Goal: Task Accomplishment & Management: Manage account settings

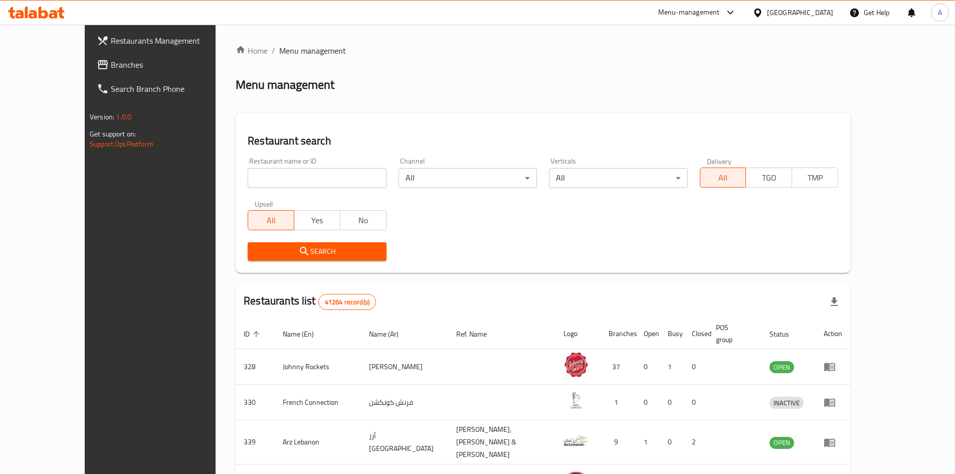
click at [674, 69] on div "Home / Menu management Menu management Restaurant search Restaurant name or ID …" at bounding box center [543, 396] width 615 height 703
click at [290, 175] on input "search" at bounding box center [317, 178] width 138 height 20
paste input "[PERSON_NAME]"
type input "[PERSON_NAME]"
click button "Search" at bounding box center [317, 251] width 138 height 19
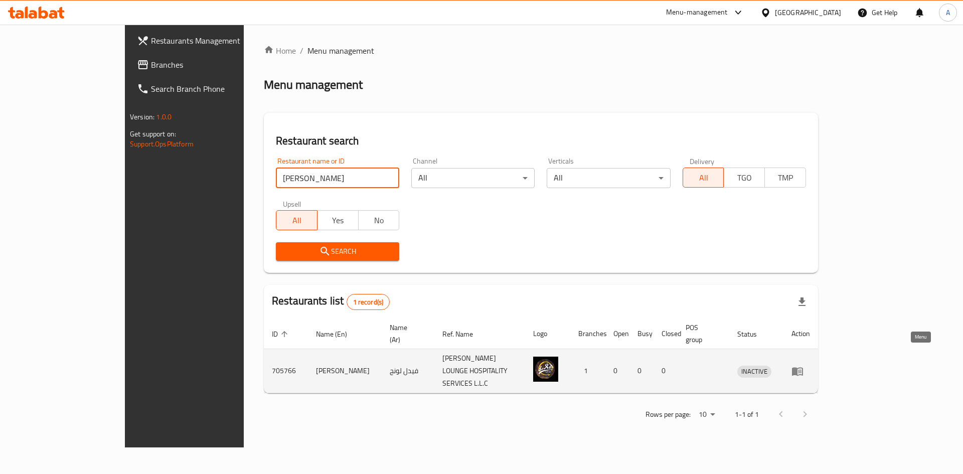
click at [803, 367] on icon "enhanced table" at bounding box center [797, 371] width 11 height 9
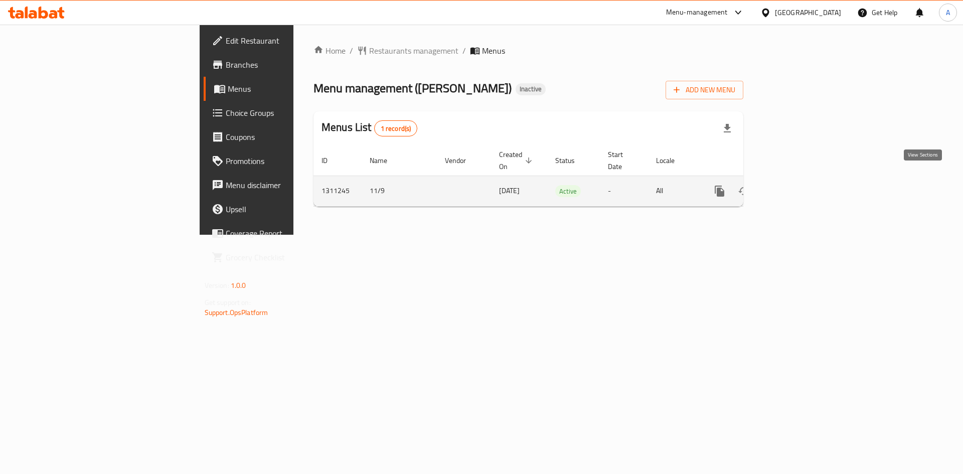
click at [798, 185] on icon "enhanced table" at bounding box center [792, 191] width 12 height 12
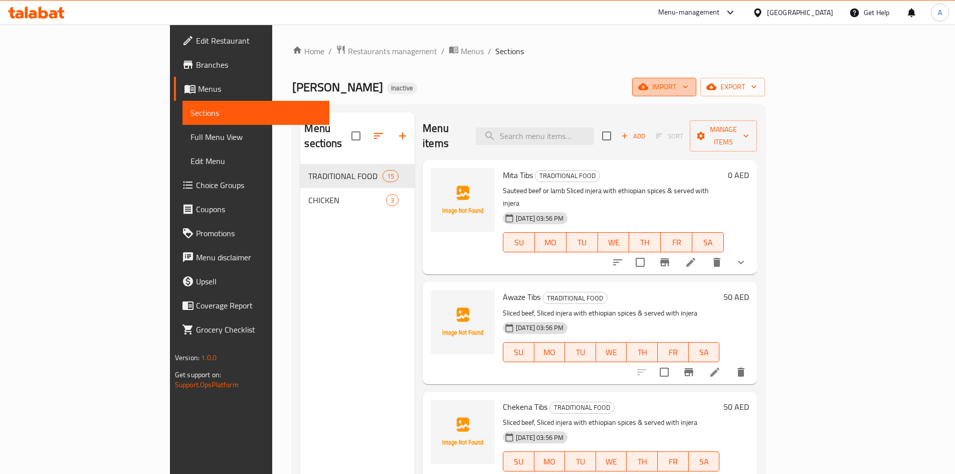
click at [689, 85] on span "import" at bounding box center [664, 87] width 48 height 13
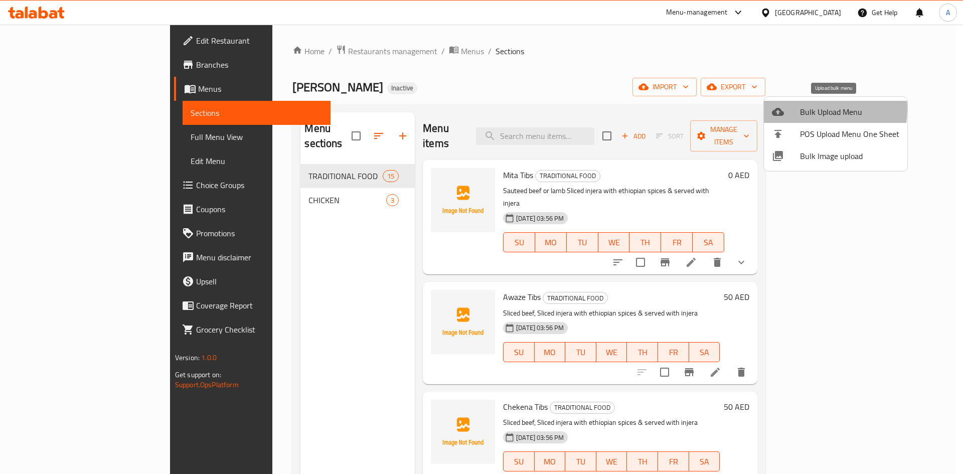
click at [801, 109] on span "Bulk Upload Menu" at bounding box center [849, 112] width 99 height 12
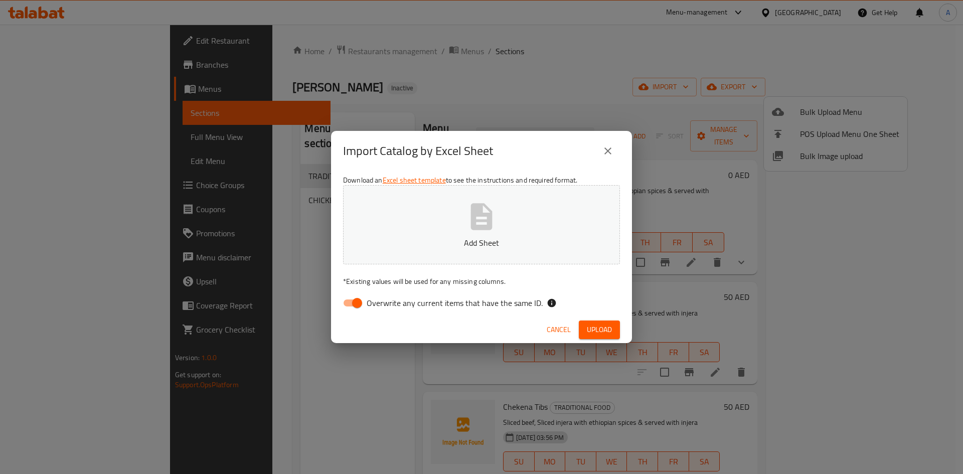
click at [455, 302] on span "Overwrite any current items that have the same ID." at bounding box center [455, 303] width 176 height 12
click at [386, 302] on input "Overwrite any current items that have the same ID." at bounding box center [357, 302] width 57 height 19
checkbox input "false"
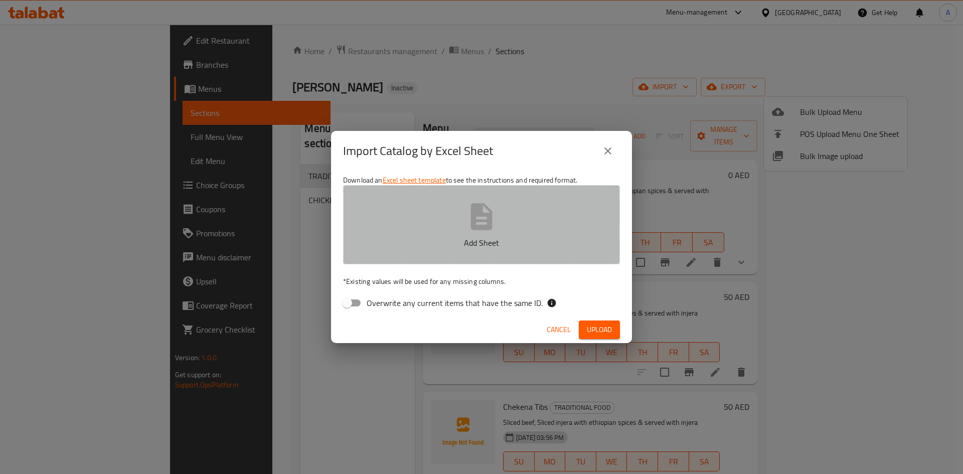
click at [482, 225] on icon "button" at bounding box center [482, 216] width 22 height 27
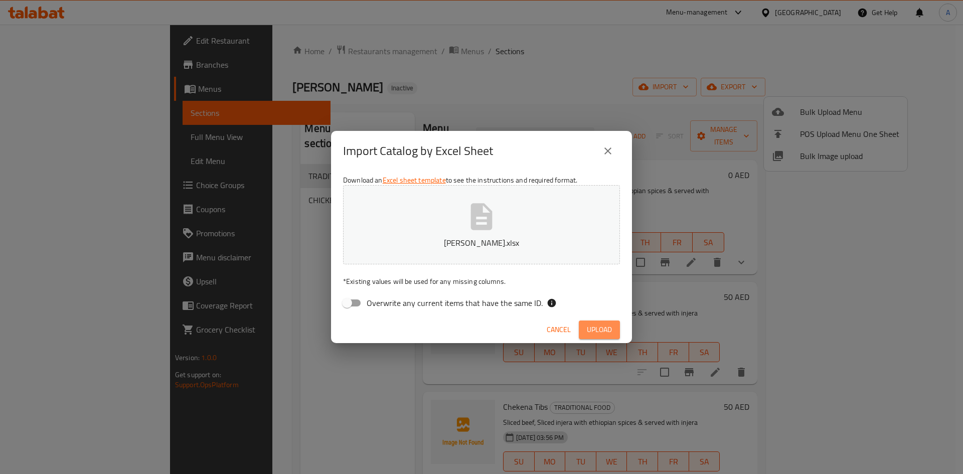
click at [591, 333] on span "Upload" at bounding box center [599, 330] width 25 height 13
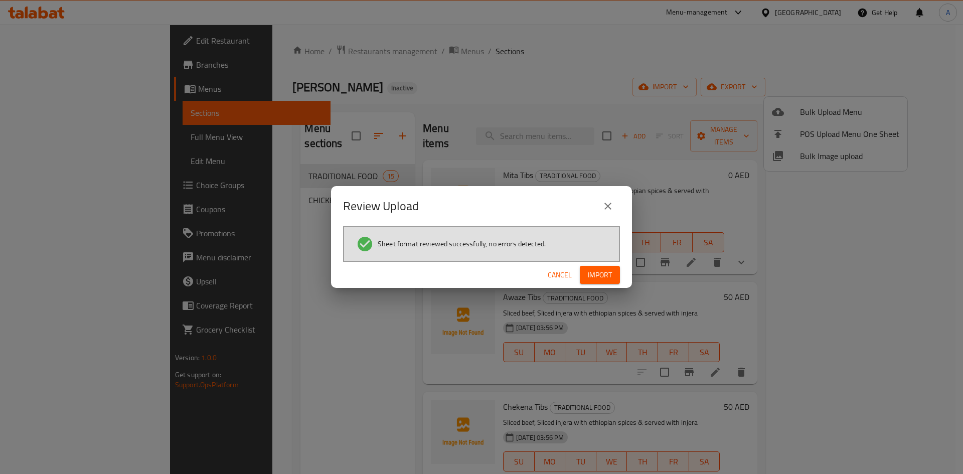
click at [590, 267] on button "Import" at bounding box center [600, 275] width 40 height 19
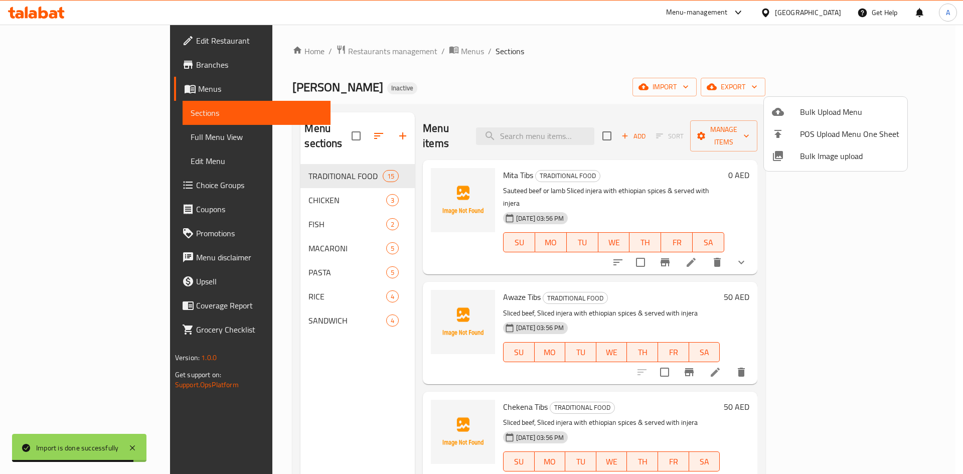
click at [293, 361] on div at bounding box center [481, 237] width 963 height 474
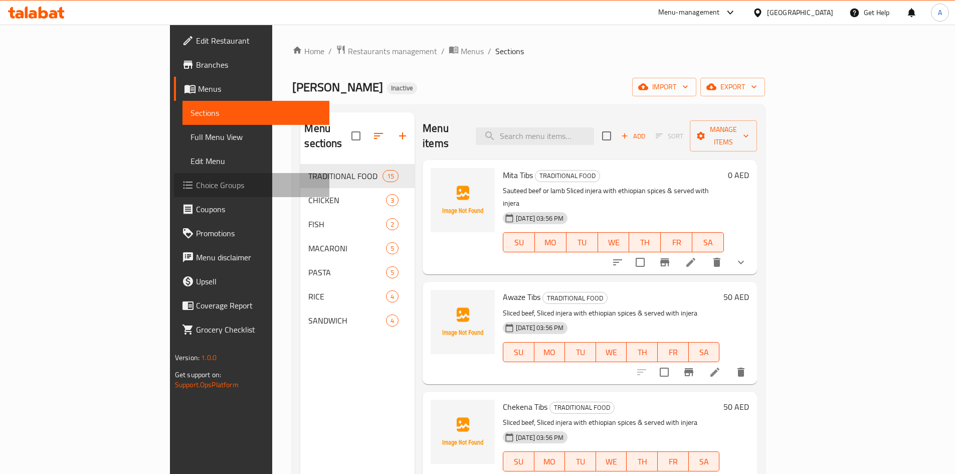
click at [196, 188] on span "Choice Groups" at bounding box center [258, 185] width 125 height 12
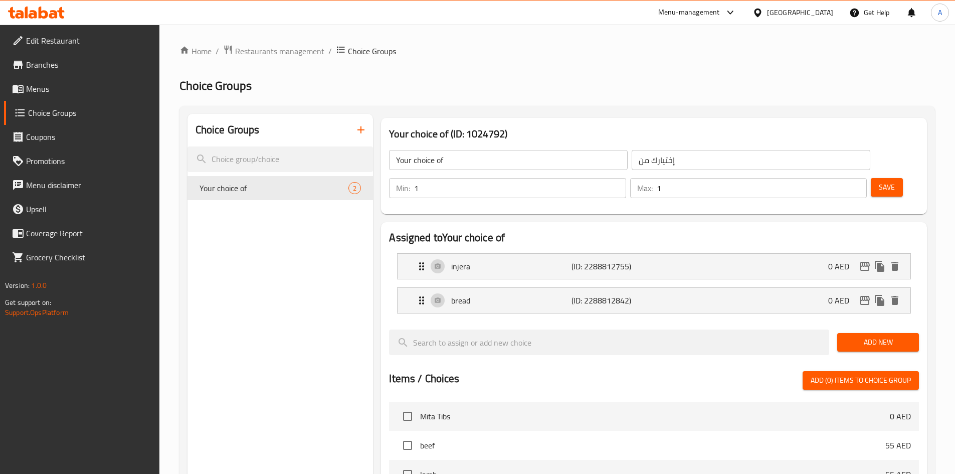
click at [358, 130] on icon "button" at bounding box center [361, 130] width 12 height 12
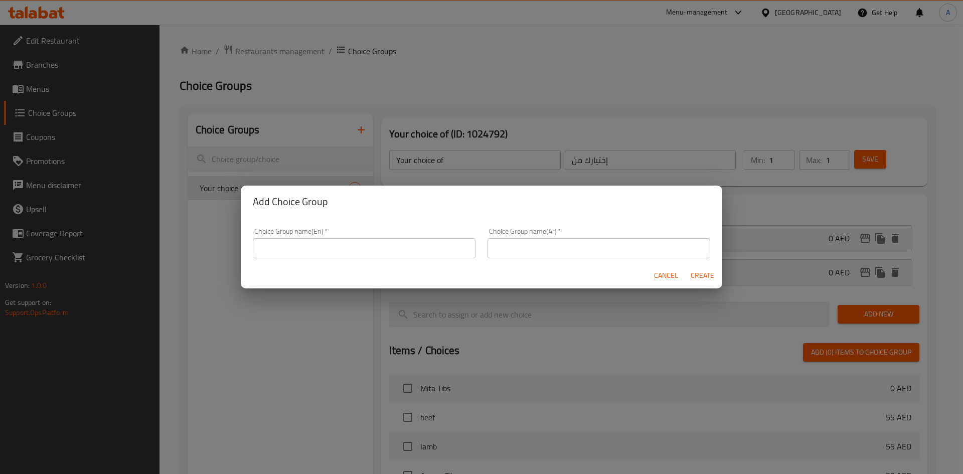
click at [299, 250] on input "text" at bounding box center [364, 248] width 223 height 20
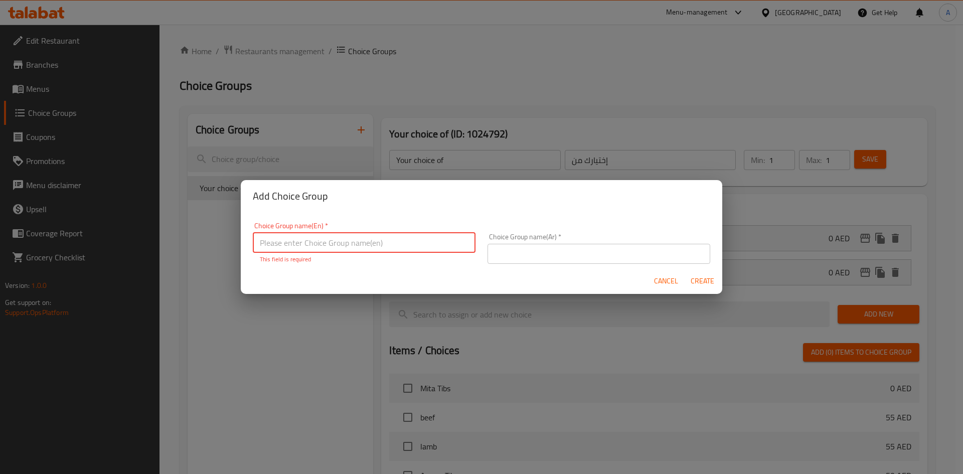
drag, startPoint x: 290, startPoint y: 246, endPoint x: 325, endPoint y: 241, distance: 34.4
click at [290, 246] on input "text" at bounding box center [364, 243] width 223 height 20
paste input "Appetizers Selection"
click at [311, 241] on input "Appetizers Selection" at bounding box center [364, 243] width 223 height 20
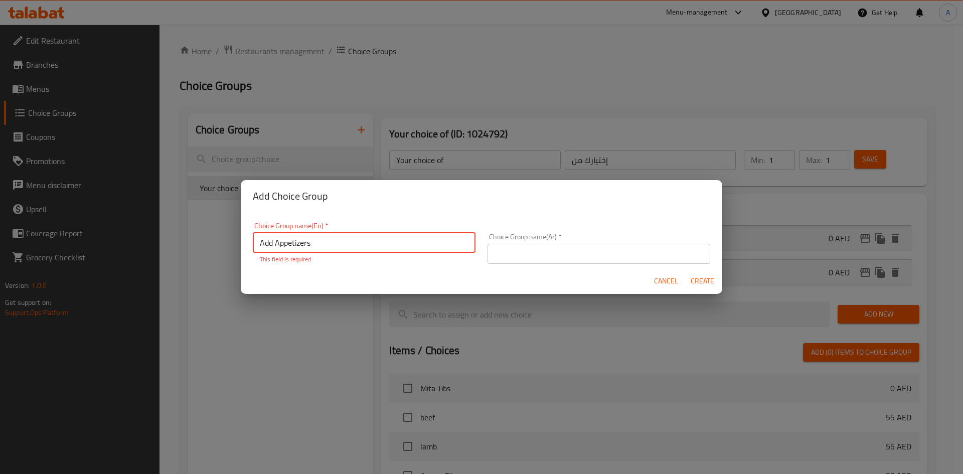
type input "Add Appetizers"
click at [552, 256] on input "text" at bounding box center [599, 254] width 223 height 20
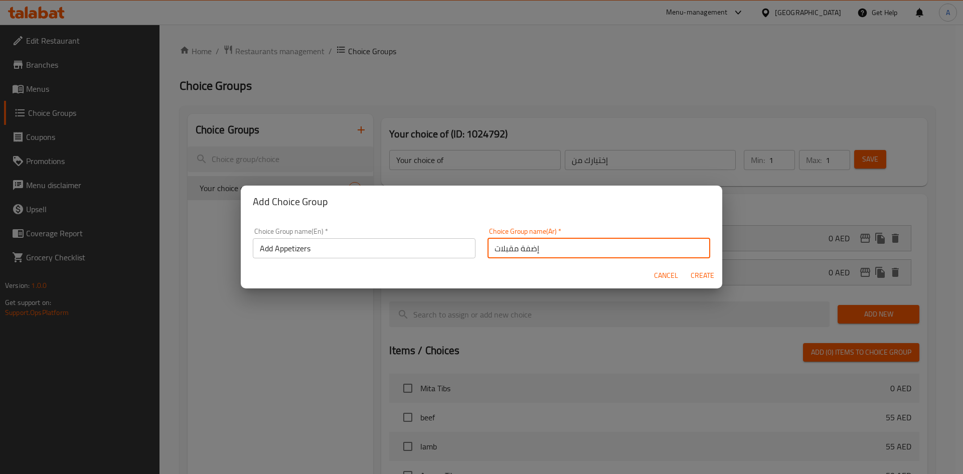
type input "إضفة مقبلات"
click at [711, 277] on span "Create" at bounding box center [702, 275] width 24 height 13
type input "Add Appetizers"
type input "إضفة مقبلات"
type input "0"
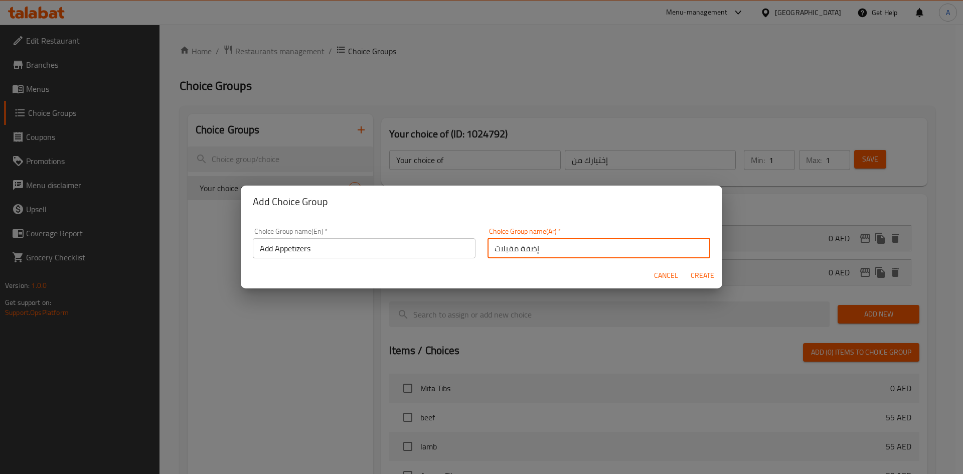
type input "0"
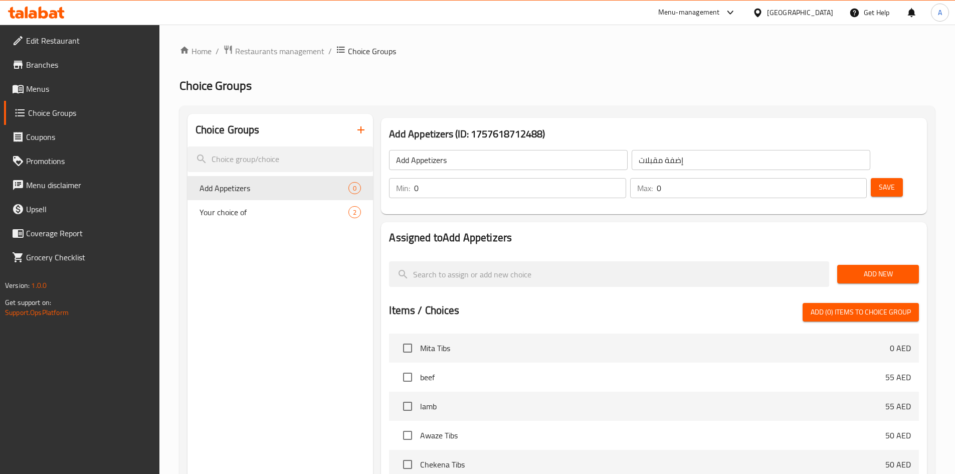
click at [879, 181] on span "Save" at bounding box center [887, 187] width 16 height 13
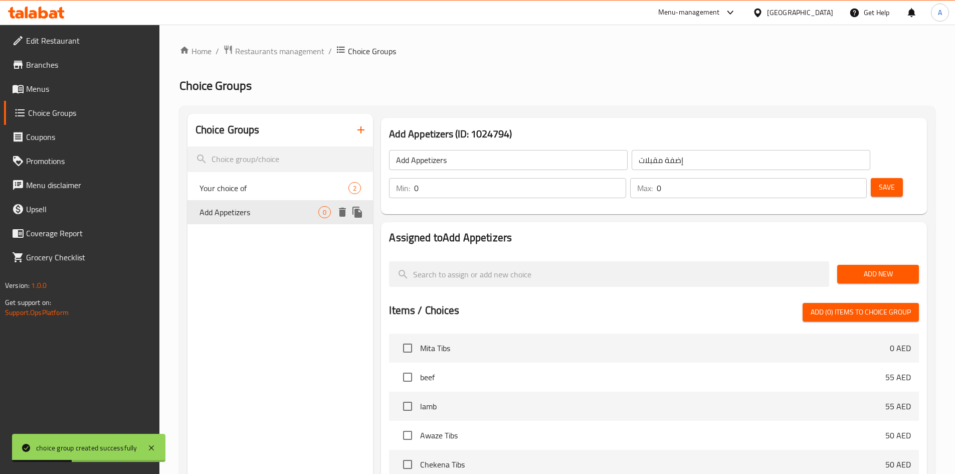
click at [283, 213] on span "Add Appetizers" at bounding box center [259, 212] width 119 height 12
click at [886, 268] on span "Add New" at bounding box center [879, 274] width 66 height 13
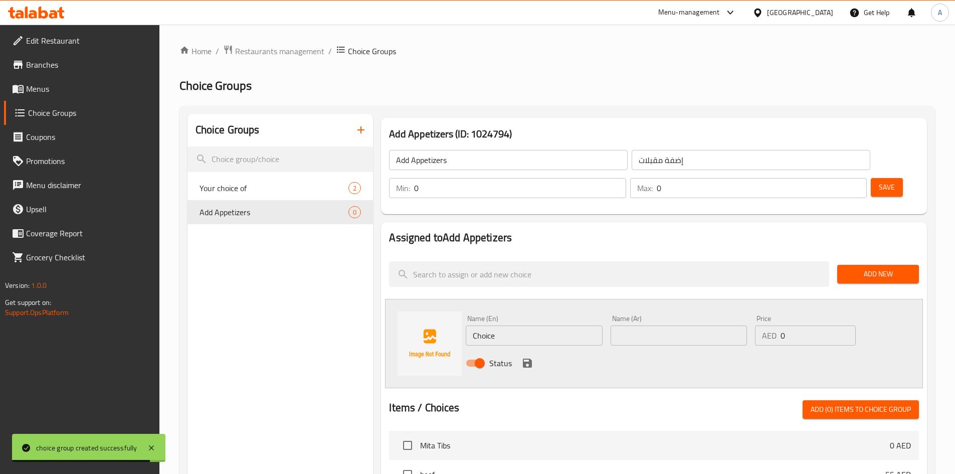
drag, startPoint x: 411, startPoint y: 304, endPoint x: 404, endPoint y: 300, distance: 7.9
click at [405, 302] on div "Name (En) Choice Name (En) Name (Ar) Name (Ar) Price AED 0 Price Status" at bounding box center [654, 343] width 538 height 89
paste input "Sweet Potato fries 200g"
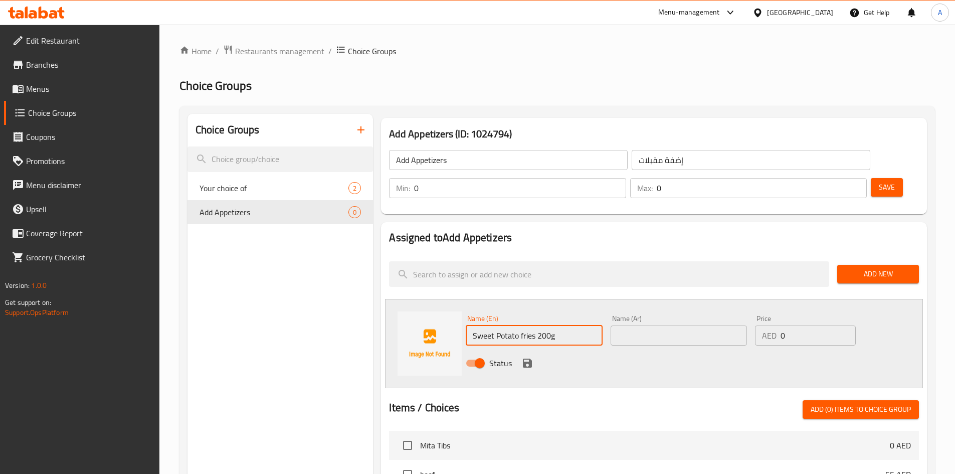
type input "Sweet Potato fries 200g"
click at [638, 326] on input "text" at bounding box center [679, 336] width 136 height 20
paste input "بطاطا حلوة مقلية 200 جرام"
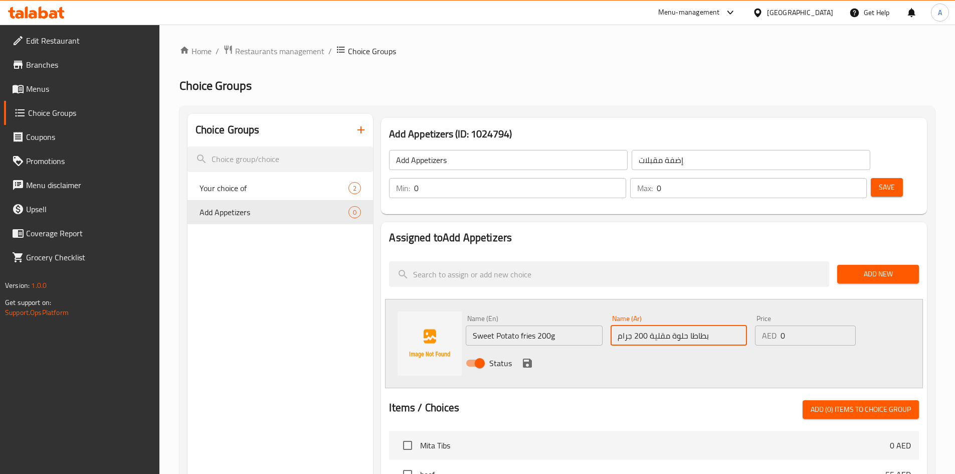
type input "بطاطا حلوة مقلية 200 جرام"
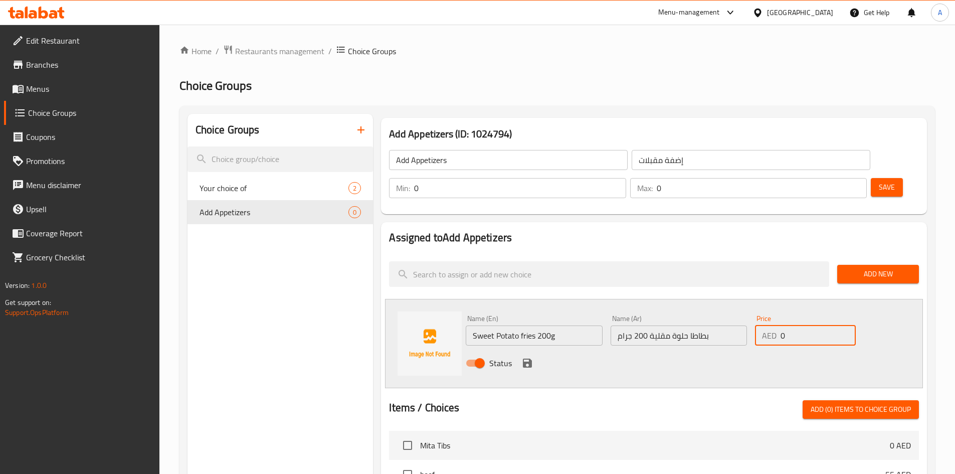
drag, startPoint x: 791, startPoint y: 304, endPoint x: 697, endPoint y: 306, distance: 93.8
click at [728, 311] on div "Name (En) Sweet Potato fries 200g Name (En) Name (Ar) بطاطا حلوة مقلية 200 جرام…" at bounding box center [679, 344] width 434 height 66
paste input "1"
type input "10"
click at [529, 359] on icon "save" at bounding box center [527, 363] width 9 height 9
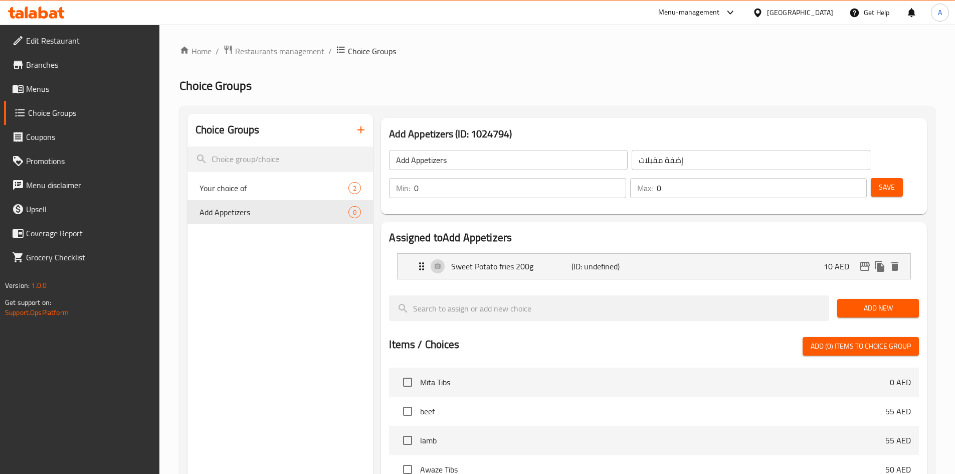
click at [878, 302] on span "Add New" at bounding box center [879, 308] width 66 height 13
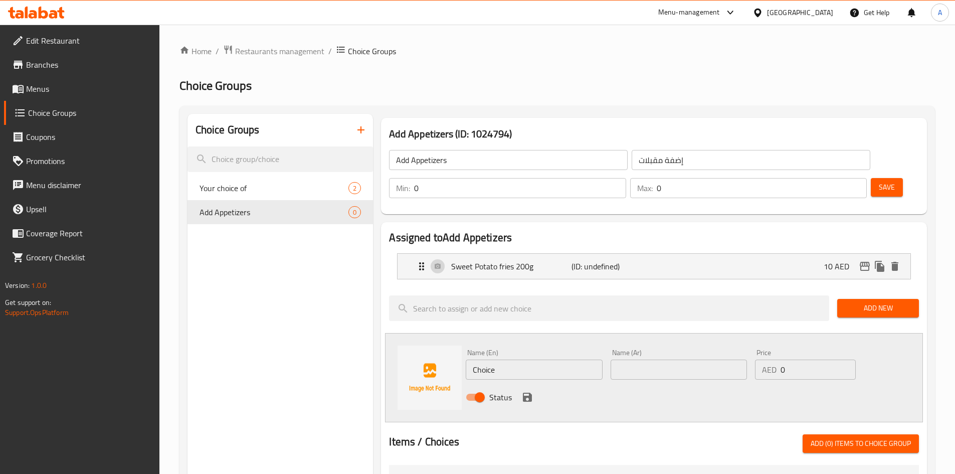
drag, startPoint x: 517, startPoint y: 340, endPoint x: 445, endPoint y: 339, distance: 71.2
click at [445, 339] on div "Name (En) Choice Name (En) Name (Ar) Name (Ar) Price AED 0 Price Status" at bounding box center [654, 377] width 538 height 89
paste input "Spicy Fries 250g"
type input "Spicy Fries 250g"
click at [649, 360] on input "text" at bounding box center [679, 370] width 136 height 20
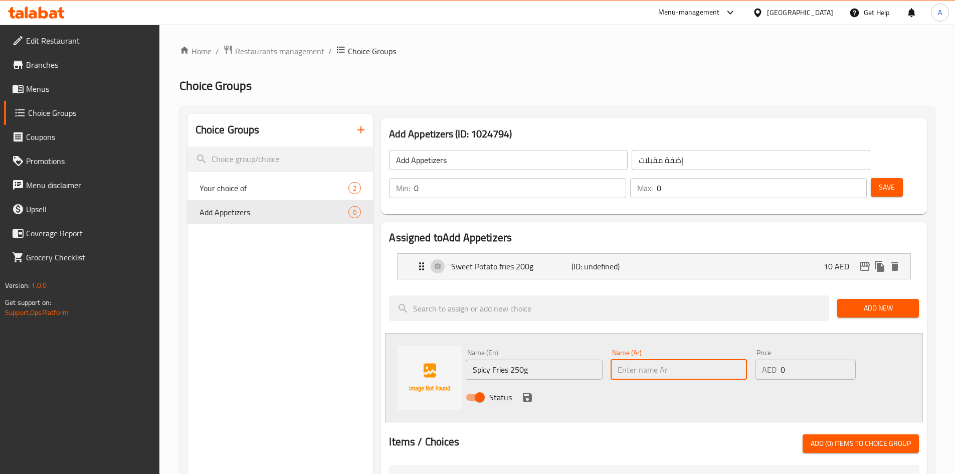
paste input "بطاطس مقلية حارة 250 جرام"
type input "بطاطس مقلية حارة 250 جرام"
drag, startPoint x: 782, startPoint y: 343, endPoint x: 645, endPoint y: 379, distance: 142.1
click at [679, 369] on div "Name (En) Spicy Fries 250g Name (En) Name (Ar) بطاطس مقلية حارة 250 جرام Name (…" at bounding box center [679, 378] width 434 height 66
paste input "1"
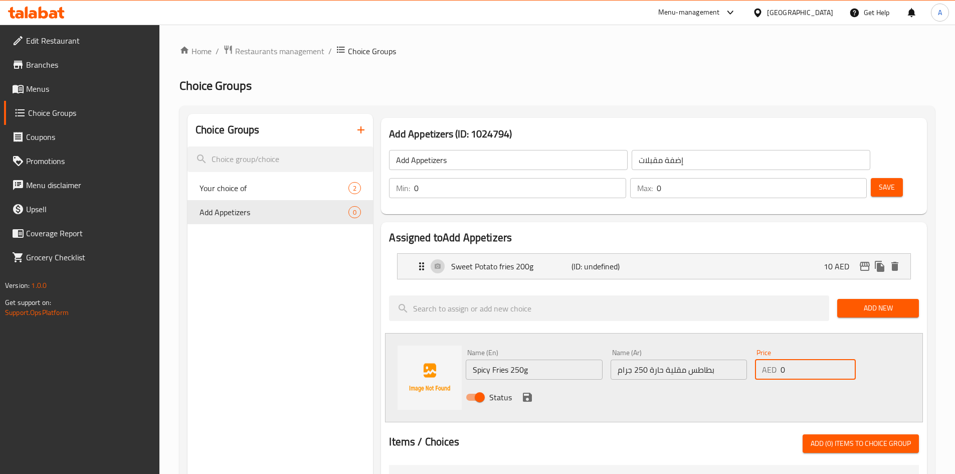
type input "10"
click at [527, 391] on icon "save" at bounding box center [528, 397] width 12 height 12
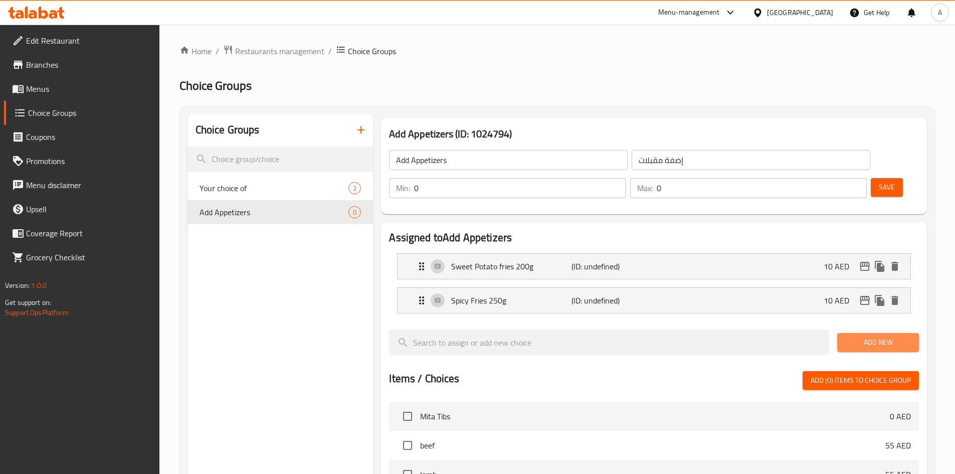
click at [883, 336] on span "Add New" at bounding box center [879, 342] width 66 height 13
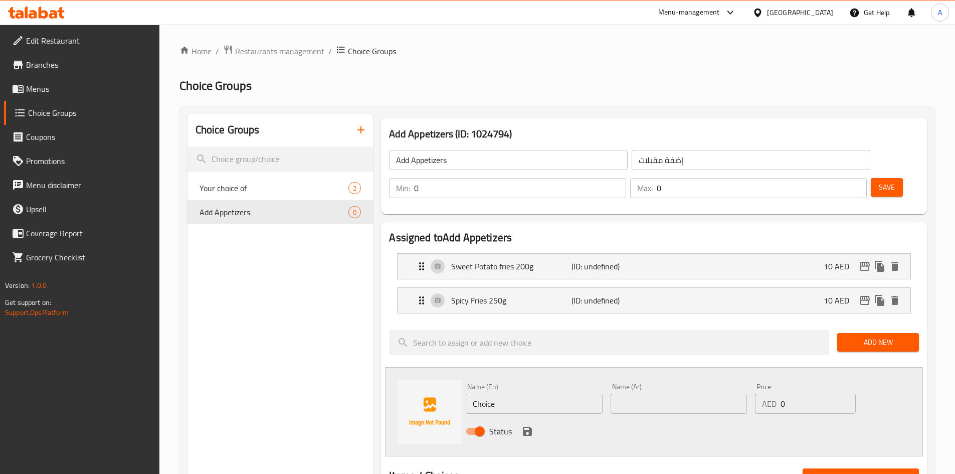
drag, startPoint x: 471, startPoint y: 378, endPoint x: 357, endPoint y: 358, distance: 116.7
paste input "Onion Rings 200g"
type input "Onion Rings 200g"
click at [666, 394] on input "text" at bounding box center [679, 404] width 136 height 20
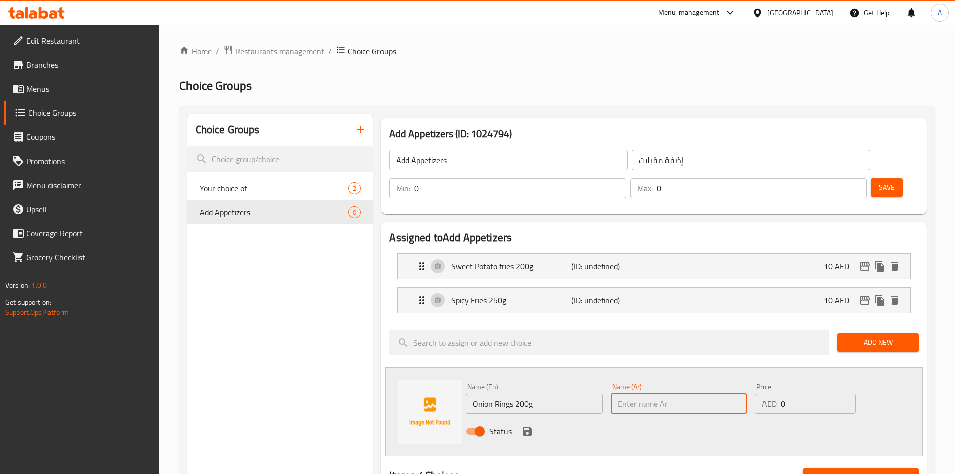
paste input "حلقات البصل 200 جرام"
type input "حلقات البصل 200 جرام"
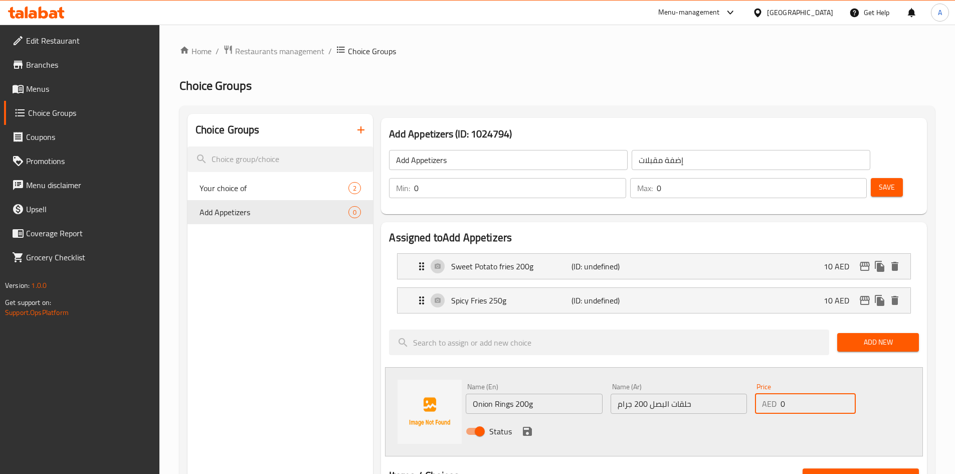
drag, startPoint x: 778, startPoint y: 378, endPoint x: 713, endPoint y: 406, distance: 71.5
click at [739, 394] on div "Name (En) Onion Rings 200g Name (En) Name (Ar) حلقات البصل 200 جرام Name (Ar) P…" at bounding box center [679, 412] width 434 height 66
paste input "1"
type input "10"
click at [526, 425] on icon "save" at bounding box center [528, 431] width 12 height 12
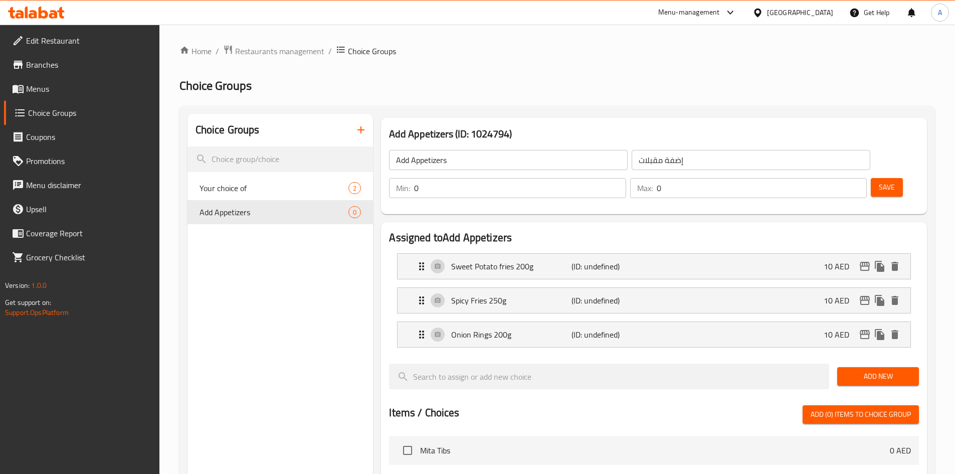
click at [877, 370] on span "Add New" at bounding box center [879, 376] width 66 height 13
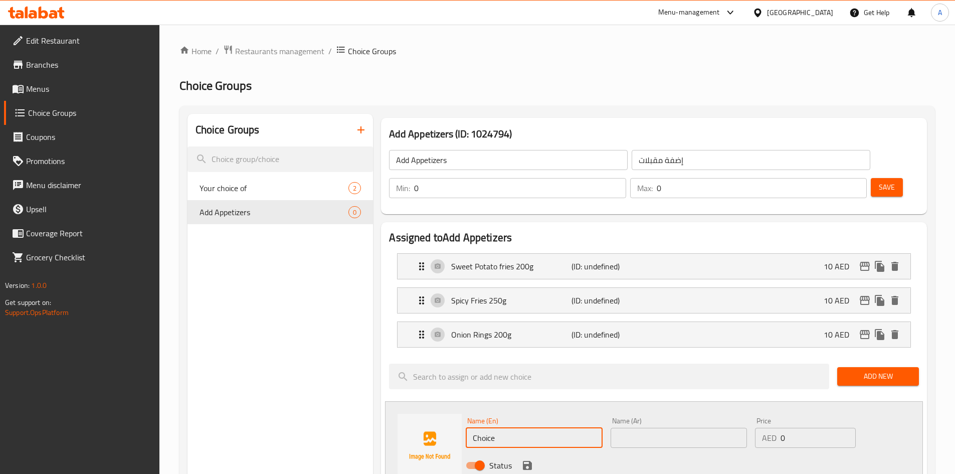
click at [517, 428] on input "Choice" at bounding box center [534, 438] width 136 height 20
paste input "Mozzarella Sticks 200g"
type input "Mozzarella Sticks 200g"
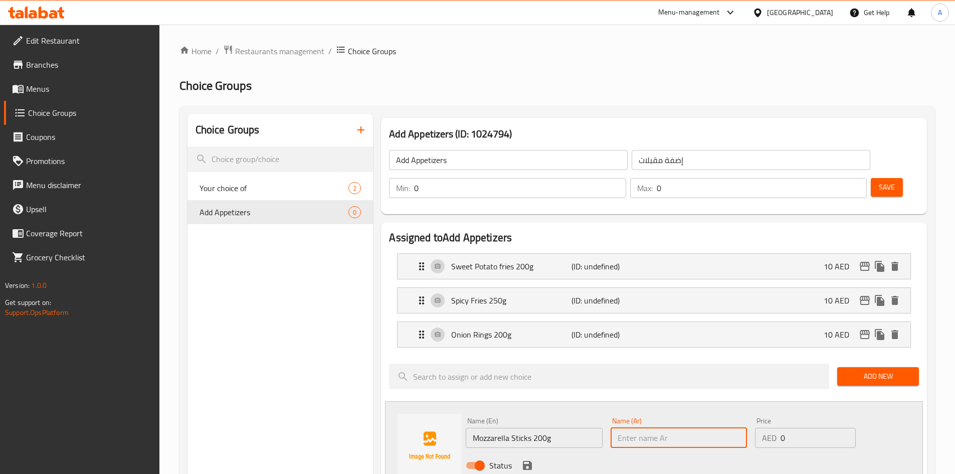
click at [651, 428] on input "text" at bounding box center [679, 438] width 136 height 20
paste input "أصابع الموزاريلا 200 جرام"
click at [673, 428] on input "أصابع الموزاريلا 200 جرام" at bounding box center [679, 438] width 136 height 20
type input "أصابع موزاريلا 200 جرام"
drag, startPoint x: 777, startPoint y: 415, endPoint x: 731, endPoint y: 416, distance: 45.7
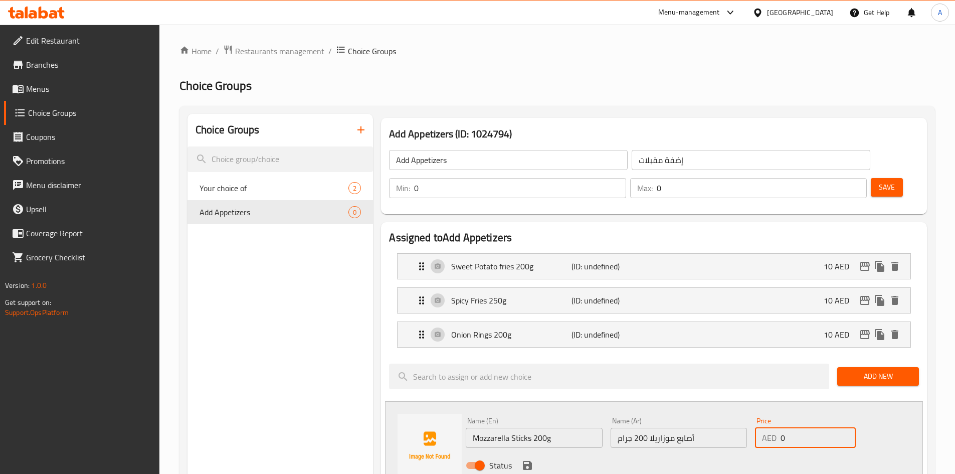
click at [737, 416] on div "Name (En) Mozzarella Sticks 200g Name (En) Name (Ar) أصابع موزاريلا 200 جرام Na…" at bounding box center [679, 446] width 434 height 66
paste input "12"
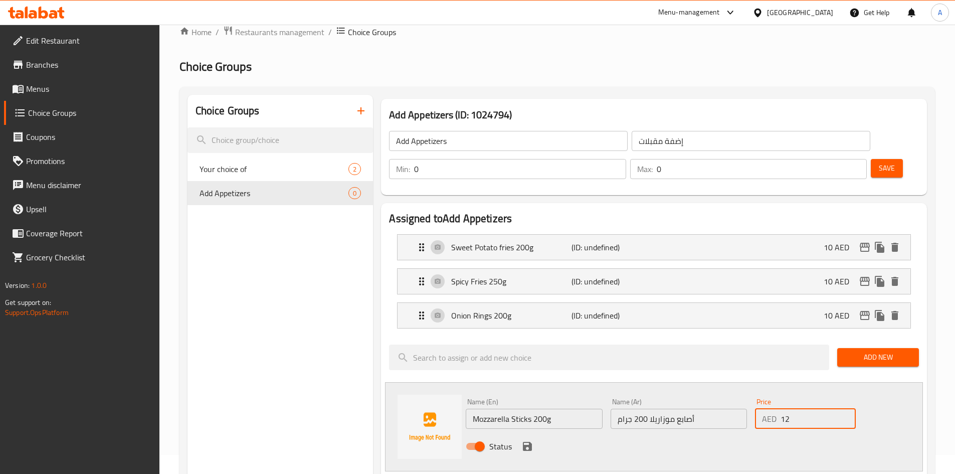
scroll to position [50, 0]
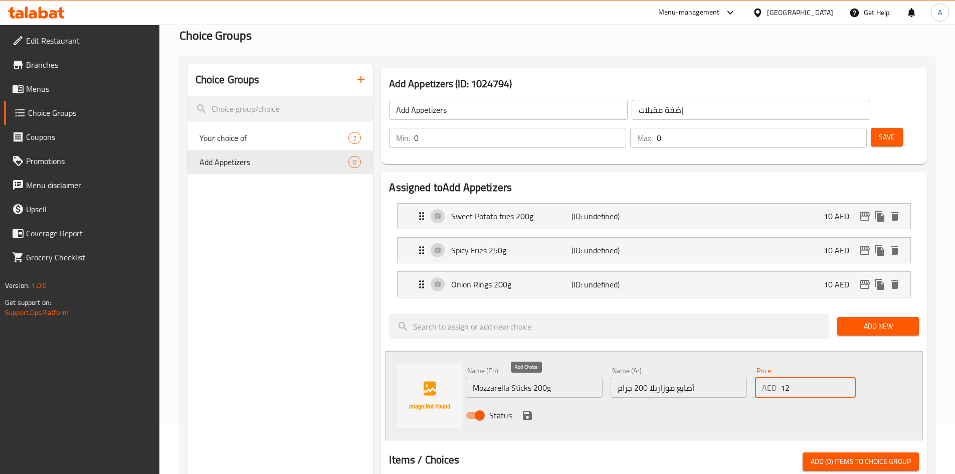
type input "12"
click at [530, 411] on icon "save" at bounding box center [527, 415] width 9 height 9
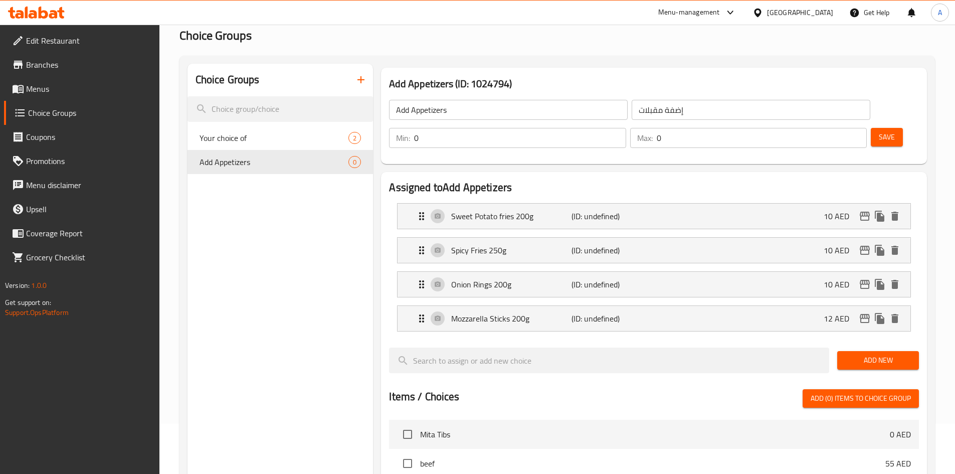
click at [871, 354] on span "Add New" at bounding box center [879, 360] width 66 height 13
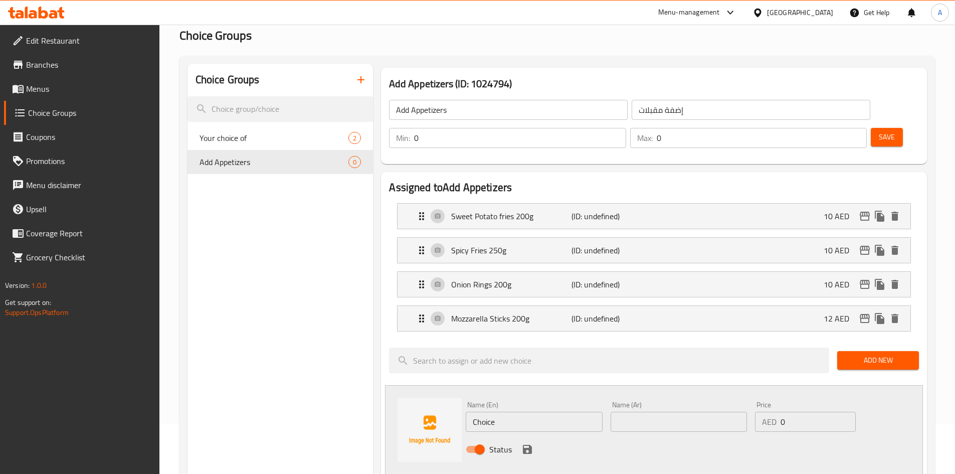
drag, startPoint x: 512, startPoint y: 393, endPoint x: 372, endPoint y: 374, distance: 141.2
click at [397, 385] on div "Name (En) Choice Name (En) Name (Ar) Name (Ar) Price AED 0 Price Status" at bounding box center [654, 429] width 538 height 89
type input "ر"
paste input "Jalapeno Cheese Balls 200g"
type input "Jalapeno Cheese Balls 200g"
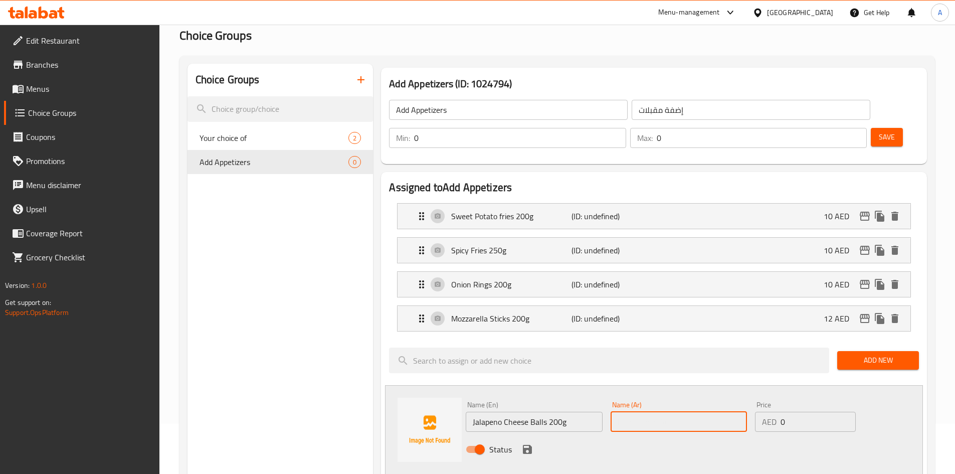
click at [659, 412] on input "text" at bounding box center [679, 422] width 136 height 20
paste input "كرات الجبن بالهالبينو 200 غرام"
click at [631, 412] on input "كرات الجبن بالهالبينو 200 غرام" at bounding box center [679, 422] width 136 height 20
type input "كرات الجبن بالهالبينو 200 جرام"
drag, startPoint x: 796, startPoint y: 387, endPoint x: 722, endPoint y: 410, distance: 77.9
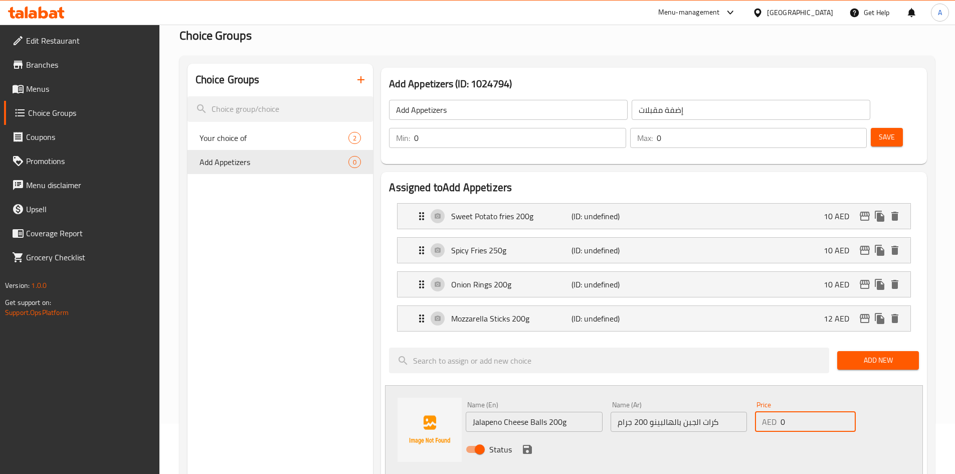
click at [724, 404] on div "Name (En) Jalapeno Cheese Balls 200g Name (En) Name (Ar) كرات الجبن بالهالبينو …" at bounding box center [679, 430] width 434 height 66
paste input "1"
type input "10"
drag, startPoint x: 524, startPoint y: 422, endPoint x: 636, endPoint y: 415, distance: 112.6
click at [524, 445] on icon "save" at bounding box center [527, 449] width 9 height 9
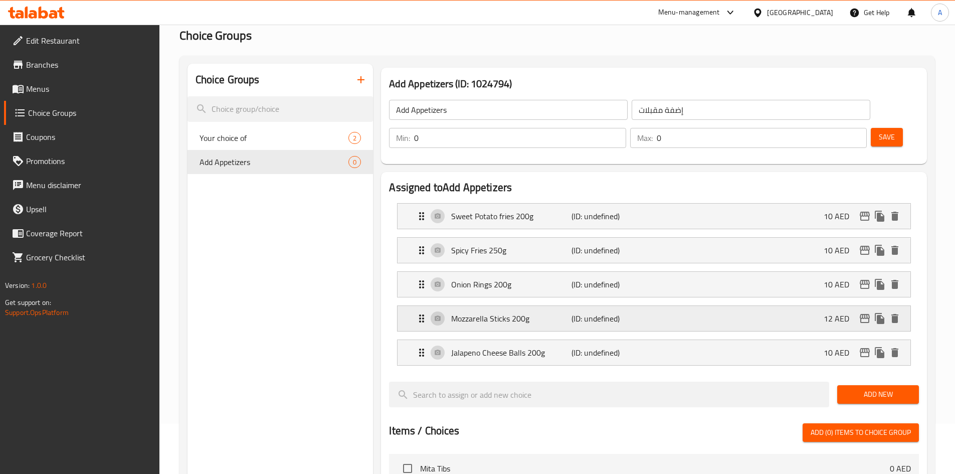
click at [655, 306] on div "Mozzarella Sticks 200g (ID: undefined) 12 AED" at bounding box center [657, 318] width 483 height 25
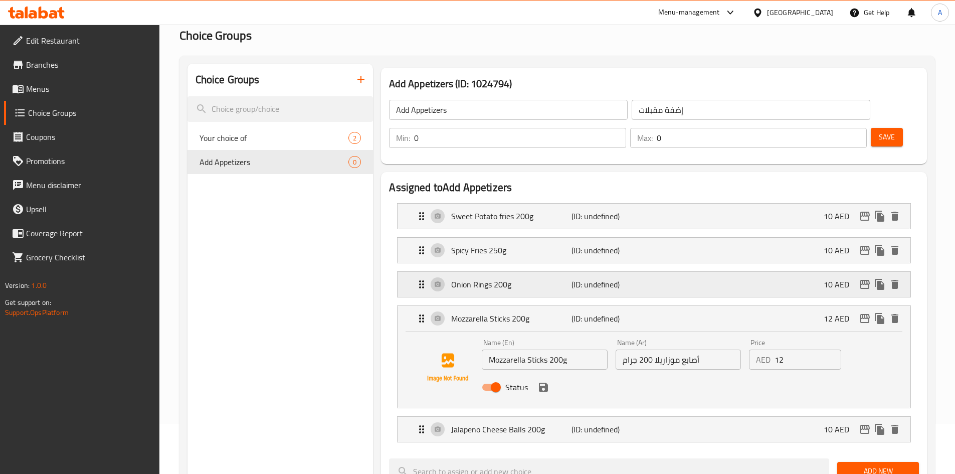
click at [652, 272] on div "Onion Rings 200g (ID: undefined) 10 AED" at bounding box center [657, 284] width 483 height 25
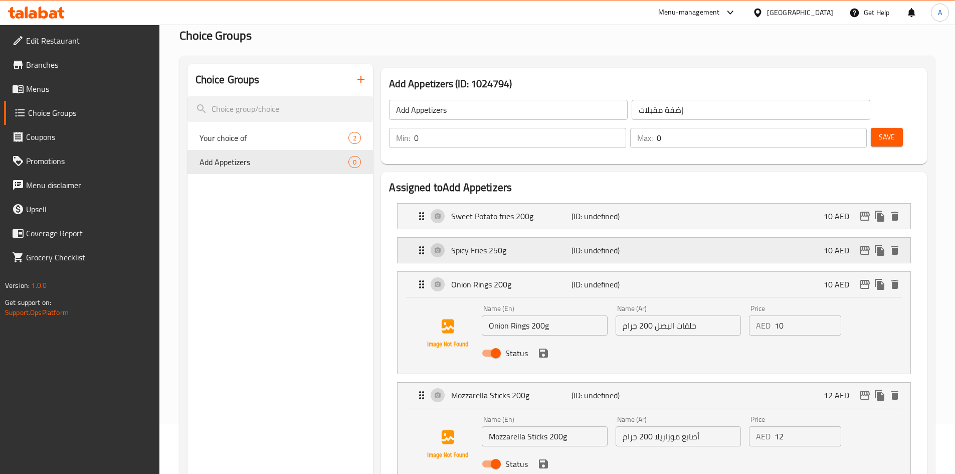
click at [642, 244] on p "(ID: undefined)" at bounding box center [612, 250] width 80 height 12
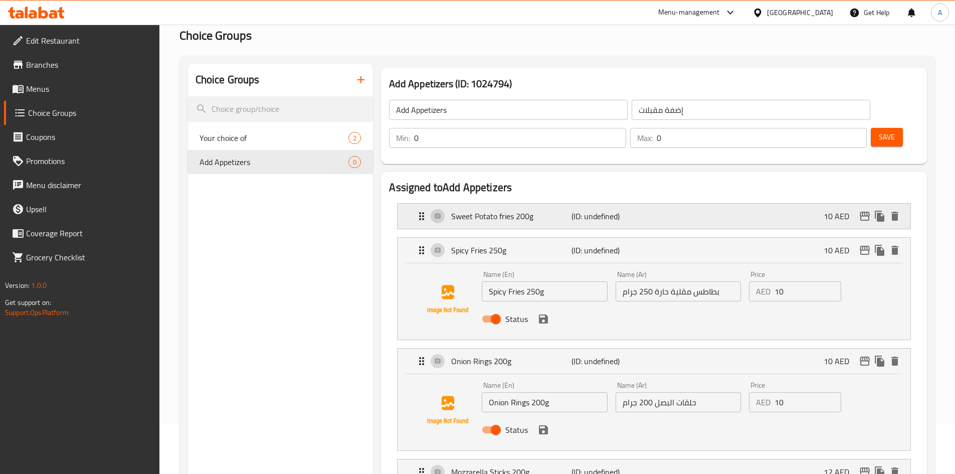
click at [643, 210] on p "(ID: undefined)" at bounding box center [612, 216] width 80 height 12
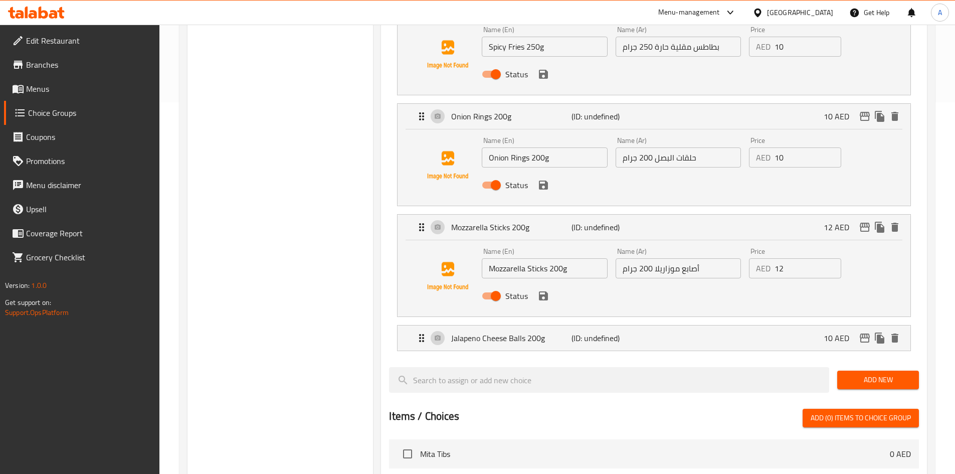
scroll to position [451, 0]
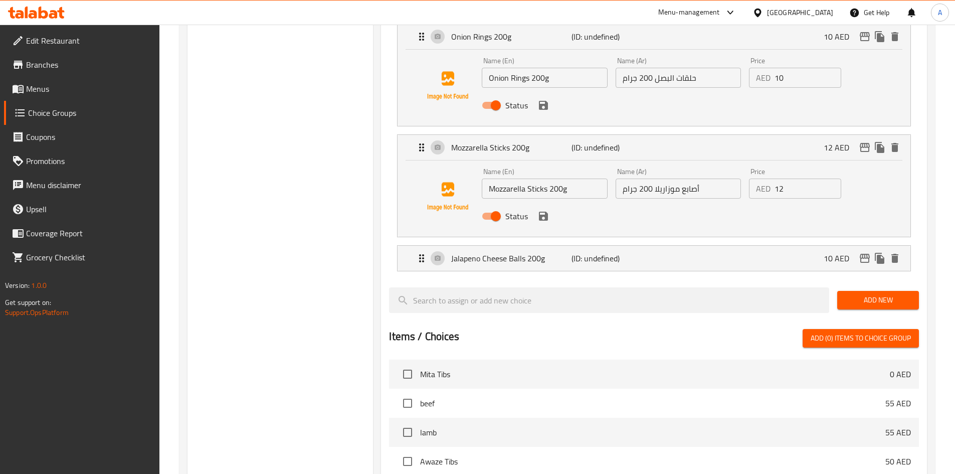
click at [882, 294] on span "Add New" at bounding box center [879, 300] width 66 height 13
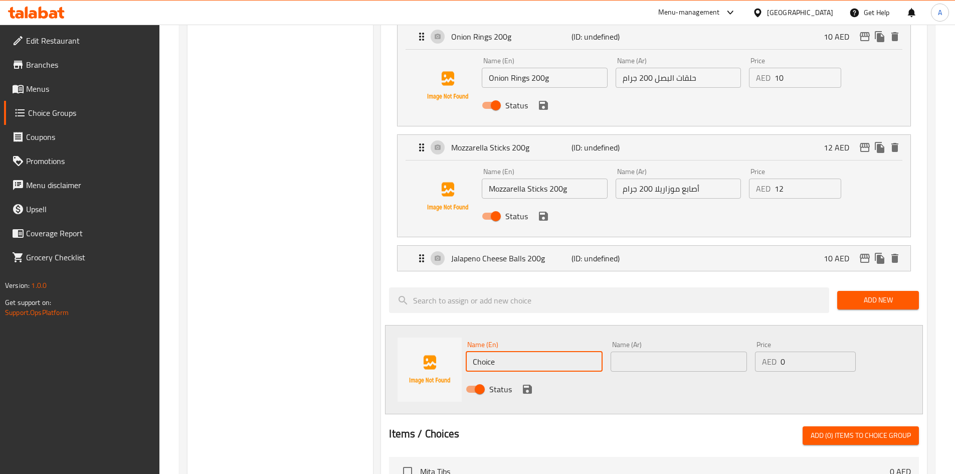
drag, startPoint x: 507, startPoint y: 331, endPoint x: 396, endPoint y: 293, distance: 117.5
click at [415, 325] on div "Name (En) Choice Name (En) Name (Ar) Name (Ar) Price AED 0 Price Status" at bounding box center [654, 369] width 538 height 89
paste input "French Fries 250g"
type input "French Fries 250g"
drag, startPoint x: 638, startPoint y: 337, endPoint x: 647, endPoint y: 334, distance: 8.6
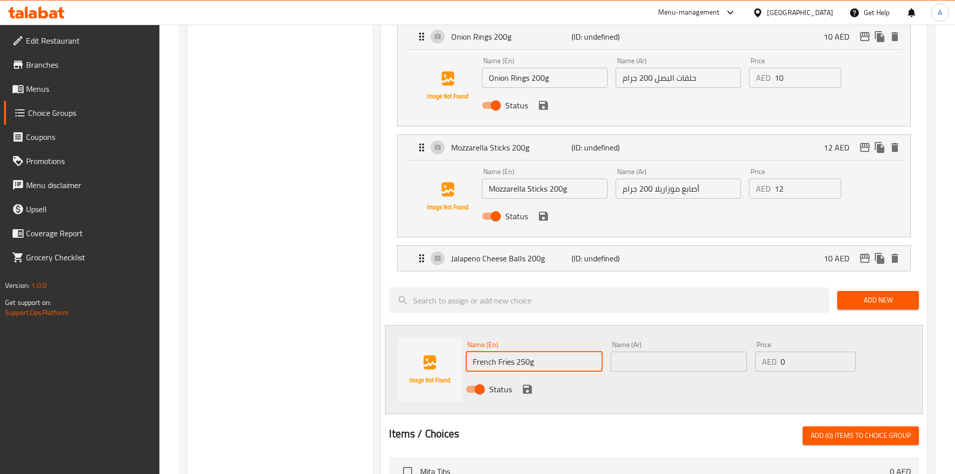
click at [638, 352] on input "text" at bounding box center [679, 362] width 136 height 20
paste input "بطاطس مقلية 250 جرام"
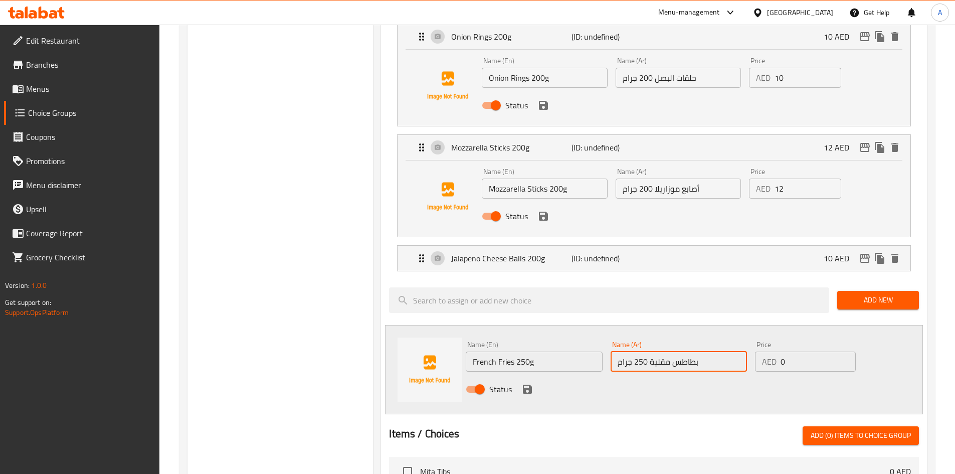
click at [679, 352] on input "بطاطس مقلية 250 جرام" at bounding box center [679, 362] width 136 height 20
type input "بطاطا مقلية 250 جرام"
click at [731, 348] on div "Name (En) French Fries 250g Name (En) Name (Ar) بطاطا مقلية 250 جرام Name (Ar) …" at bounding box center [679, 370] width 434 height 66
paste input "6"
type input "6"
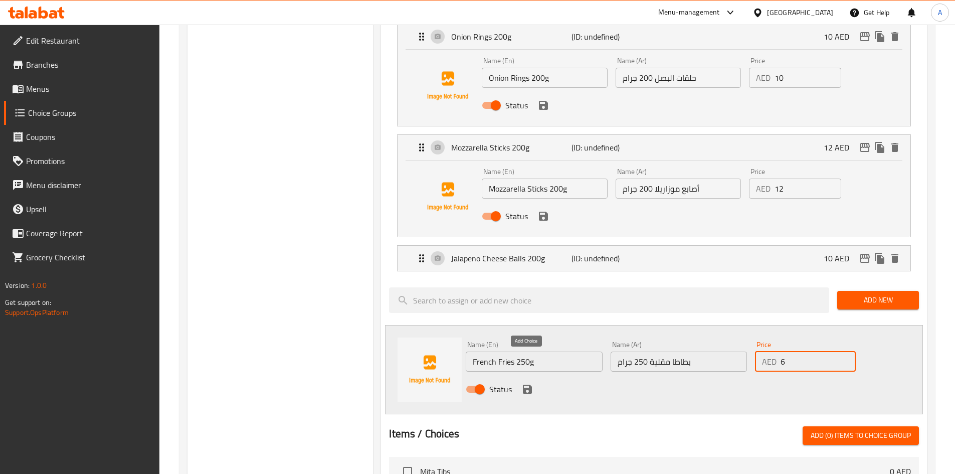
click at [529, 385] on icon "save" at bounding box center [527, 389] width 9 height 9
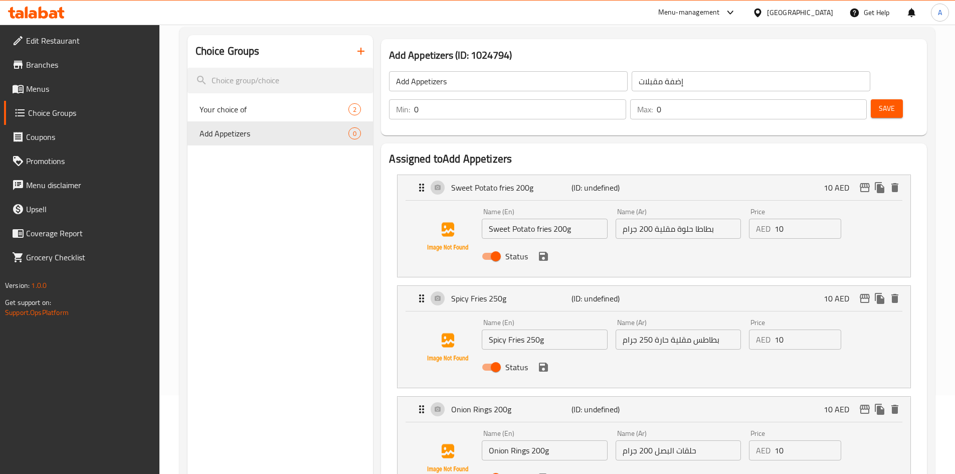
scroll to position [50, 0]
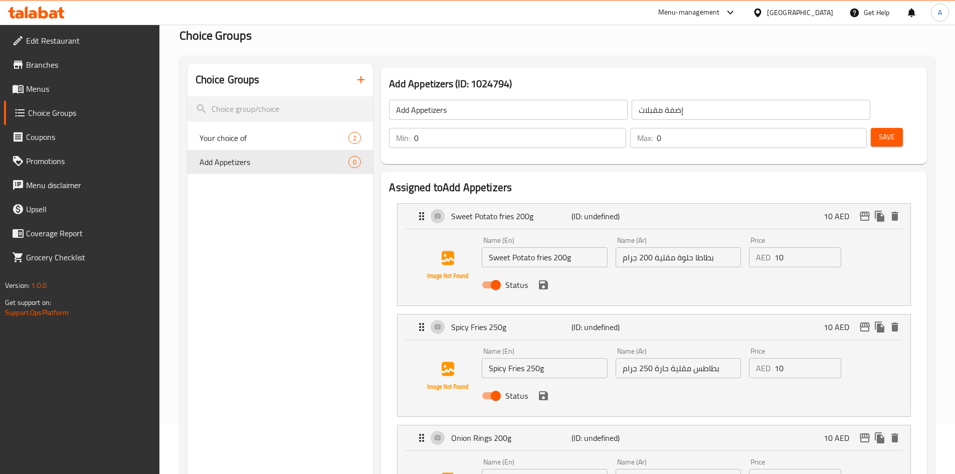
drag, startPoint x: 877, startPoint y: 113, endPoint x: 948, endPoint y: 132, distance: 73.2
click at [879, 131] on span "Save" at bounding box center [887, 137] width 16 height 13
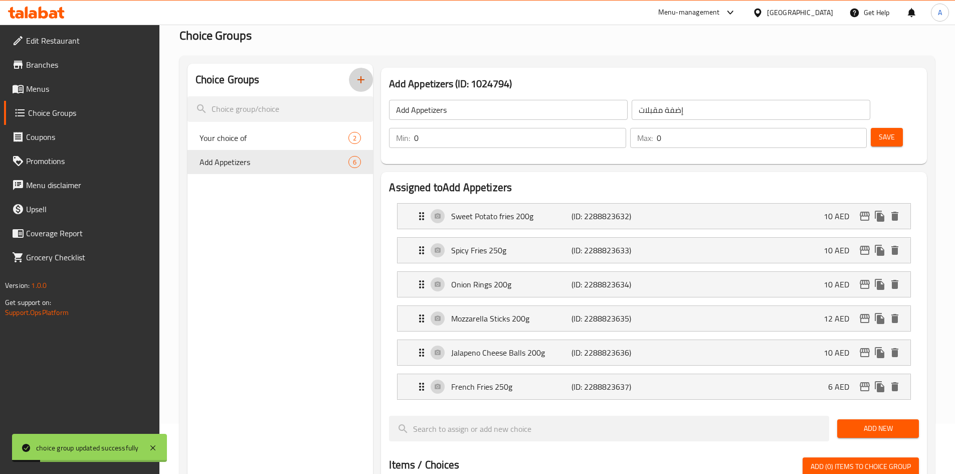
click at [361, 81] on icon "button" at bounding box center [361, 79] width 7 height 7
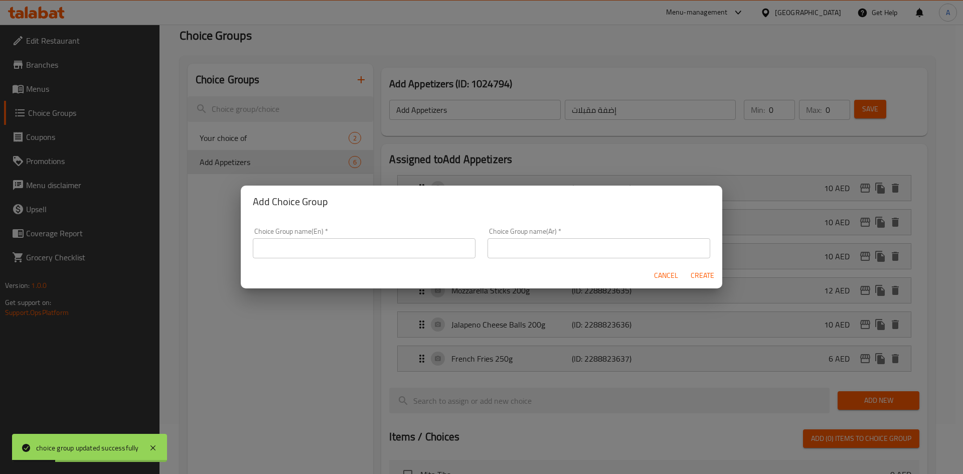
click at [307, 242] on input "text" at bounding box center [364, 248] width 223 height 20
type input "إضافة مشروب"
click at [319, 247] on input "text" at bounding box center [364, 248] width 223 height 20
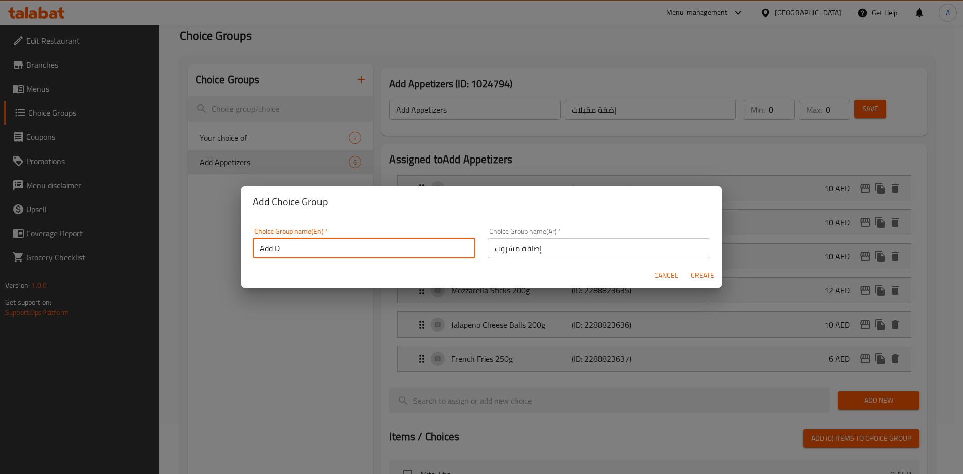
type input "Add Drink"
click at [693, 275] on span "Create" at bounding box center [702, 275] width 24 height 13
type input "Add Drink"
type input "إضافة مشروب"
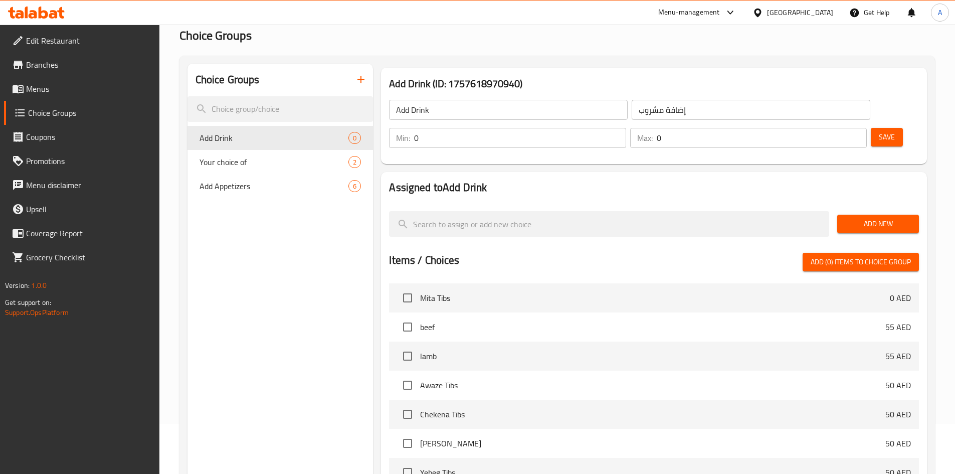
click at [420, 108] on input "Add Drink" at bounding box center [508, 110] width 239 height 20
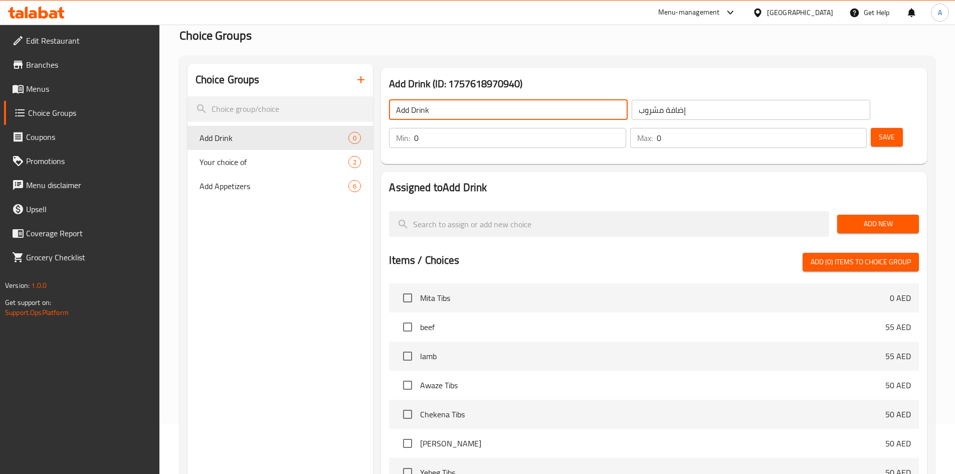
click at [420, 108] on input "Add Drink" at bounding box center [508, 110] width 239 height 20
paste input "Beverages"
type input "Add Beverages"
click at [654, 110] on input "إضافة مشروب" at bounding box center [751, 110] width 239 height 20
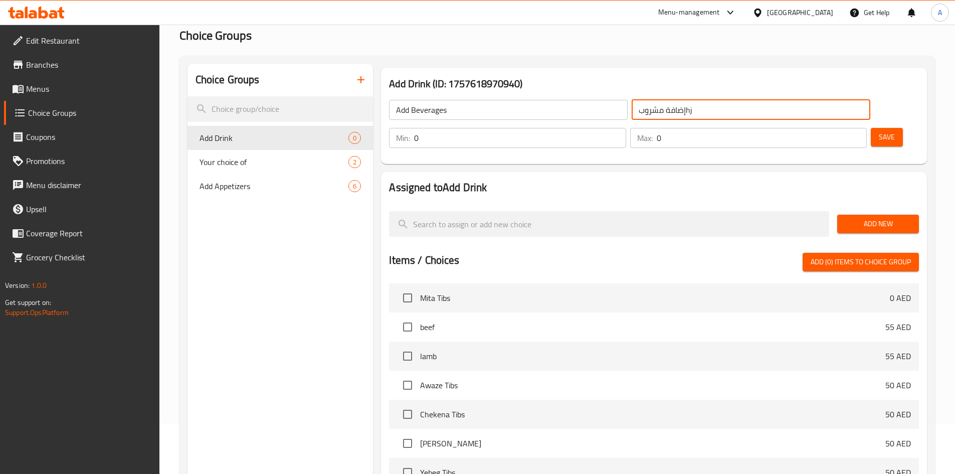
click at [632, 109] on input "إضافة مشروبhj" at bounding box center [751, 110] width 239 height 20
type input "إضافة مشروبات"
click at [879, 131] on span "Save" at bounding box center [887, 137] width 16 height 13
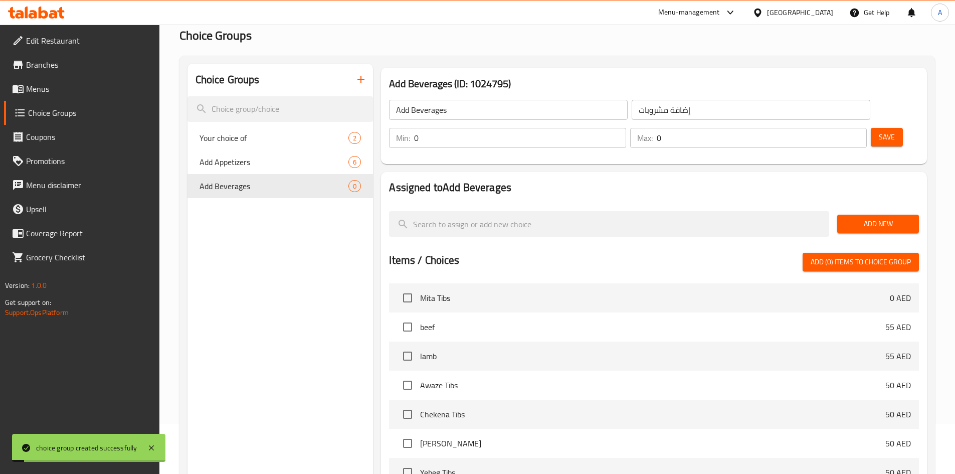
click at [888, 218] on span "Add New" at bounding box center [879, 224] width 66 height 13
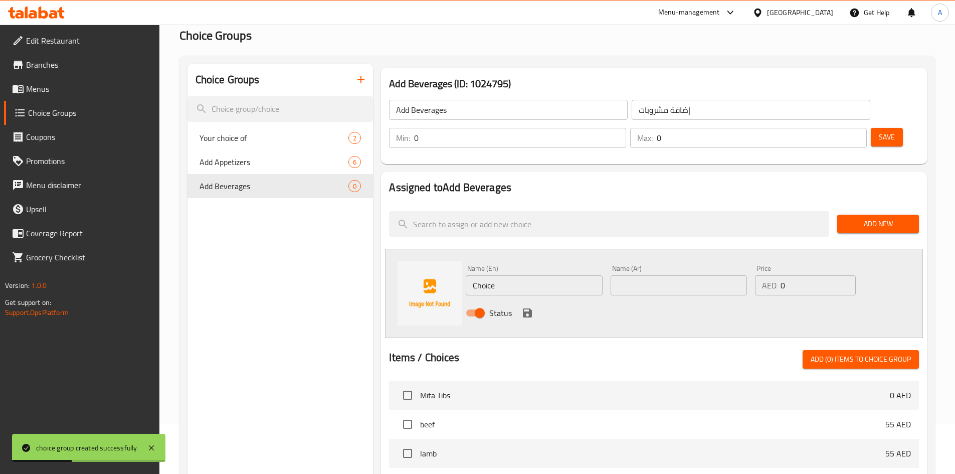
drag, startPoint x: 385, startPoint y: 244, endPoint x: 373, endPoint y: 241, distance: 12.5
click at [376, 244] on div "Add Beverages (ID: 1024795) Add Beverages ​ إضافة مشروبات ​ Min: 0 ​ Max: 0 ​ S…" at bounding box center [652, 404] width 558 height 680
paste input "Spring Water"
type input "Spring Water"
click at [669, 275] on input "text" at bounding box center [679, 285] width 136 height 20
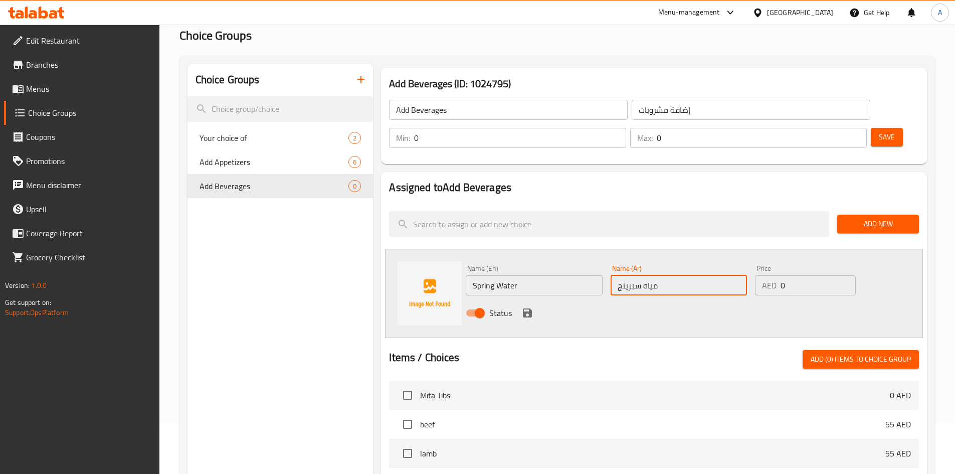
type input "مياه سبرينج"
drag, startPoint x: 788, startPoint y: 252, endPoint x: 700, endPoint y: 269, distance: 90.3
click at [724, 266] on div "Name (En) Spring Water Name (En) Name (Ar) مياه سبرينج Name (Ar) Price AED 0 Pr…" at bounding box center [679, 294] width 434 height 66
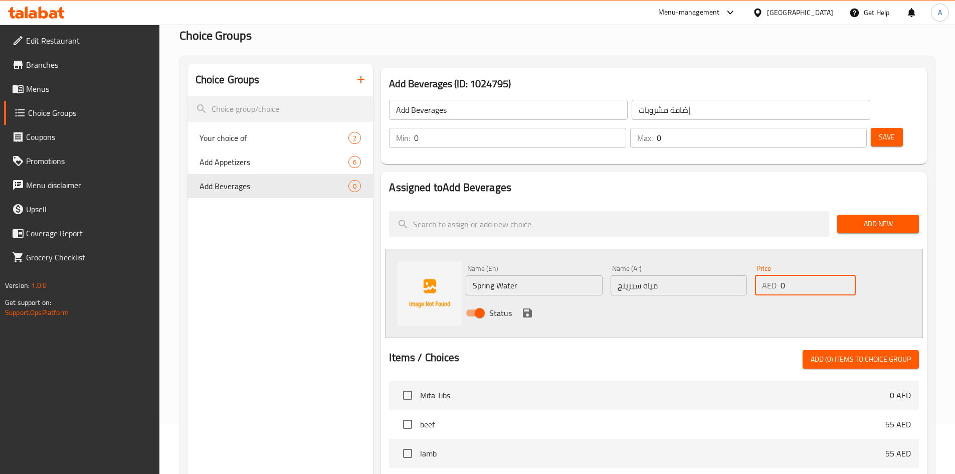
paste input "15"
type input "15"
click at [530, 308] on icon "save" at bounding box center [527, 312] width 9 height 9
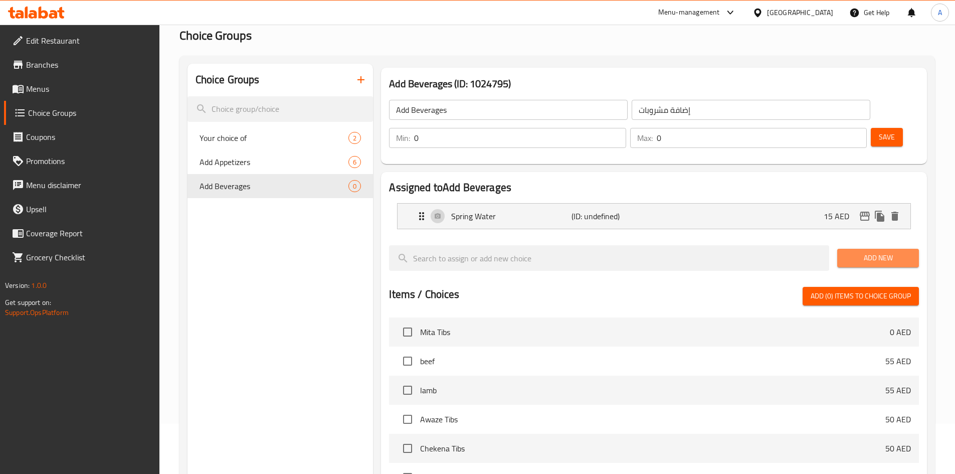
click at [869, 252] on span "Add New" at bounding box center [879, 258] width 66 height 13
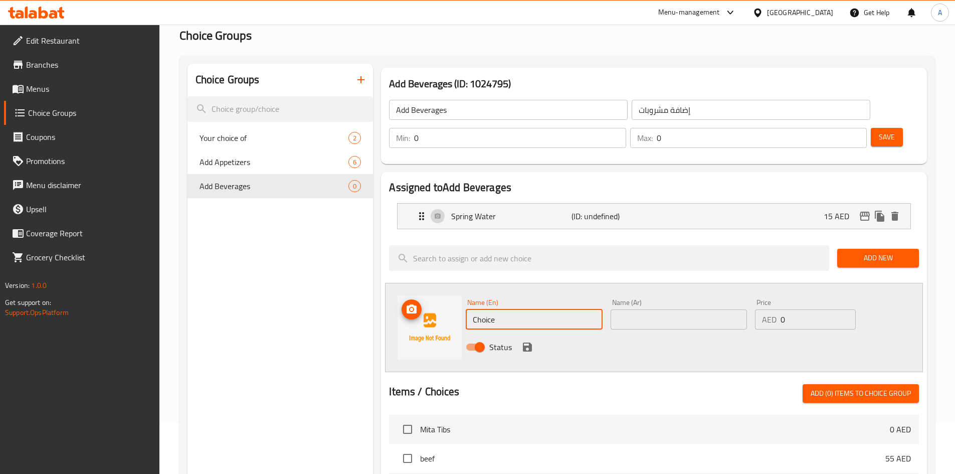
drag, startPoint x: 438, startPoint y: 284, endPoint x: 397, endPoint y: 283, distance: 41.1
click at [397, 283] on div "Name (En) Choice Name (En) Name (Ar) Name (Ar) Price AED 0 Price Status" at bounding box center [654, 327] width 538 height 89
paste input "Evian Water"
type input "Evian Water"
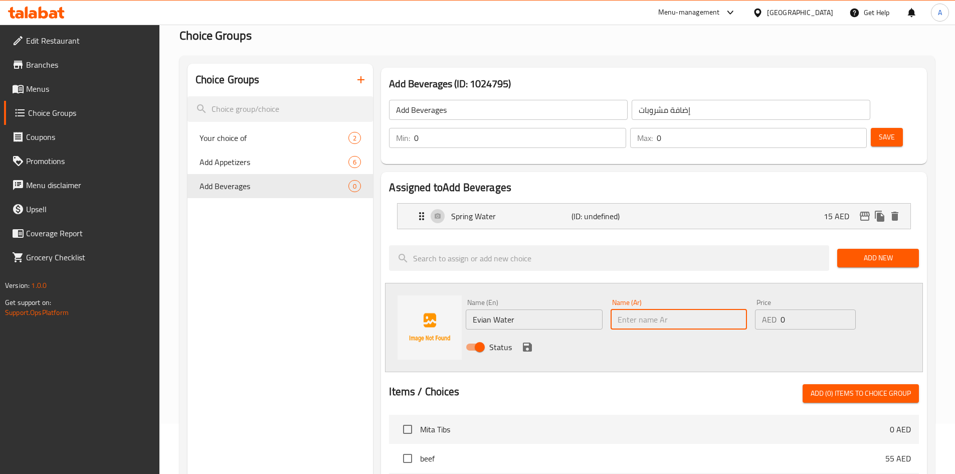
click at [663, 309] on input "text" at bounding box center [679, 319] width 136 height 20
paste input "مياه [PERSON_NAME]"
type input "مياه [PERSON_NAME]"
drag, startPoint x: 797, startPoint y: 284, endPoint x: 685, endPoint y: 311, distance: 115.0
click at [732, 301] on div "Name (En) Evian Water Name (En) Name (Ar) مياه إيفيان Name (Ar) Price AED 0 Pri…" at bounding box center [679, 328] width 434 height 66
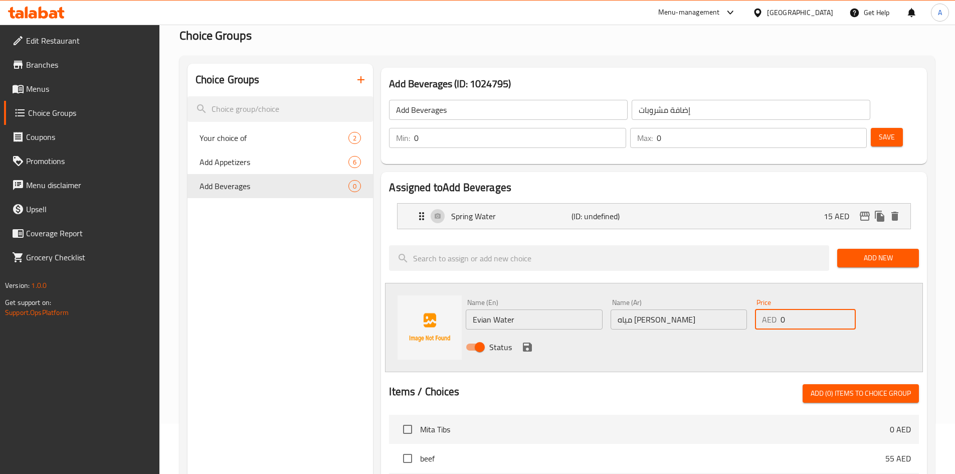
paste input "15"
type input "15"
click at [529, 343] on icon "save" at bounding box center [527, 347] width 9 height 9
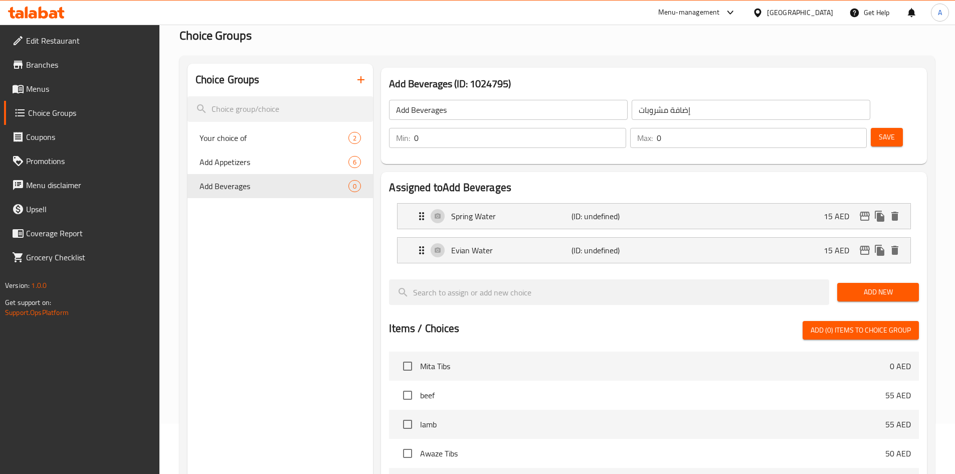
click at [873, 286] on span "Add New" at bounding box center [879, 292] width 66 height 13
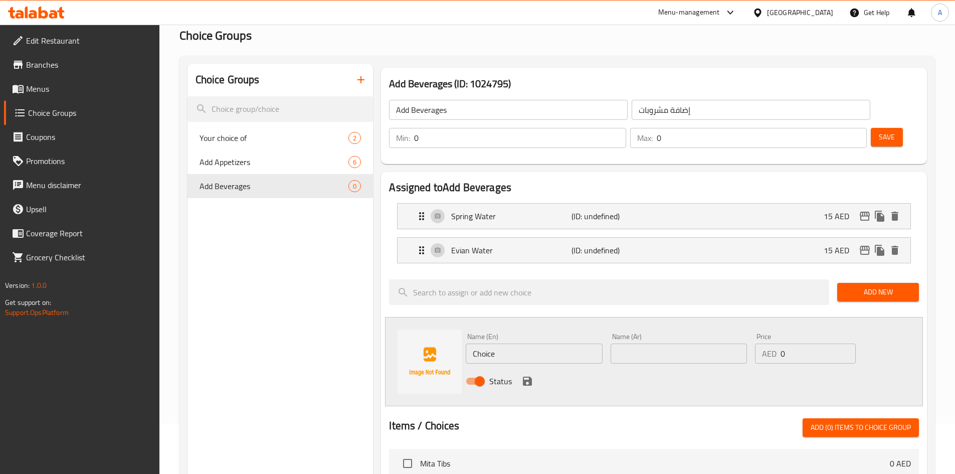
drag, startPoint x: 487, startPoint y: 325, endPoint x: 386, endPoint y: 303, distance: 103.6
click at [378, 308] on div "Assigned to Add Beverages Spring Water (ID: undefined) 15 AED Name (En) Spring …" at bounding box center [654, 454] width 554 height 573
paste input "ok"
type input "Coke"
drag, startPoint x: 634, startPoint y: 326, endPoint x: 647, endPoint y: 324, distance: 12.7
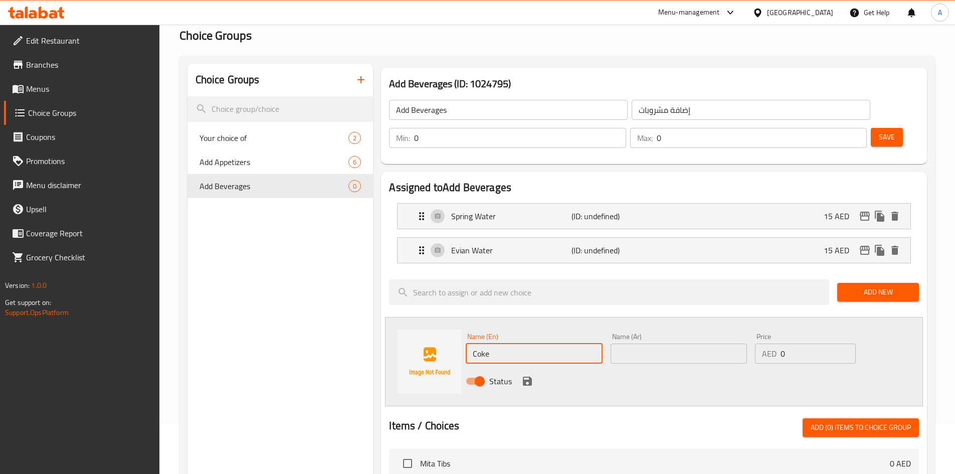
click at [634, 344] on input "text" at bounding box center [679, 354] width 136 height 20
paste input "كوكاكولا"
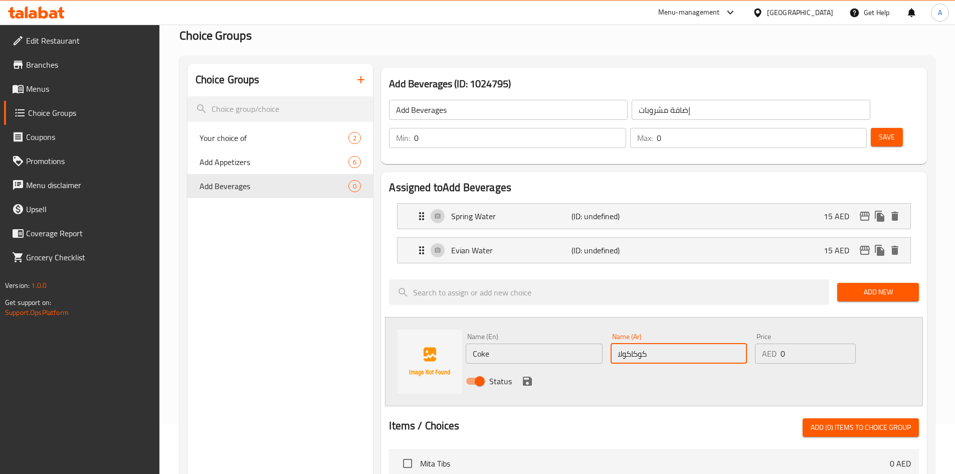
type input "كوكاكولا"
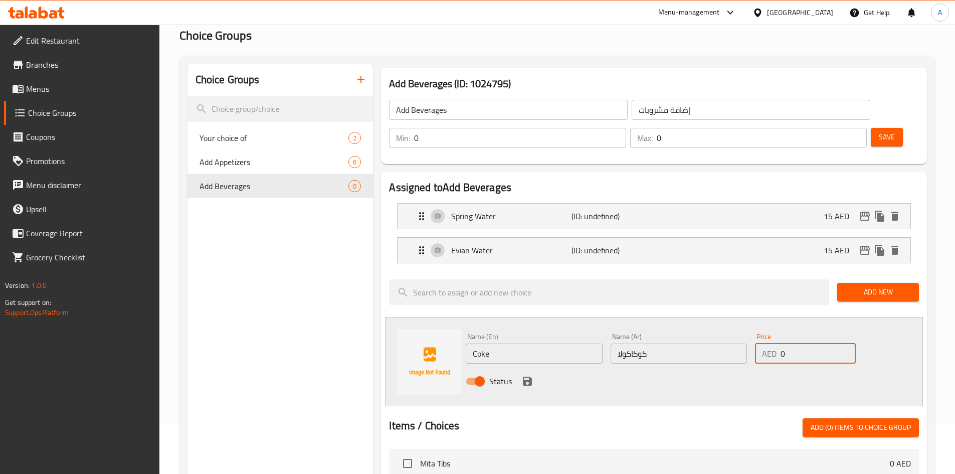
drag, startPoint x: 791, startPoint y: 326, endPoint x: 727, endPoint y: 328, distance: 64.2
click at [742, 330] on div "Name (En) Coke Name (En) Name (Ar) كوكاكولا Name (Ar) Price AED 0 Price Status" at bounding box center [679, 362] width 434 height 66
type input "10"
click at [528, 377] on icon "save" at bounding box center [527, 381] width 9 height 9
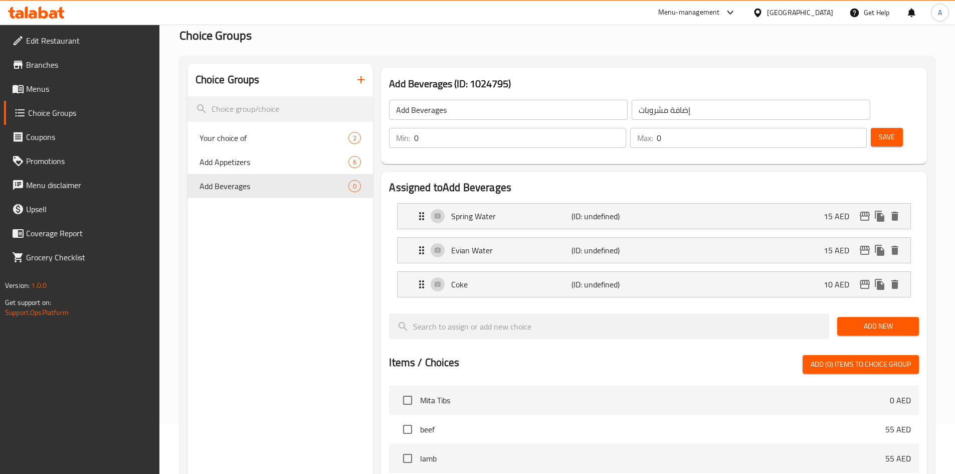
drag, startPoint x: 872, startPoint y: 304, endPoint x: 581, endPoint y: 306, distance: 290.9
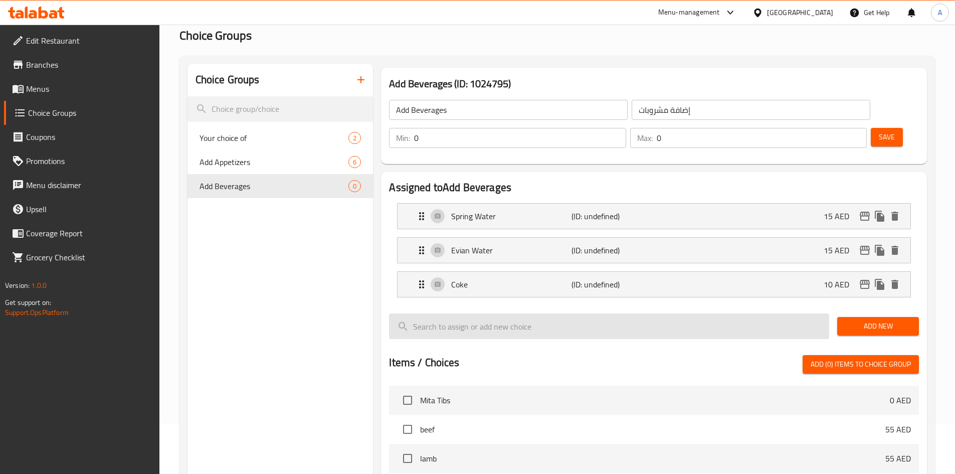
click at [869, 317] on button "Add New" at bounding box center [879, 326] width 82 height 19
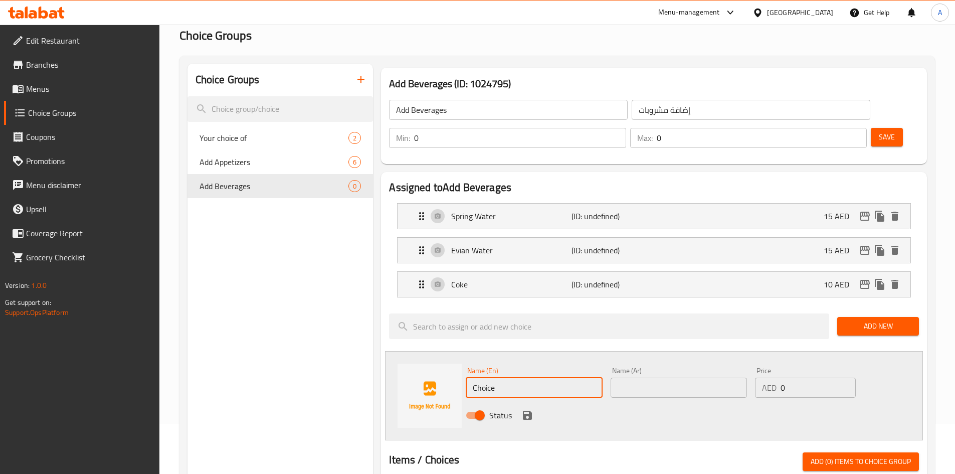
drag, startPoint x: 509, startPoint y: 358, endPoint x: 390, endPoint y: 342, distance: 120.0
click at [402, 351] on div "Name (En) Choice Name (En) Name (Ar) Name (Ar) Price AED 0 Price Status" at bounding box center [654, 395] width 538 height 89
paste input "oke Diet"
type input "Coke Diet"
click at [649, 378] on input "text" at bounding box center [679, 388] width 136 height 20
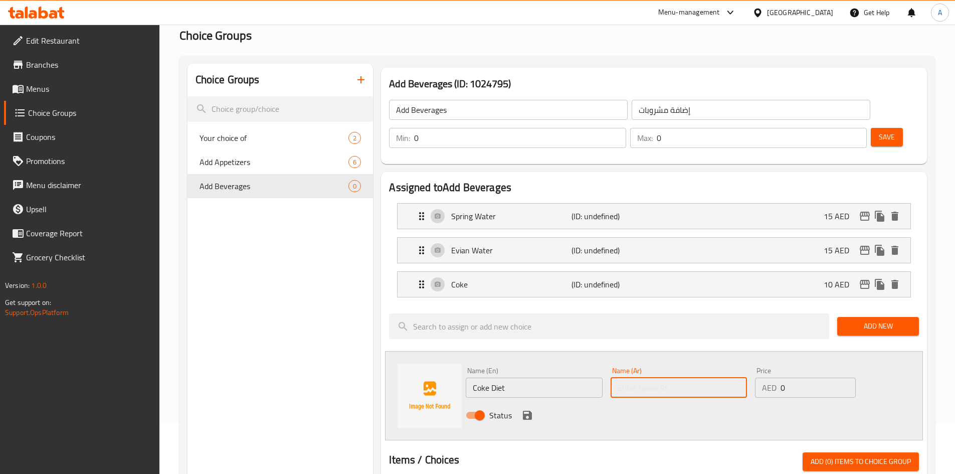
paste input "[PERSON_NAME]"
type input "[PERSON_NAME]"
drag, startPoint x: 790, startPoint y: 361, endPoint x: 742, endPoint y: 369, distance: 48.8
click at [744, 368] on div "Name (En) Coke Diet Name (En) Name (Ar) دايت كوك Name (Ar) Price AED 0 Price St…" at bounding box center [679, 396] width 434 height 66
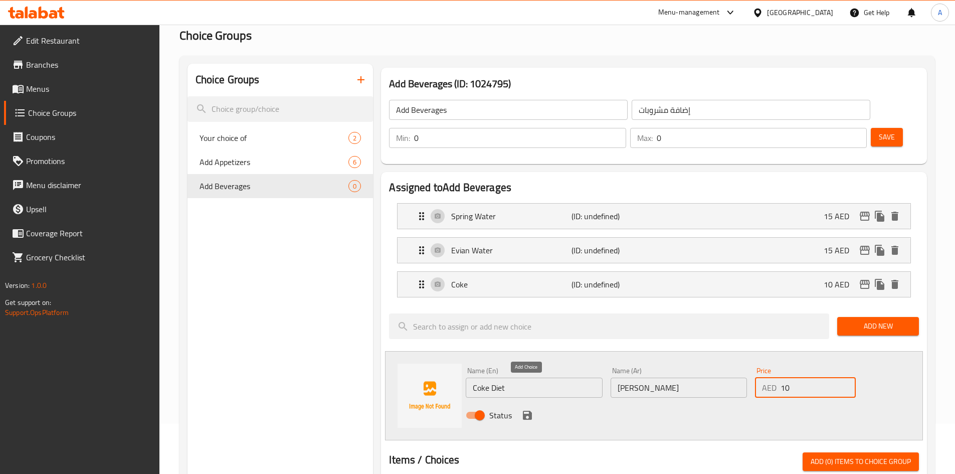
type input "10"
click at [528, 409] on icon "save" at bounding box center [528, 415] width 12 height 12
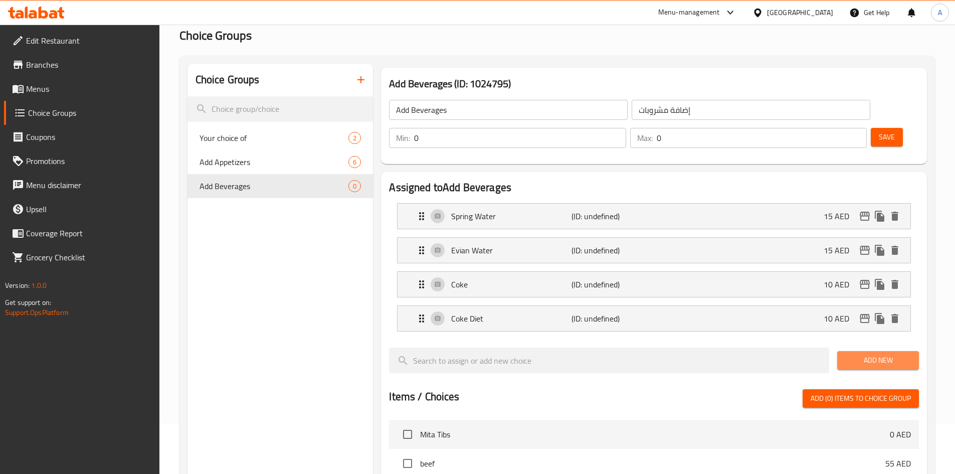
click at [863, 354] on span "Add New" at bounding box center [879, 360] width 66 height 13
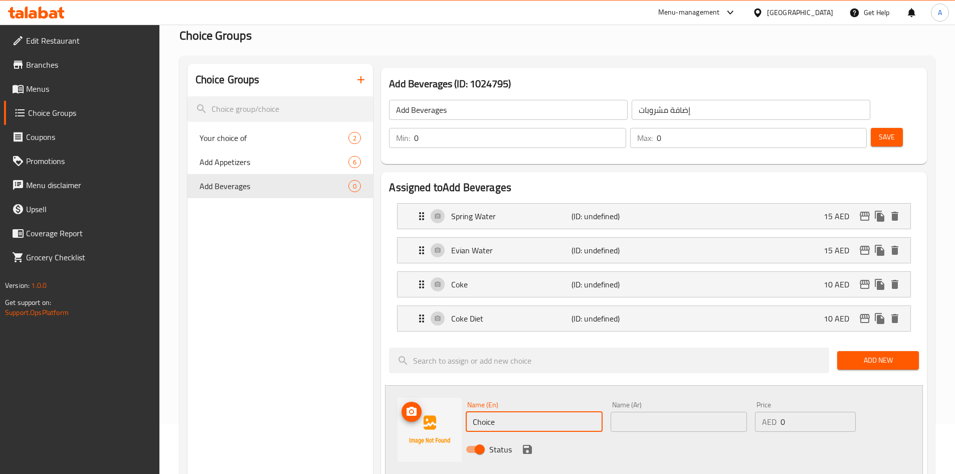
drag, startPoint x: 450, startPoint y: 393, endPoint x: 445, endPoint y: 393, distance: 5.0
click at [445, 393] on div "Name (En) Choice Name (En) Name (Ar) Name (Ar) Price AED 0 Price Status" at bounding box center [654, 429] width 538 height 89
paste input "Fanta"
type input "Fanta"
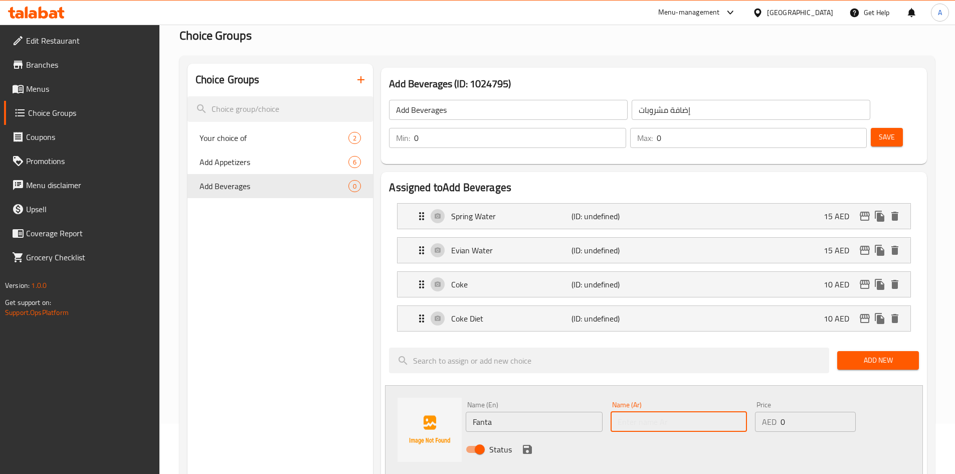
click at [635, 412] on input "text" at bounding box center [679, 422] width 136 height 20
type input "فانتا"
drag, startPoint x: 795, startPoint y: 392, endPoint x: 752, endPoint y: 403, distance: 44.5
click at [752, 403] on div "Price AED 0 Price" at bounding box center [805, 416] width 108 height 39
type input "10"
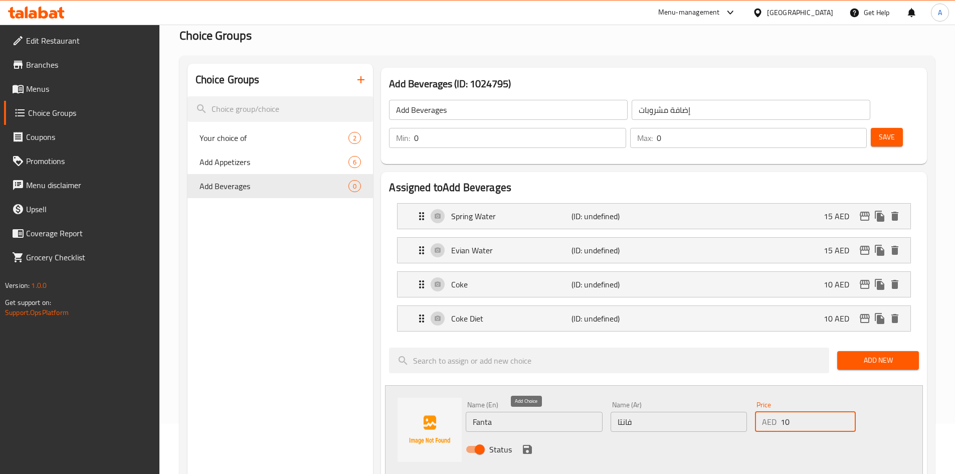
click at [529, 443] on icon "save" at bounding box center [528, 449] width 12 height 12
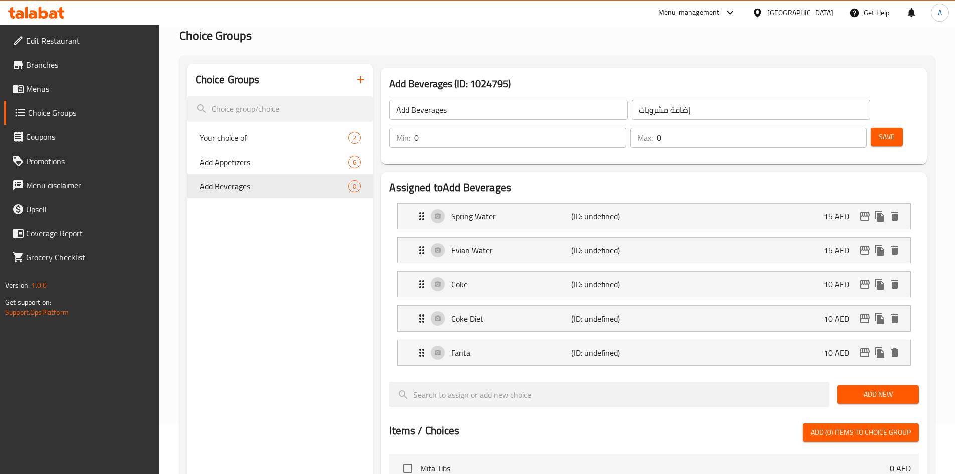
click at [863, 388] on span "Add New" at bounding box center [879, 394] width 66 height 13
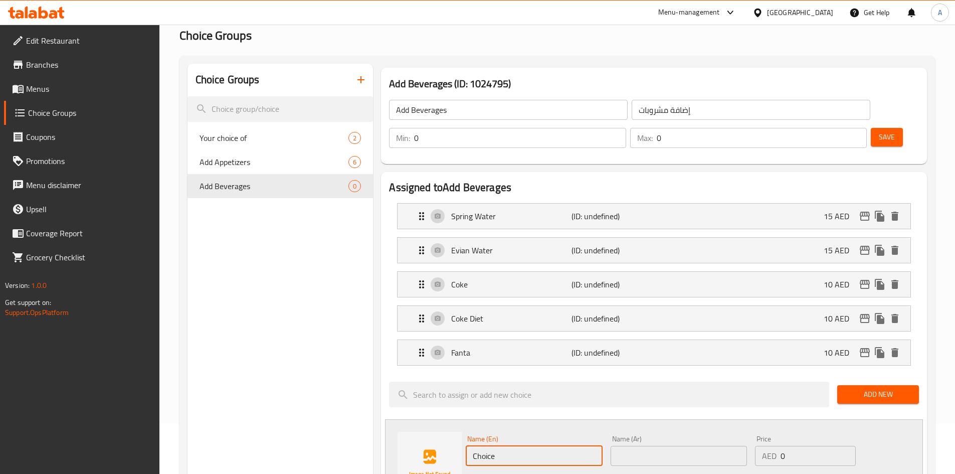
drag, startPoint x: 496, startPoint y: 432, endPoint x: 477, endPoint y: 387, distance: 49.3
click at [417, 421] on div "Name (En) Choice Name (En) Name (Ar) Name (Ar) Price AED 0 Price Status" at bounding box center [654, 463] width 538 height 89
paste input "Sprit"
type input "Sprite"
drag, startPoint x: 642, startPoint y: 430, endPoint x: 686, endPoint y: 438, distance: 43.8
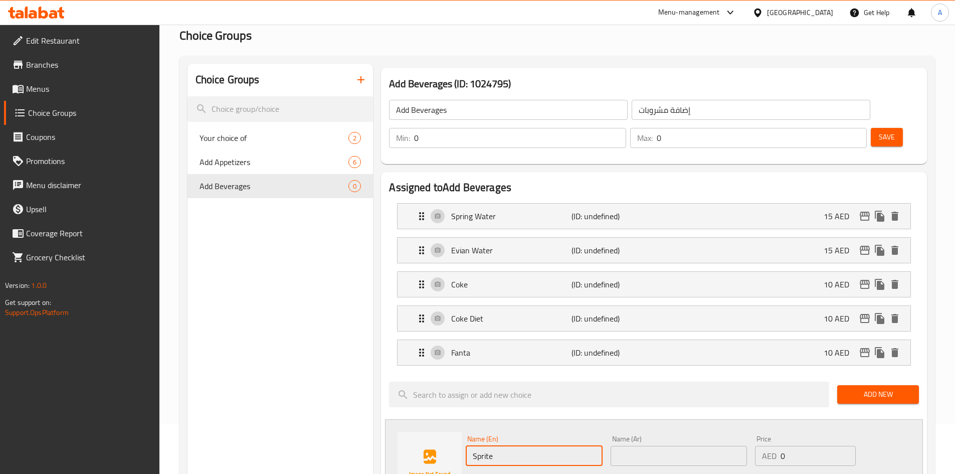
click at [643, 446] on input "text" at bounding box center [679, 456] width 136 height 20
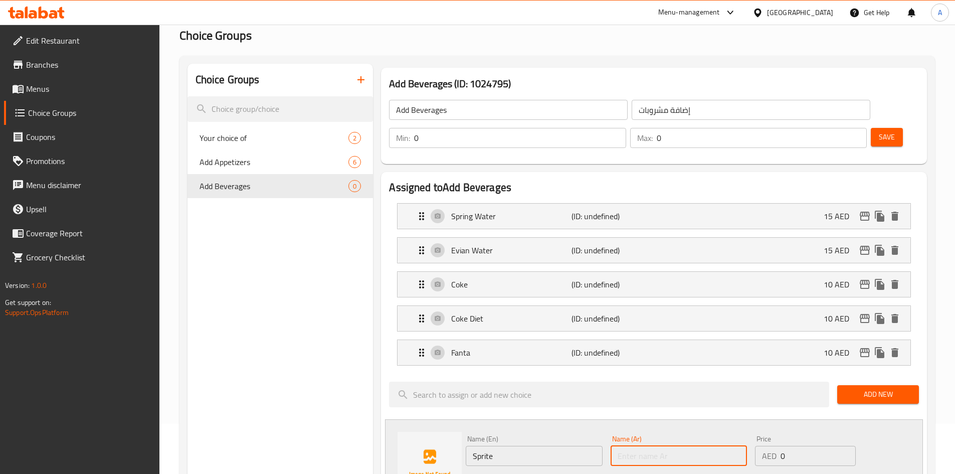
paste input "سبرايت"
type input "سبرايت"
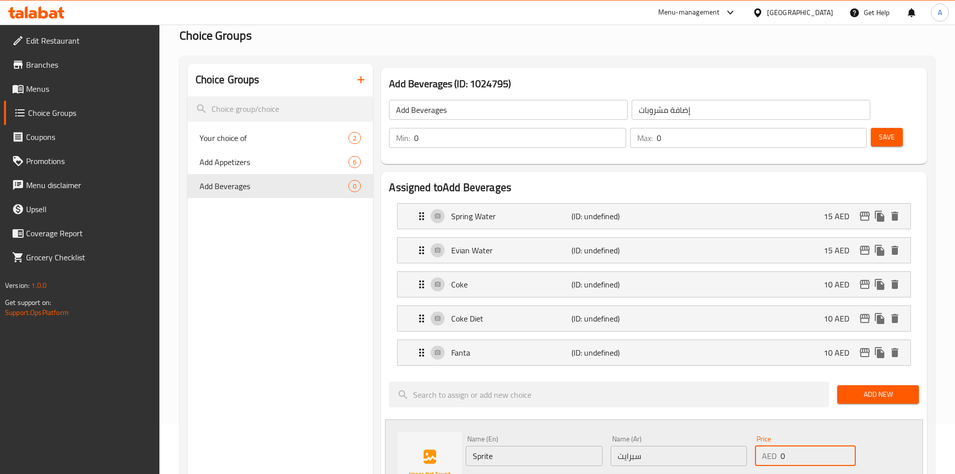
drag, startPoint x: 788, startPoint y: 431, endPoint x: 728, endPoint y: 435, distance: 60.8
click at [731, 434] on div "Name (En) Sprite Name (En) Name (Ar) سبرايت Name (Ar) Price AED 0 Price Status" at bounding box center [679, 464] width 434 height 66
type input "10"
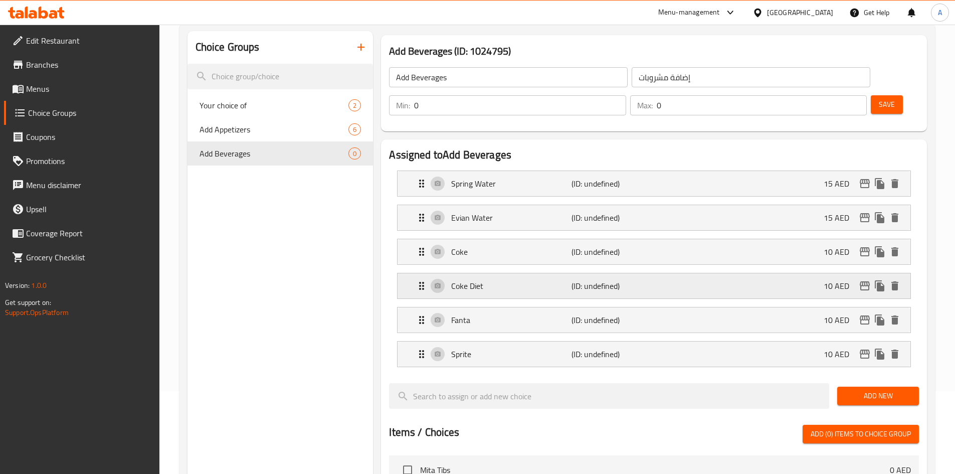
scroll to position [100, 0]
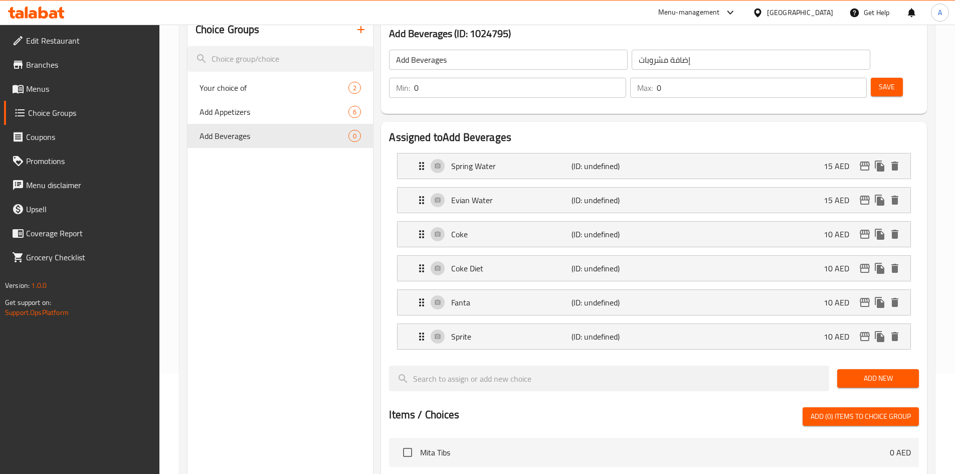
click at [879, 81] on span "Save" at bounding box center [887, 87] width 16 height 13
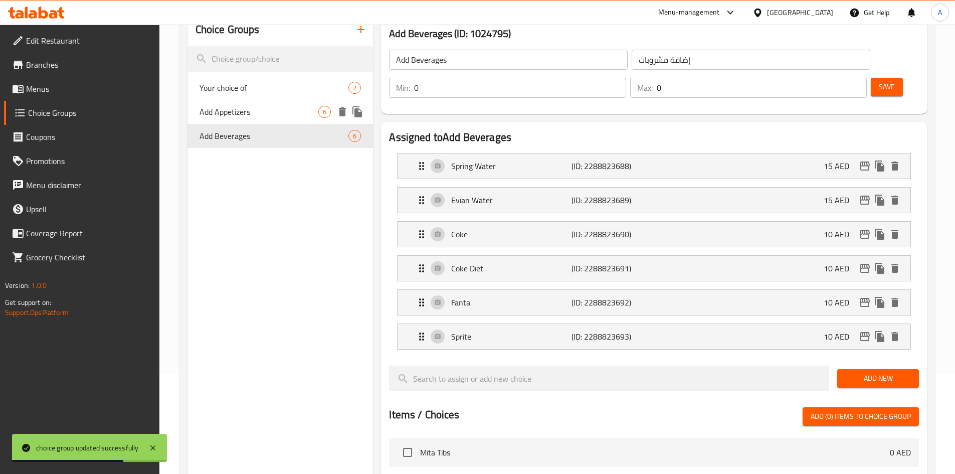
click at [242, 110] on span "Add Appetizers" at bounding box center [259, 112] width 119 height 12
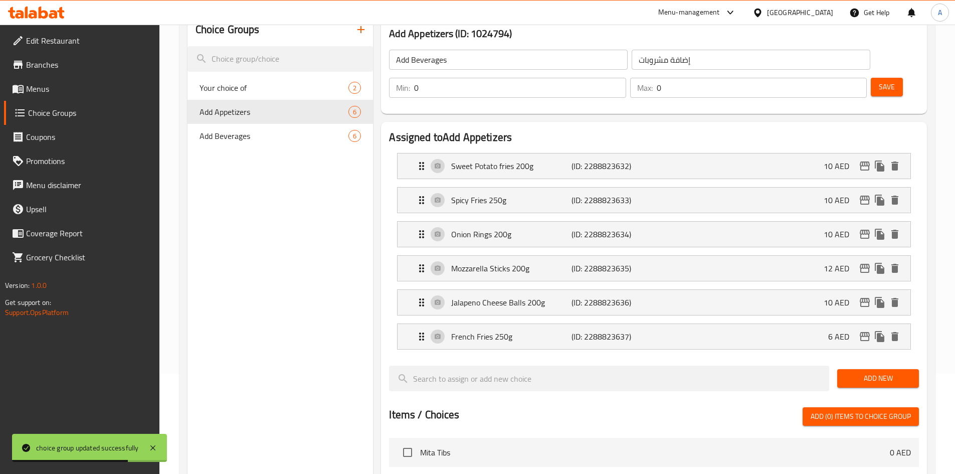
type input "Add Appetizers"
type input "إضفة مقبلات"
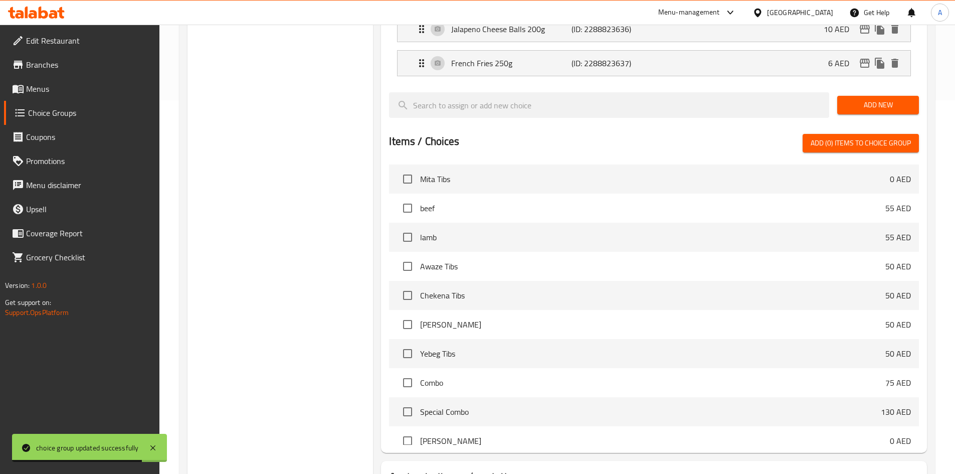
scroll to position [427, 0]
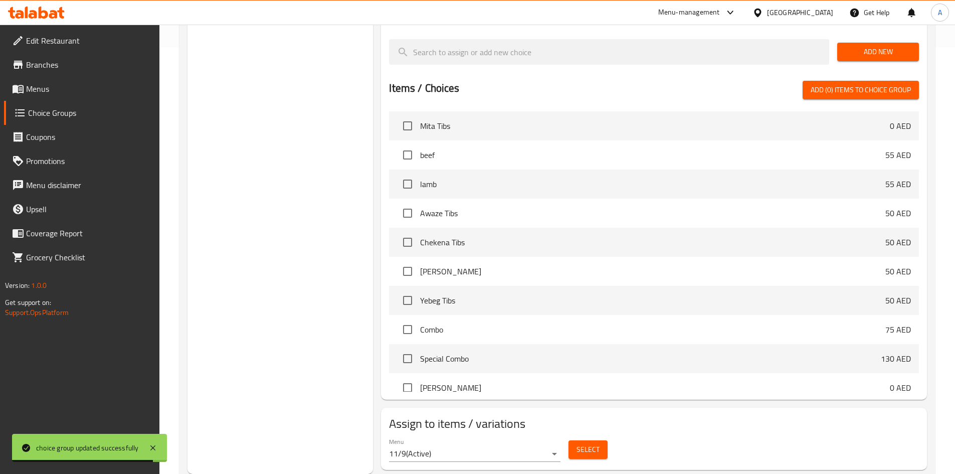
click at [585, 443] on span "Select" at bounding box center [588, 449] width 23 height 13
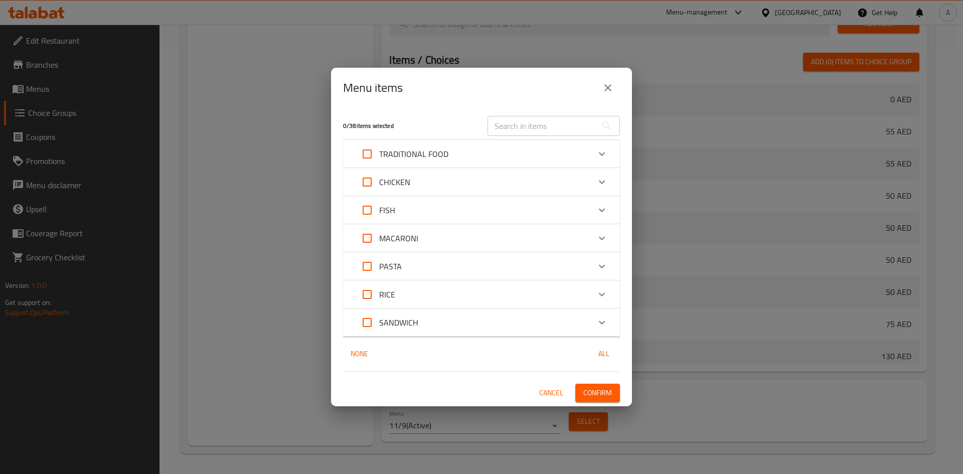
click at [362, 213] on input "Expand" at bounding box center [367, 210] width 24 height 24
checkbox input "true"
click at [367, 267] on input "Expand" at bounding box center [367, 266] width 24 height 24
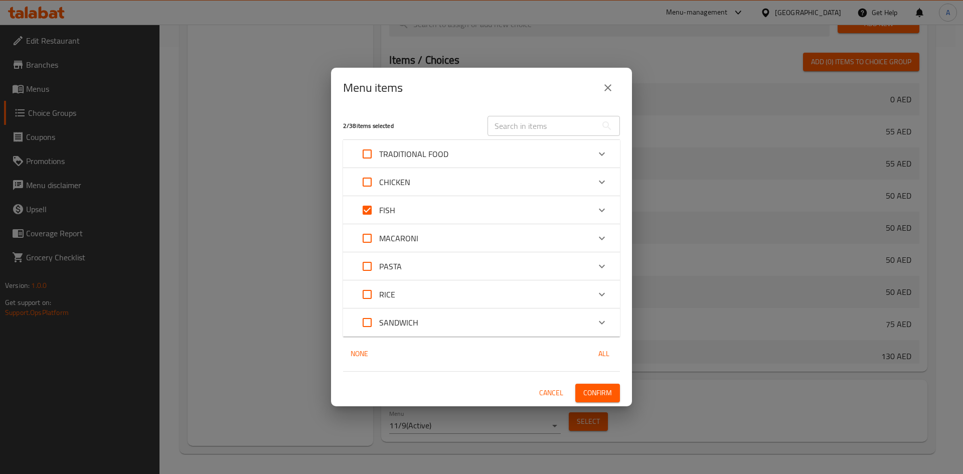
checkbox input "true"
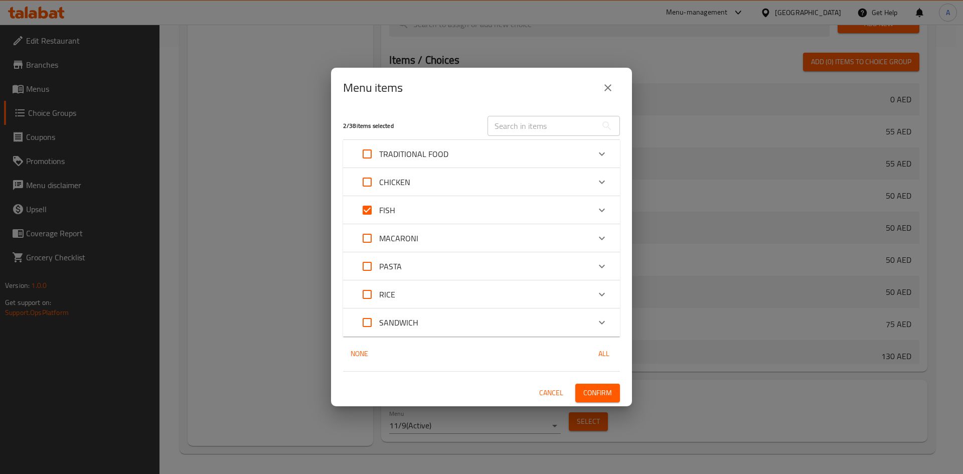
checkbox input "true"
click at [367, 298] on input "Expand" at bounding box center [367, 294] width 24 height 24
checkbox input "true"
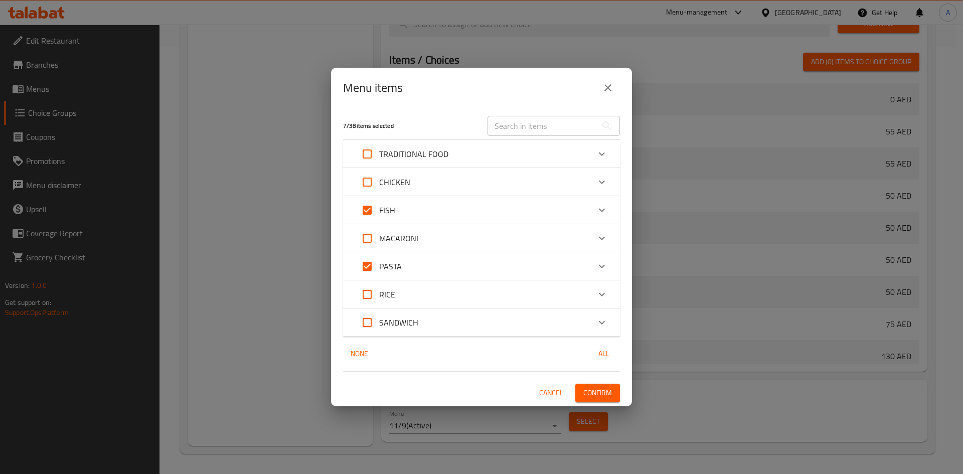
checkbox input "true"
click at [601, 388] on span "Confirm" at bounding box center [597, 393] width 29 height 13
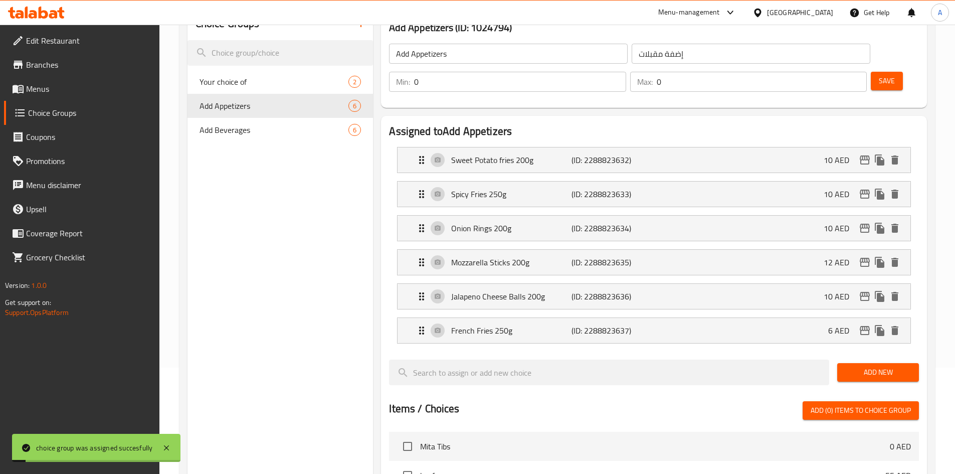
scroll to position [76, 0]
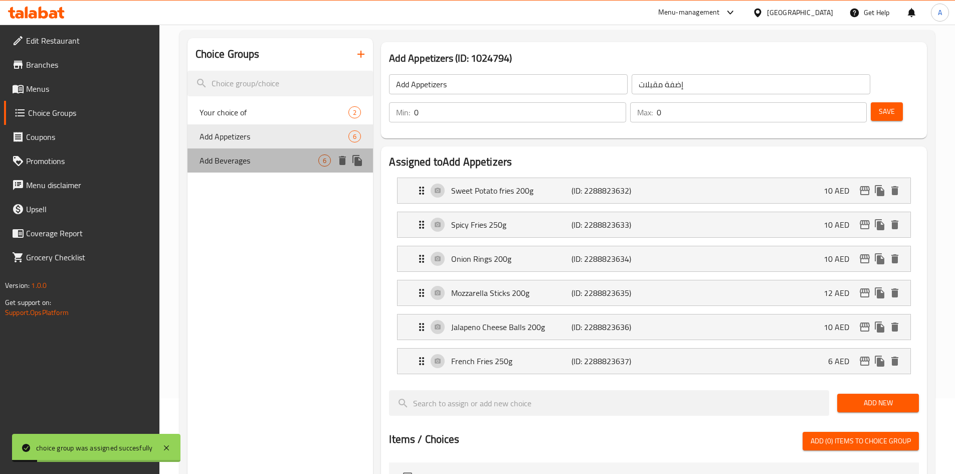
click at [232, 166] on span "Add Beverages" at bounding box center [259, 160] width 119 height 12
type input "Add Beverages"
type input "إضافة مشروبات"
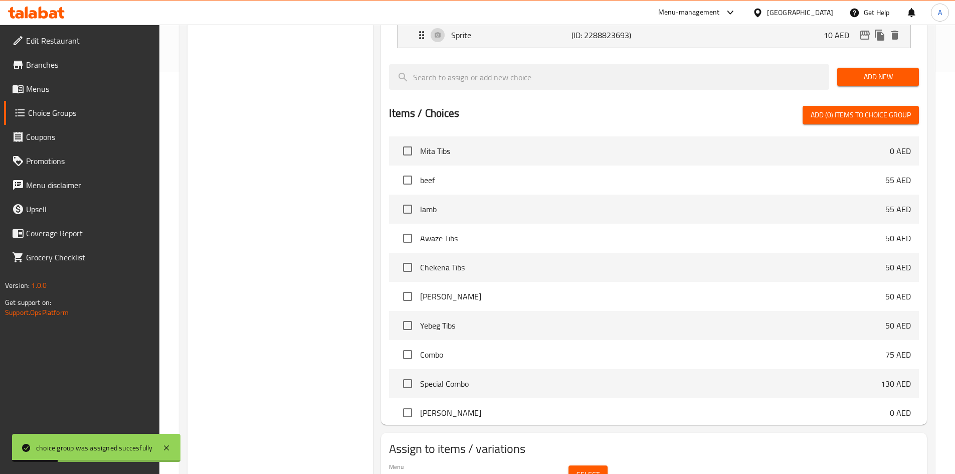
scroll to position [427, 0]
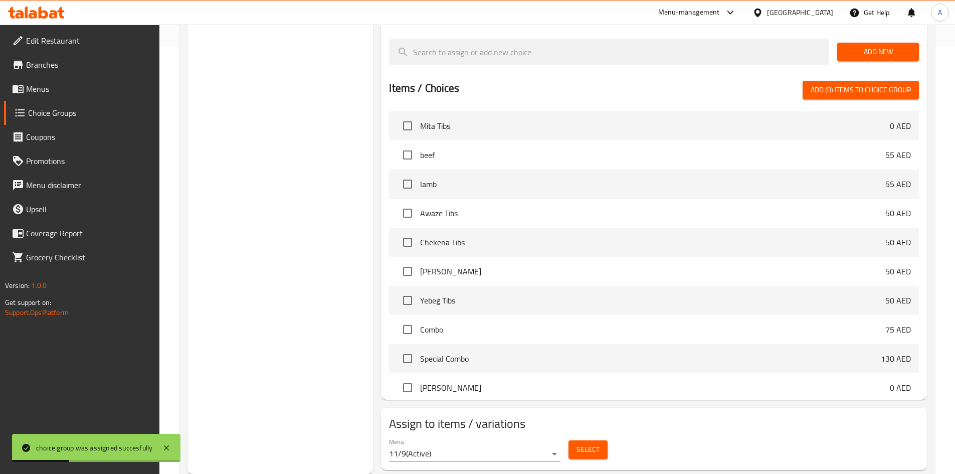
click at [594, 440] on button "Select" at bounding box center [588, 449] width 39 height 19
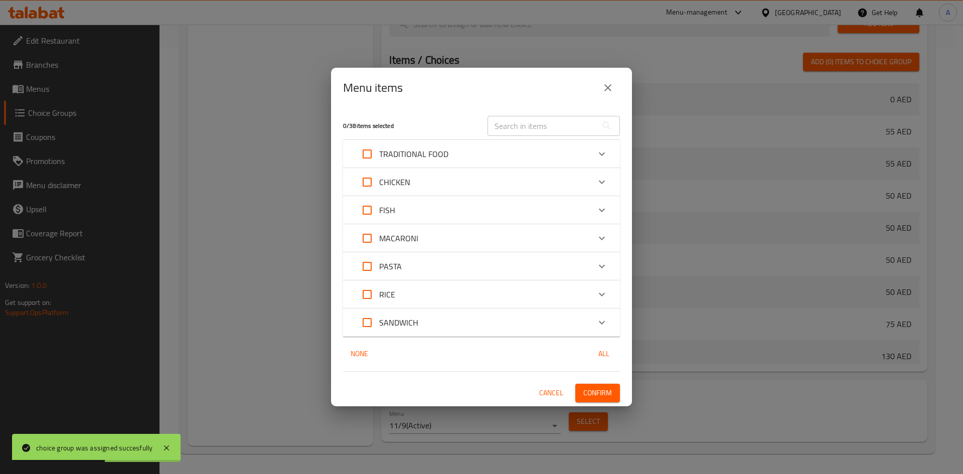
click at [365, 208] on input "Expand" at bounding box center [367, 210] width 24 height 24
checkbox input "true"
click at [369, 265] on input "Expand" at bounding box center [367, 266] width 24 height 24
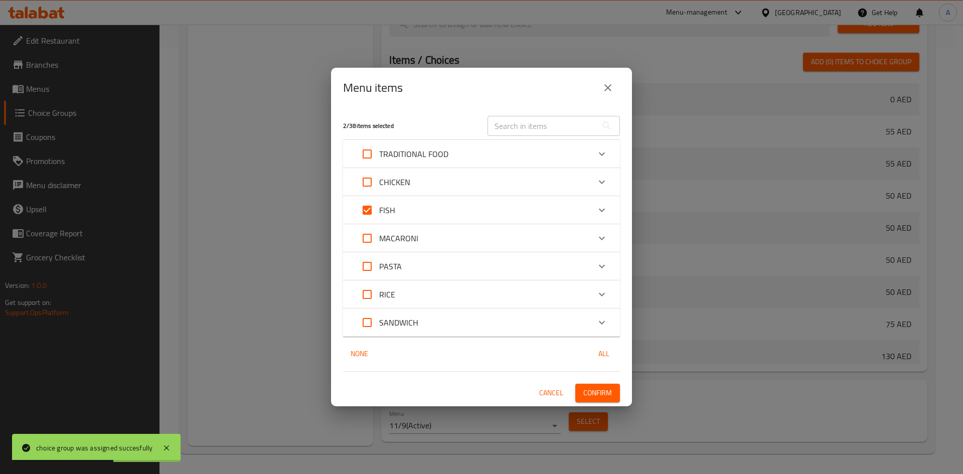
checkbox input "true"
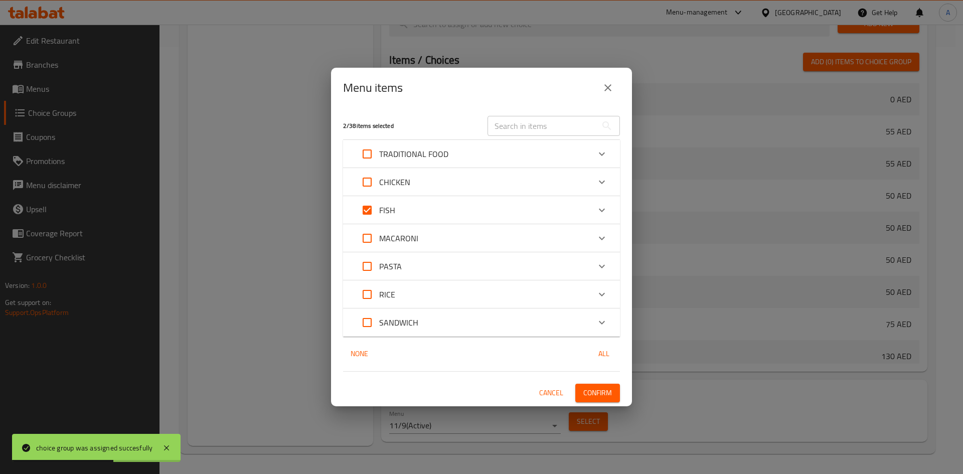
checkbox input "true"
click at [368, 299] on input "Expand" at bounding box center [367, 294] width 24 height 24
checkbox input "true"
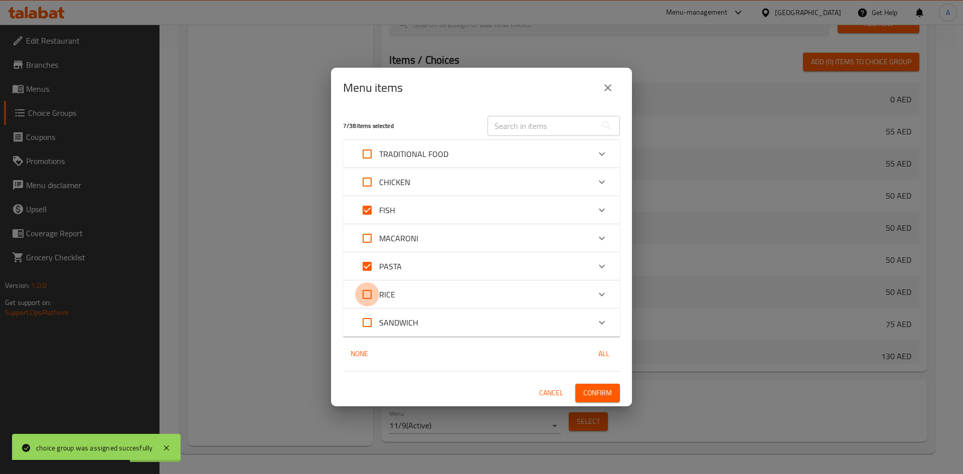
checkbox input "true"
click at [598, 399] on span "Confirm" at bounding box center [597, 393] width 29 height 13
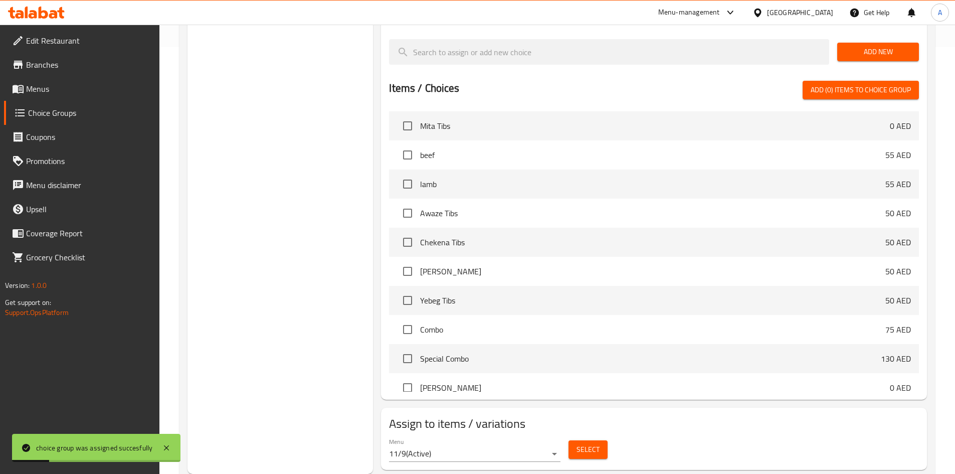
click at [339, 287] on div "Choice Groups Your choice of 2 Add Appetizers 6 Add Beverages 6" at bounding box center [281, 80] width 186 height 787
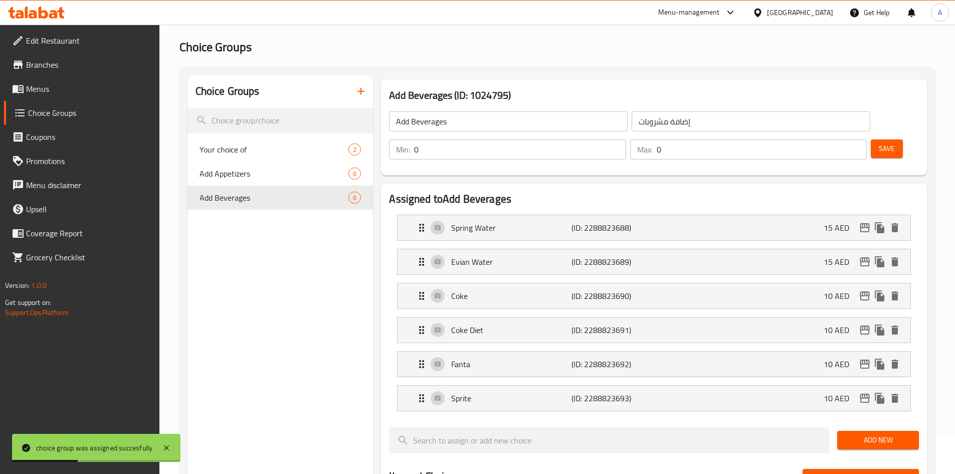
scroll to position [0, 0]
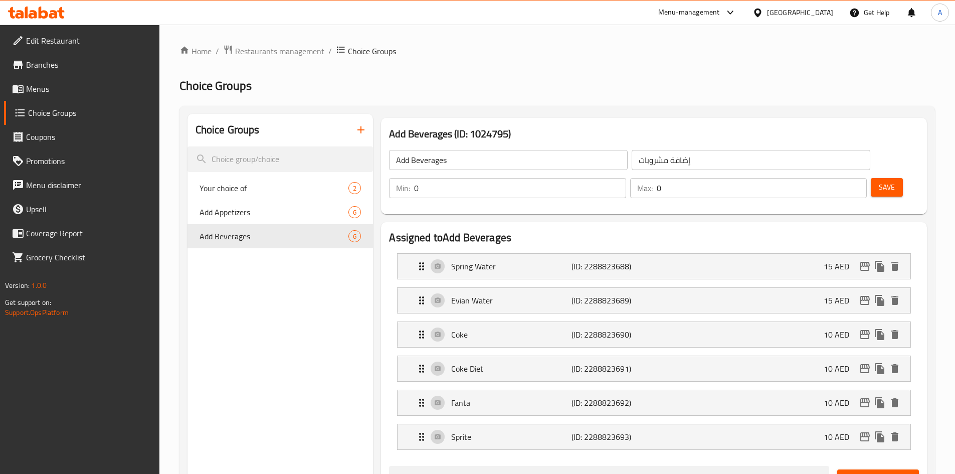
click at [363, 124] on icon "button" at bounding box center [361, 130] width 12 height 12
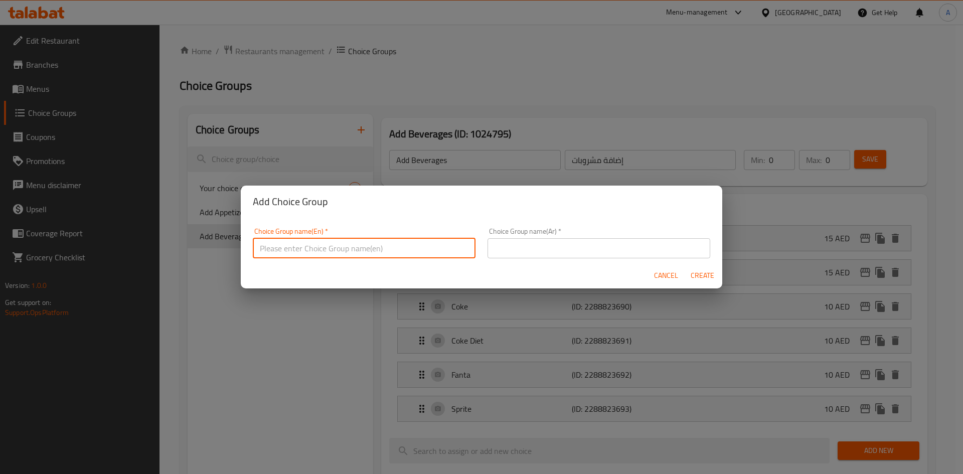
click at [306, 242] on input "text" at bounding box center [364, 248] width 223 height 20
type input "Extra Toppings"
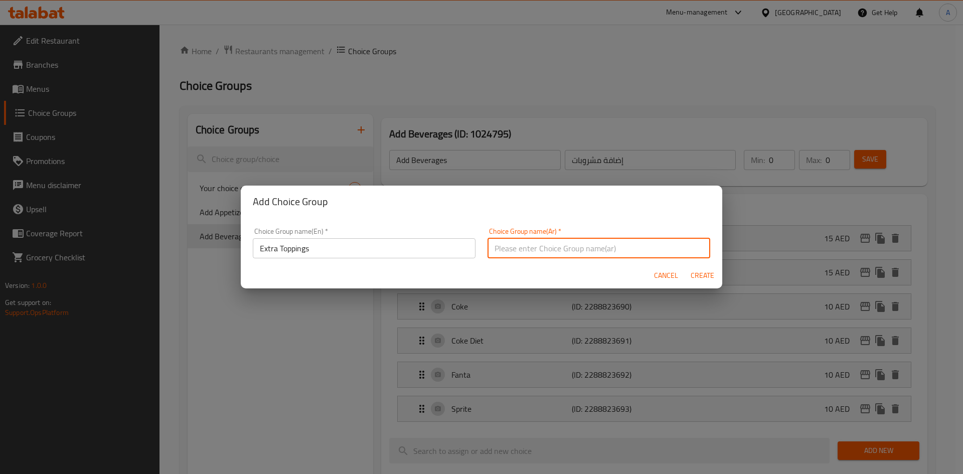
click at [545, 248] on input "text" at bounding box center [599, 248] width 223 height 20
type input "إضافات إكسترا"
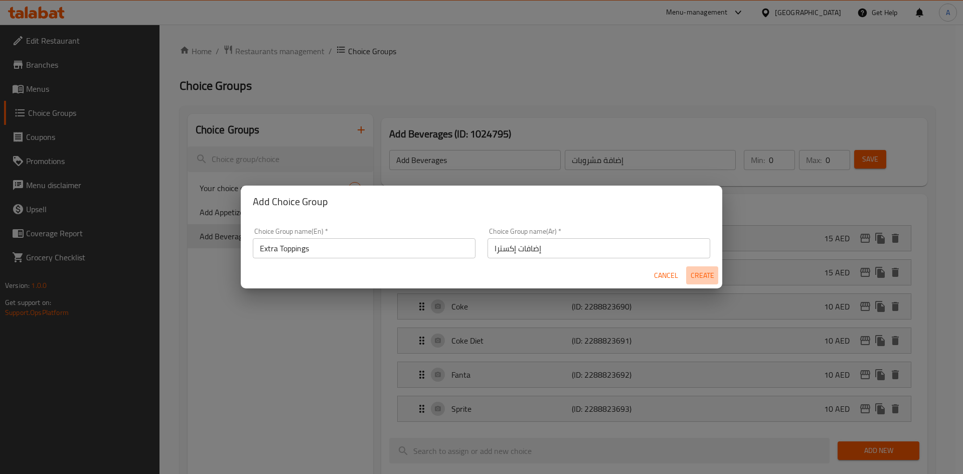
click at [699, 280] on span "Create" at bounding box center [702, 275] width 24 height 13
type input "Extra Toppings"
type input "إضافات إكسترا"
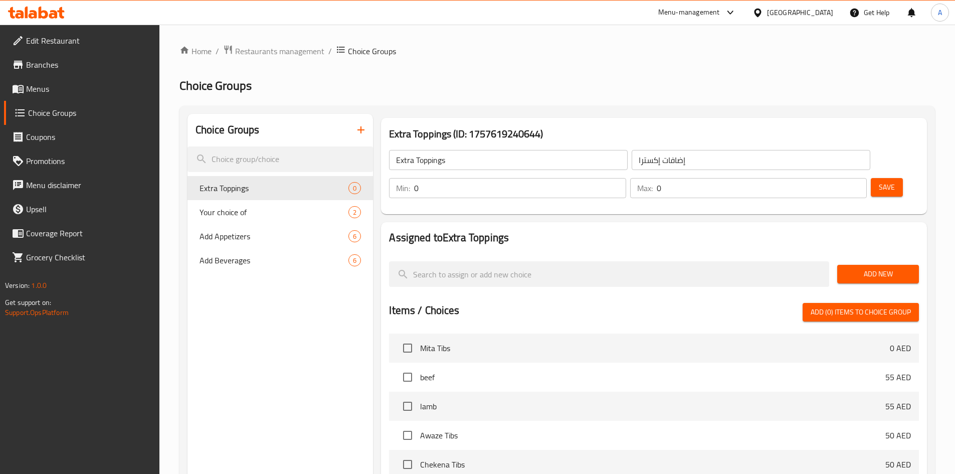
click at [879, 181] on span "Save" at bounding box center [887, 187] width 16 height 13
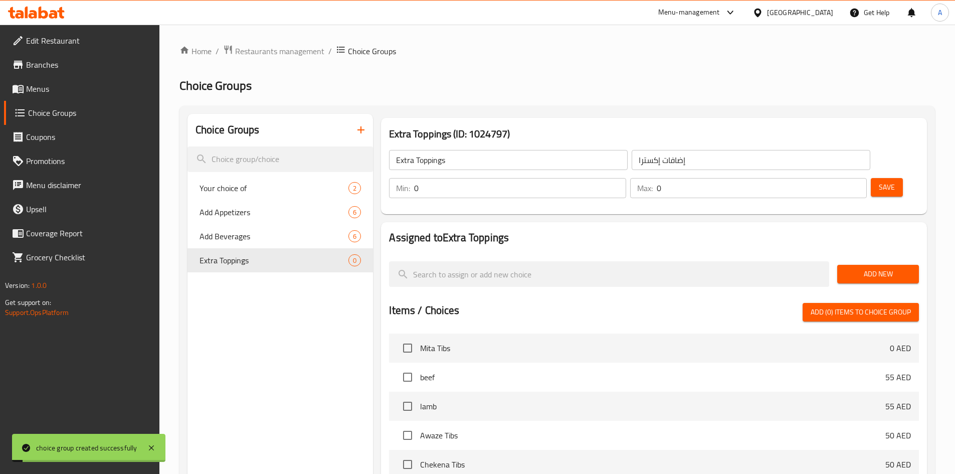
click at [869, 268] on span "Add New" at bounding box center [879, 274] width 66 height 13
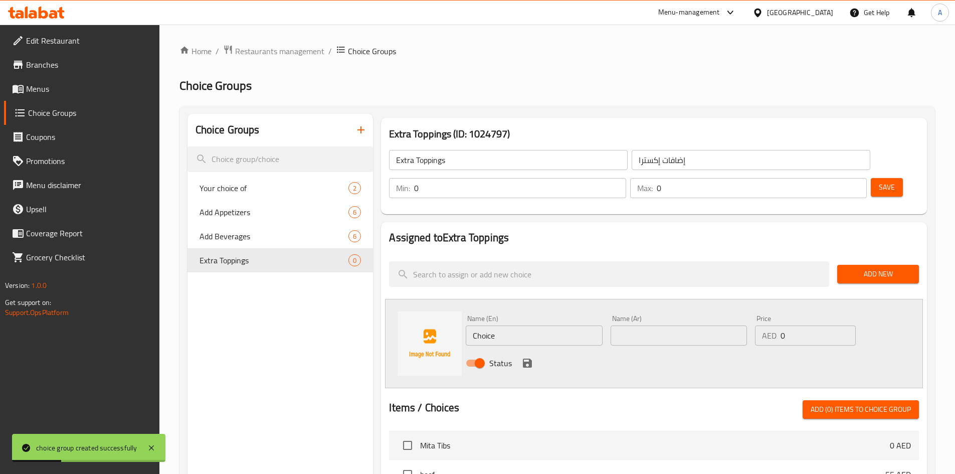
drag, startPoint x: 503, startPoint y: 308, endPoint x: 410, endPoint y: 310, distance: 92.3
click at [414, 311] on div "Name (En) Choice Name (En) Name (Ar) Name (Ar) Price AED 0 Price Status" at bounding box center [654, 343] width 538 height 89
paste input "Pickle 3 Coin Pie"
type input "Pickle 3 Coin Piece"
click at [676, 326] on input "text" at bounding box center [679, 336] width 136 height 20
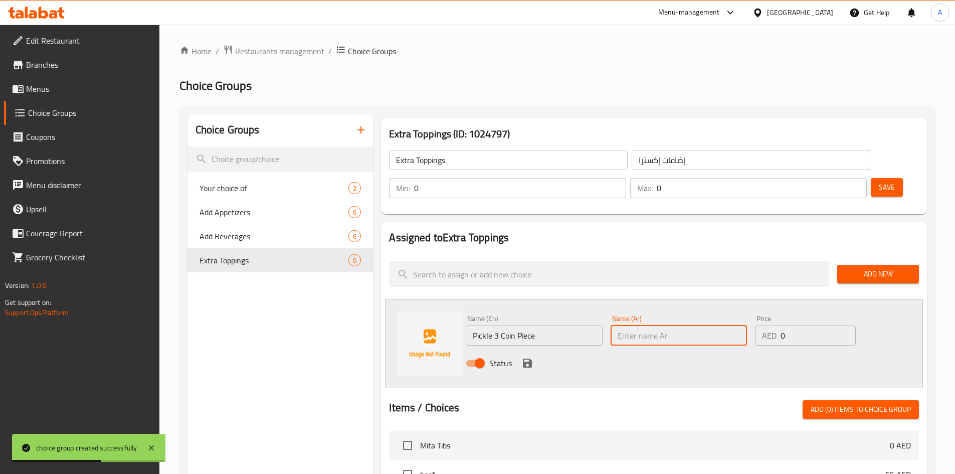
paste input "قطعة عملة مخلل 3"
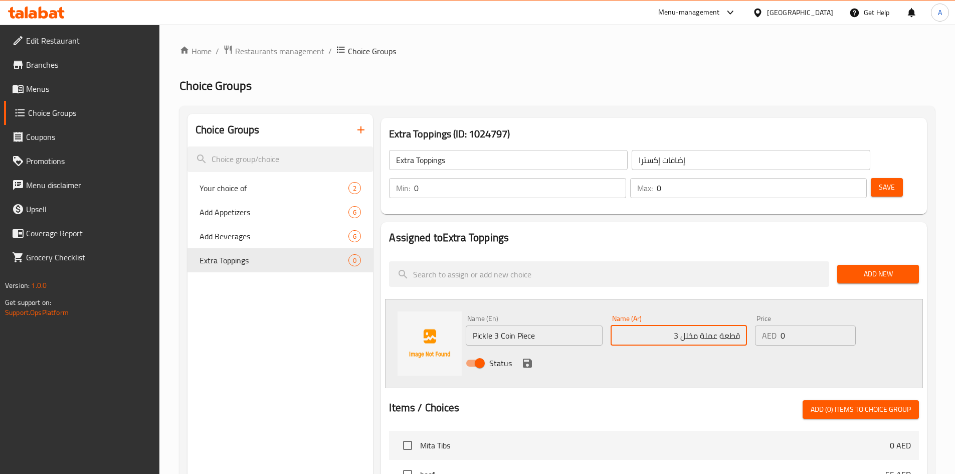
click at [710, 326] on input "قطعة عملة مخلل 3" at bounding box center [679, 336] width 136 height 20
click at [692, 326] on input "قطعة كوين مخلل 3" at bounding box center [679, 336] width 136 height 20
paste input "مخلل"
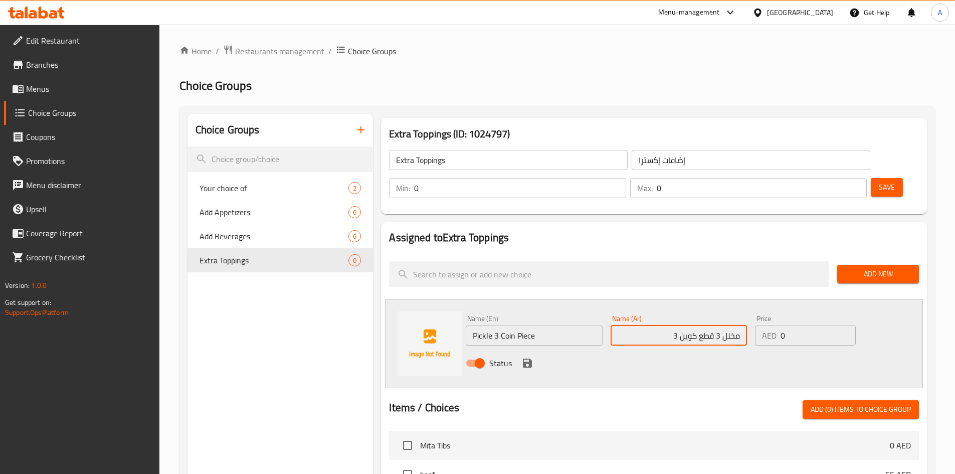
click at [678, 326] on input "مخلل 3 قطع كوين 3" at bounding box center [679, 336] width 136 height 20
click at [705, 326] on input "مخلل 3 قطع كوين" at bounding box center [679, 336] width 136 height 20
type input "مخلل 3 قطع كوين"
drag, startPoint x: 800, startPoint y: 301, endPoint x: 729, endPoint y: 329, distance: 75.7
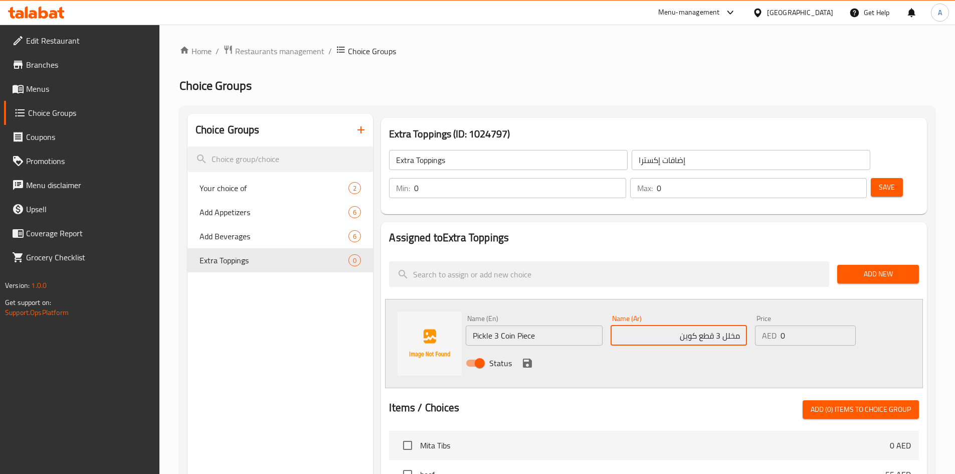
click at [742, 325] on div "Name (En) Pickle 3 Coin Piece Name (En) Name (Ar) مخلل 3 قطع كوين Name (Ar) Pri…" at bounding box center [679, 344] width 434 height 66
paste input "3"
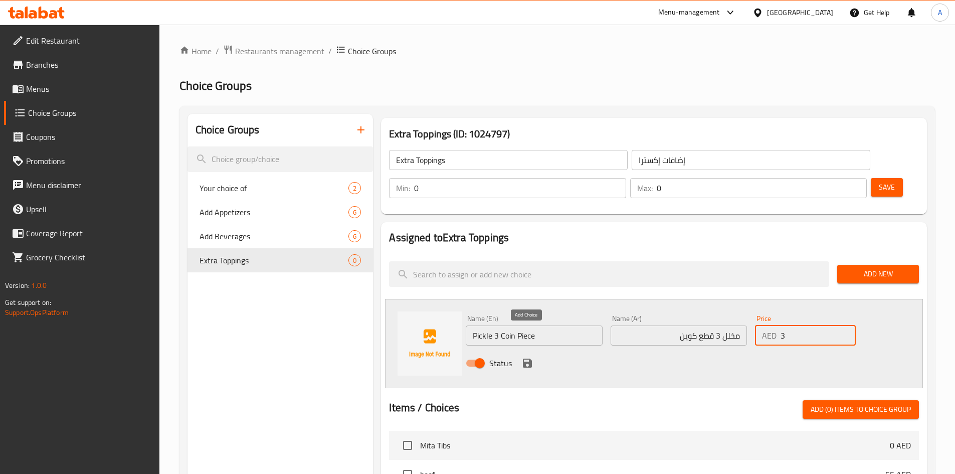
type input "3"
click at [530, 359] on icon "save" at bounding box center [527, 363] width 9 height 9
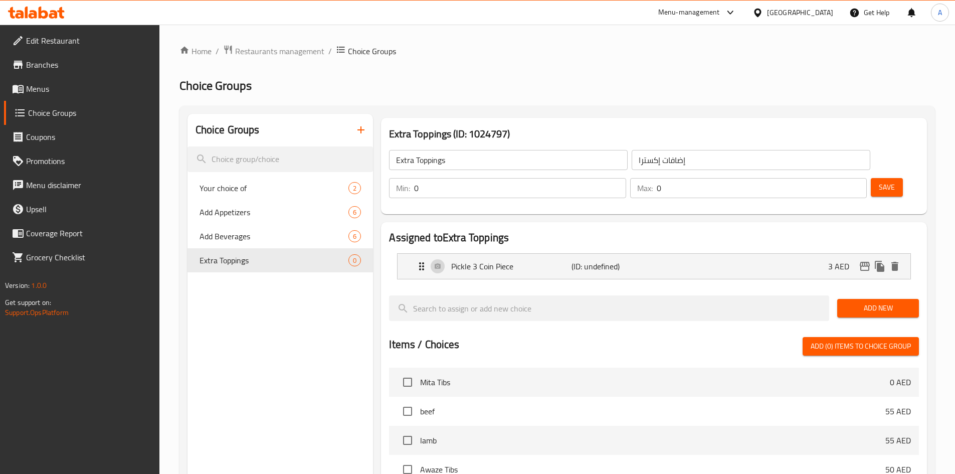
click at [882, 302] on span "Add New" at bounding box center [879, 308] width 66 height 13
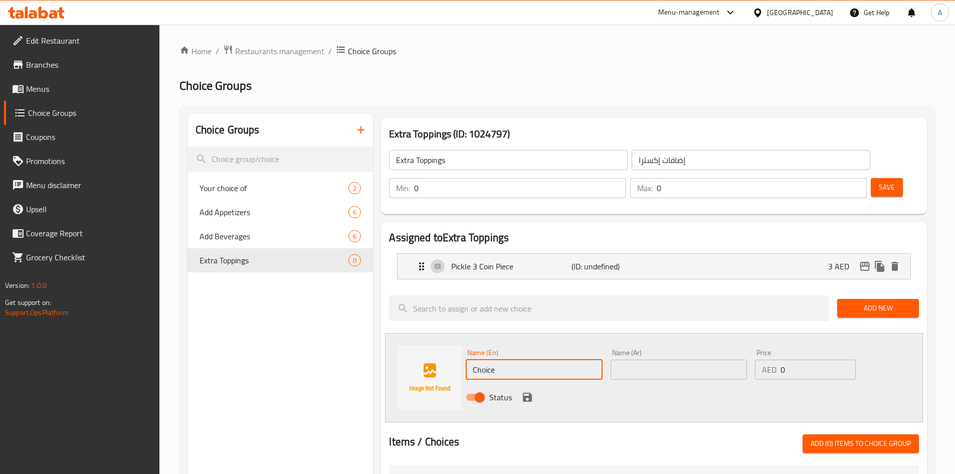
drag, startPoint x: 506, startPoint y: 343, endPoint x: 406, endPoint y: 336, distance: 99.5
click at [412, 338] on div "Name (En) Choice Name (En) Name (Ar) Name (Ar) Price AED 0 Price Status" at bounding box center [654, 377] width 538 height 89
paste input "runchy Onion"
type input "Crunchy Onion"
drag, startPoint x: 646, startPoint y: 344, endPoint x: 607, endPoint y: 340, distance: 38.9
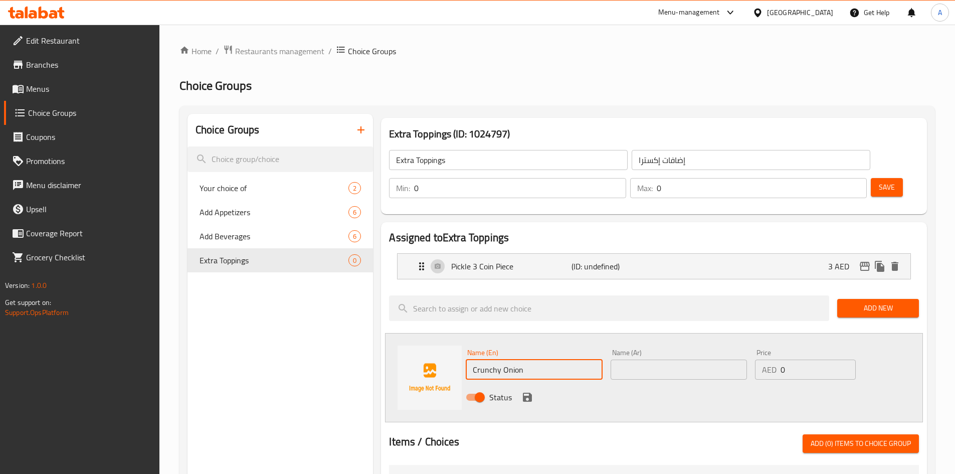
click at [646, 360] on input "text" at bounding box center [679, 370] width 136 height 20
paste input "بصل مقرمش"
click at [488, 360] on input "Crunchy Onion" at bounding box center [534, 370] width 136 height 20
click at [627, 360] on input "بصل مقرمش" at bounding box center [679, 370] width 136 height 20
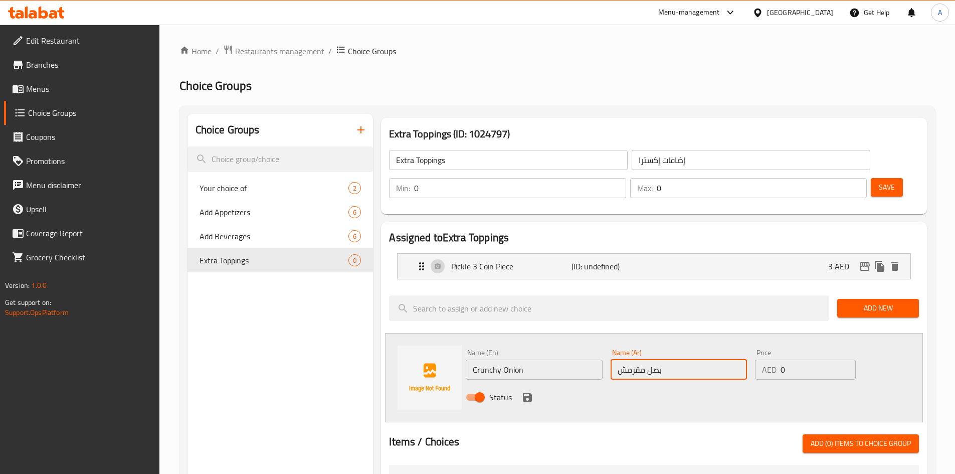
click at [627, 360] on input "بصل مقرمش" at bounding box center [679, 370] width 136 height 20
paste input "رانشي"
type input "بصل [PERSON_NAME]"
drag, startPoint x: 796, startPoint y: 342, endPoint x: 716, endPoint y: 354, distance: 81.1
click at [718, 351] on div "Name (En) Crunchy Onion Name (En) Name (Ar) بصل كرانشي Name (Ar) Price AED 0 Pr…" at bounding box center [679, 378] width 434 height 66
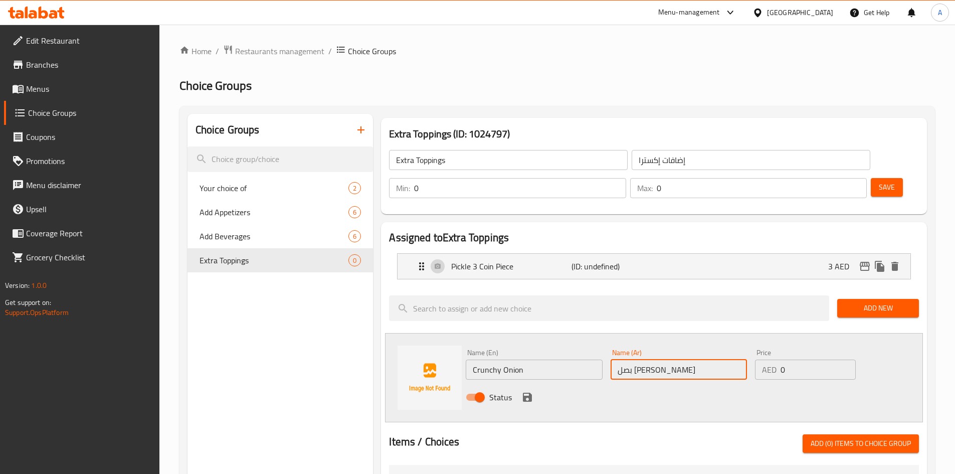
paste input "3"
type input "3"
click at [525, 393] on icon "save" at bounding box center [527, 397] width 9 height 9
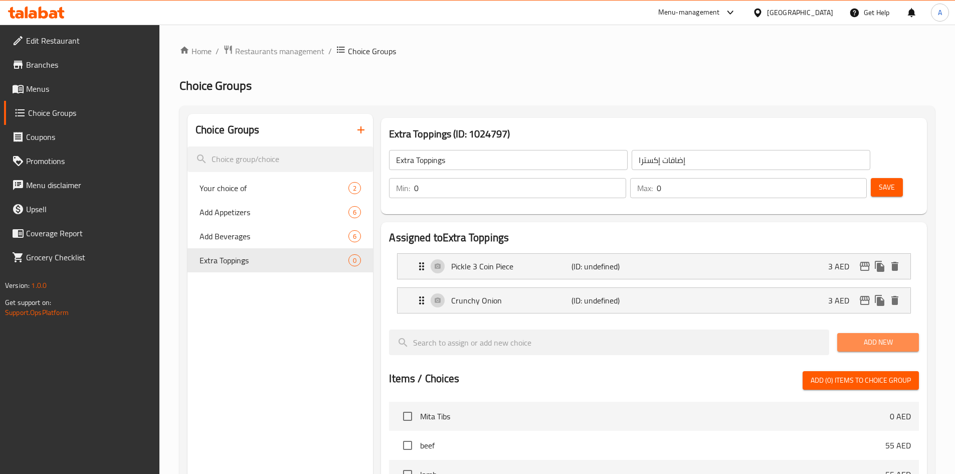
click at [875, 336] on span "Add New" at bounding box center [879, 342] width 66 height 13
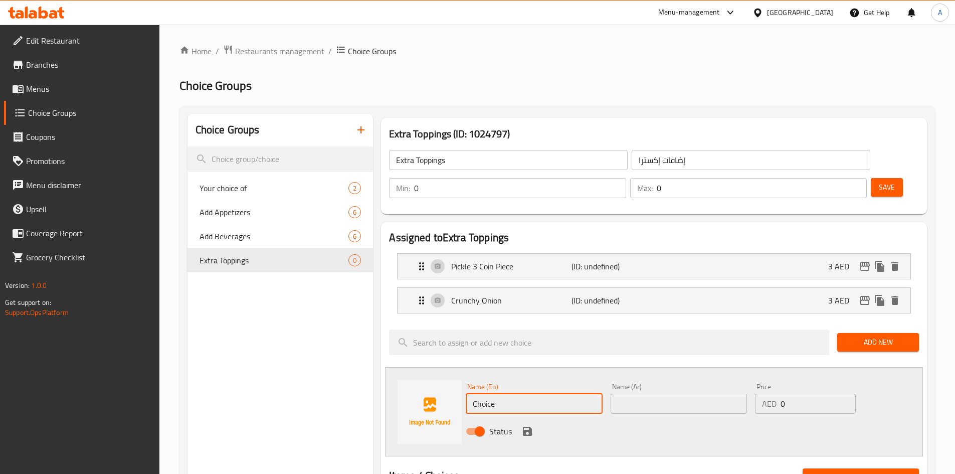
drag, startPoint x: 494, startPoint y: 371, endPoint x: 429, endPoint y: 376, distance: 65.4
click at [435, 378] on div "Name (En) Choice Name (En) Name (Ar) Name (Ar) Price AED 0 Price Status" at bounding box center [654, 411] width 538 height 89
paste input "Romaine Lettu"
type input "[PERSON_NAME]"
drag, startPoint x: 641, startPoint y: 375, endPoint x: 646, endPoint y: 372, distance: 5.4
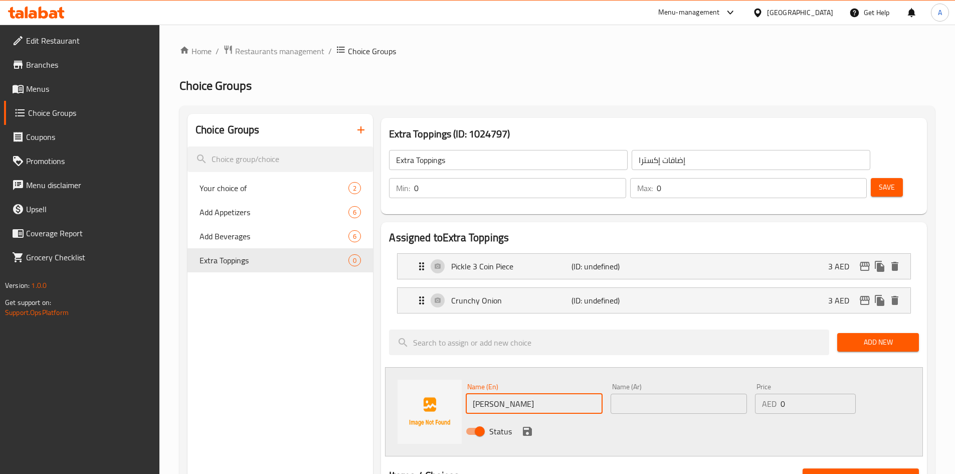
click at [641, 394] on input "text" at bounding box center [679, 404] width 136 height 20
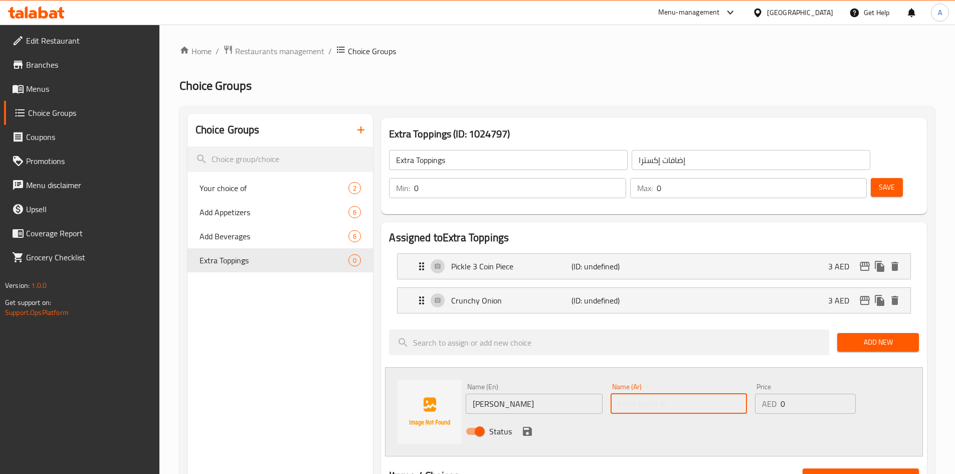
paste input "خس روماني"
type input "خس روماني"
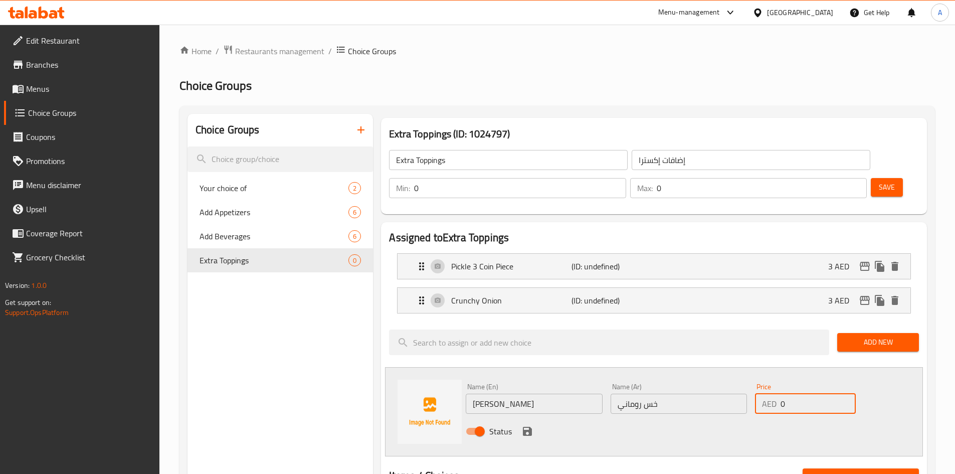
drag, startPoint x: 796, startPoint y: 376, endPoint x: 688, endPoint y: 402, distance: 110.8
click at [708, 400] on div "Name (En) Romaine Lettuce Name (En) Name (Ar) خس روماني Name (Ar) Price AED 0 P…" at bounding box center [679, 412] width 434 height 66
paste input "2"
type input "2"
click at [527, 425] on icon "save" at bounding box center [528, 431] width 12 height 12
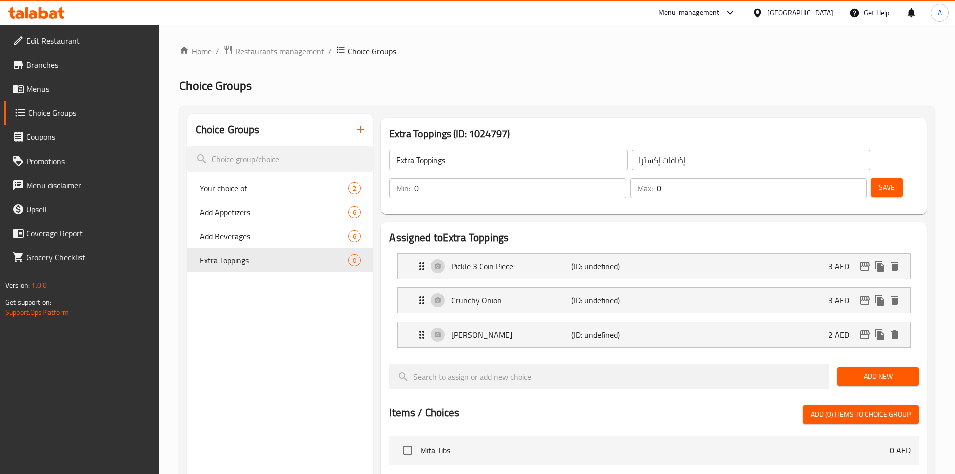
click at [857, 370] on span "Add New" at bounding box center [879, 376] width 66 height 13
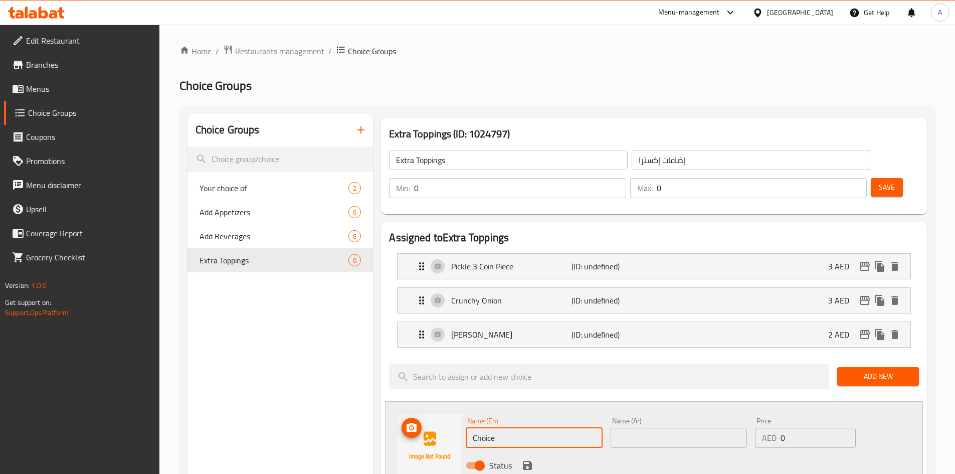
drag, startPoint x: 512, startPoint y: 408, endPoint x: 298, endPoint y: 350, distance: 221.6
paste input "Red Onion"
type input "Red Onion"
click at [651, 428] on input "text" at bounding box center [679, 438] width 136 height 20
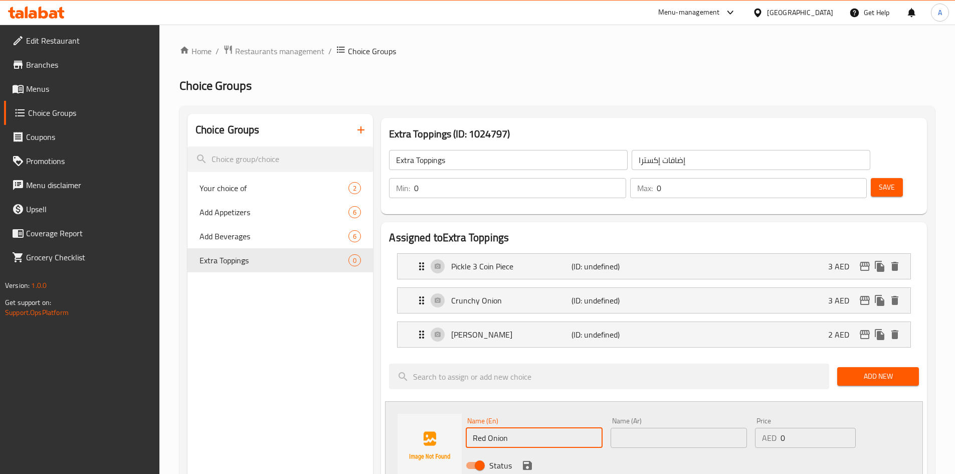
paste input "البصل الأحمر"
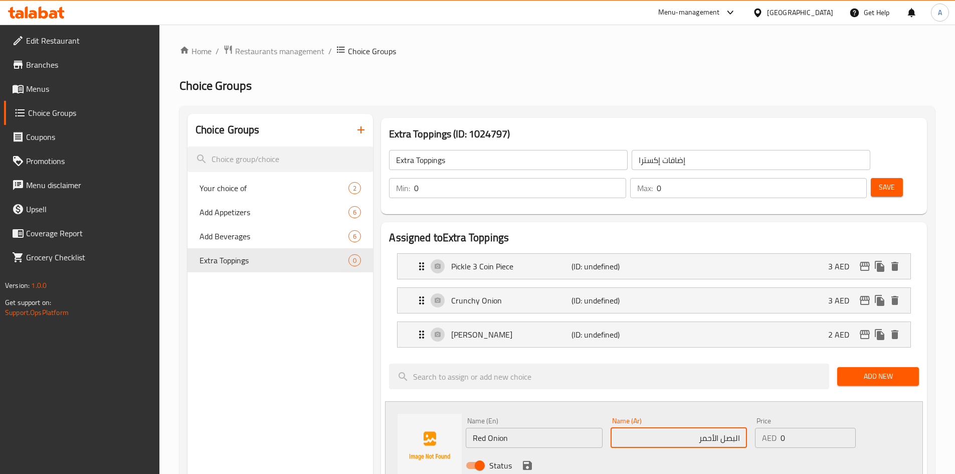
click at [736, 428] on input "البصل الأحمر" at bounding box center [679, 438] width 136 height 20
click at [720, 428] on input "بصل الأحمر" at bounding box center [679, 438] width 136 height 20
type input "بصل أحمر"
drag, startPoint x: 808, startPoint y: 408, endPoint x: 735, endPoint y: 414, distance: 73.0
click at [737, 414] on div "Name (En) Red Onion Name (En) Name (Ar) بصل أحمر Name (Ar) Price AED 0 Price St…" at bounding box center [679, 446] width 434 height 66
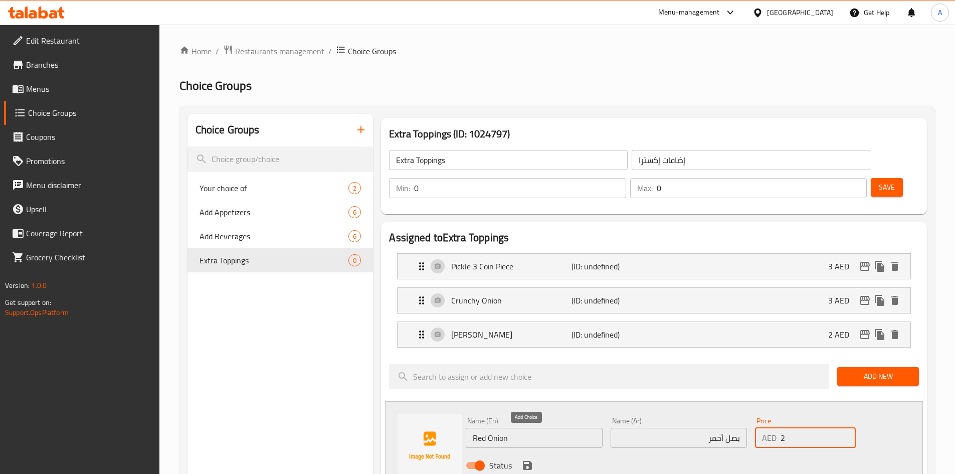
type input "2"
click at [528, 461] on icon "save" at bounding box center [527, 465] width 9 height 9
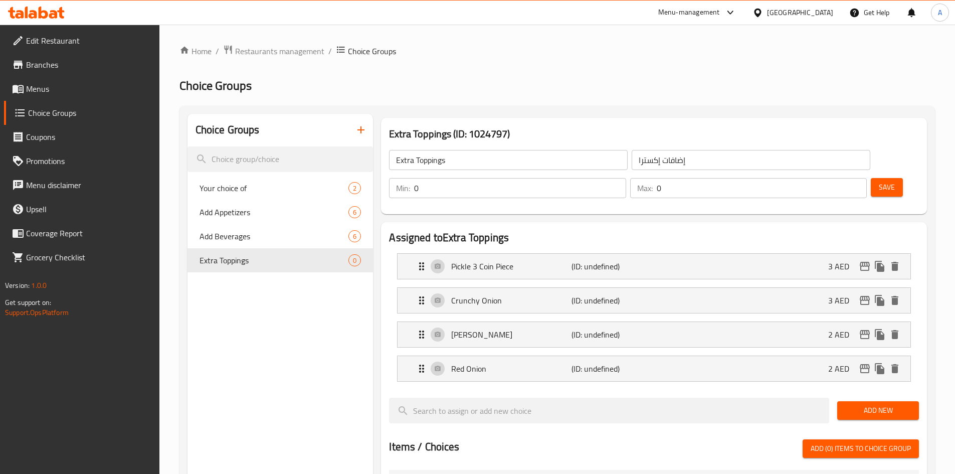
drag, startPoint x: 886, startPoint y: 385, endPoint x: 628, endPoint y: 298, distance: 272.5
click at [885, 404] on span "Add New" at bounding box center [879, 410] width 66 height 13
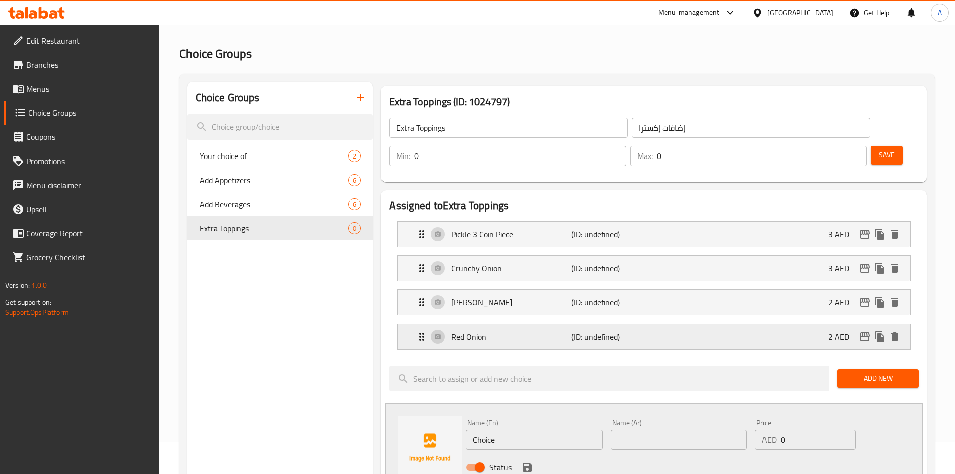
scroll to position [50, 0]
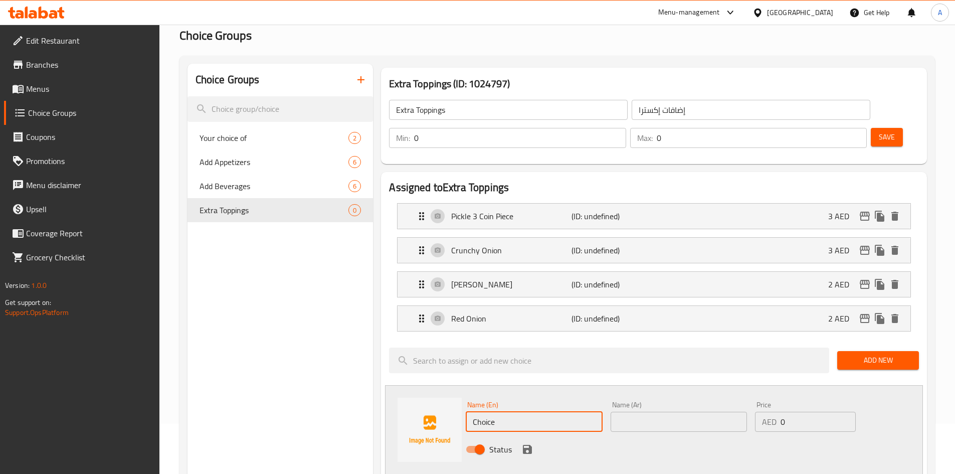
drag, startPoint x: 508, startPoint y: 394, endPoint x: 354, endPoint y: 325, distance: 168.8
paste input "Pickled Jalapeno"
type input "Pickled Jalapeno"
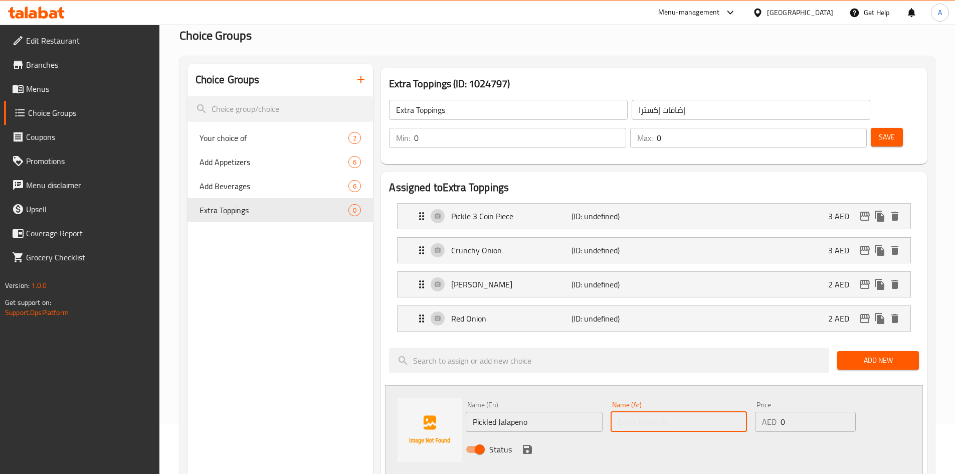
click at [648, 412] on input "text" at bounding box center [679, 422] width 136 height 20
paste input "مخلل هالابينو"
click at [633, 412] on input "مخلل هالابينو" at bounding box center [679, 422] width 136 height 20
paste input "هالابينو"
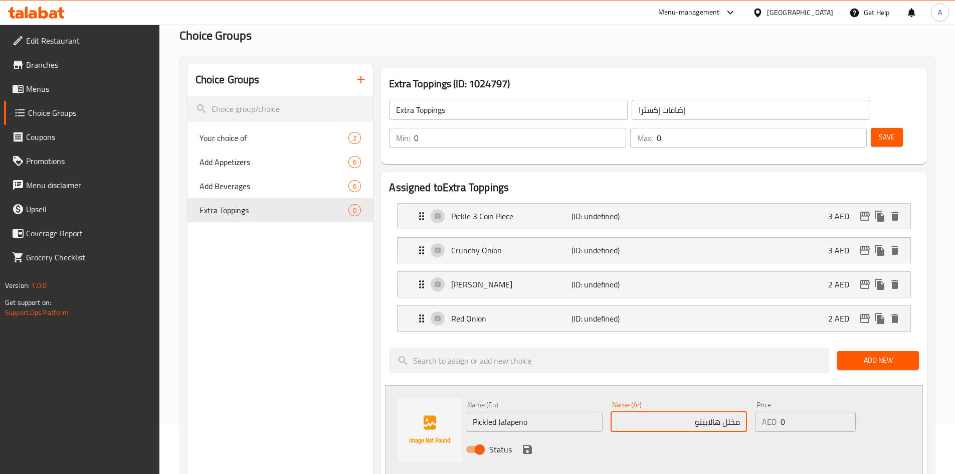
click at [740, 412] on input "مخلل هالابينو" at bounding box center [679, 422] width 136 height 20
paste input "هالابينو"
click at [689, 412] on input "هالابينو مخلل هالابينو" at bounding box center [679, 422] width 136 height 20
type input "هالابينو مخلل"
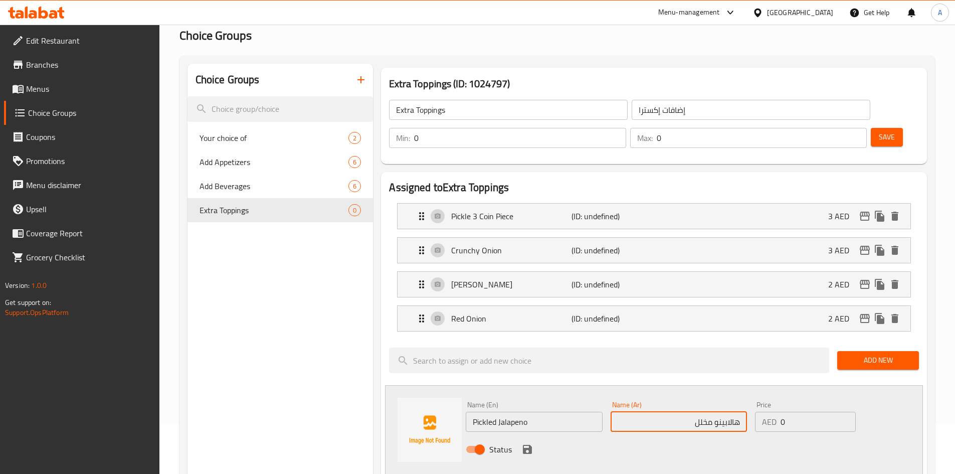
drag, startPoint x: 795, startPoint y: 395, endPoint x: 695, endPoint y: 408, distance: 101.2
click at [707, 406] on div "Name (En) Pickled Jalapeno Name (En) Name (Ar) هالابينو مخلل Name (Ar) Price AE…" at bounding box center [679, 430] width 434 height 66
paste input "2"
type input "2"
click at [531, 445] on icon "save" at bounding box center [527, 449] width 9 height 9
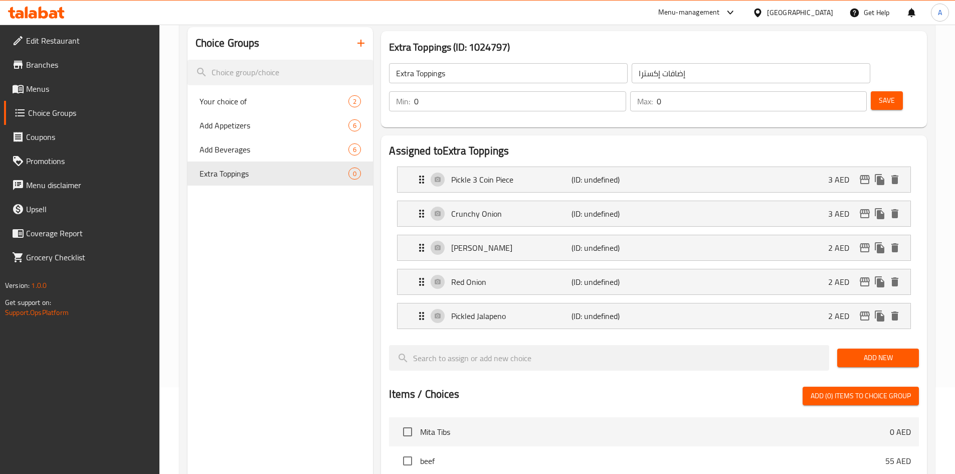
scroll to position [150, 0]
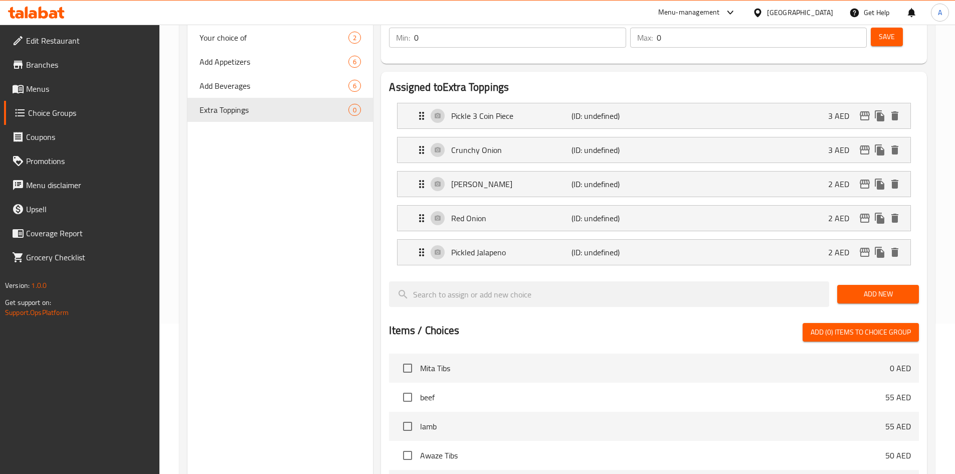
click at [867, 288] on span "Add New" at bounding box center [879, 294] width 66 height 13
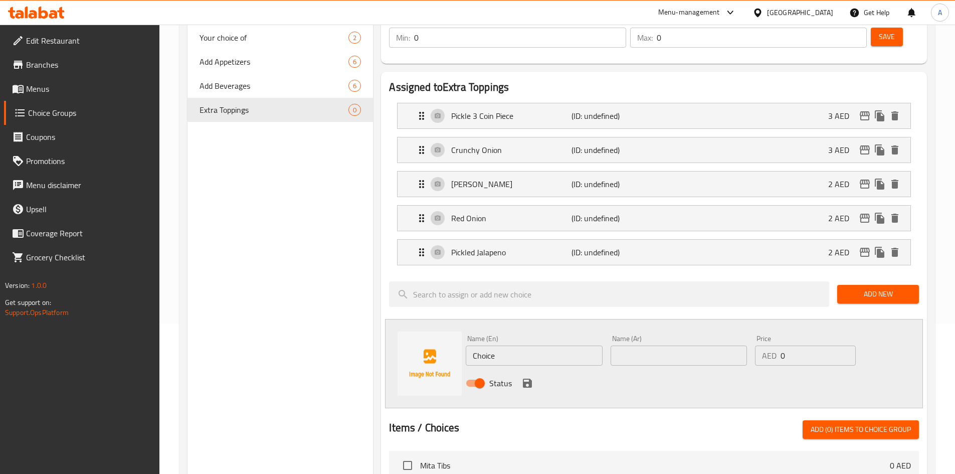
drag, startPoint x: 508, startPoint y: 328, endPoint x: 387, endPoint y: 229, distance: 156.2
click at [423, 319] on div "Name (En) Choice Name (En) Name (Ar) Name (Ar) Price AED 0 Price Status" at bounding box center [654, 363] width 538 height 89
paste input "aramelized Onions"
type input "Caramelized Onions"
click at [656, 346] on input "text" at bounding box center [679, 356] width 136 height 20
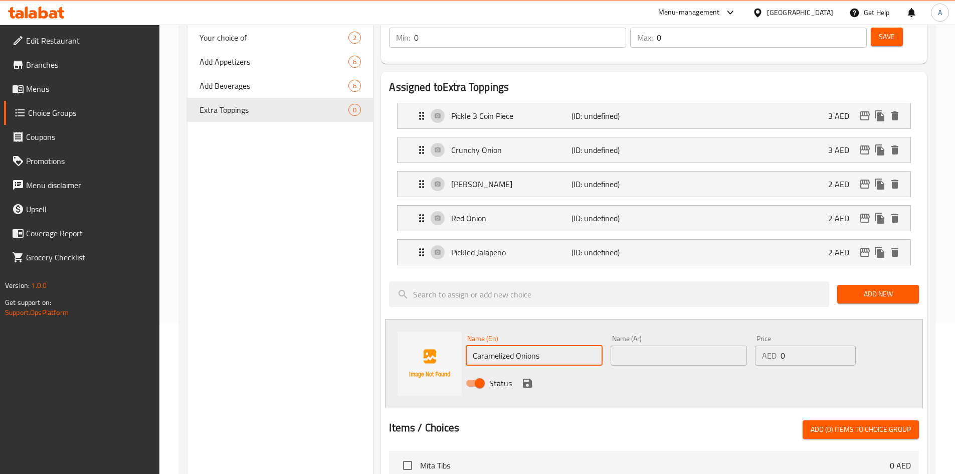
paste input "البصل المكرمل"
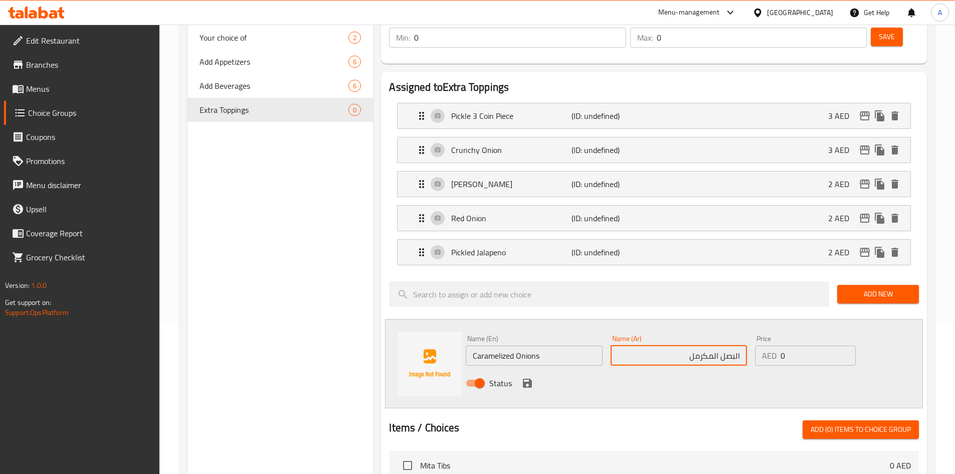
click at [736, 346] on input "البصل المكرمل" at bounding box center [679, 356] width 136 height 20
drag, startPoint x: 718, startPoint y: 328, endPoint x: 731, endPoint y: 344, distance: 21.4
click at [718, 346] on input "بصل المكرمل" at bounding box center [679, 356] width 136 height 20
type input "بصل مكرمل"
drag, startPoint x: 799, startPoint y: 329, endPoint x: 728, endPoint y: 341, distance: 72.2
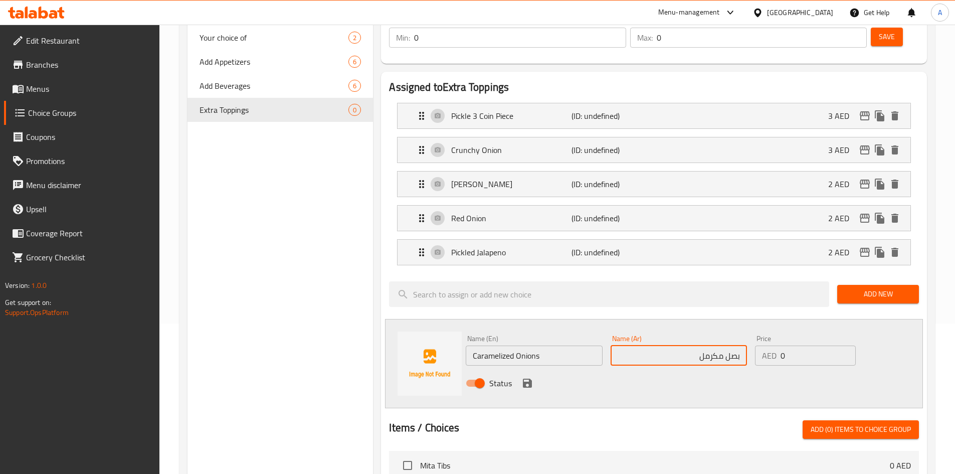
click at [745, 335] on div "Name (En) Caramelized Onions Name (En) Name (Ar) بصل مكرمل Name (Ar) Price AED …" at bounding box center [679, 364] width 434 height 66
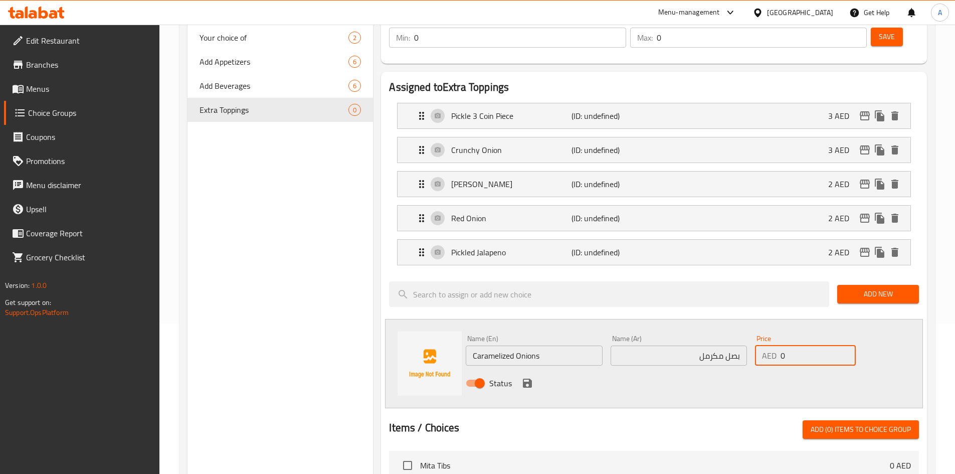
paste input "3"
type input "3"
click at [534, 376] on button "save" at bounding box center [527, 383] width 15 height 15
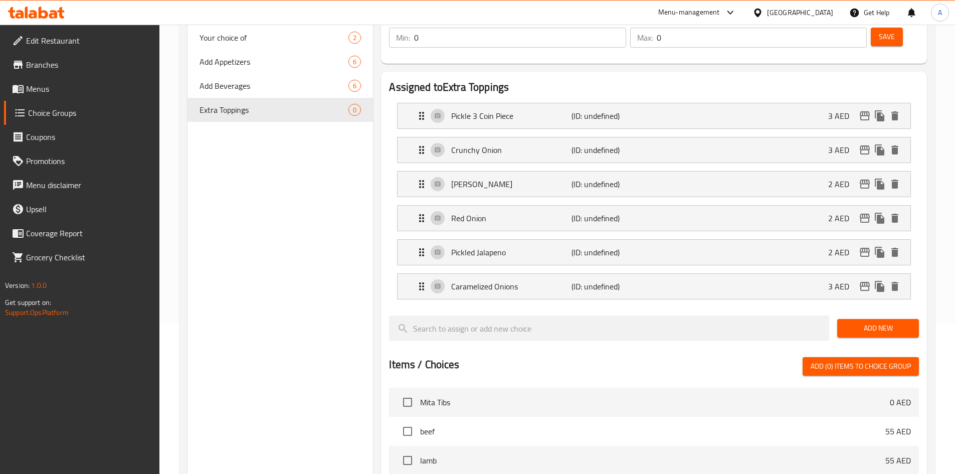
click at [873, 322] on span "Add New" at bounding box center [879, 328] width 66 height 13
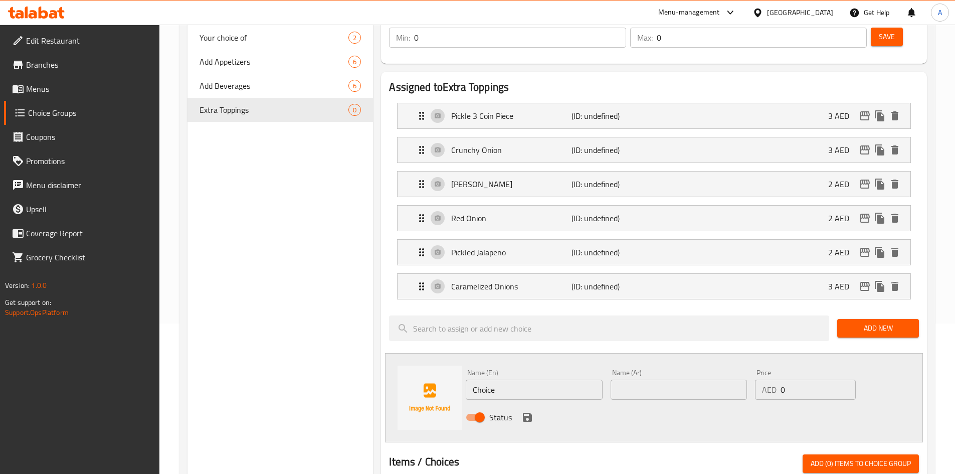
click at [411, 353] on div "Name (En) Choice Name (En) Name (Ar) Name (Ar) Price AED 0 Price Status" at bounding box center [654, 397] width 538 height 89
paste input "Tomato Sl"
type input "Tomato Slice"
click at [637, 380] on input "text" at bounding box center [679, 390] width 136 height 20
paste input "شريحة طماطم"
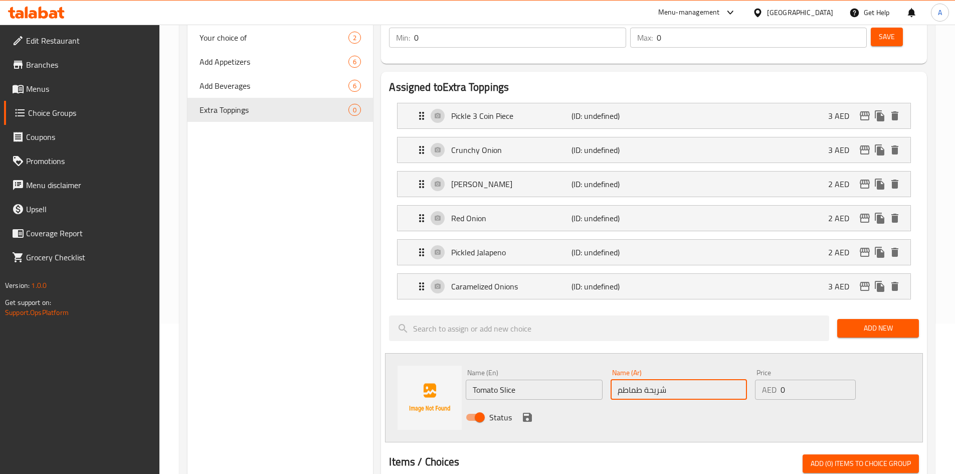
type input "شريحة طماطم"
drag, startPoint x: 790, startPoint y: 358, endPoint x: 756, endPoint y: 377, distance: 38.4
click at [762, 375] on div "Price AED 0 Price" at bounding box center [805, 384] width 108 height 39
paste input "2"
type input "2"
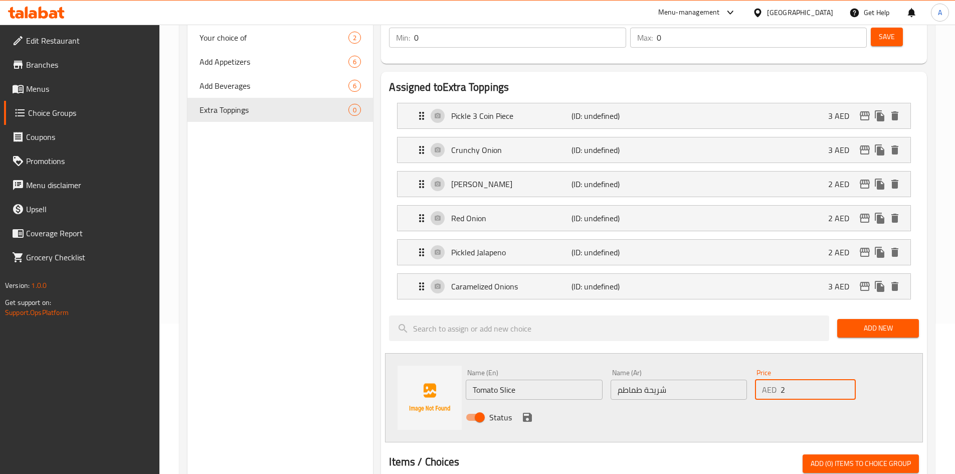
drag, startPoint x: 531, startPoint y: 390, endPoint x: 662, endPoint y: 410, distance: 131.9
click at [531, 413] on icon "save" at bounding box center [527, 417] width 9 height 9
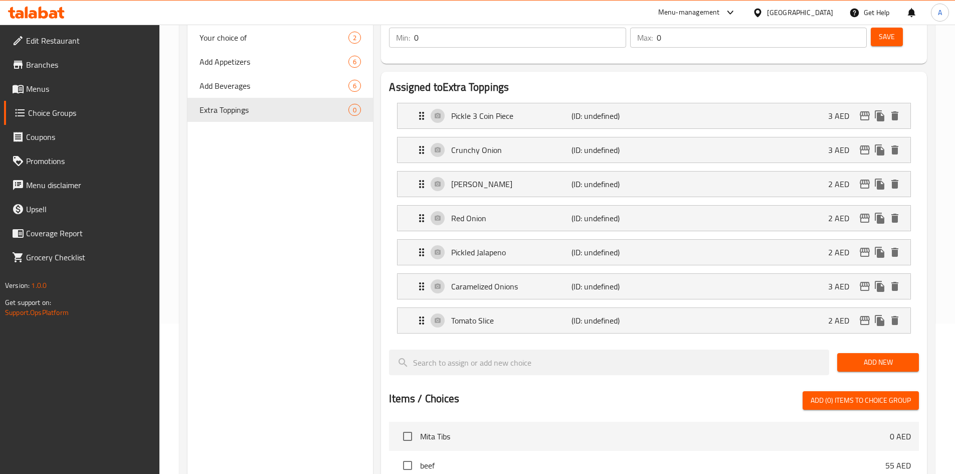
click at [856, 356] on span "Add New" at bounding box center [879, 362] width 66 height 13
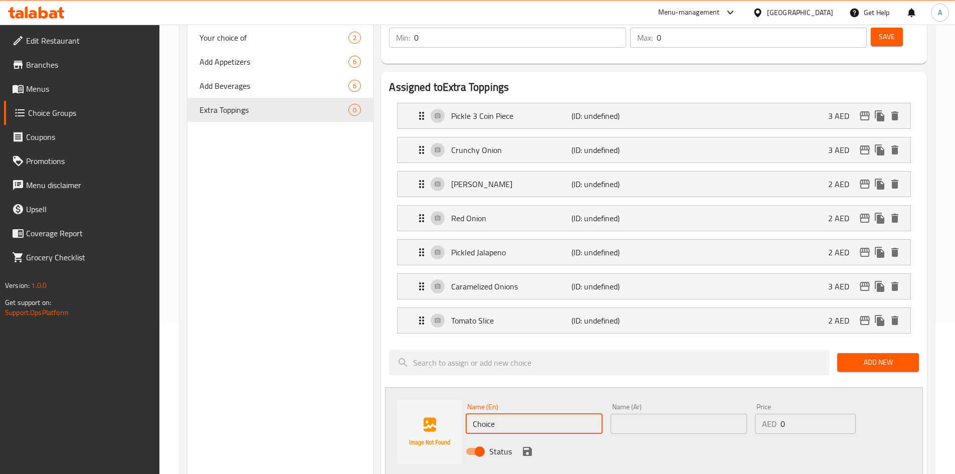
drag, startPoint x: 510, startPoint y: 399, endPoint x: 440, endPoint y: 392, distance: 70.6
click at [445, 393] on div "Name (En) Choice Name (En) Name (Ar) Name (Ar) Price AED 0 Price Status" at bounding box center [654, 431] width 538 height 89
paste input "Pickled Red Cabbag"
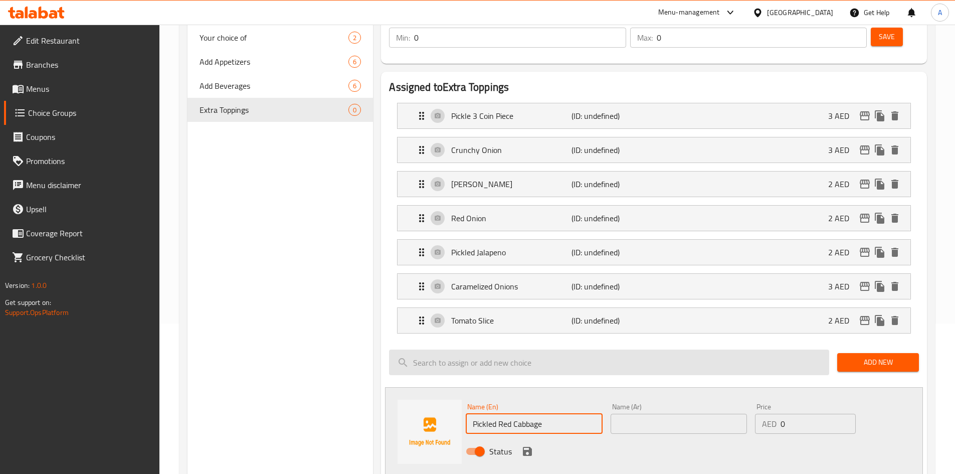
drag, startPoint x: 501, startPoint y: 397, endPoint x: 618, endPoint y: 330, distance: 135.0
click at [566, 414] on input "Pickled Red Cabbage" at bounding box center [534, 424] width 136 height 20
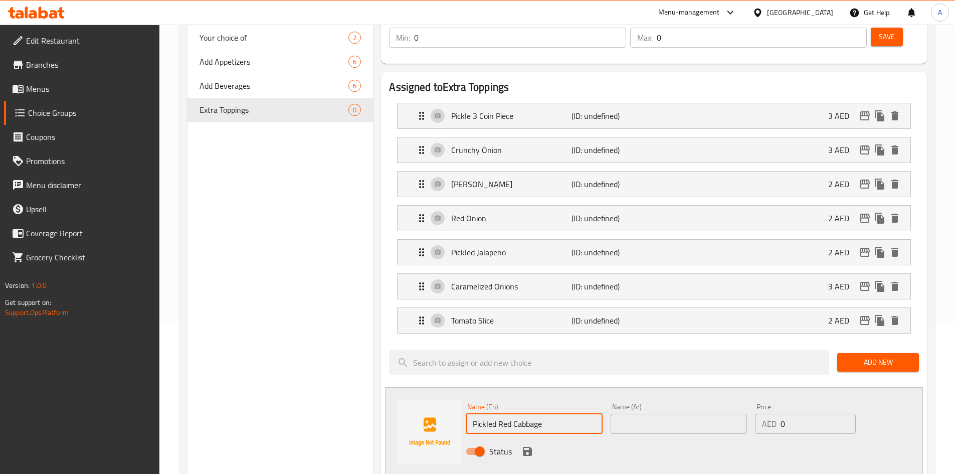
type input "Pickled Red Cabbage"
click at [622, 414] on input "text" at bounding box center [679, 424] width 136 height 20
paste input "ملفوف أحمر"
click at [530, 246] on p "Pickled Jalapeno" at bounding box center [511, 252] width 120 height 12
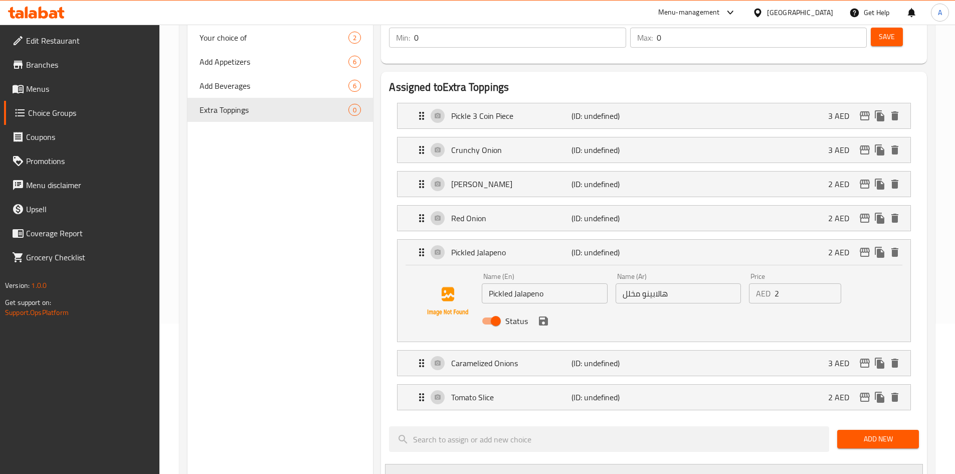
click at [630, 283] on input "هالابينو مخلل" at bounding box center [678, 293] width 125 height 20
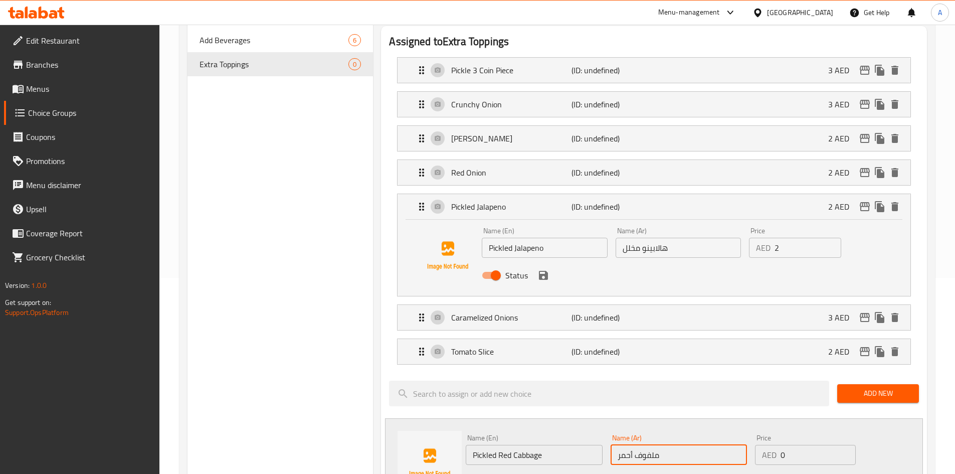
scroll to position [201, 0]
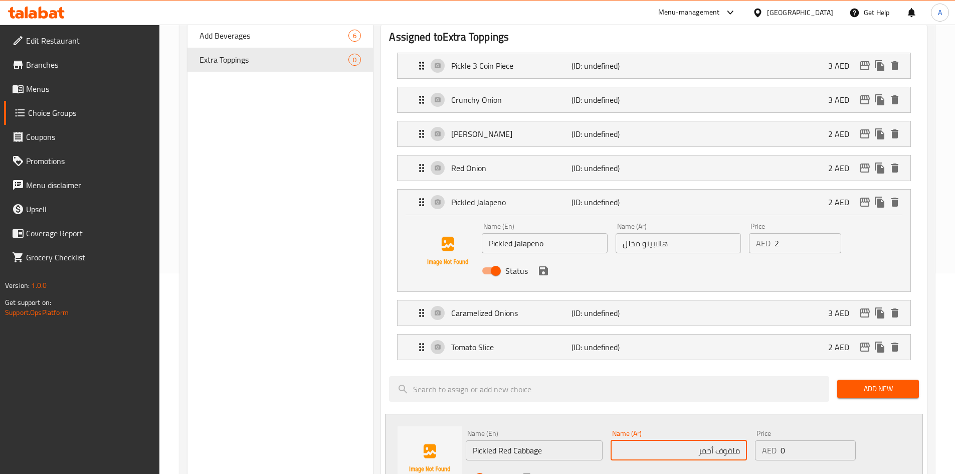
paste input "مخلل"
type input "ملفوف أحمر مخلل"
drag, startPoint x: 792, startPoint y: 423, endPoint x: 745, endPoint y: 417, distance: 48.0
click at [752, 426] on div "Price AED 0 Price" at bounding box center [805, 445] width 108 height 39
paste input "2"
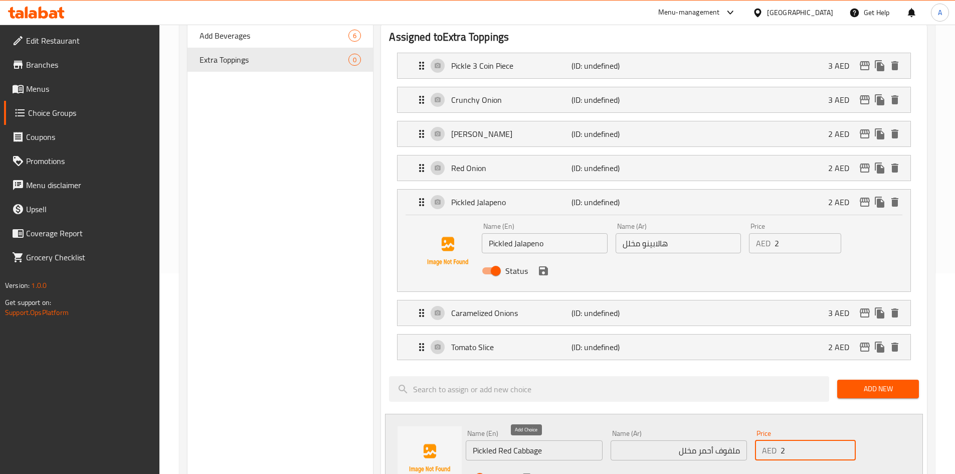
type input "2"
click at [526, 472] on icon "save" at bounding box center [528, 478] width 12 height 12
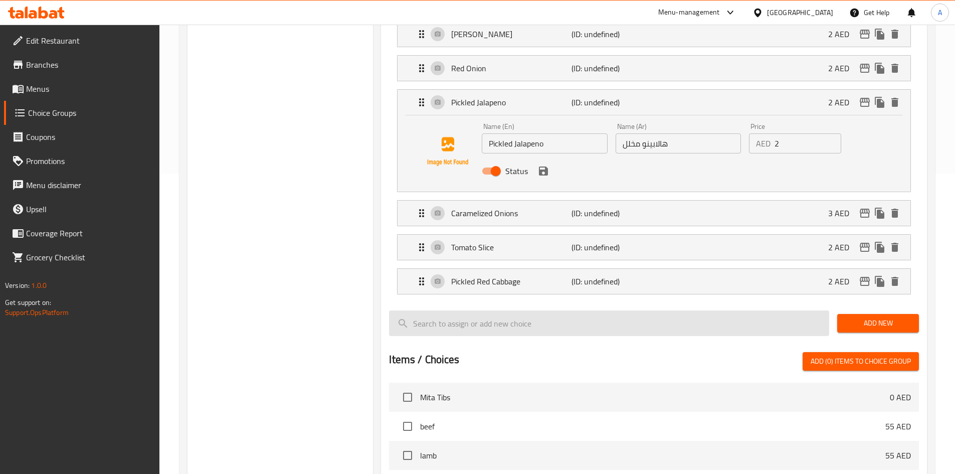
scroll to position [301, 0]
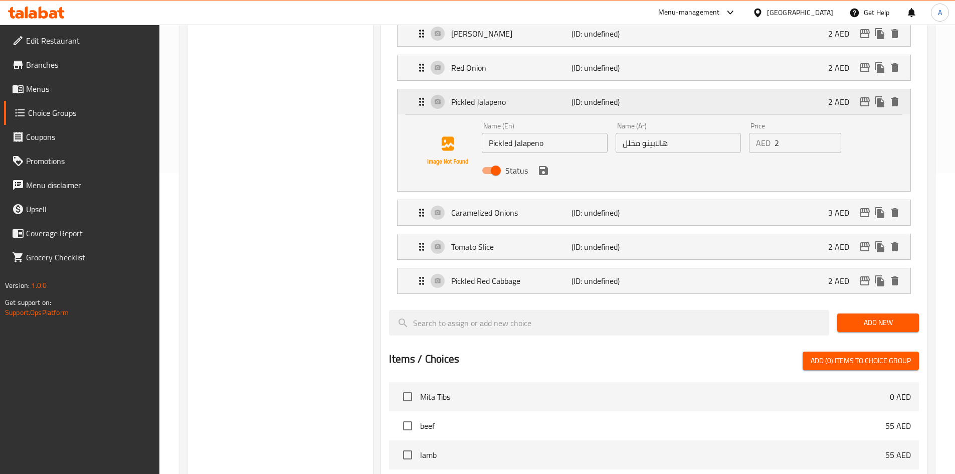
click at [715, 89] on div "Pickled Jalapeno (ID: undefined) 2 AED" at bounding box center [657, 101] width 483 height 25
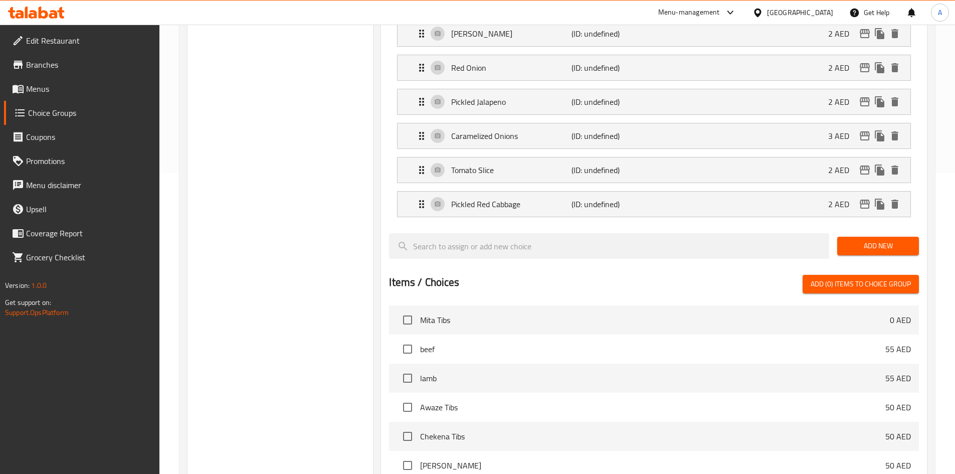
click at [879, 240] on span "Add New" at bounding box center [879, 246] width 66 height 13
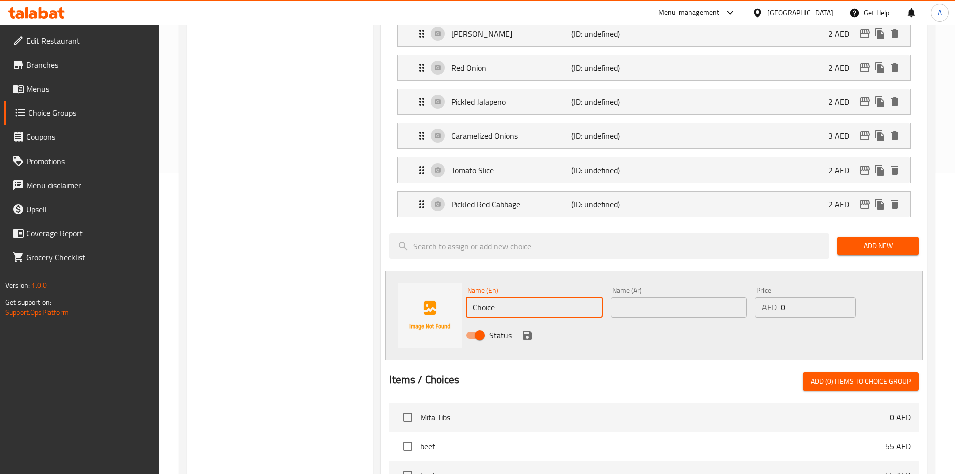
drag, startPoint x: 490, startPoint y: 280, endPoint x: 430, endPoint y: 268, distance: 60.8
click at [430, 271] on div "Name (En) Choice Name (En) Name (Ar) Name (Ar) Price AED 0 Price Status" at bounding box center [654, 315] width 538 height 89
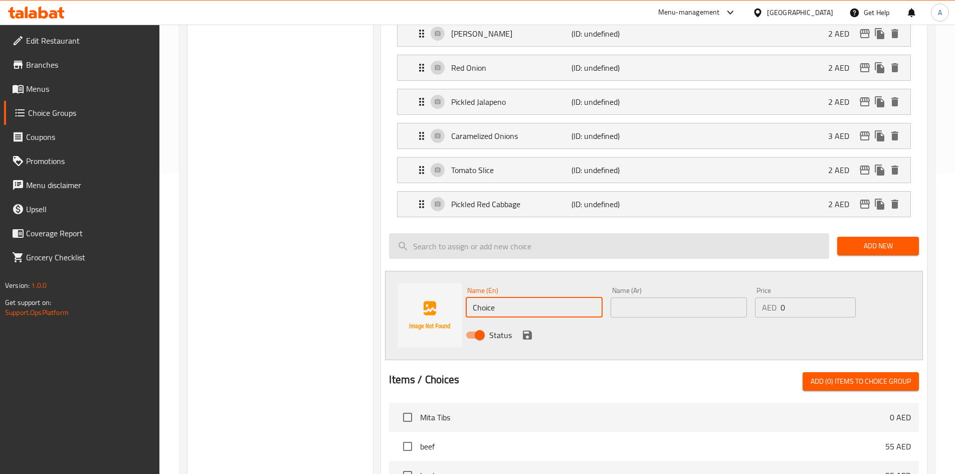
paste input "eddar Cheese 2 Slices"
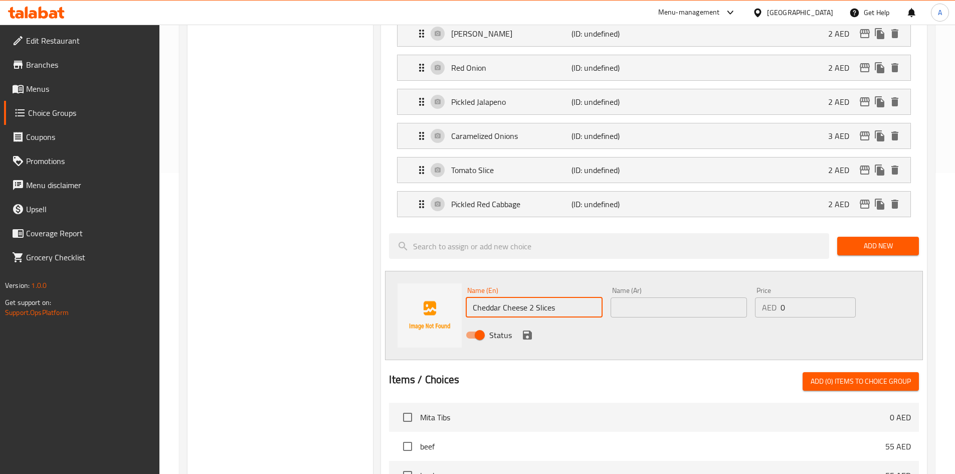
type input "Cheddar Cheese 2 Slices"
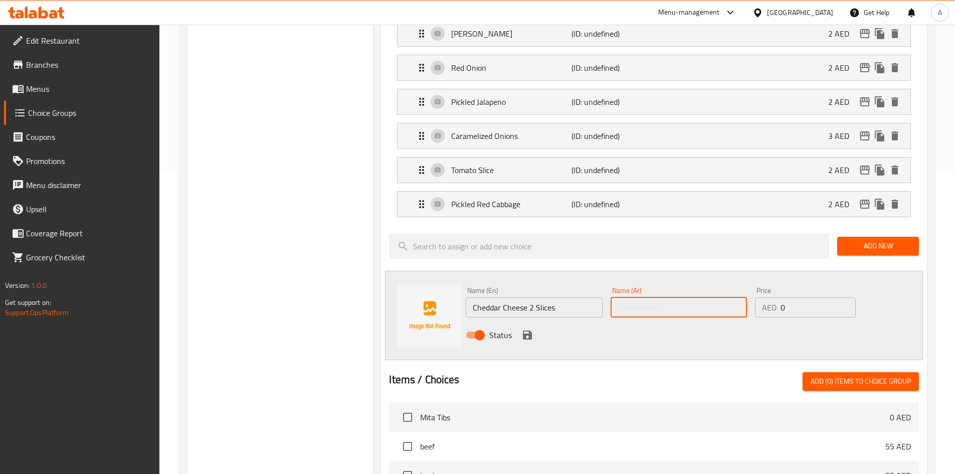
click at [646, 297] on input "text" at bounding box center [679, 307] width 136 height 20
paste input "جبنة شيدر 2 شريحة"
drag, startPoint x: 649, startPoint y: 282, endPoint x: 696, endPoint y: 281, distance: 46.7
click at [696, 297] on input "جبنة شيدر 2 شريحة" at bounding box center [679, 307] width 136 height 20
click at [676, 297] on input "2 شريحة" at bounding box center [679, 307] width 136 height 20
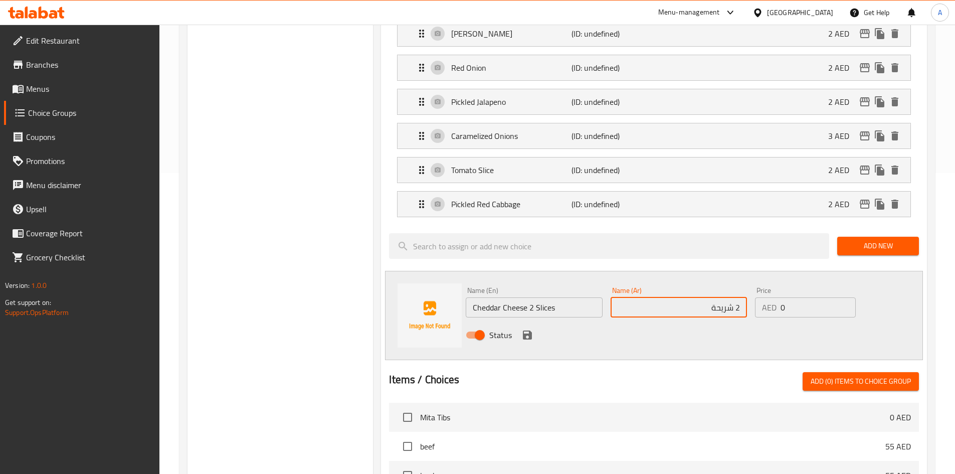
paste input "جبنة شيدر"
type input "2 شريحة جبنة شيدر"
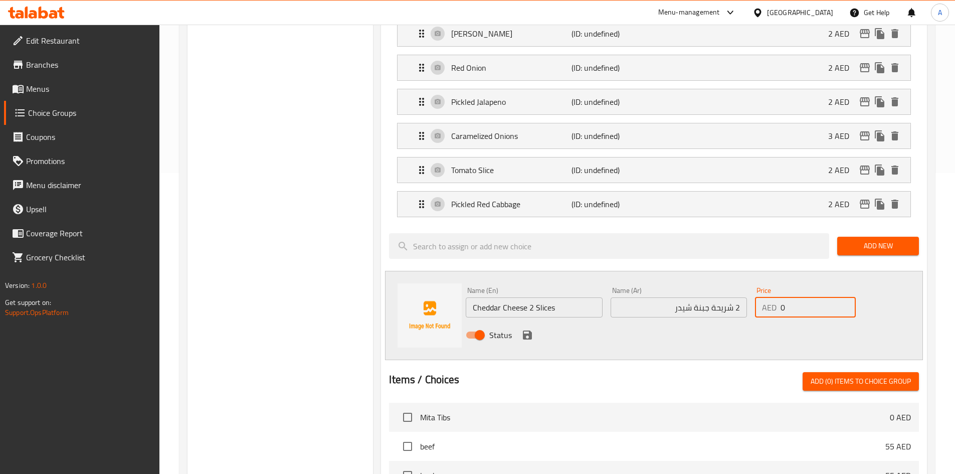
drag, startPoint x: 792, startPoint y: 281, endPoint x: 650, endPoint y: 309, distance: 145.6
click at [683, 299] on div "Name (En) Cheddar Cheese 2 Slices Name (En) Name (Ar) 2 شريحة جبنة شيدر Name (A…" at bounding box center [679, 316] width 434 height 66
paste input "3"
type input "3"
click at [528, 329] on icon "save" at bounding box center [528, 335] width 12 height 12
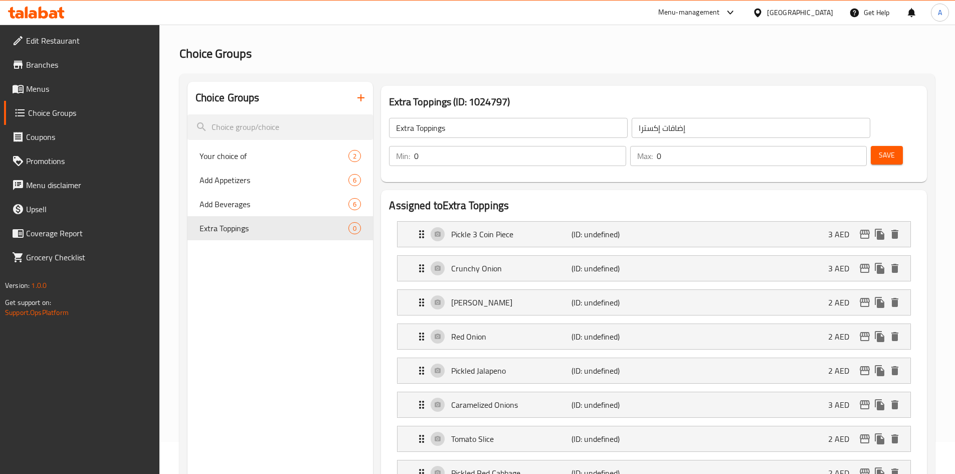
scroll to position [0, 0]
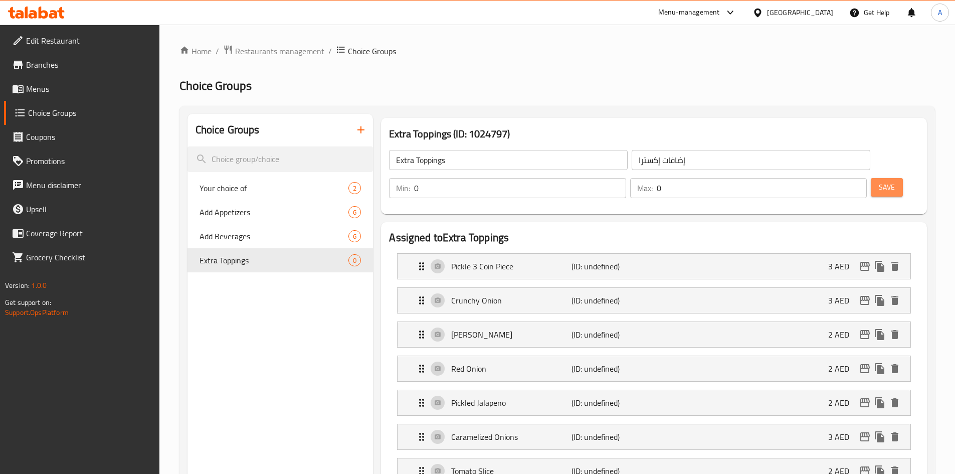
click at [879, 181] on span "Save" at bounding box center [887, 187] width 16 height 13
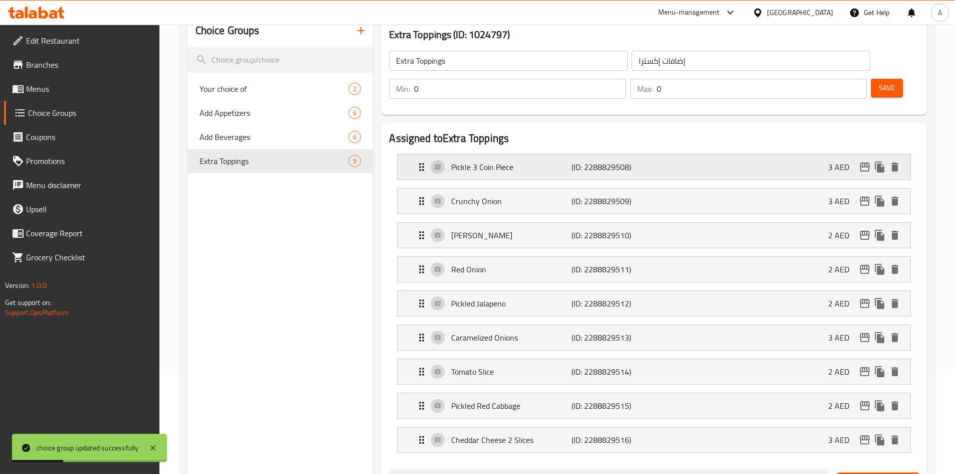
scroll to position [100, 0]
click at [357, 30] on icon "button" at bounding box center [361, 30] width 12 height 12
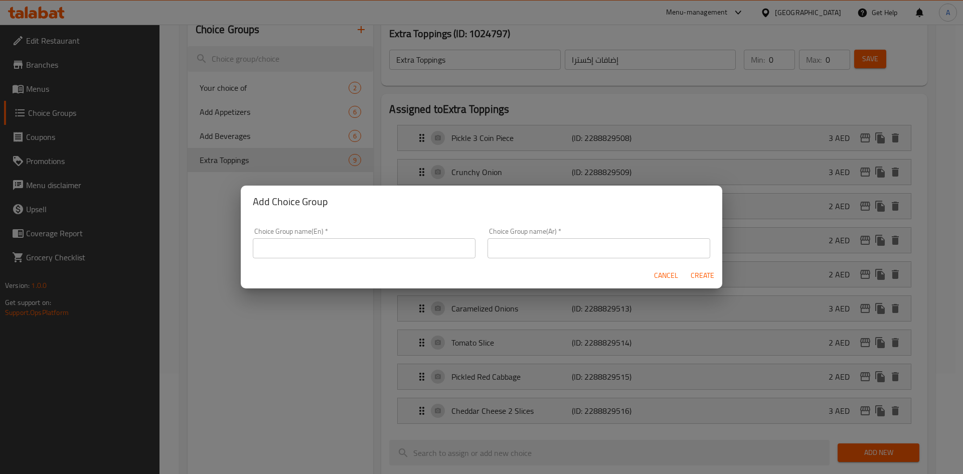
click at [662, 280] on span "Cancel" at bounding box center [666, 275] width 24 height 13
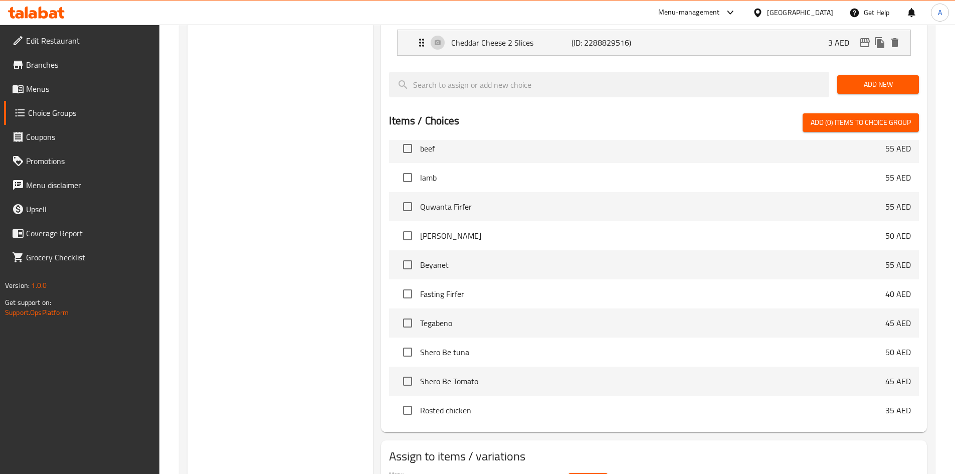
scroll to position [529, 0]
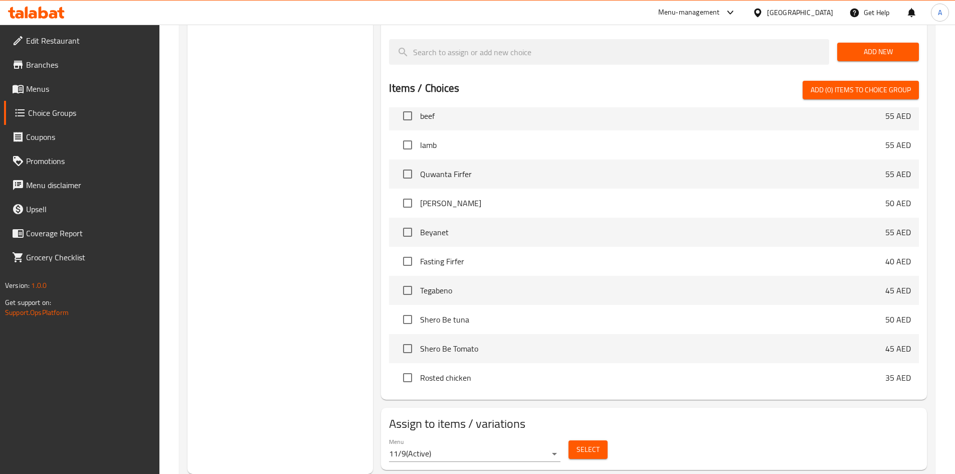
click at [584, 443] on span "Select" at bounding box center [588, 449] width 23 height 13
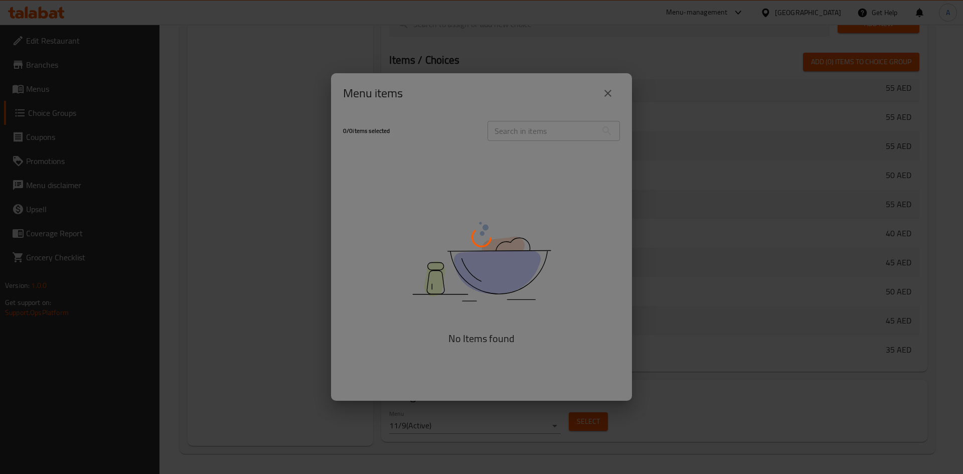
click at [445, 168] on div at bounding box center [481, 237] width 963 height 474
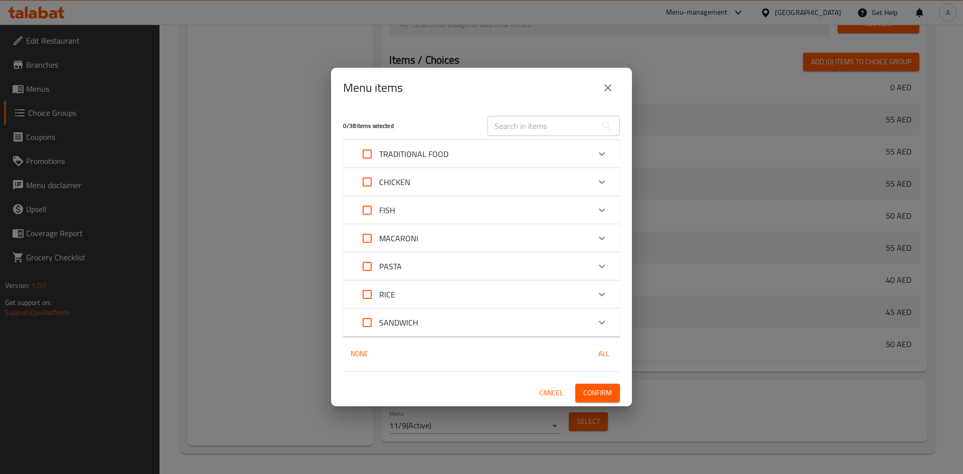
drag, startPoint x: 363, startPoint y: 320, endPoint x: 455, endPoint y: 381, distance: 110.7
click at [365, 323] on input "Expand" at bounding box center [367, 322] width 24 height 24
checkbox input "true"
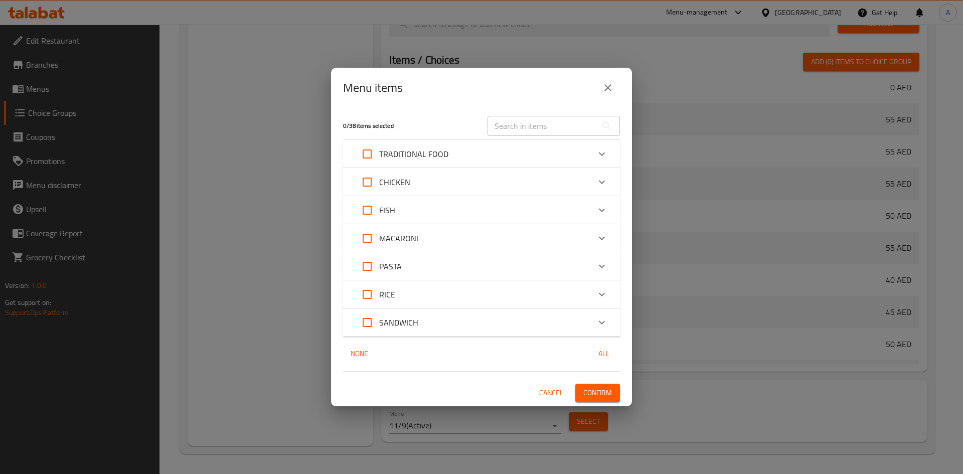
checkbox input "true"
click at [592, 398] on span "Confirm" at bounding box center [597, 393] width 29 height 13
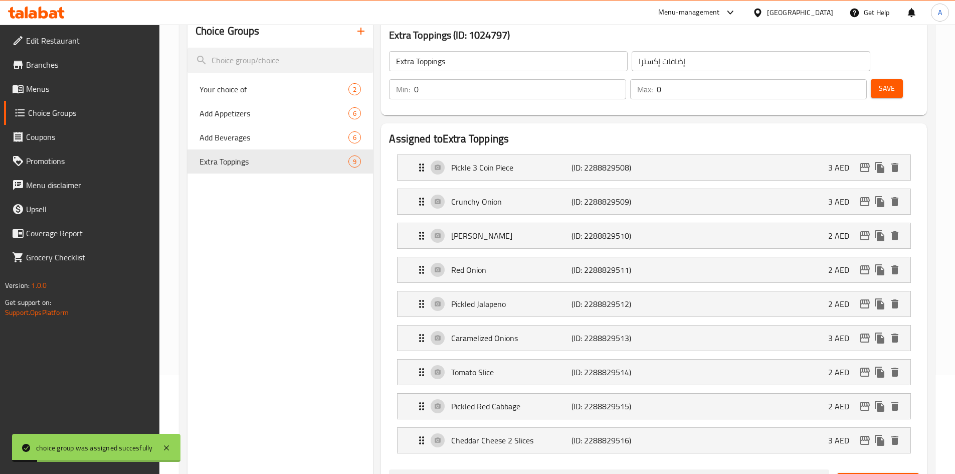
scroll to position [0, 0]
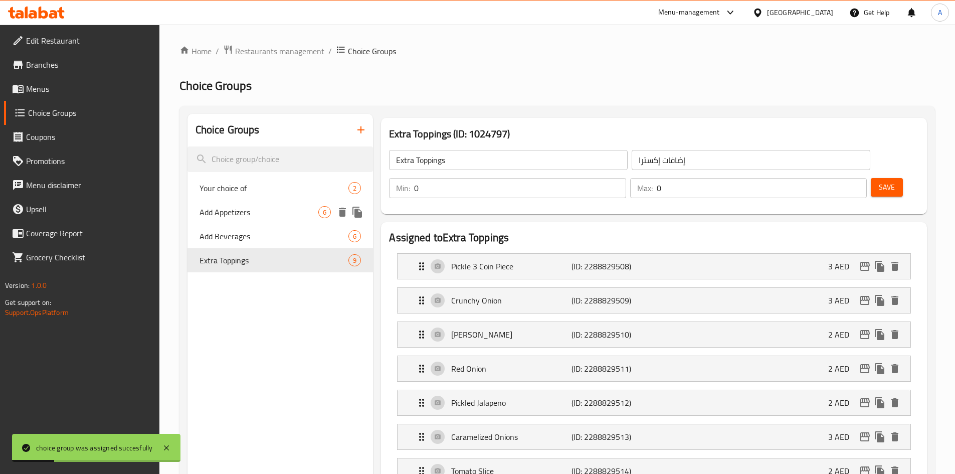
click at [237, 214] on span "Add Appetizers" at bounding box center [259, 212] width 119 height 12
type input "Add Appetizers"
type input "إضفة مقبلات"
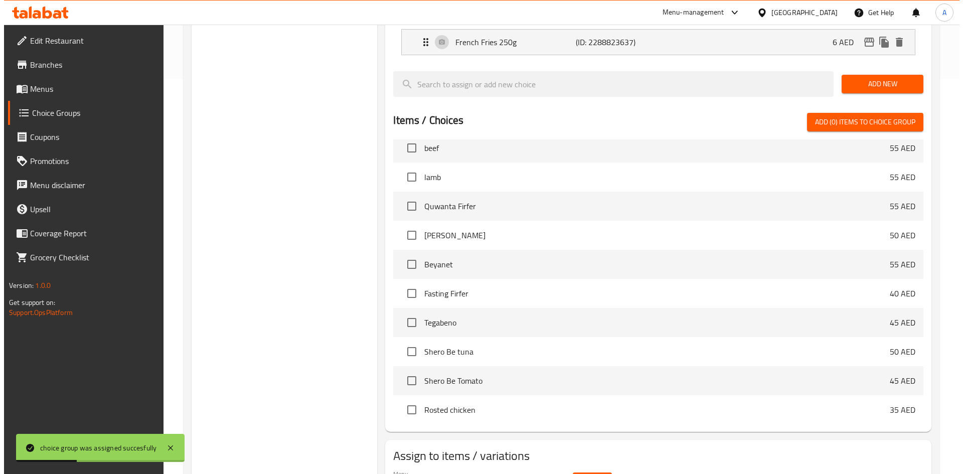
scroll to position [427, 0]
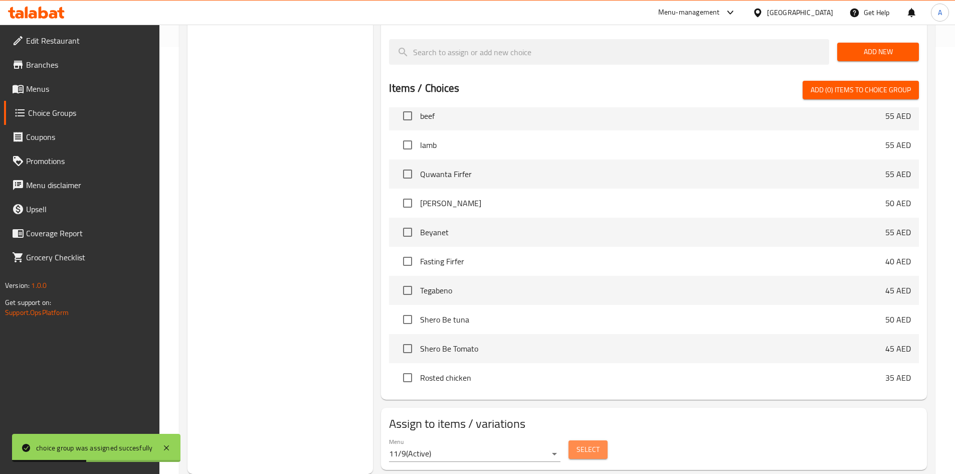
click at [585, 443] on span "Select" at bounding box center [588, 449] width 23 height 13
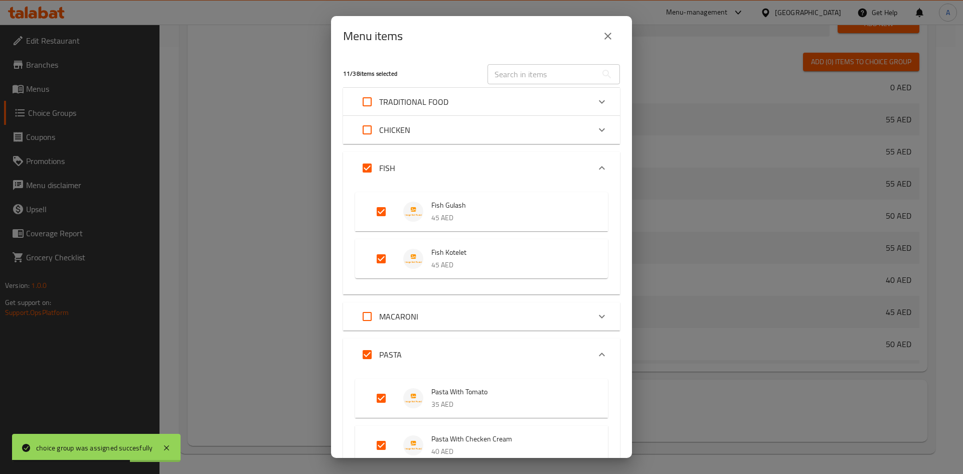
click at [486, 132] on div "CHICKEN" at bounding box center [472, 130] width 235 height 24
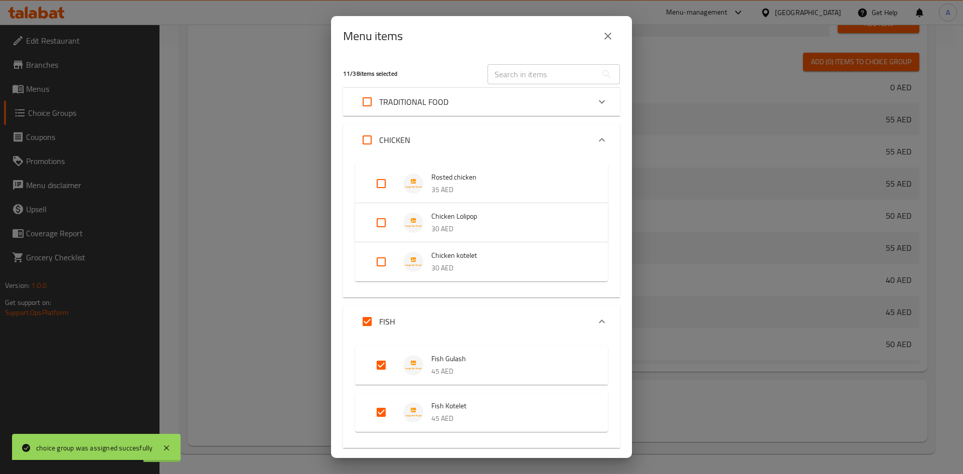
click at [486, 132] on div "CHICKEN" at bounding box center [472, 140] width 235 height 24
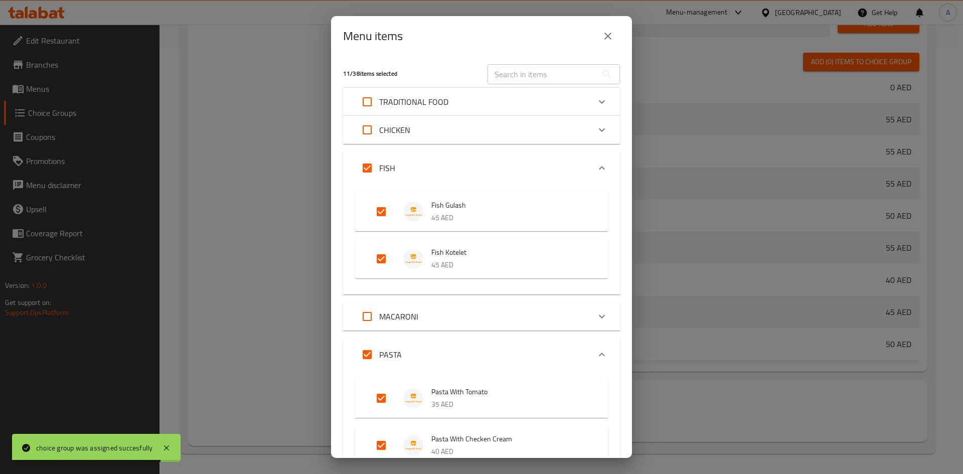
click at [486, 161] on div "FISH" at bounding box center [472, 168] width 235 height 24
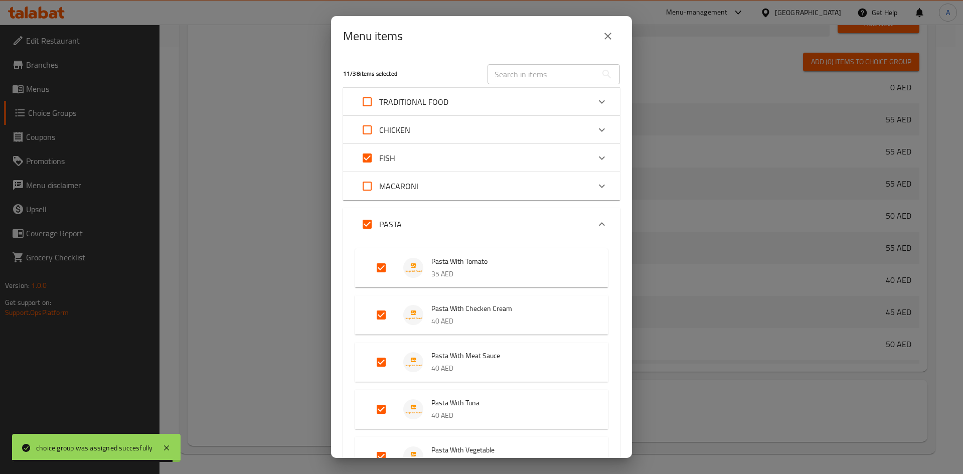
click at [476, 190] on div "MACARONI" at bounding box center [472, 186] width 235 height 24
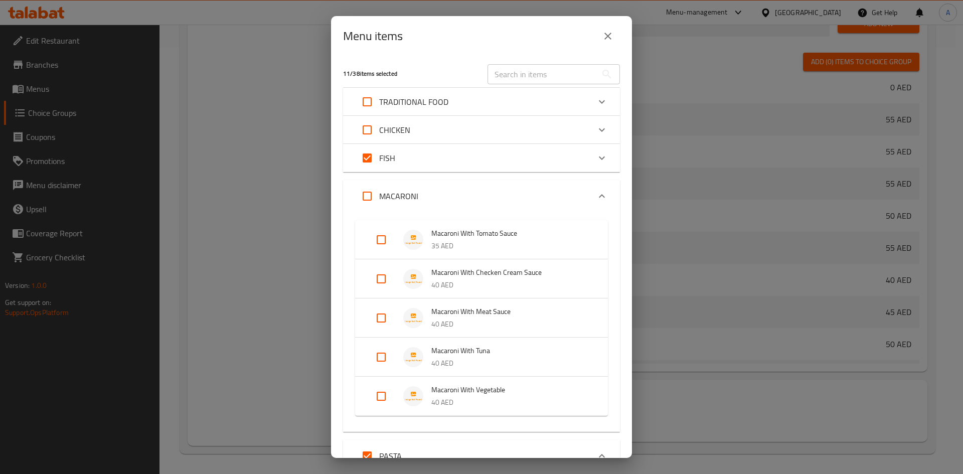
click at [477, 190] on div "MACARONI" at bounding box center [472, 196] width 235 height 24
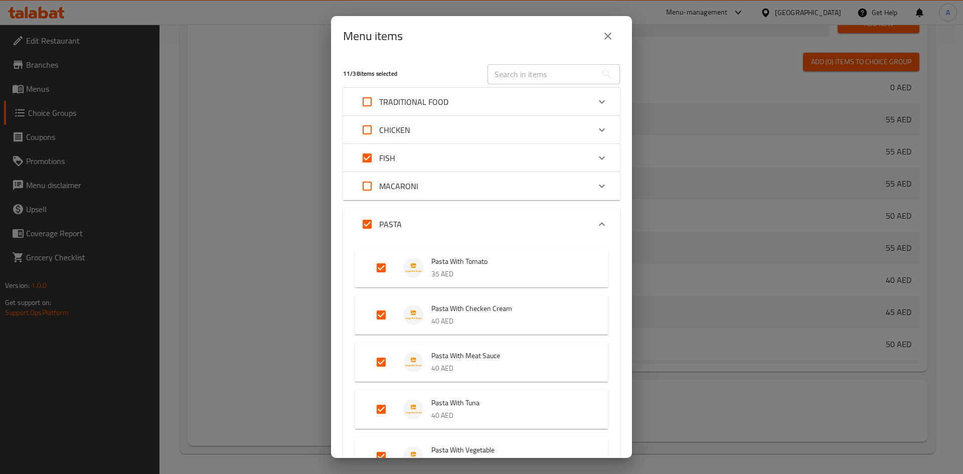
click at [469, 219] on div "PASTA" at bounding box center [472, 224] width 235 height 24
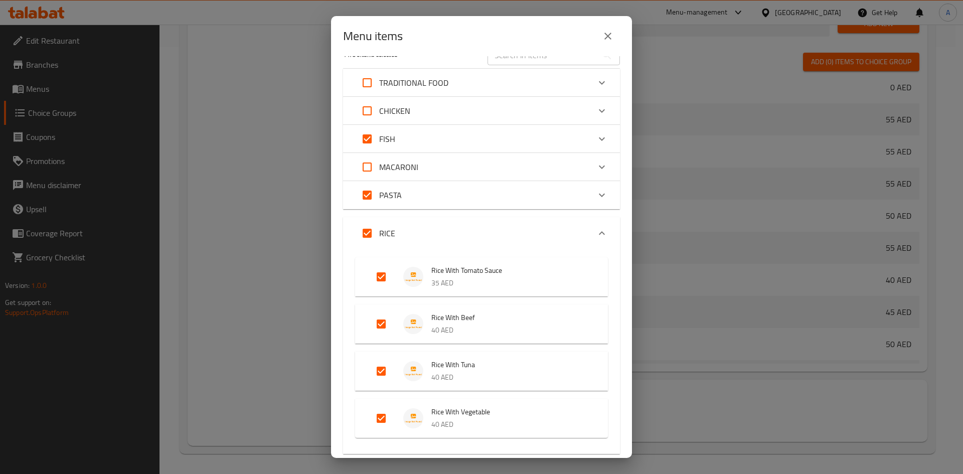
scroll to position [50, 0]
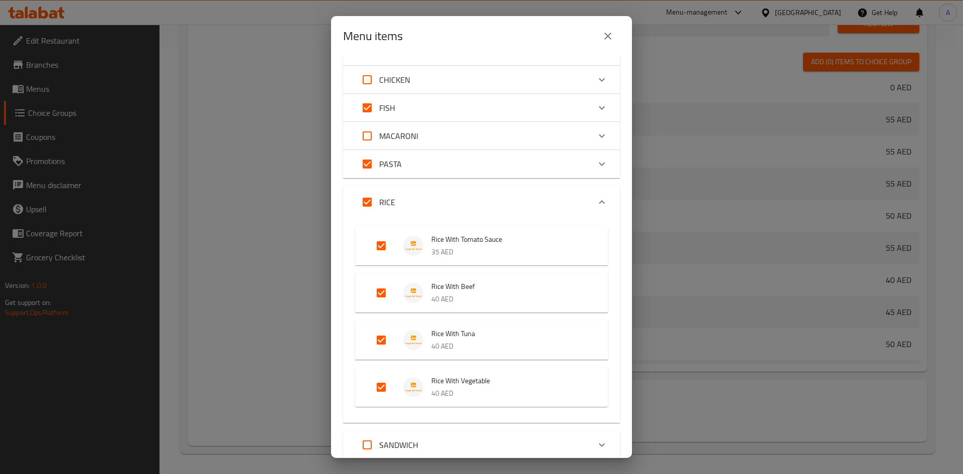
click at [452, 205] on div "RICE" at bounding box center [472, 202] width 235 height 24
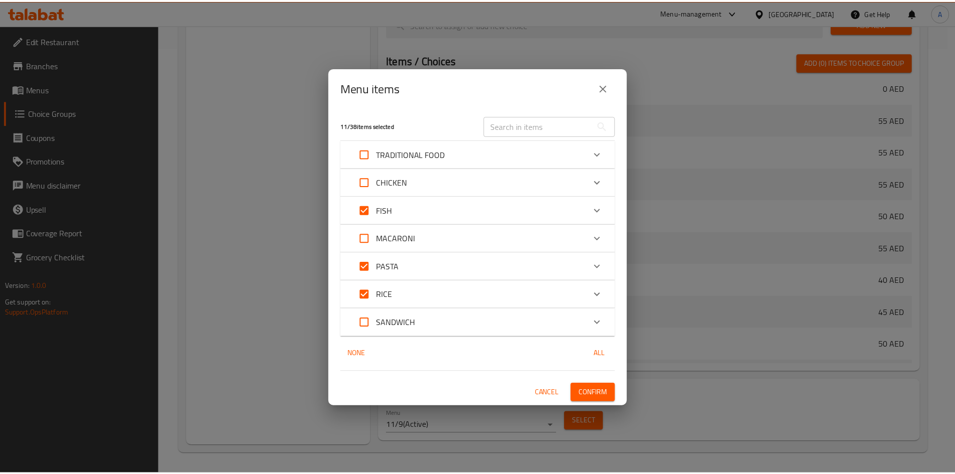
scroll to position [0, 0]
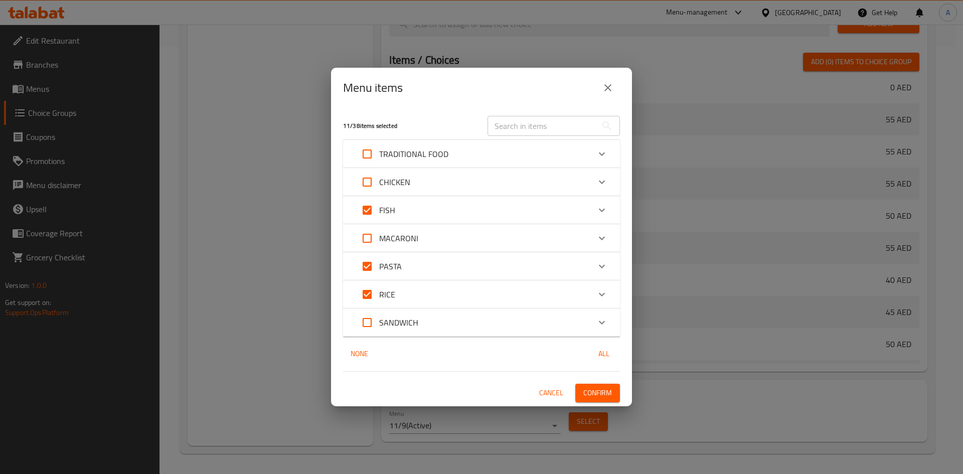
click at [368, 327] on input "Expand" at bounding box center [367, 322] width 24 height 24
checkbox input "true"
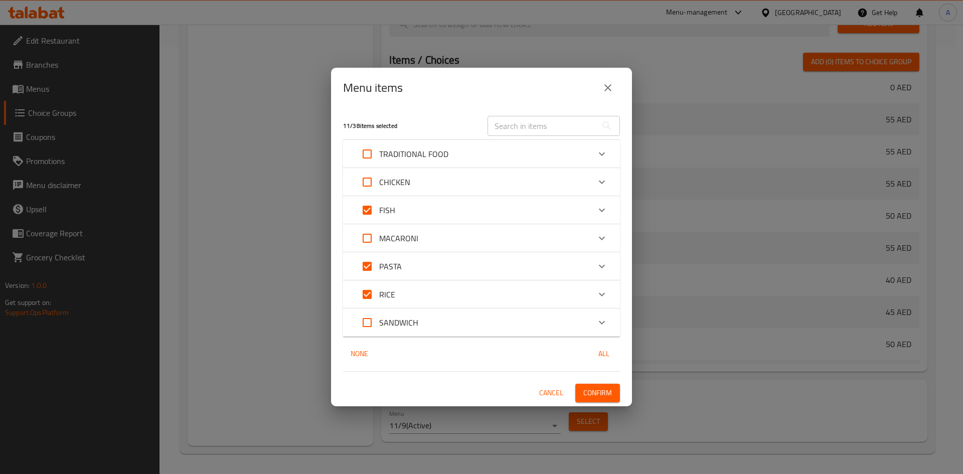
checkbox input "true"
click at [591, 389] on span "Confirm" at bounding box center [597, 393] width 29 height 13
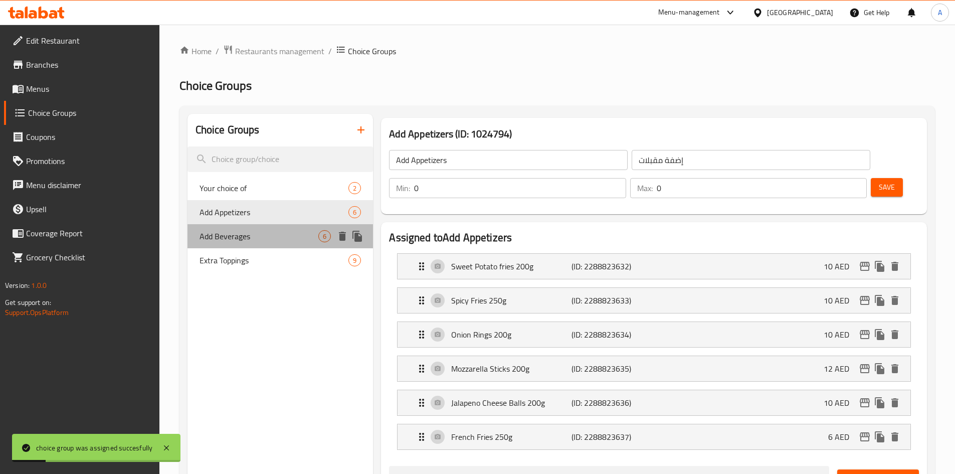
click at [224, 237] on span "Add Beverages" at bounding box center [259, 236] width 119 height 12
type input "Add Beverages"
type input "إضافة مشروبات"
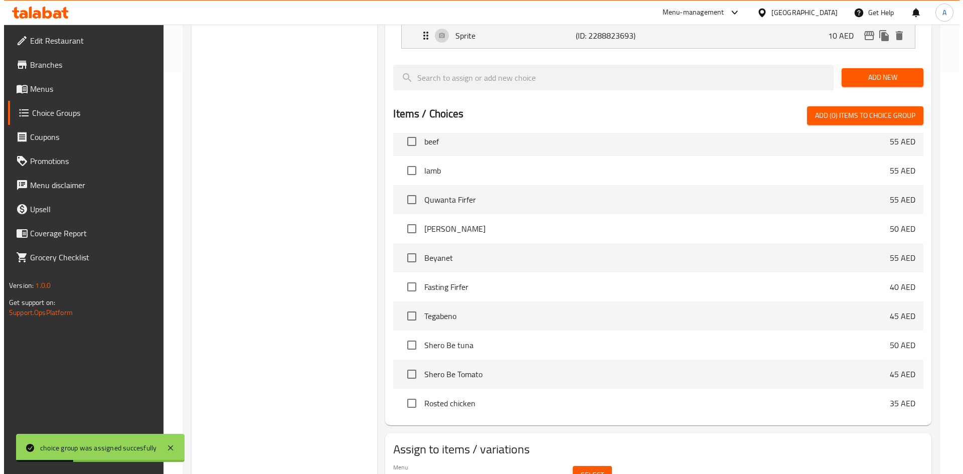
scroll to position [427, 0]
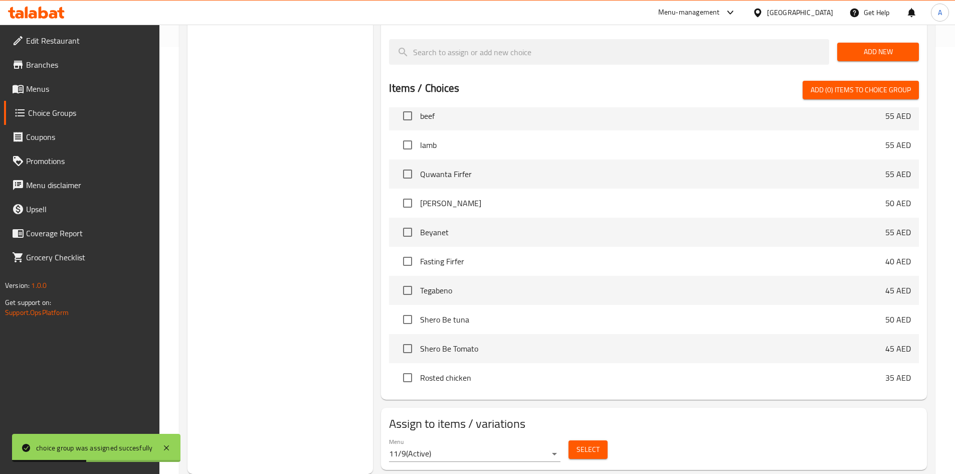
click at [610, 436] on div "Select" at bounding box center [588, 449] width 47 height 27
click at [595, 443] on span "Select" at bounding box center [588, 449] width 23 height 13
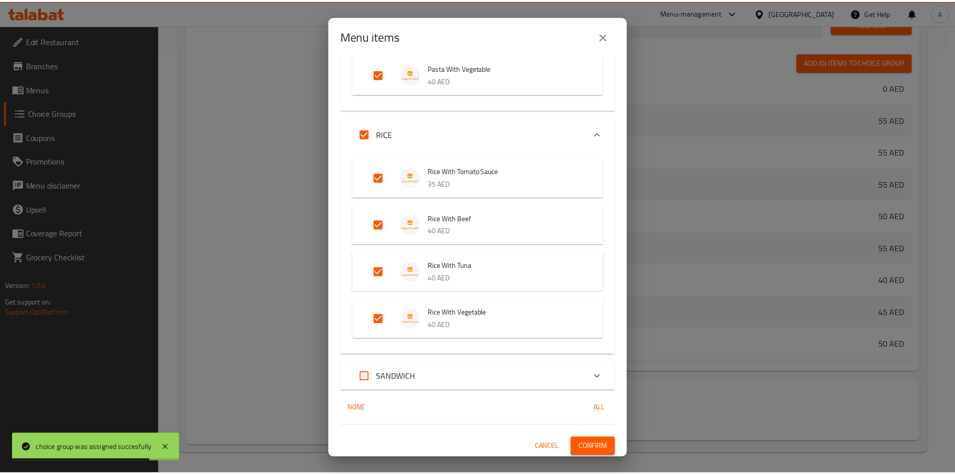
scroll to position [515, 0]
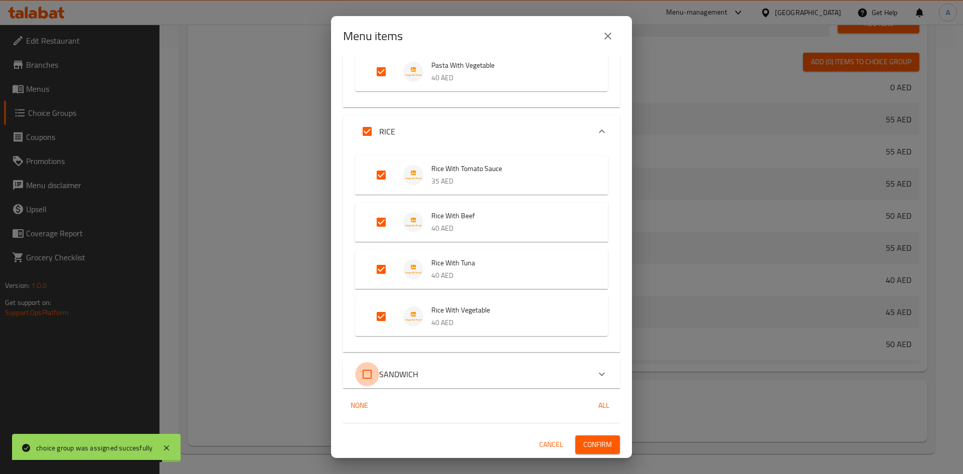
click at [369, 377] on input "Expand" at bounding box center [367, 374] width 24 height 24
checkbox input "true"
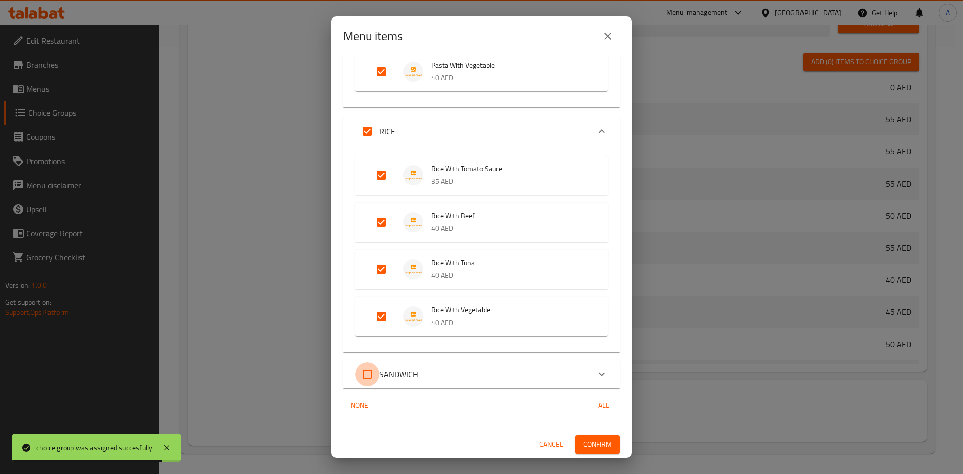
checkbox input "true"
click at [590, 452] on button "Confirm" at bounding box center [597, 444] width 45 height 19
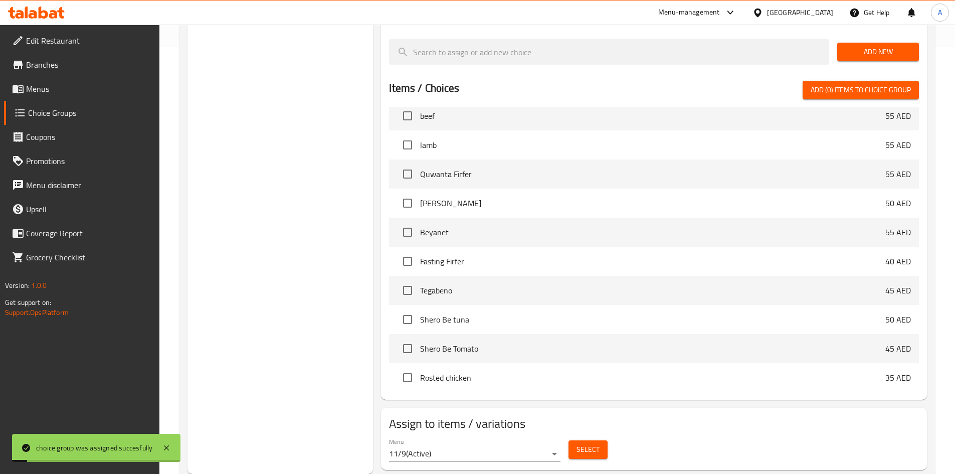
click at [296, 307] on div "Choice Groups Your choice of 2 Add Appetizers 6 Add Beverages 6 Extra Toppings 9" at bounding box center [281, 80] width 186 height 787
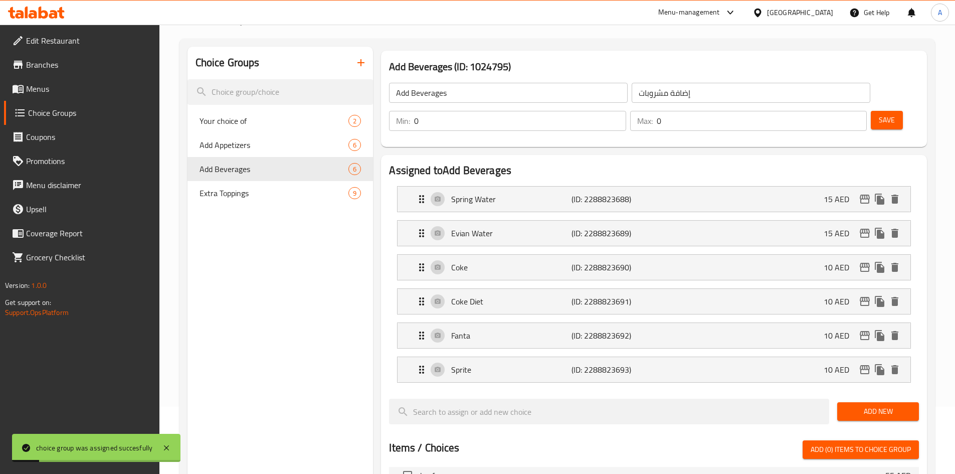
scroll to position [0, 0]
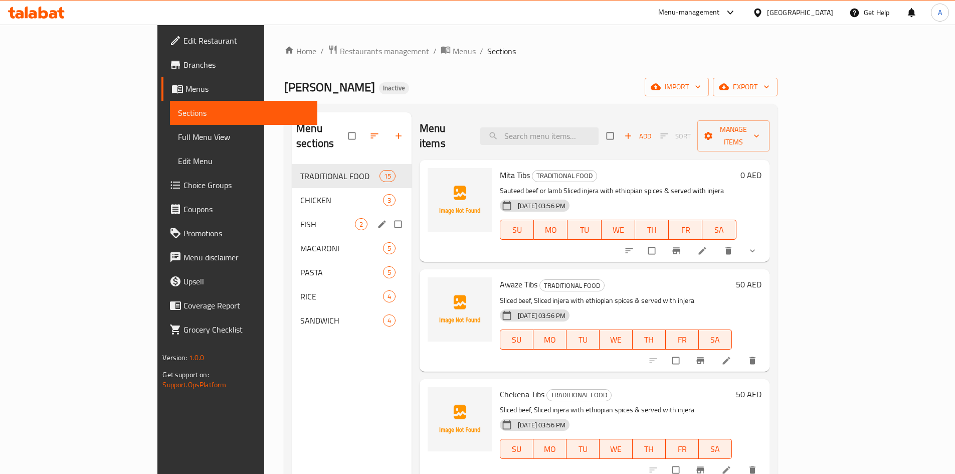
click at [300, 218] on span "FISH" at bounding box center [327, 224] width 55 height 12
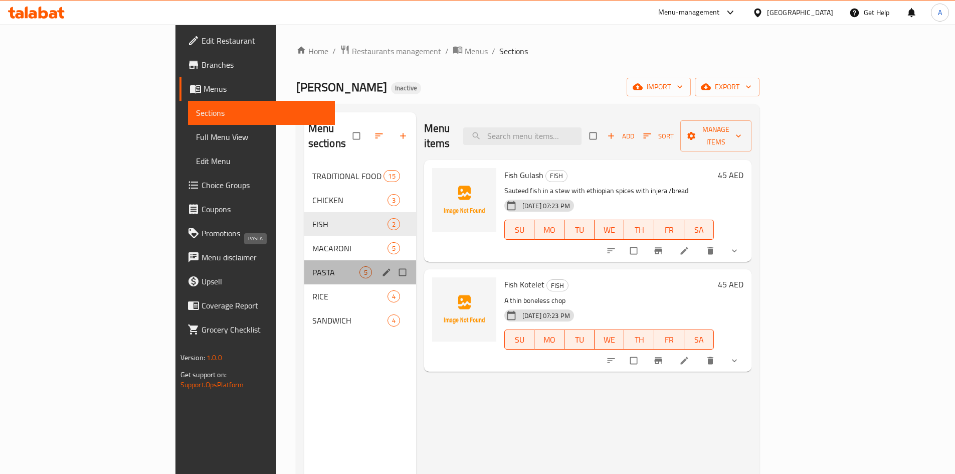
click at [312, 266] on span "PASTA" at bounding box center [335, 272] width 47 height 12
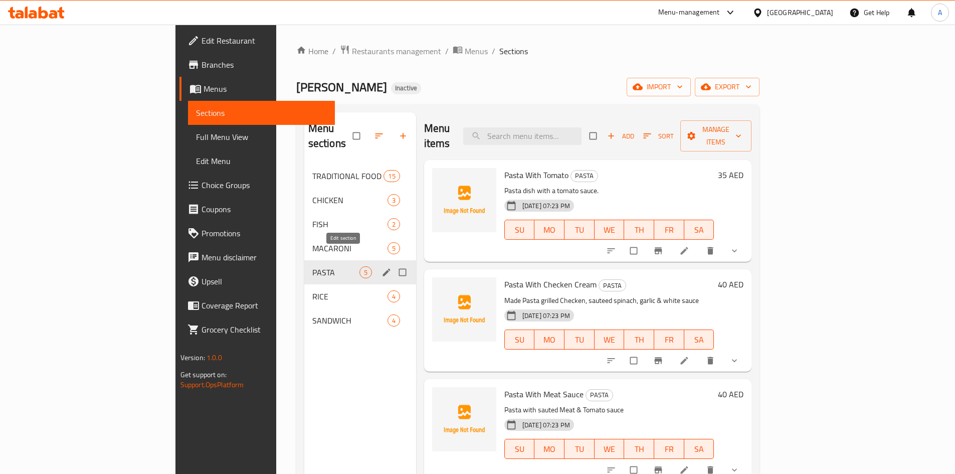
click at [382, 267] on icon "edit" at bounding box center [387, 272] width 10 height 10
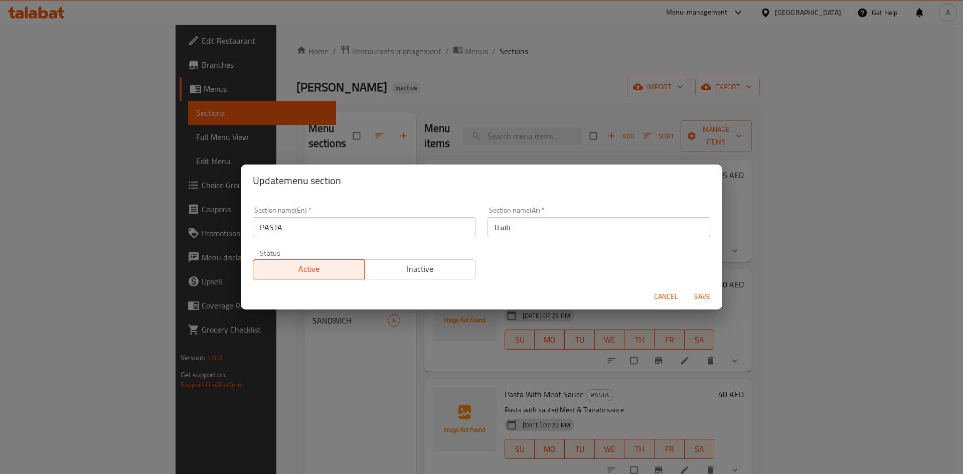
click at [673, 296] on span "Cancel" at bounding box center [666, 296] width 24 height 13
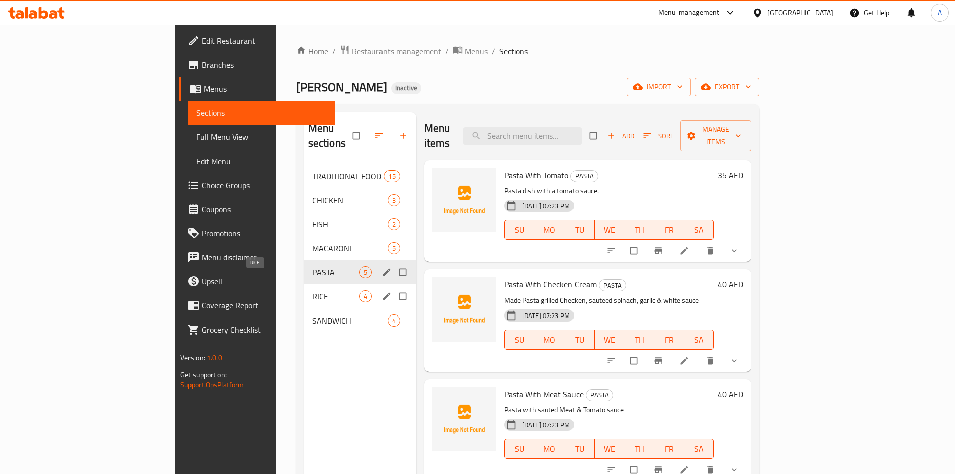
click at [312, 290] on span "RICE" at bounding box center [335, 296] width 47 height 12
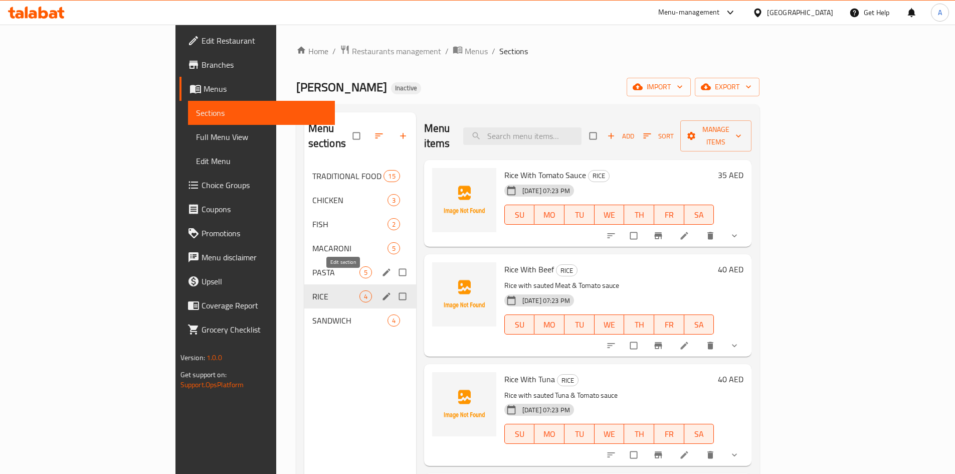
click at [382, 291] on icon "edit" at bounding box center [387, 296] width 10 height 10
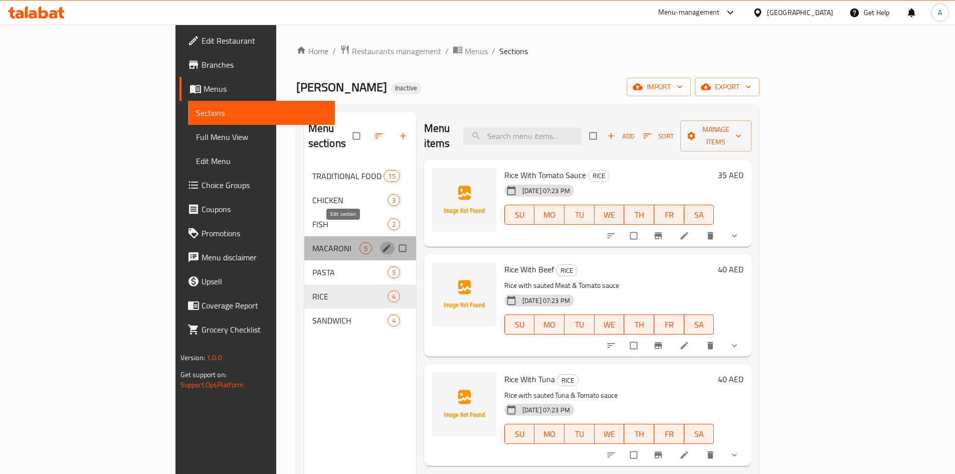
click at [382, 243] on icon "edit" at bounding box center [387, 248] width 10 height 10
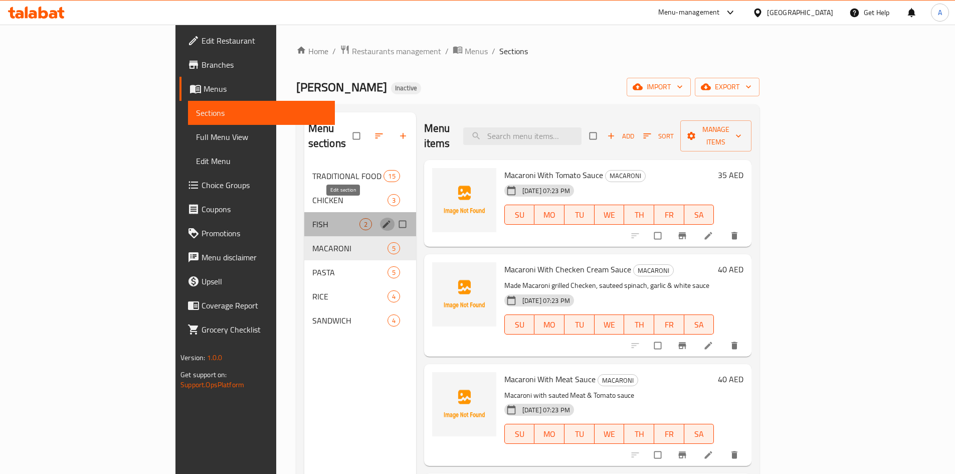
click at [382, 219] on icon "edit" at bounding box center [387, 224] width 10 height 10
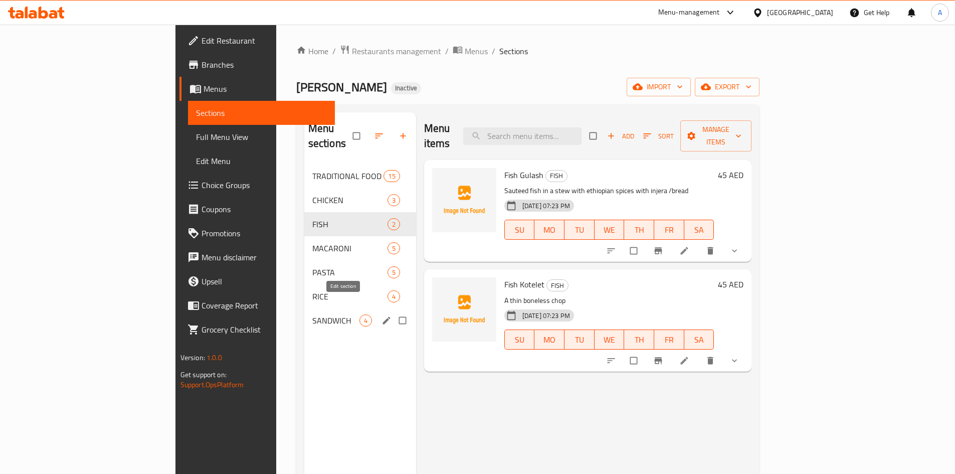
click at [383, 316] on icon "edit" at bounding box center [387, 320] width 8 height 8
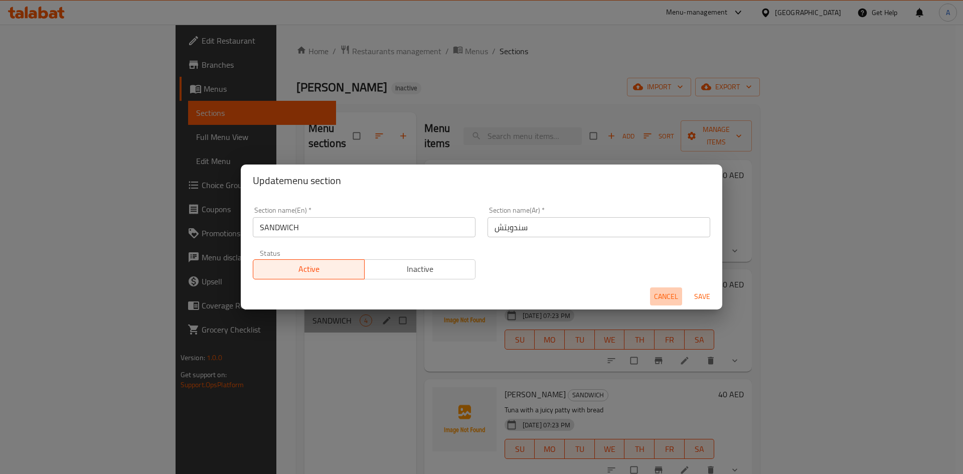
click at [670, 297] on span "Cancel" at bounding box center [666, 296] width 24 height 13
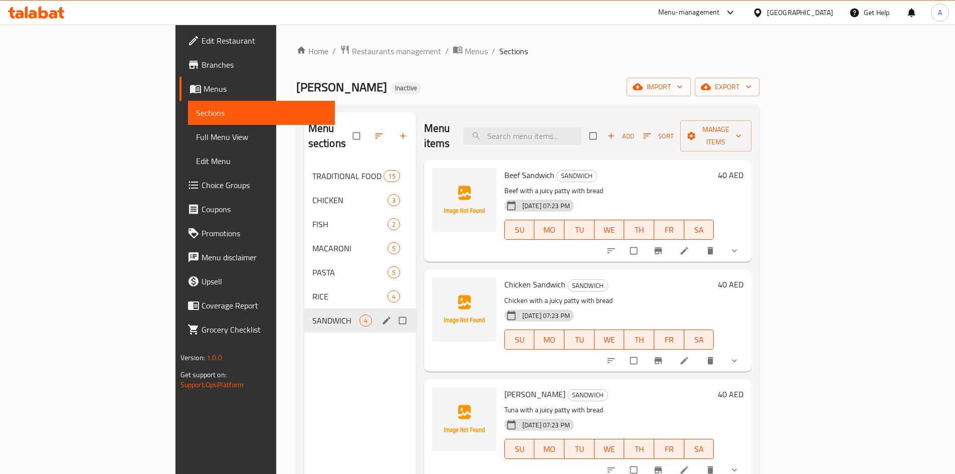
click at [196, 135] on span "Full Menu View" at bounding box center [261, 137] width 131 height 12
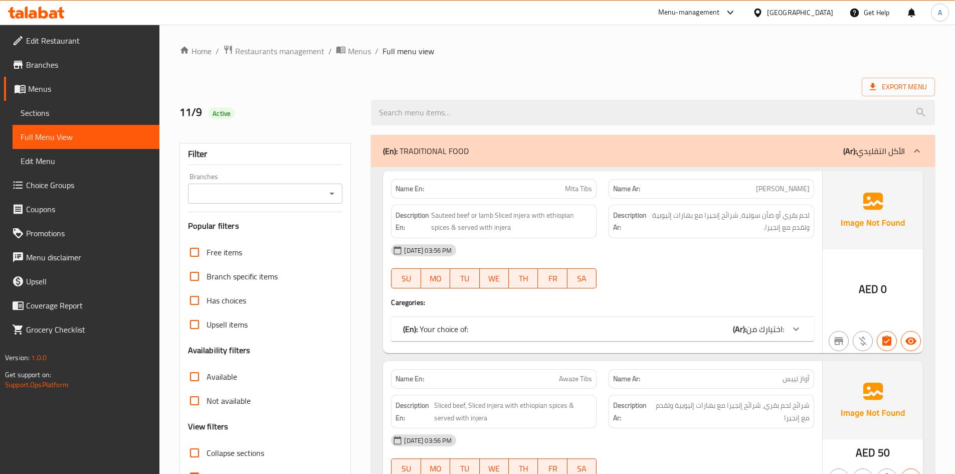
scroll to position [100, 0]
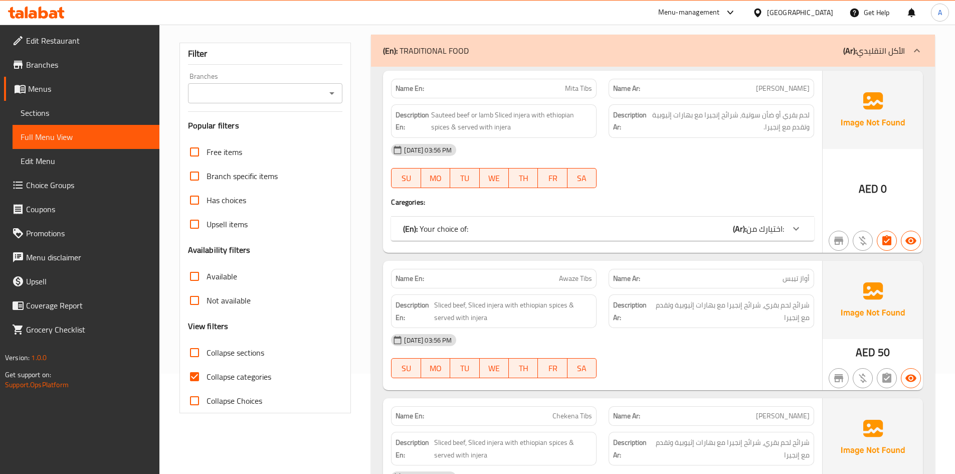
click at [195, 378] on input "Collapse categories" at bounding box center [195, 377] width 24 height 24
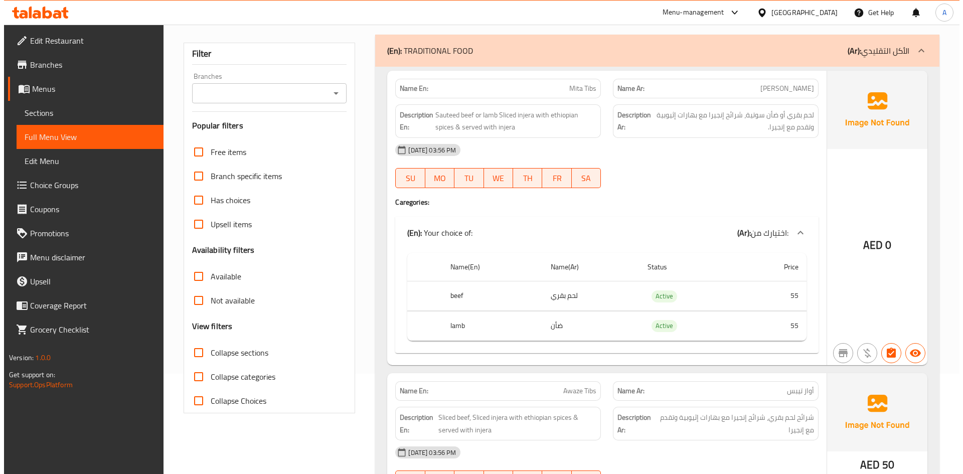
scroll to position [0, 0]
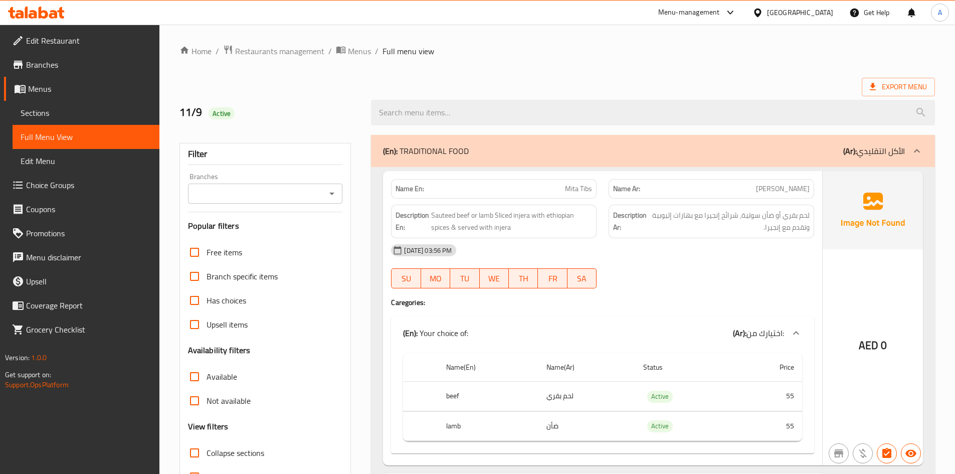
click at [721, 160] on div "(En): TRADITIONAL FOOD (Ar): الأكل التقليدي" at bounding box center [653, 151] width 564 height 32
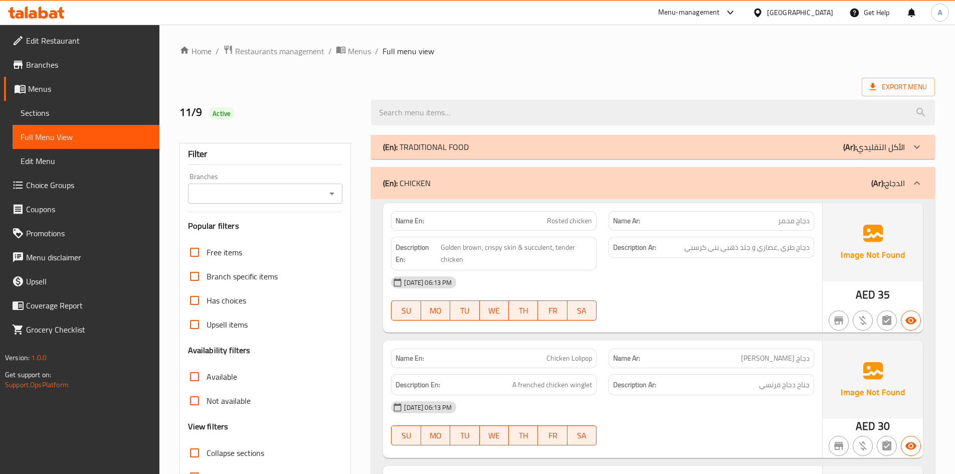
click at [750, 183] on div "(En): CHICKEN (Ar): الدجاج" at bounding box center [644, 183] width 522 height 12
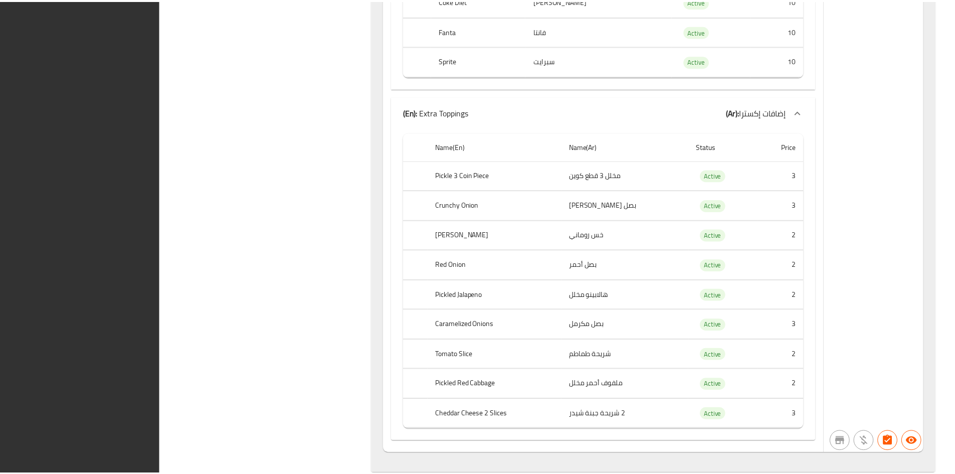
scroll to position [12334, 0]
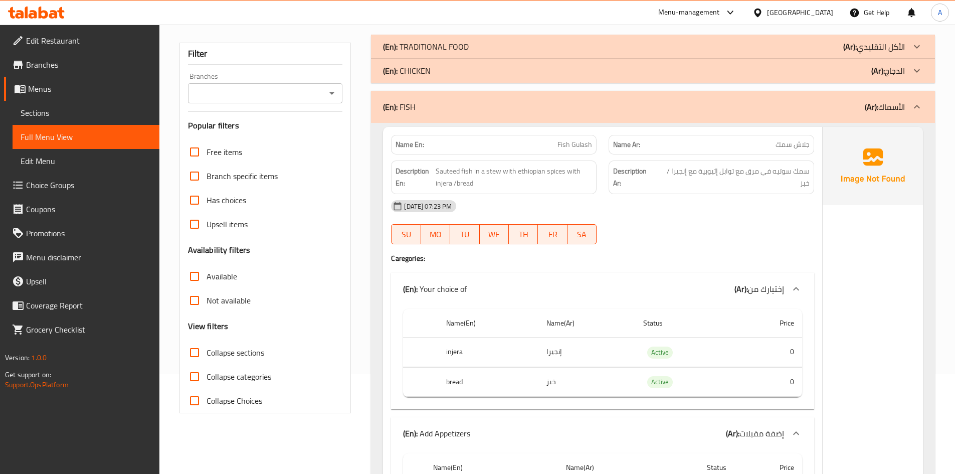
scroll to position [0, 0]
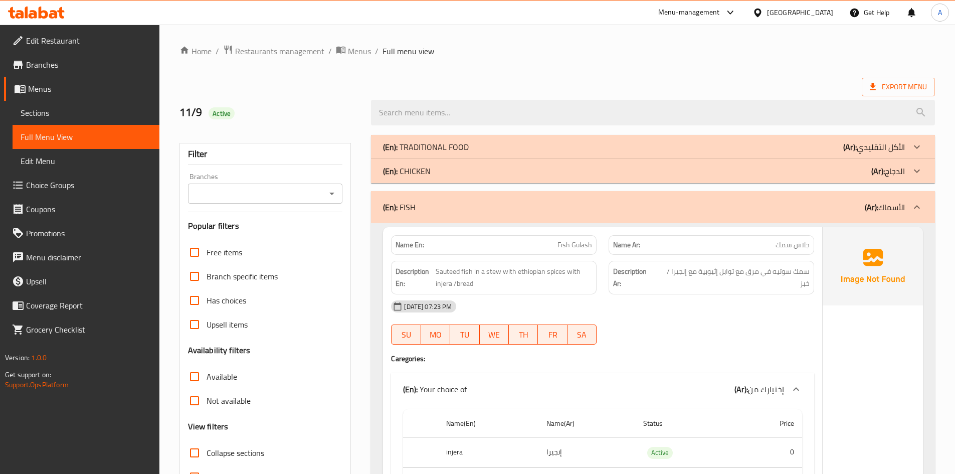
click at [736, 169] on div "(En): CHICKEN (Ar): الدجاج" at bounding box center [644, 171] width 522 height 12
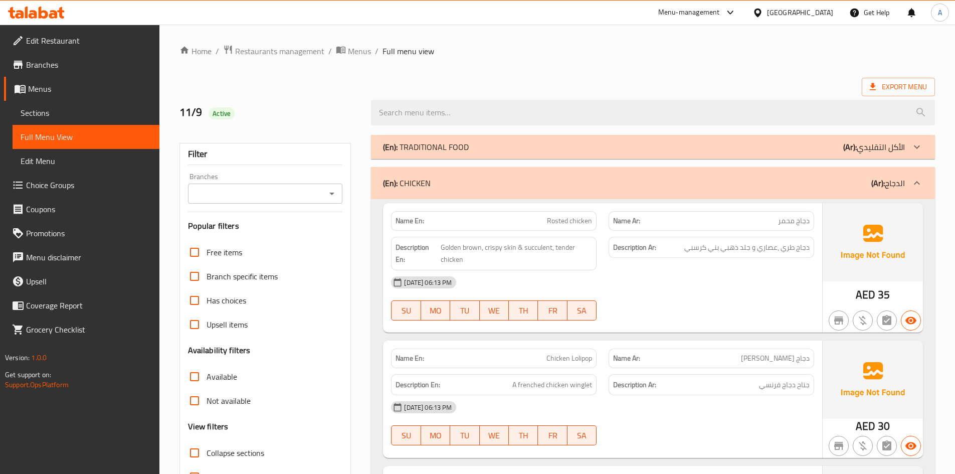
click at [677, 187] on div "(En): CHICKEN (Ar): الدجاج" at bounding box center [644, 183] width 522 height 12
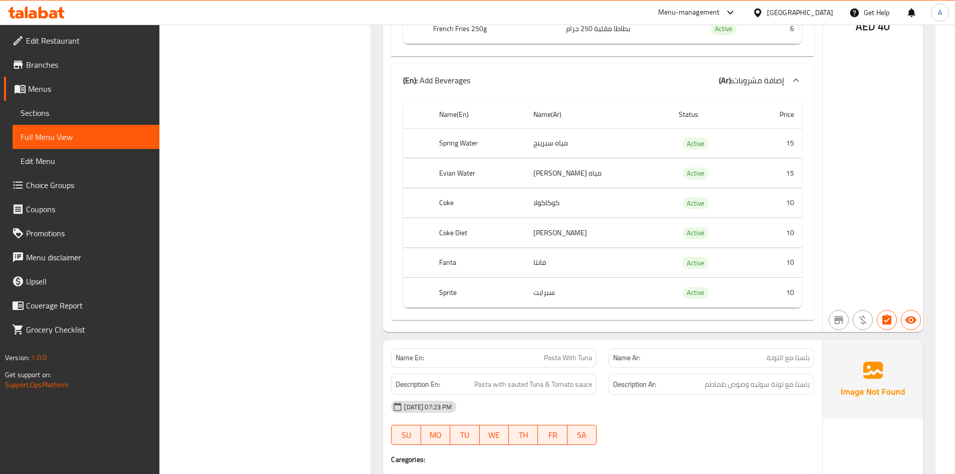
scroll to position [4263, 0]
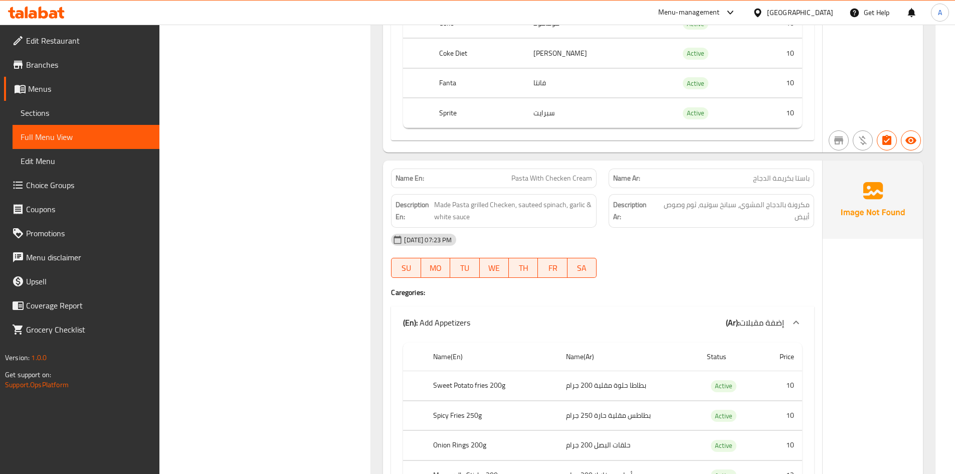
scroll to position [3087, 0]
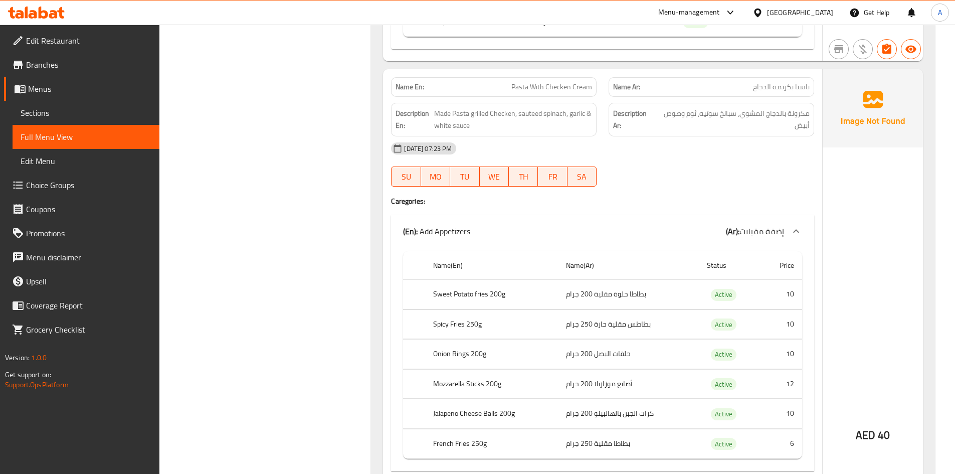
click at [569, 88] on span "Pasta With Checken Cream" at bounding box center [552, 87] width 81 height 11
copy span "Pasta With Checken Cream"
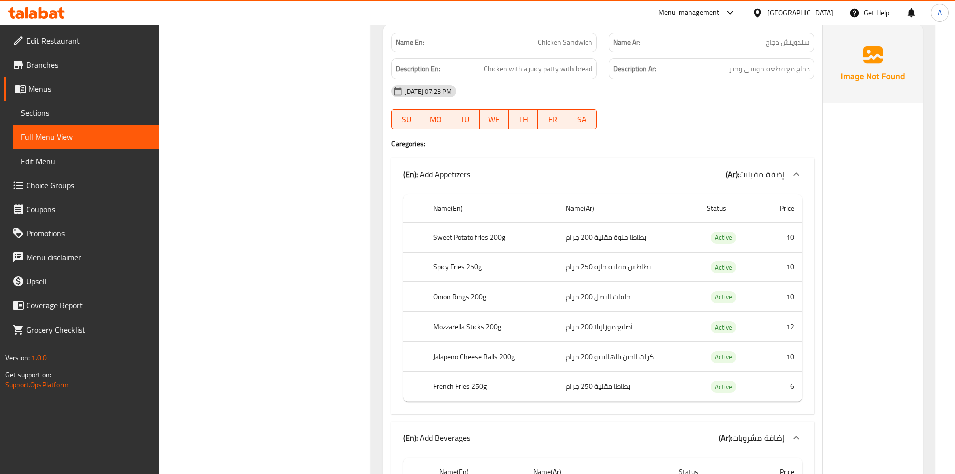
scroll to position [9935, 0]
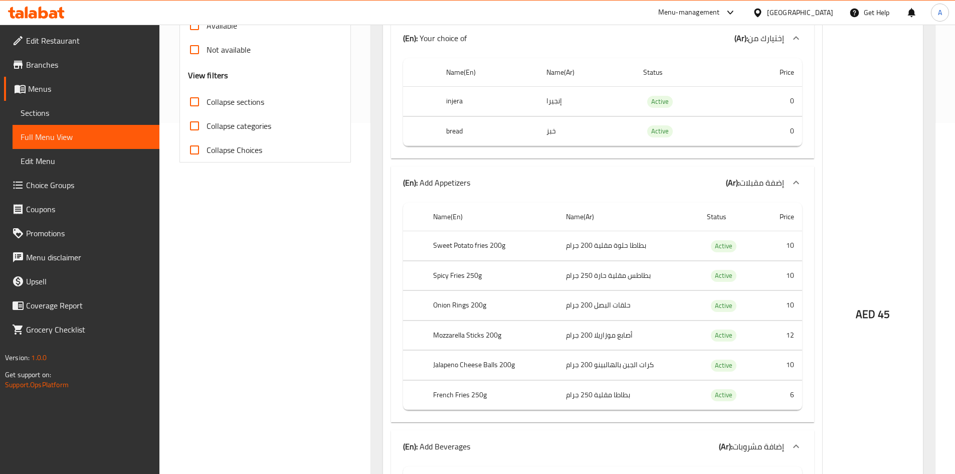
scroll to position [201, 0]
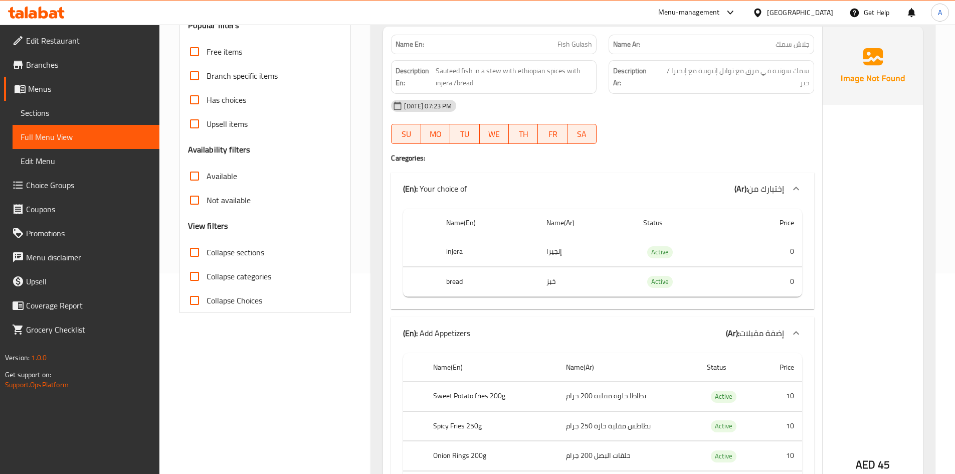
click at [193, 279] on input "Collapse categories" at bounding box center [195, 276] width 24 height 24
checkbox input "true"
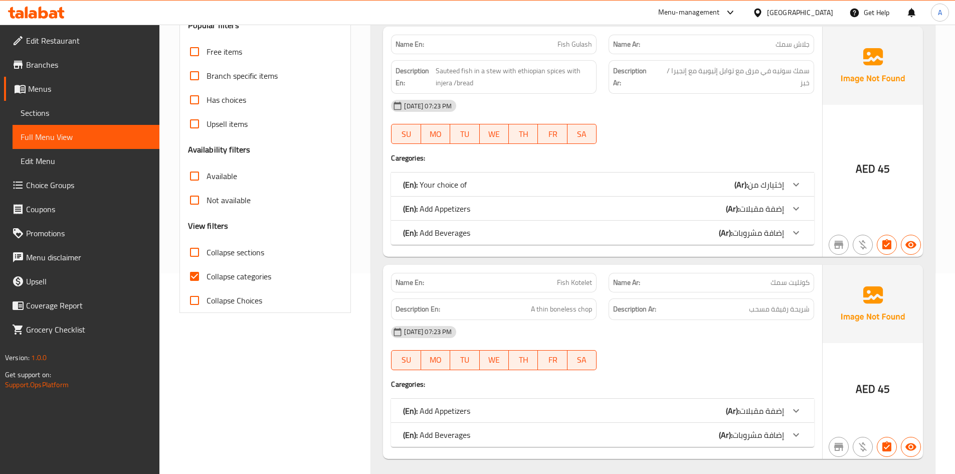
scroll to position [0, 0]
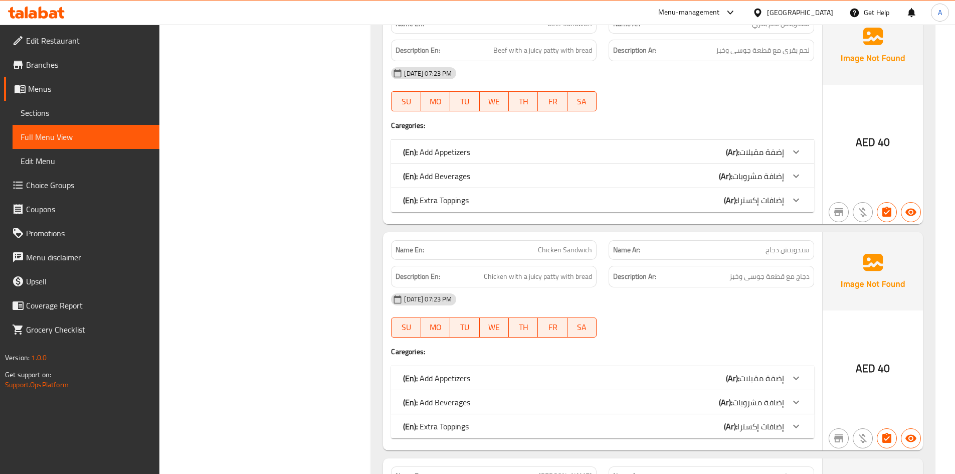
scroll to position [3406, 0]
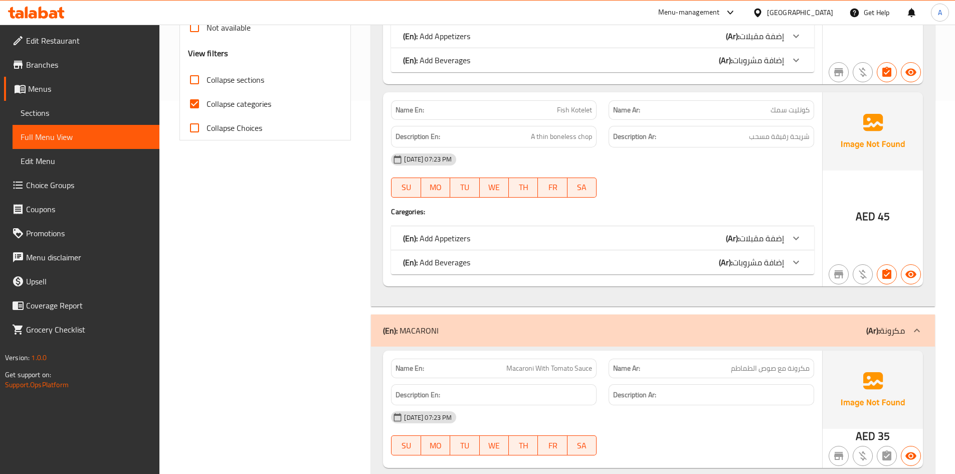
scroll to position [173, 0]
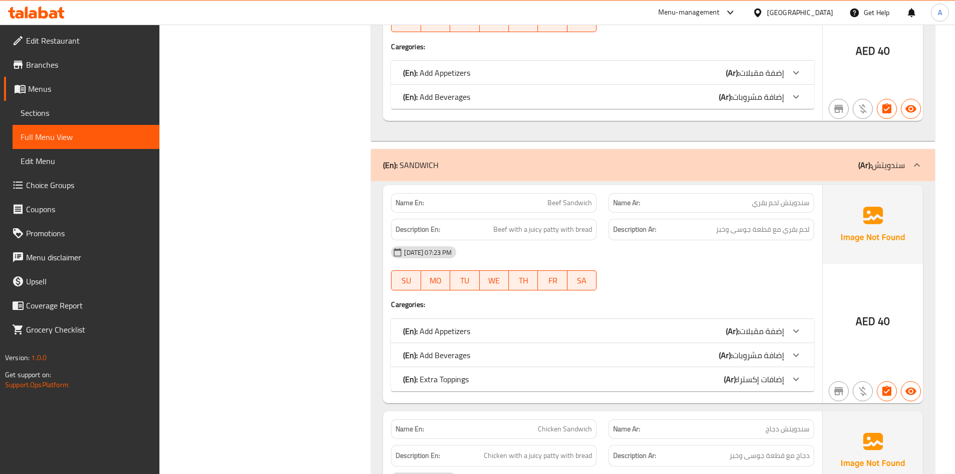
scroll to position [3134, 0]
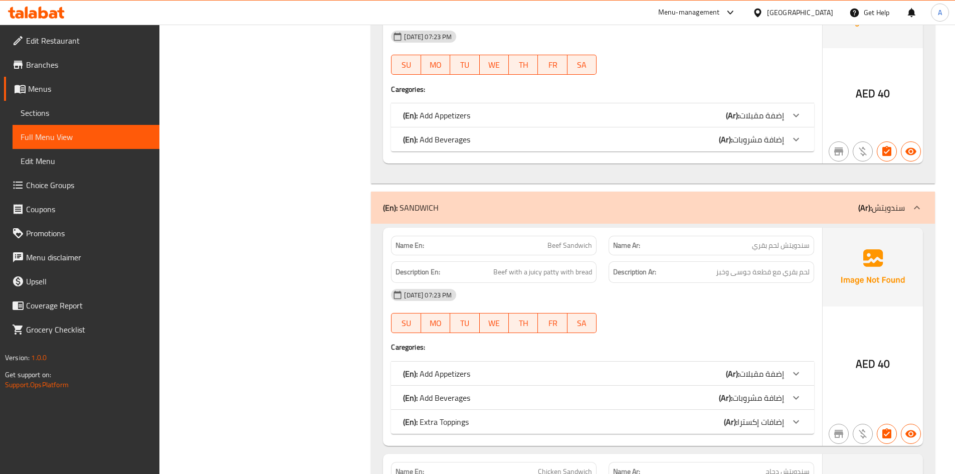
click at [553, 209] on div "(En): SANDWICH (Ar): سندويتش" at bounding box center [644, 208] width 522 height 12
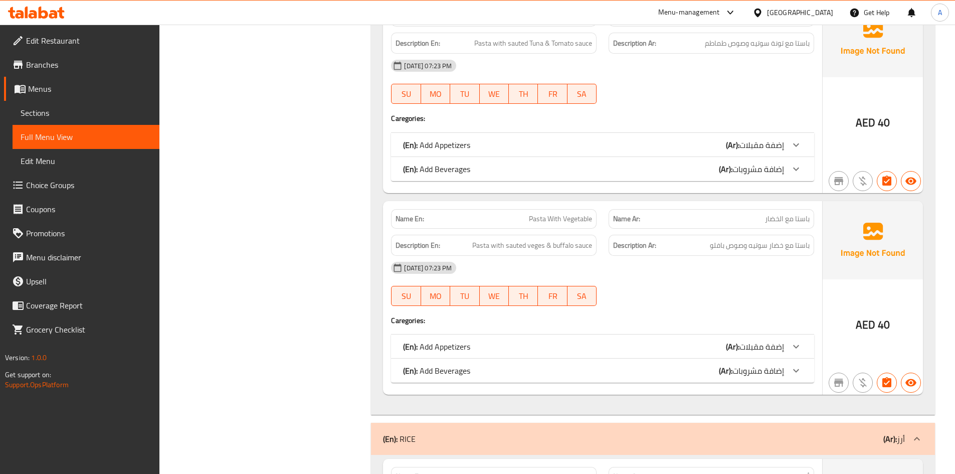
scroll to position [2006, 0]
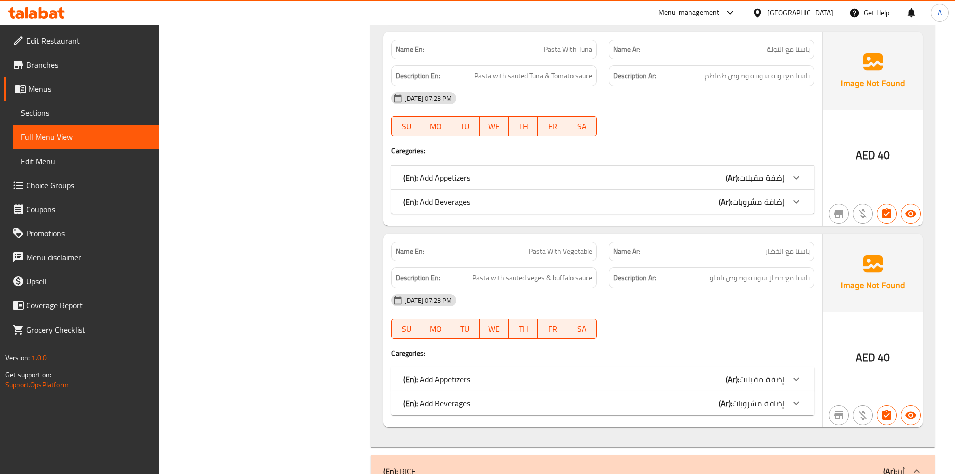
click at [482, 176] on div "(En): Add Appetizers (Ar): إضفة مقبلات" at bounding box center [593, 178] width 381 height 12
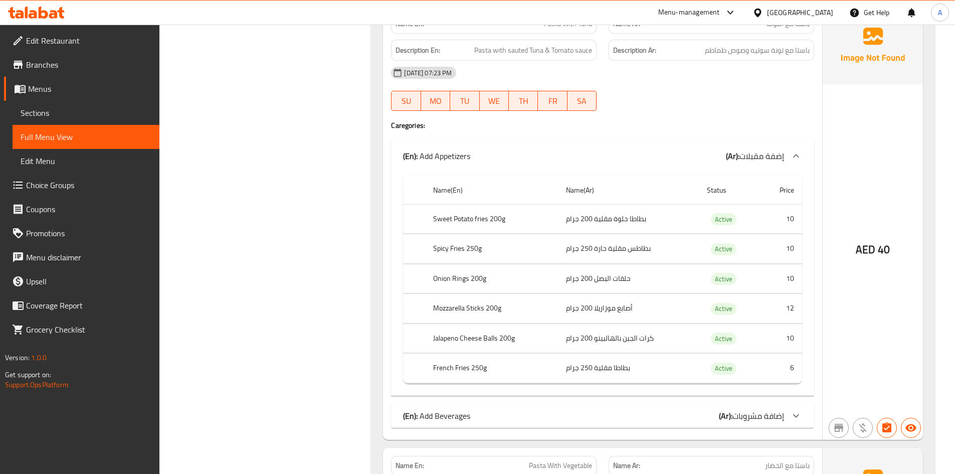
scroll to position [2056, 0]
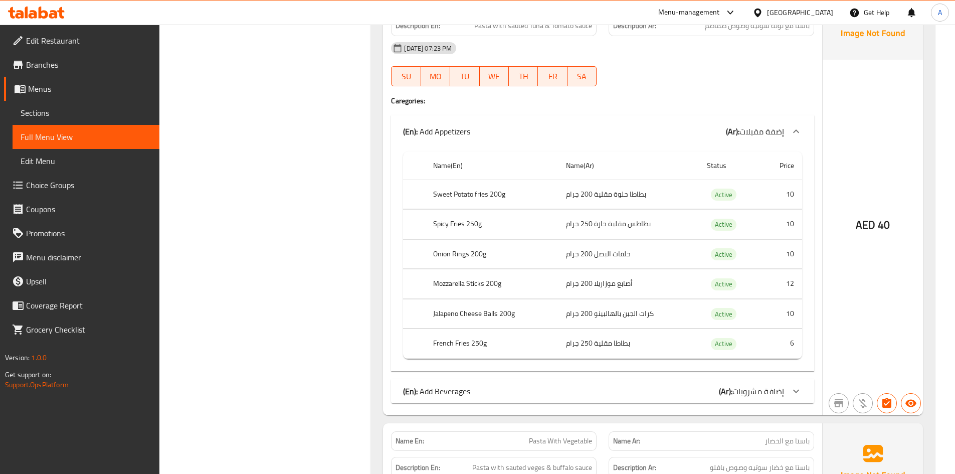
click at [803, 442] on span "باستا مع الخضار" at bounding box center [787, 441] width 45 height 11
copy span "باستا"
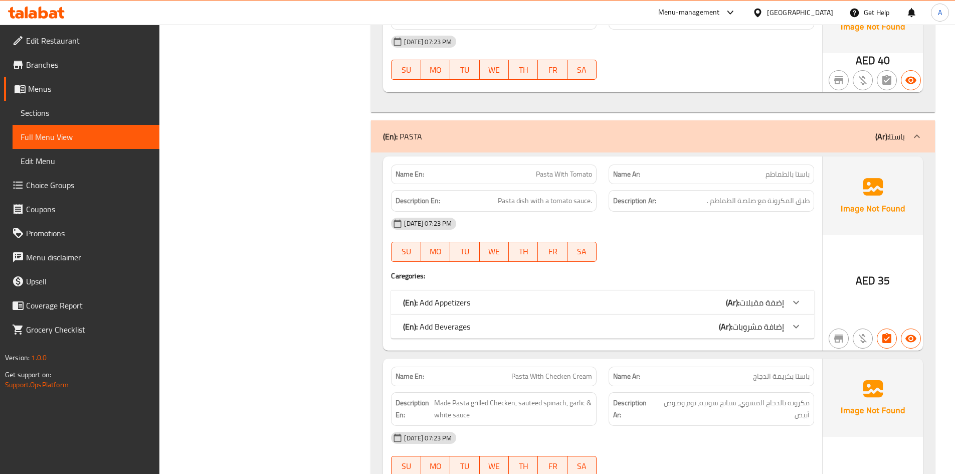
scroll to position [1313, 0]
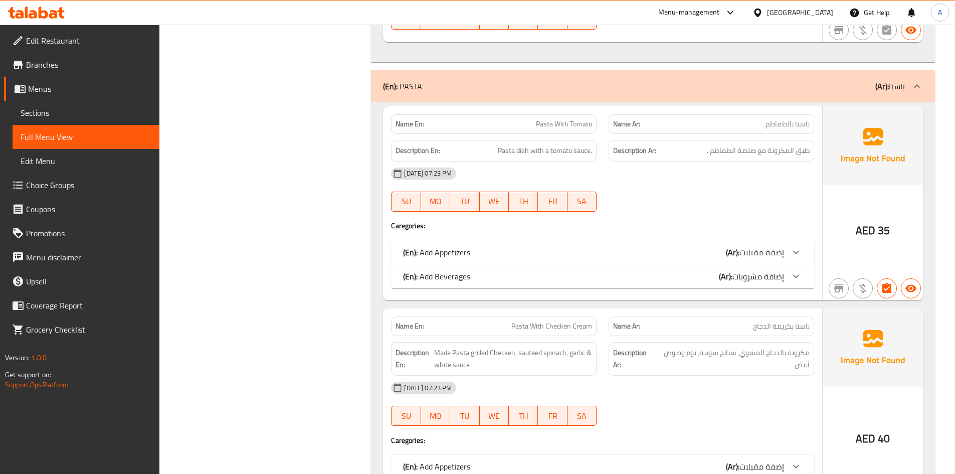
click at [795, 324] on span "باستا بكريمة الدجاج" at bounding box center [781, 326] width 57 height 11
click at [526, 318] on div "Name En: Pasta With Checken Cream" at bounding box center [494, 326] width 206 height 20
click at [537, 326] on span "Pasta With Checken Cream" at bounding box center [552, 326] width 81 height 11
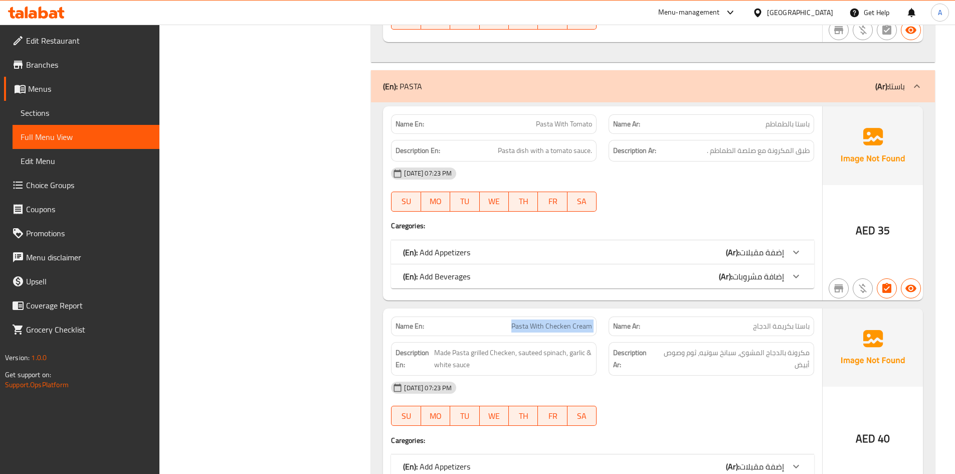
click at [537, 326] on span "Pasta With Checken Cream" at bounding box center [552, 326] width 81 height 11
copy span "Pasta With Checken Cream"
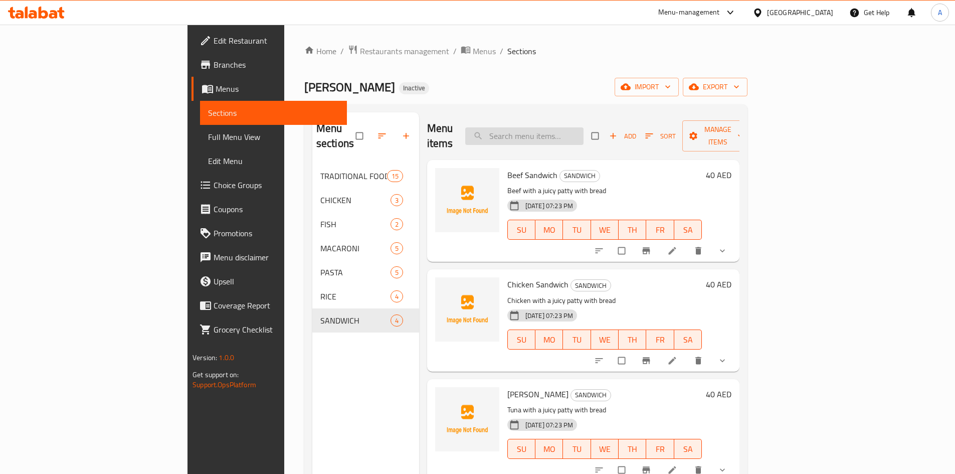
click at [578, 127] on input "search" at bounding box center [524, 136] width 118 height 18
paste input "Pasta With Checken Cream"
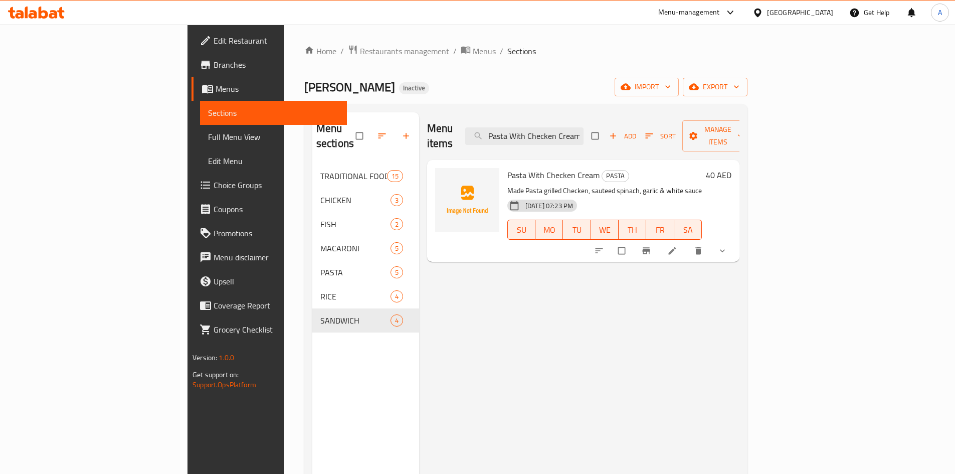
type input "Pasta With Checken Cream"
drag, startPoint x: 499, startPoint y: 160, endPoint x: 551, endPoint y: 158, distance: 51.7
click at [551, 168] on span "Pasta With Checken Cream" at bounding box center [554, 175] width 92 height 15
copy span "Checken Cream"
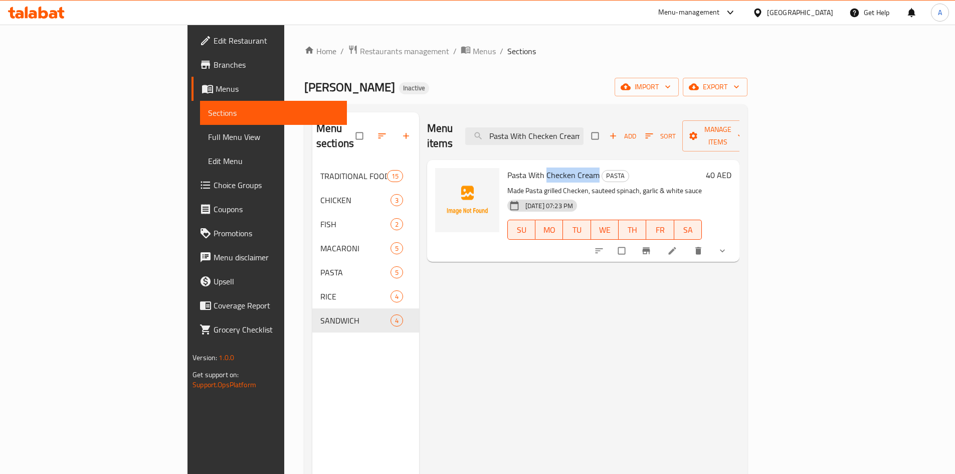
click at [678, 246] on icon at bounding box center [673, 251] width 10 height 10
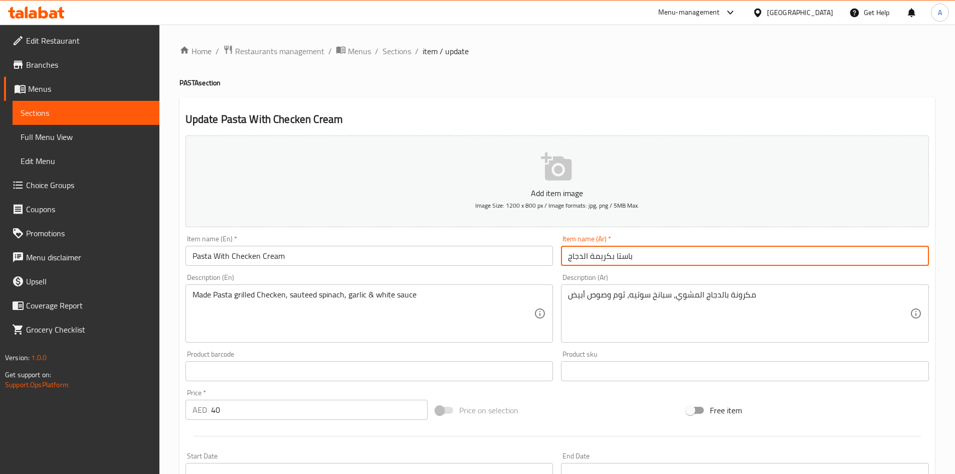
drag, startPoint x: 583, startPoint y: 257, endPoint x: 549, endPoint y: 259, distance: 34.1
click at [549, 259] on div "Add item image Image Size: 1200 x 800 px / Image formats: jpg, png / 5MB Max. I…" at bounding box center [558, 347] width 752 height 432
paste input "جاج"
type input "باستا دجاج بالكريمة"
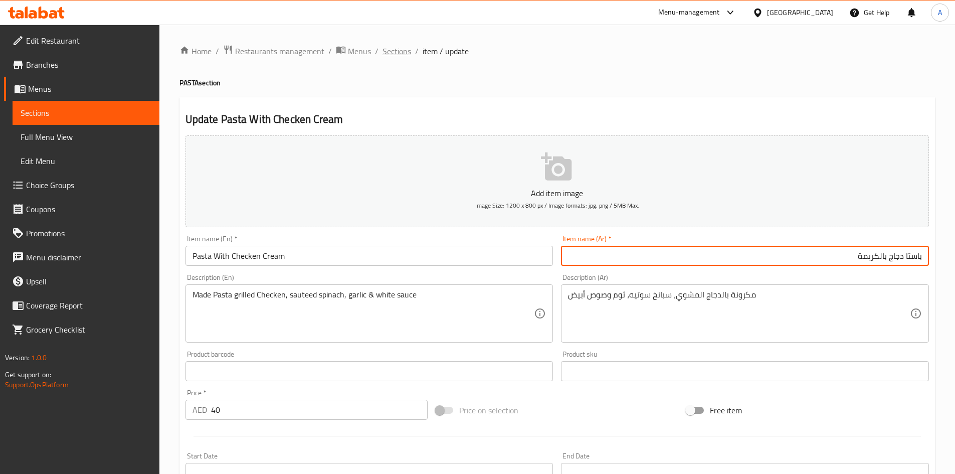
click at [400, 46] on span "Sections" at bounding box center [397, 51] width 29 height 12
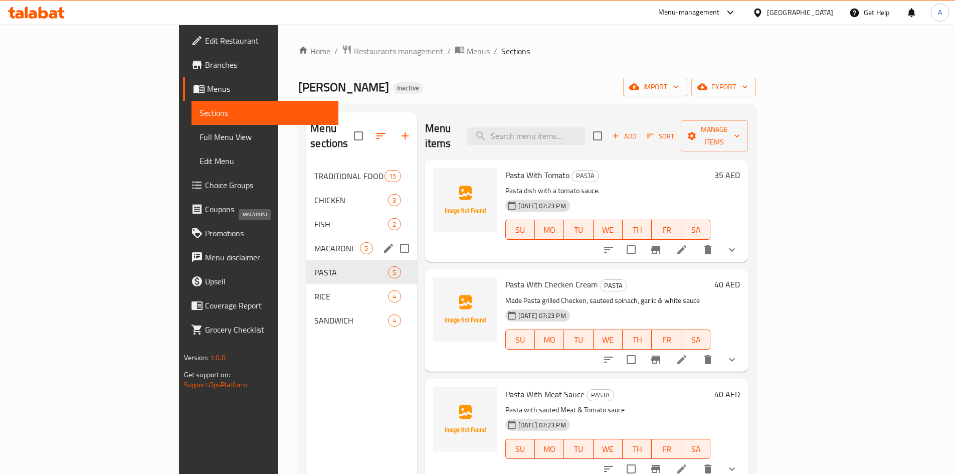
click at [314, 242] on span "MACARONI" at bounding box center [337, 248] width 46 height 12
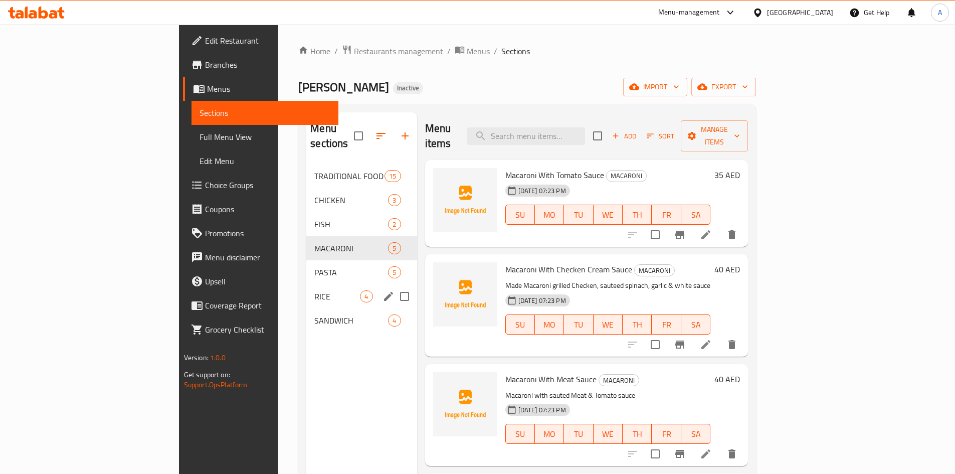
click at [314, 290] on span "RICE" at bounding box center [337, 296] width 46 height 12
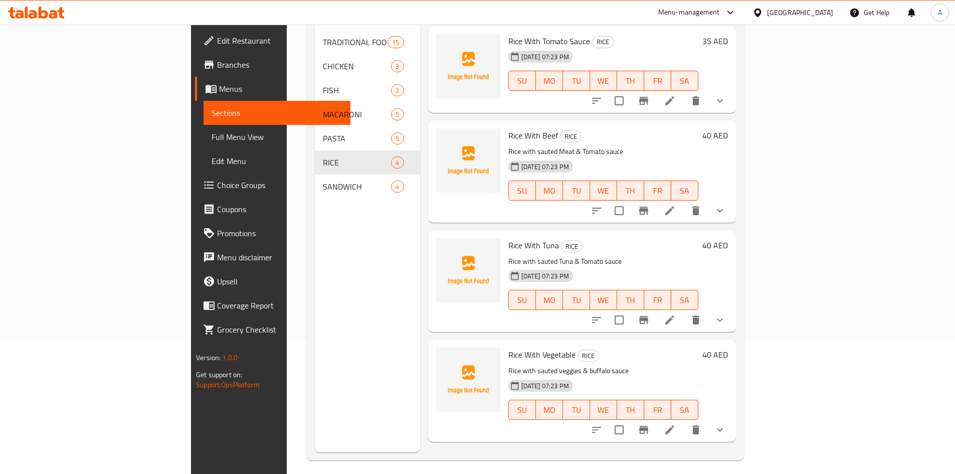
scroll to position [140, 0]
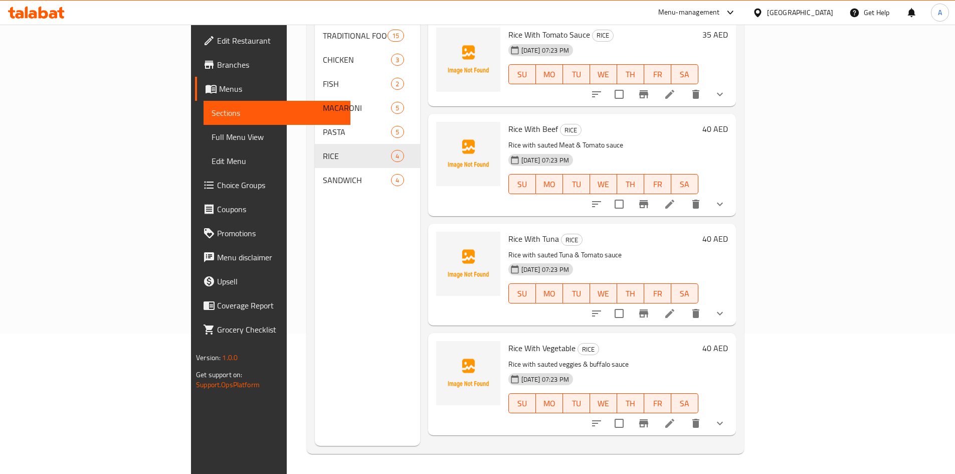
click at [549, 122] on h6 "Rice With Beef RICE" at bounding box center [604, 129] width 190 height 14
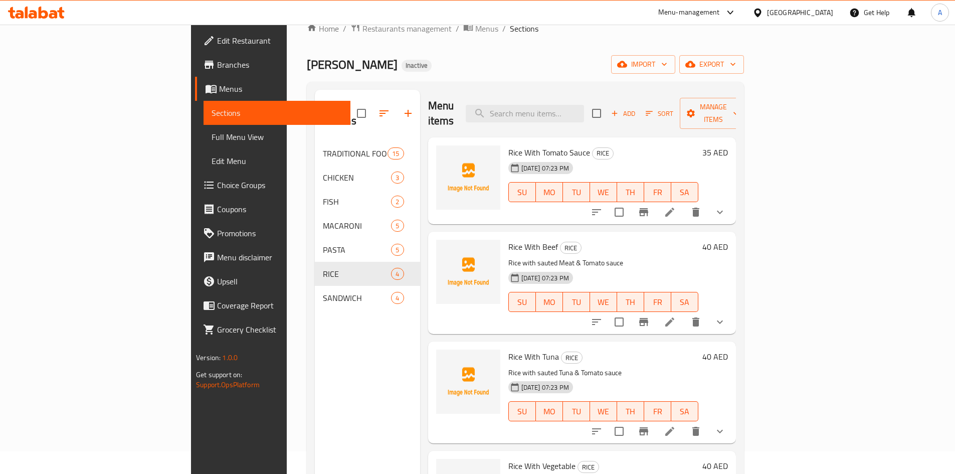
scroll to position [0, 0]
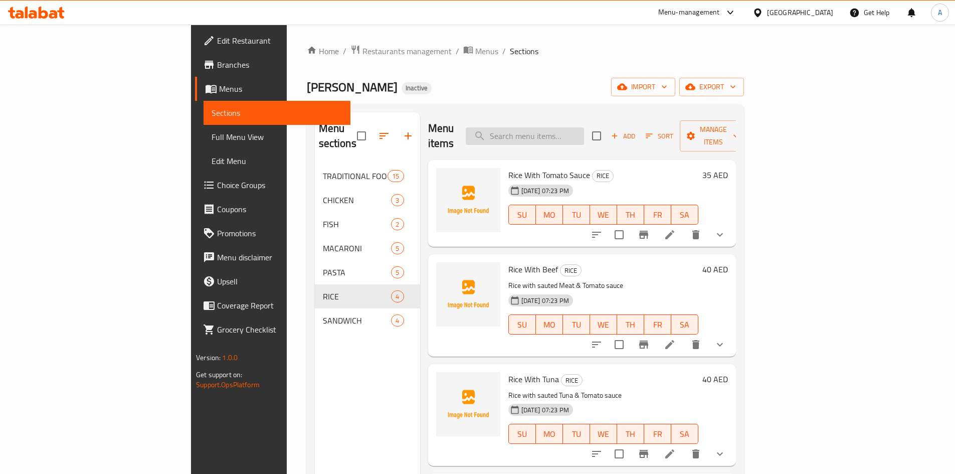
click at [584, 132] on input "search" at bounding box center [525, 136] width 118 height 18
paste input "Pasta With Meat Sauce"
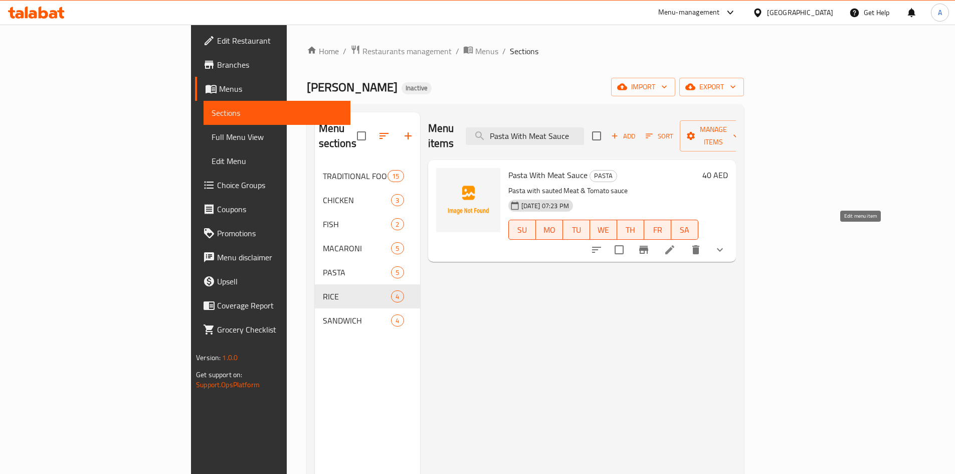
type input "Pasta With Meat Sauce"
click at [676, 244] on icon at bounding box center [670, 250] width 12 height 12
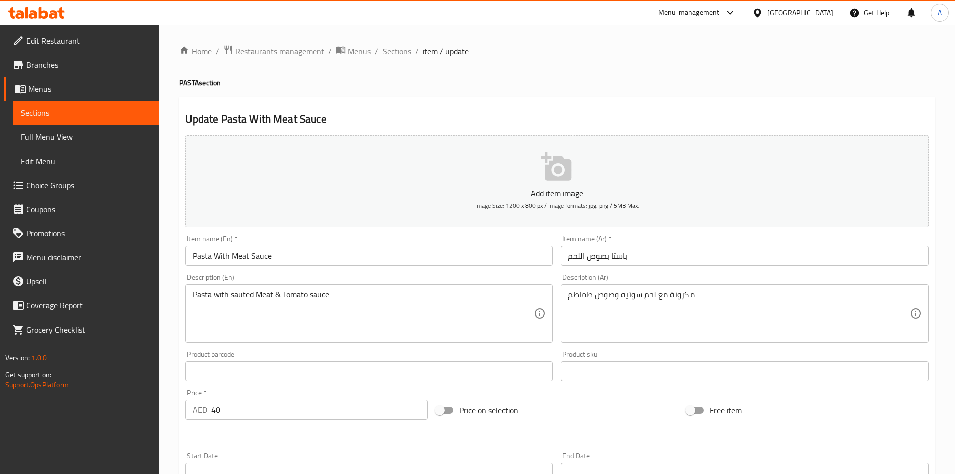
click at [668, 248] on input "باستا بصوص اللحم" at bounding box center [745, 256] width 368 height 20
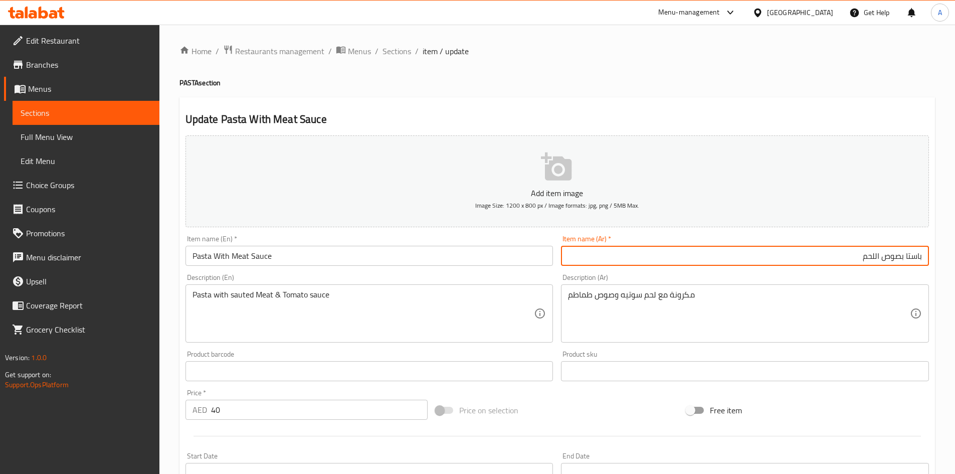
drag, startPoint x: 901, startPoint y: 256, endPoint x: 898, endPoint y: 282, distance: 25.8
click at [901, 259] on input "باستا بصوص اللحم" at bounding box center [745, 256] width 368 height 20
click at [756, 259] on input "باستا مع صوص اللحم" at bounding box center [745, 256] width 368 height 20
type input "باستا مع صوص اللحم"
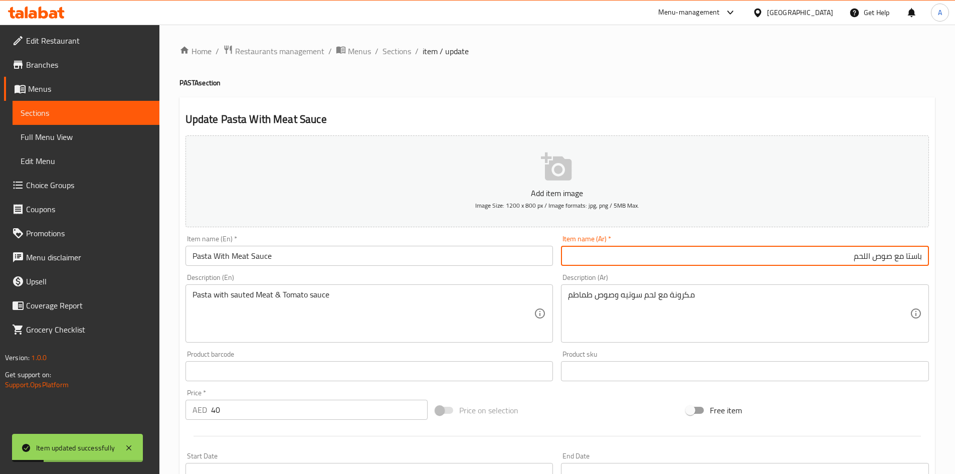
drag, startPoint x: 397, startPoint y: 51, endPoint x: 416, endPoint y: 1, distance: 54.3
click at [397, 51] on span "Sections" at bounding box center [397, 51] width 29 height 12
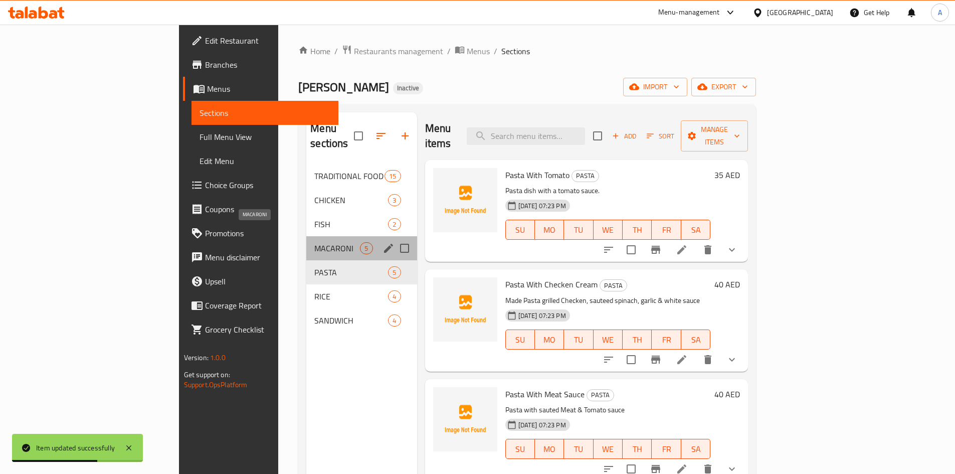
click at [314, 242] on span "MACARONI" at bounding box center [337, 248] width 46 height 12
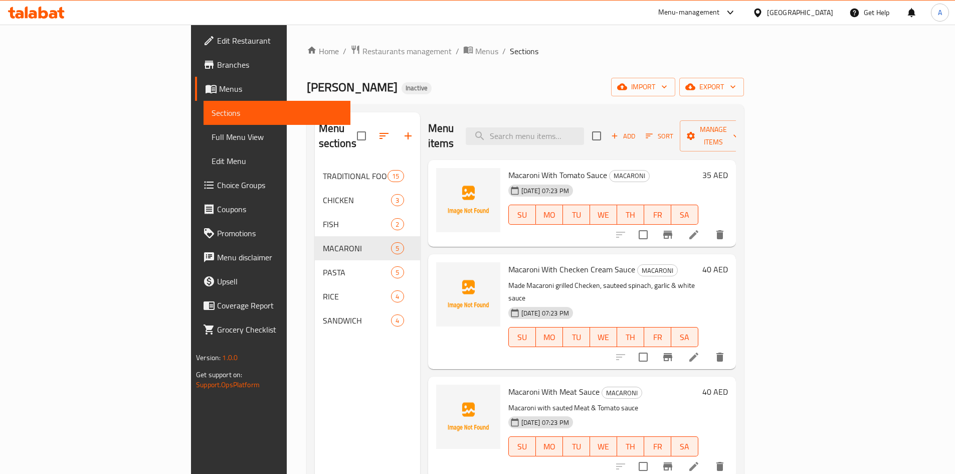
click at [217, 41] on span "Edit Restaurant" at bounding box center [279, 41] width 125 height 12
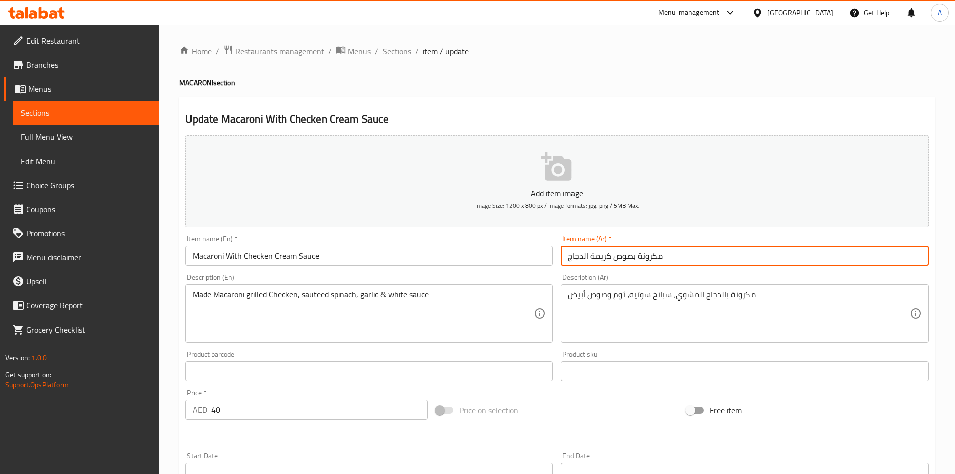
drag, startPoint x: 584, startPoint y: 256, endPoint x: 567, endPoint y: 260, distance: 17.4
click at [567, 260] on input "مكرونة بصوص كريمة الدجاج" at bounding box center [745, 256] width 368 height 20
click at [578, 258] on input "مكرونة بصوص كريمة الدجاج" at bounding box center [745, 256] width 368 height 20
click at [579, 258] on input "مكرونة بصوص كريمة الدجاج" at bounding box center [745, 256] width 368 height 20
click at [892, 256] on input "مكرونة بصوص كريمة" at bounding box center [745, 256] width 368 height 20
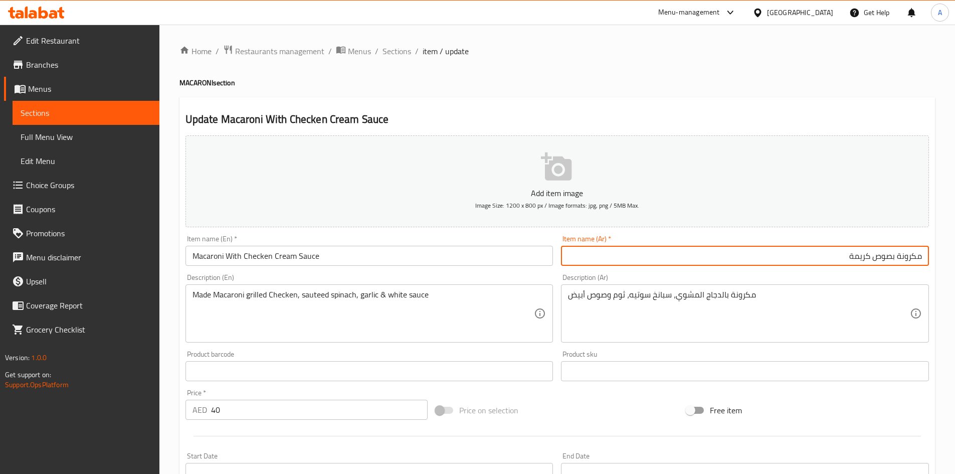
paste input "لدجاج"
click at [620, 251] on input "مكرونة بالدجاج وصوص الكريمة" at bounding box center [745, 256] width 368 height 20
type input "مكرونة بالدجاج وصوص الكريمة"
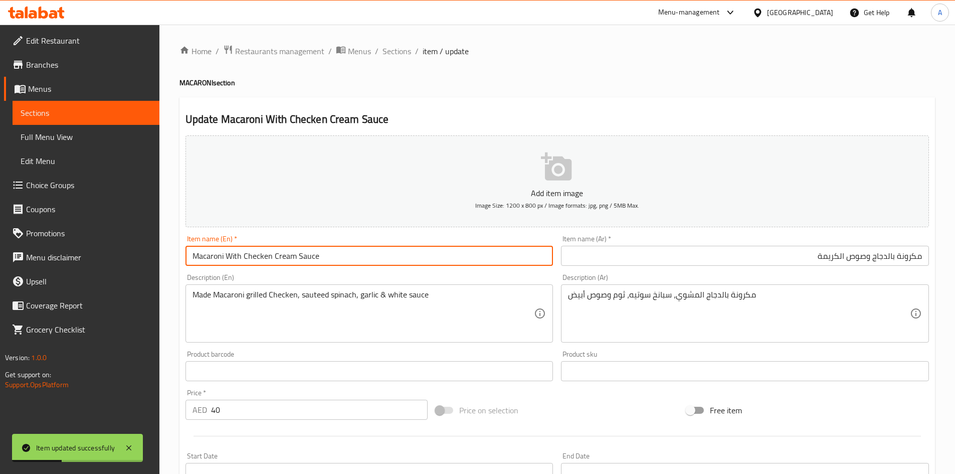
click at [514, 258] on input "Macaroni With Checken Cream Sauce" at bounding box center [370, 256] width 368 height 20
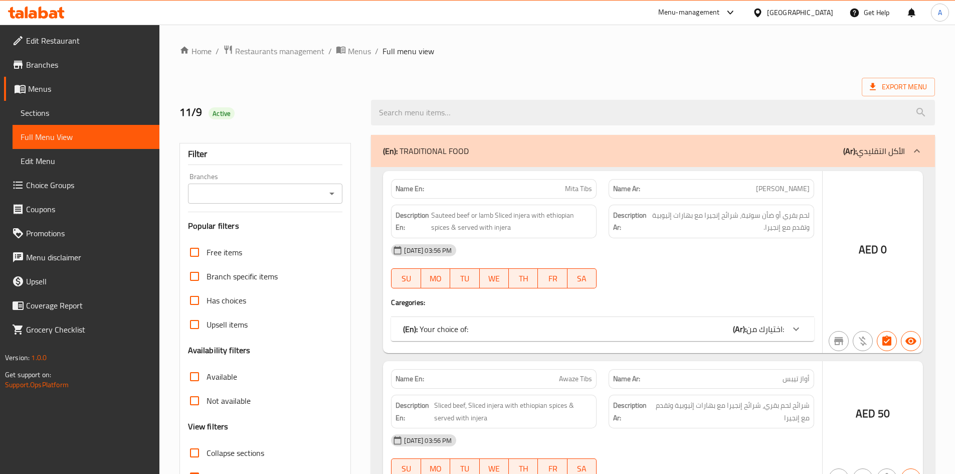
click at [553, 71] on div at bounding box center [477, 237] width 955 height 474
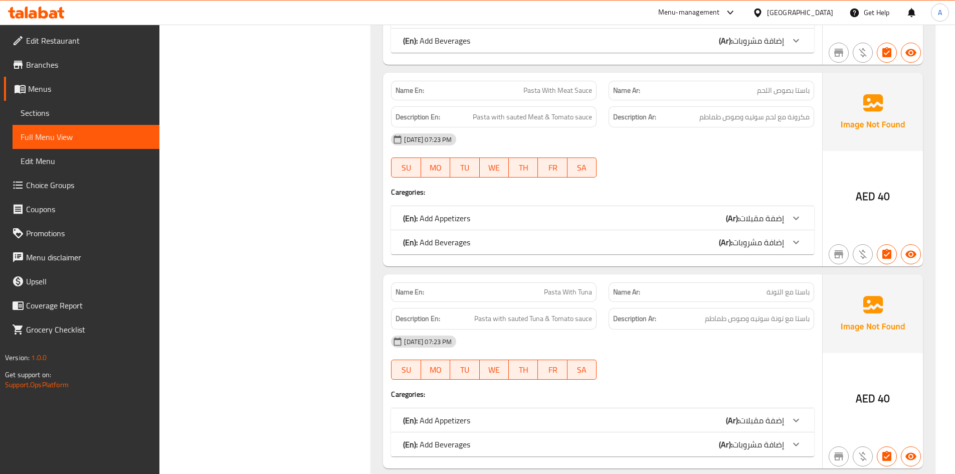
scroll to position [4300, 0]
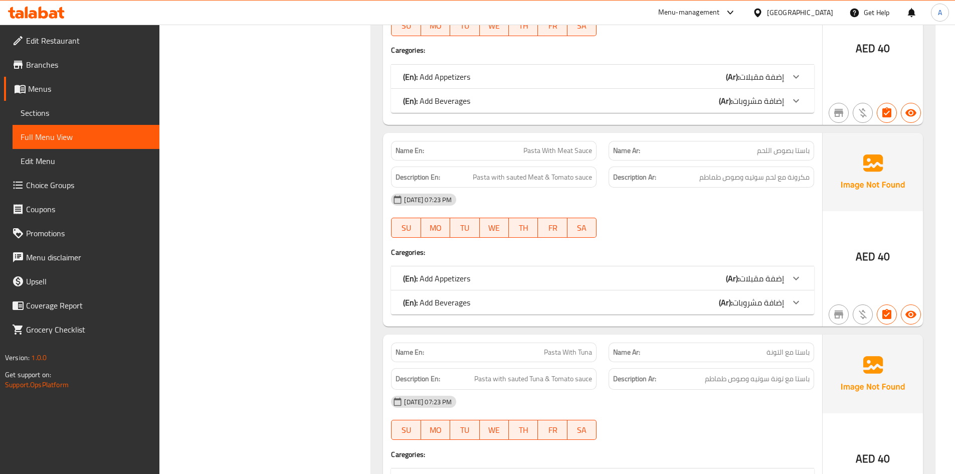
click at [564, 152] on span "Pasta With Meat Sauce" at bounding box center [558, 150] width 69 height 11
copy span "Pasta With Meat Sauce"
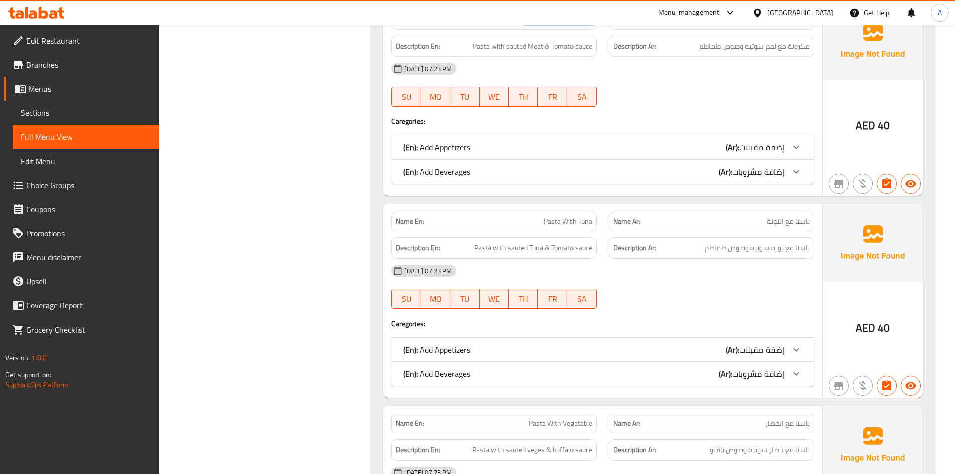
scroll to position [4500, 0]
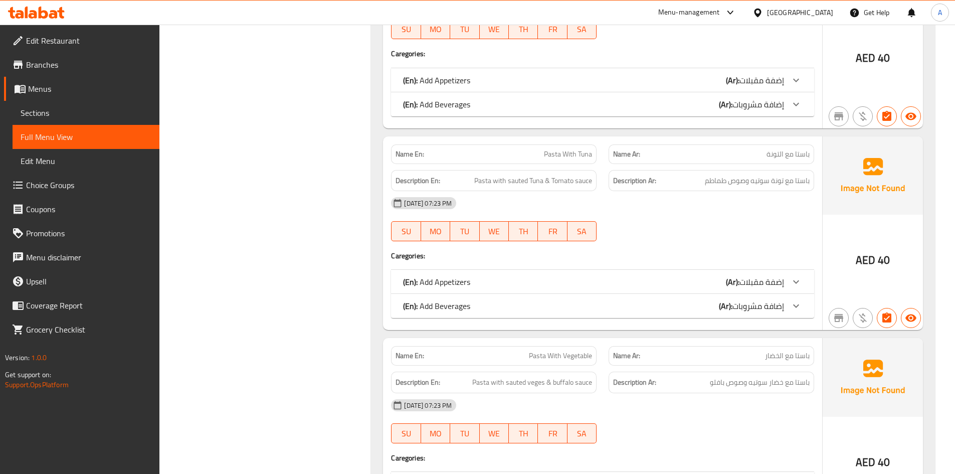
scroll to position [0, 0]
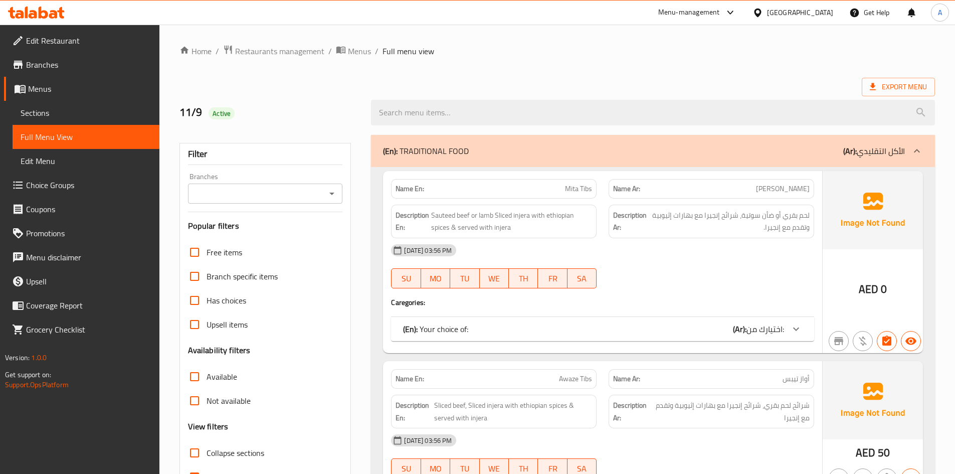
click at [563, 144] on div "(En): TRADITIONAL FOOD (Ar): الأكل التقليدي" at bounding box center [653, 151] width 564 height 32
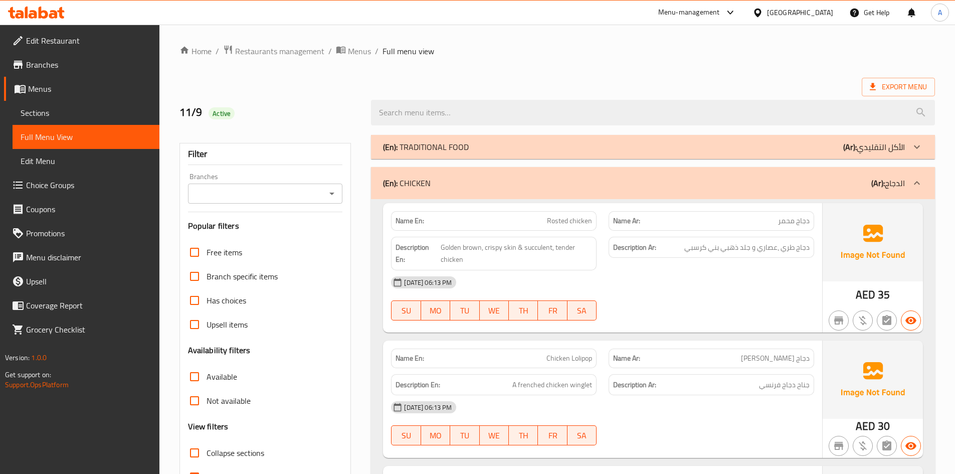
click at [523, 186] on div "(En): CHICKEN (Ar): الدجاج" at bounding box center [644, 183] width 522 height 12
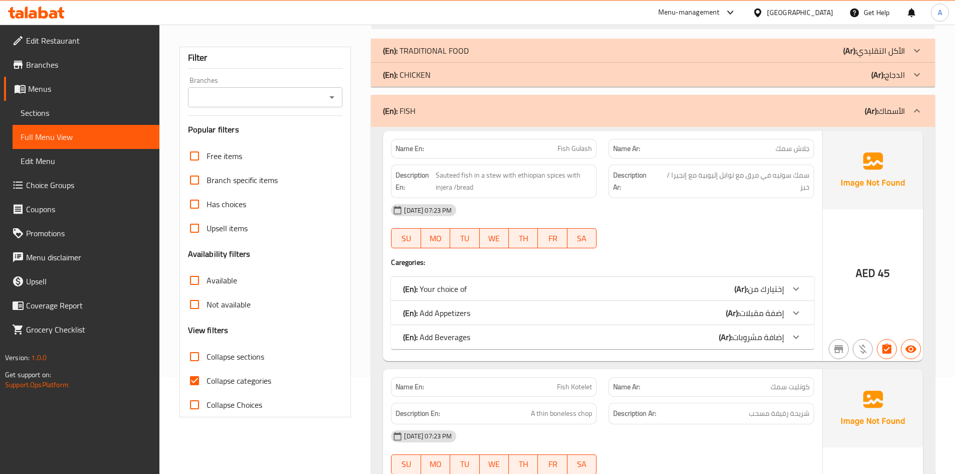
scroll to position [100, 0]
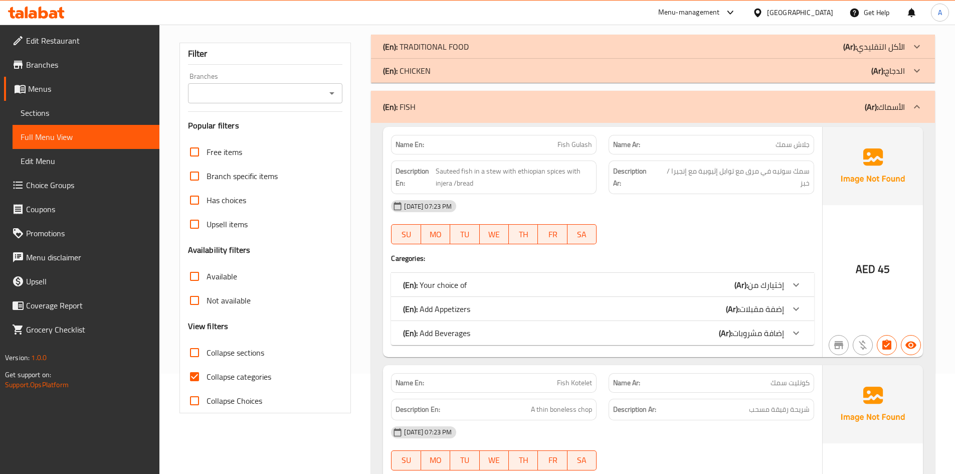
click at [660, 284] on div "(En): Your choice of (Ar): إختيارك من" at bounding box center [593, 285] width 381 height 12
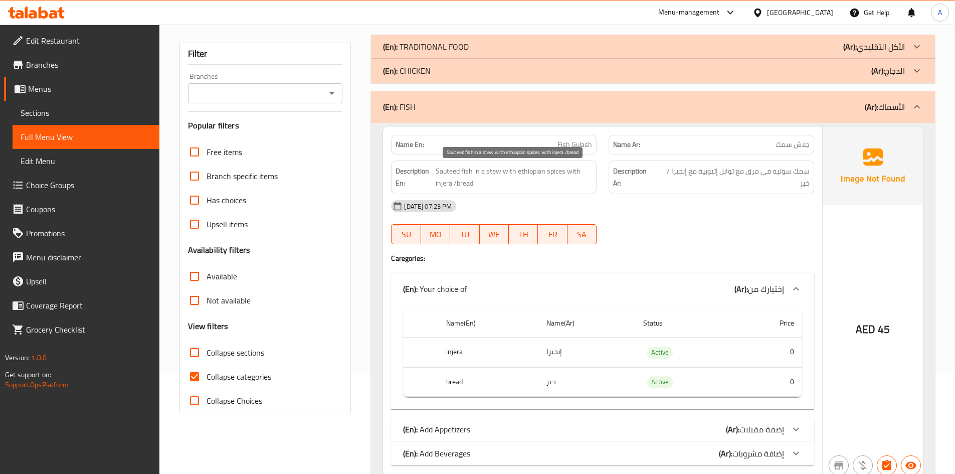
click at [493, 174] on span "Sauteed fish in a stew with ethiopian spices with injera /bread" at bounding box center [514, 177] width 156 height 25
copy span "stew"
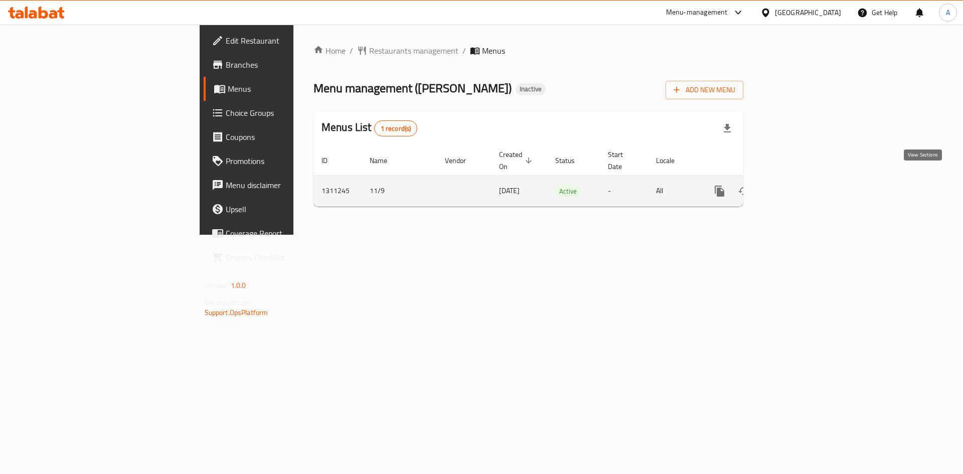
click at [796, 187] on icon "enhanced table" at bounding box center [791, 191] width 9 height 9
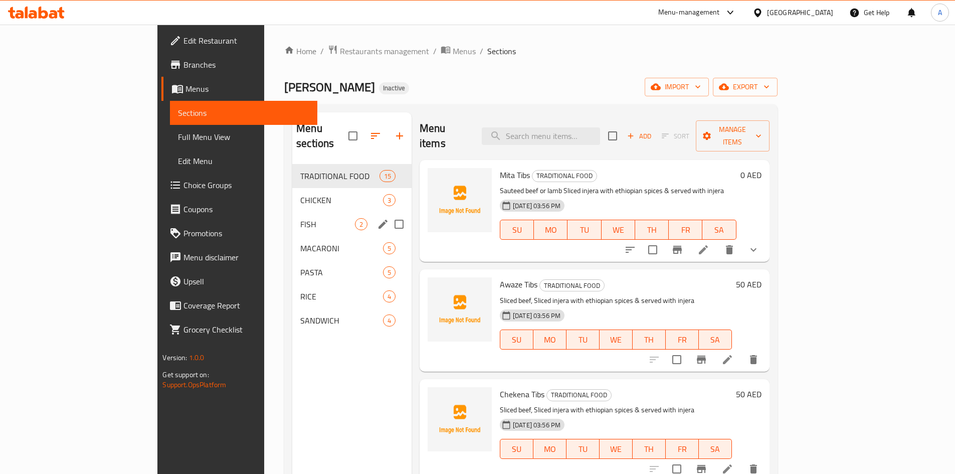
click at [300, 218] on span "FISH" at bounding box center [327, 224] width 55 height 12
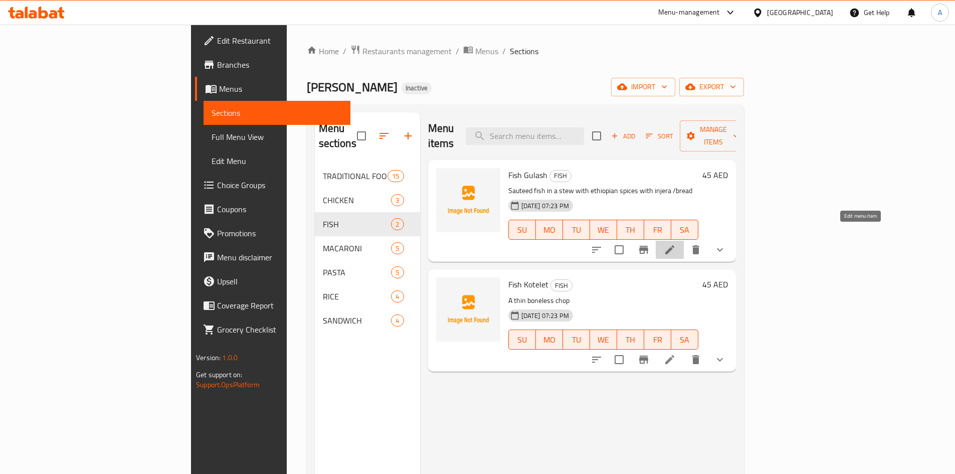
click at [676, 244] on icon at bounding box center [670, 250] width 12 height 12
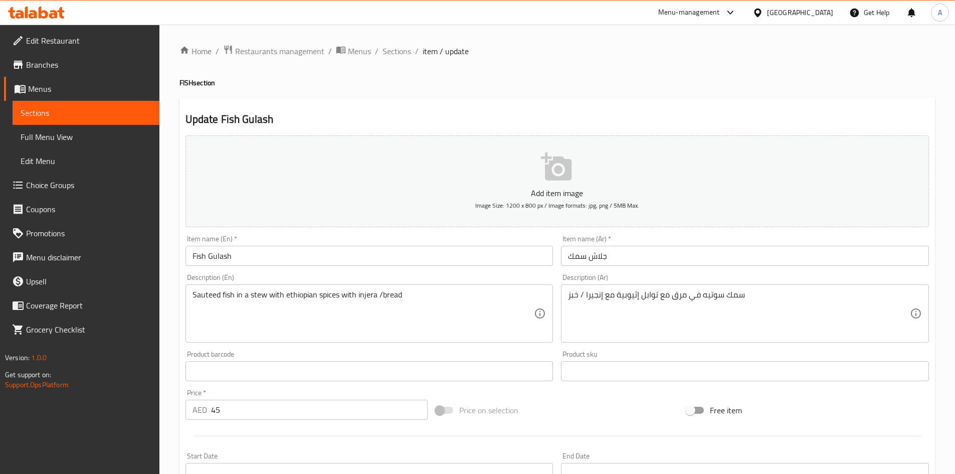
click at [679, 295] on textarea "سمك سوتيه في مرق مع توابل إثيوبية مع إنجيرا / خبز" at bounding box center [739, 314] width 342 height 48
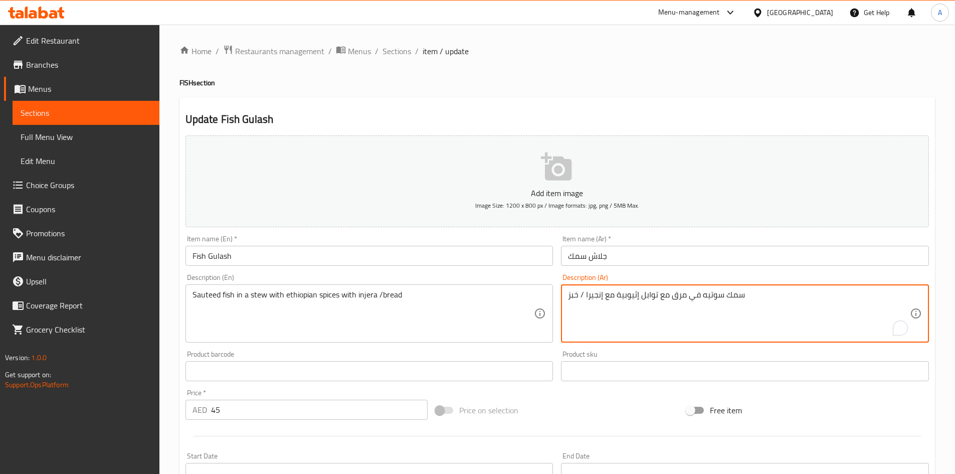
paste textarea "حساء"
type textarea "سمك سوتيه في حساء مع توابل إثيوبية مع إنجيرا / خبز"
click at [405, 259] on input "Fish Gulash" at bounding box center [370, 256] width 368 height 20
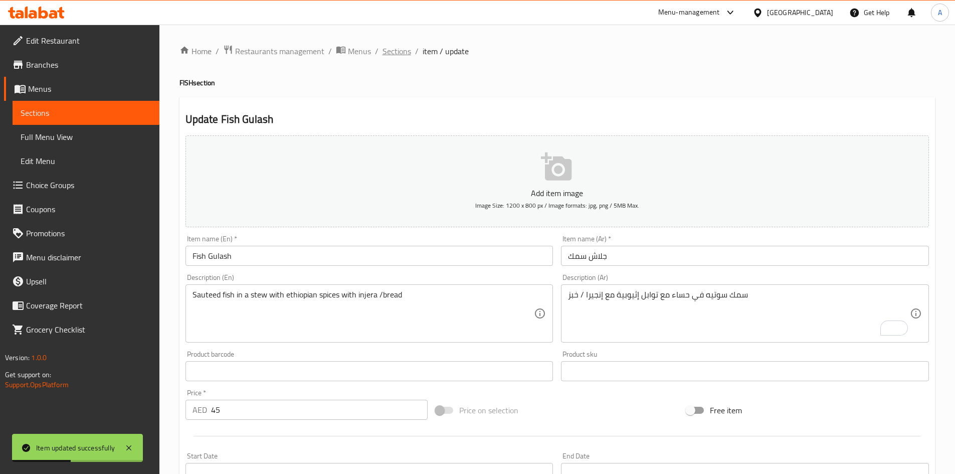
click at [392, 53] on span "Sections" at bounding box center [397, 51] width 29 height 12
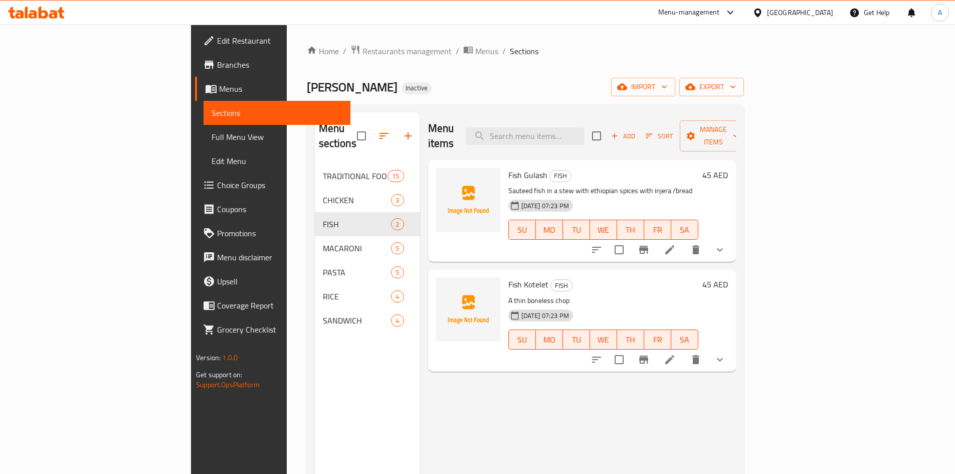
click at [217, 187] on span "Choice Groups" at bounding box center [279, 185] width 125 height 12
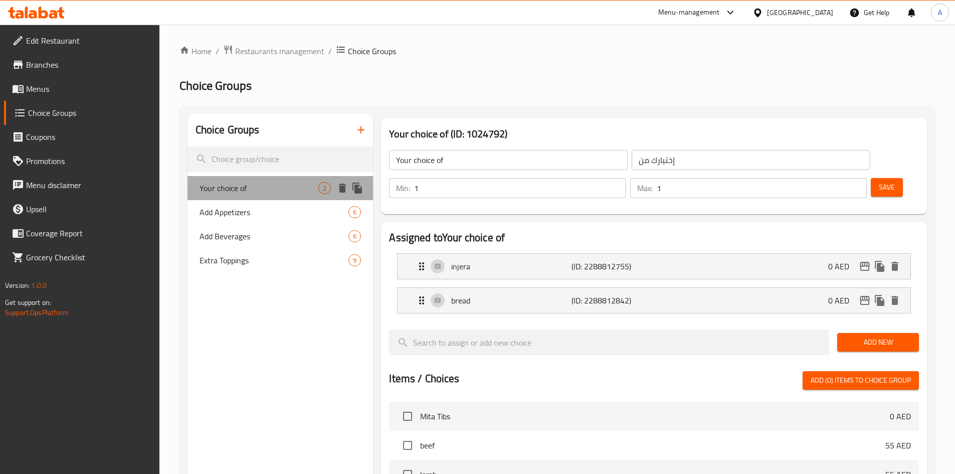
click at [260, 195] on div "Your choice of 2" at bounding box center [281, 188] width 186 height 24
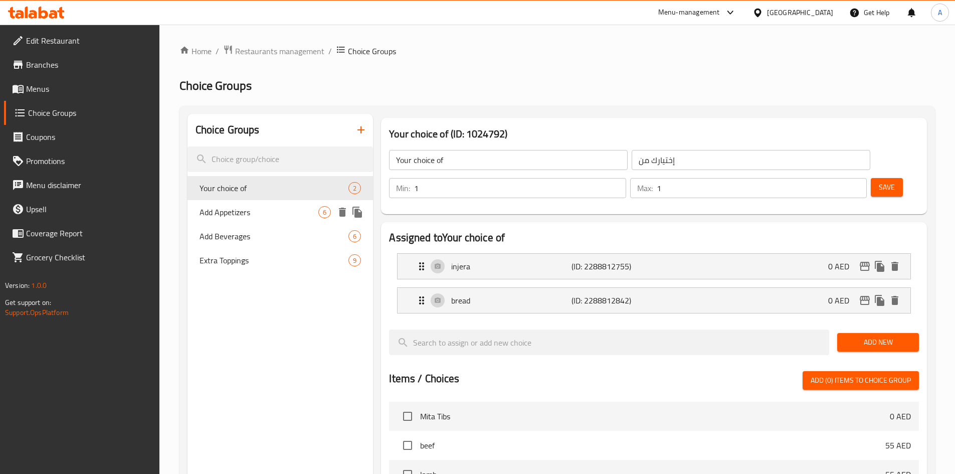
click at [246, 215] on span "Add Appetizers" at bounding box center [259, 212] width 119 height 12
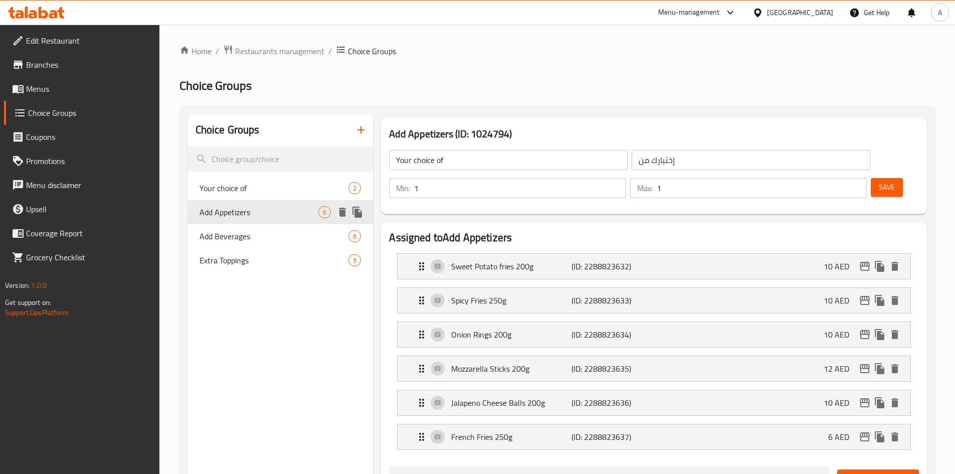
type input "Add Appetizers"
type input "إضفة مقبلات"
type input "0"
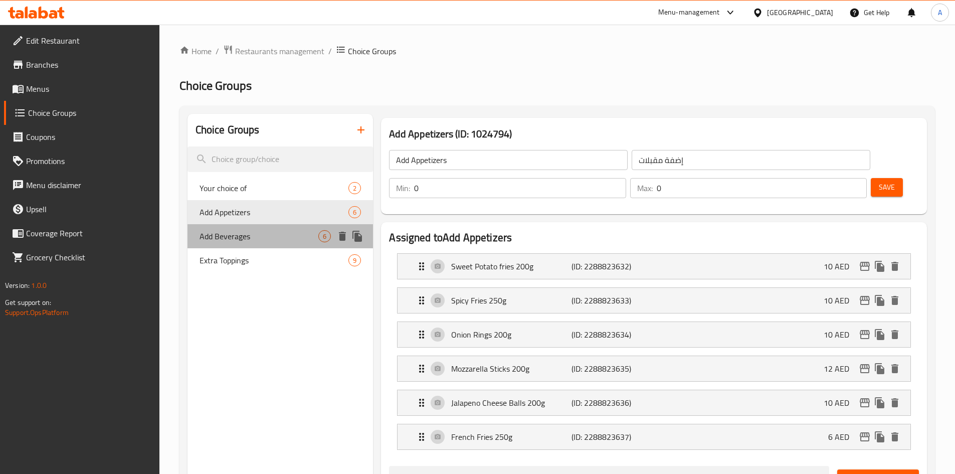
click at [222, 242] on span "Add Beverages" at bounding box center [259, 236] width 119 height 12
type input "Add Beverages"
type input "إضافة مشروبات"
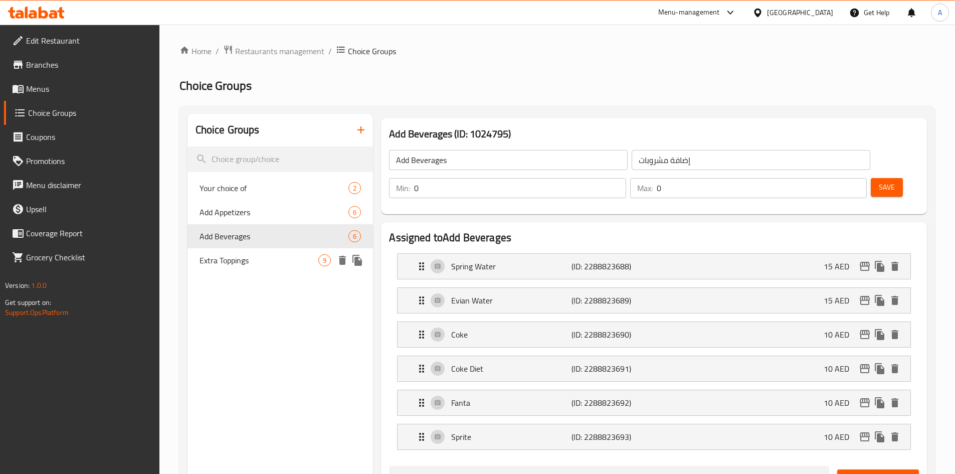
click at [229, 262] on span "Extra Toppings" at bounding box center [259, 260] width 119 height 12
type input "Extra Toppings"
type input "إضافات إكسترا"
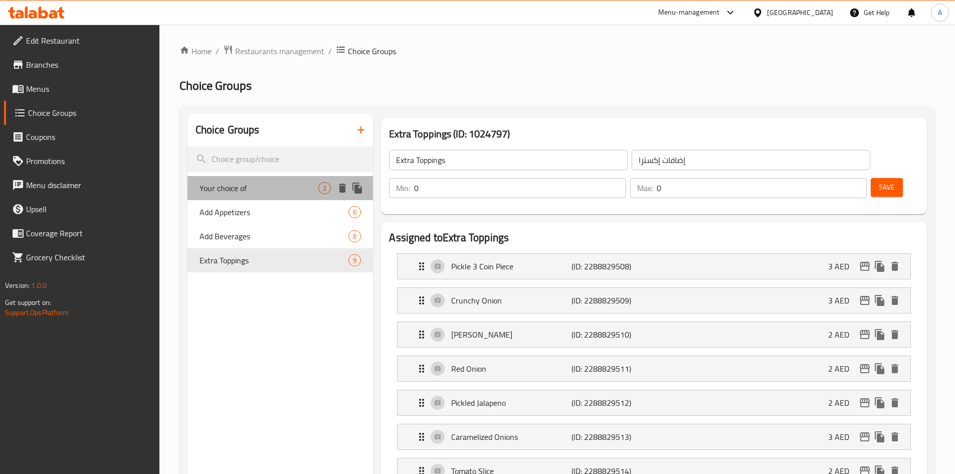
click at [226, 190] on span "Your choice of" at bounding box center [259, 188] width 119 height 12
type input "Your choice of"
type input "إختيارك من"
type input "1"
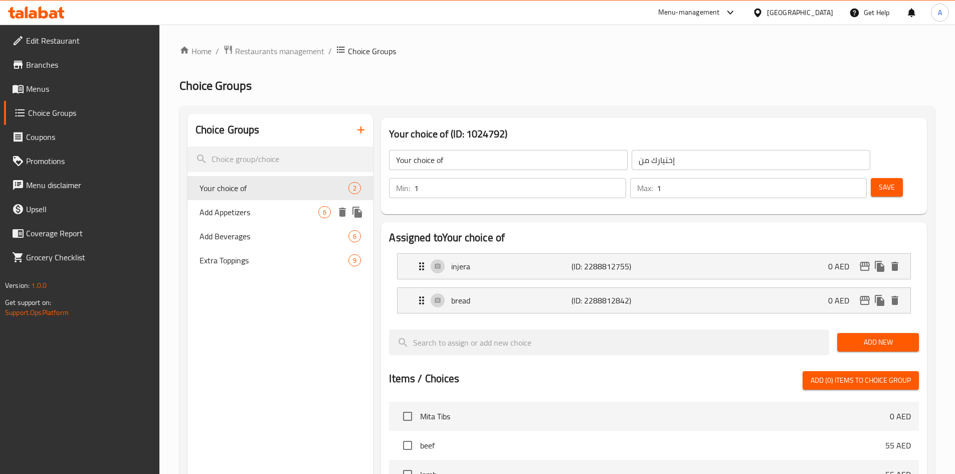
click at [229, 211] on span "Add Appetizers" at bounding box center [259, 212] width 119 height 12
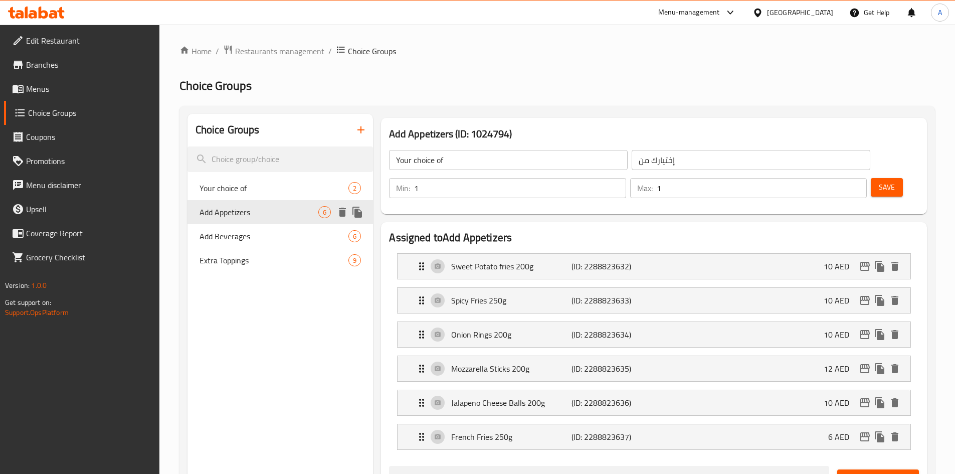
type input "Add Appetizers"
type input "إضفة مقبلات"
type input "0"
click at [632, 162] on input "إضفة مقبلات" at bounding box center [751, 160] width 239 height 20
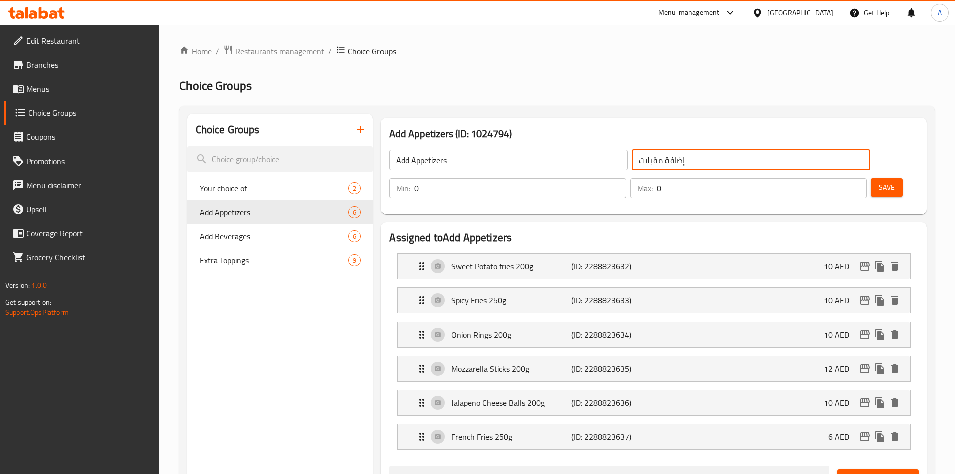
type input "إضافة مقبلات"
click at [879, 181] on span "Save" at bounding box center [887, 187] width 16 height 13
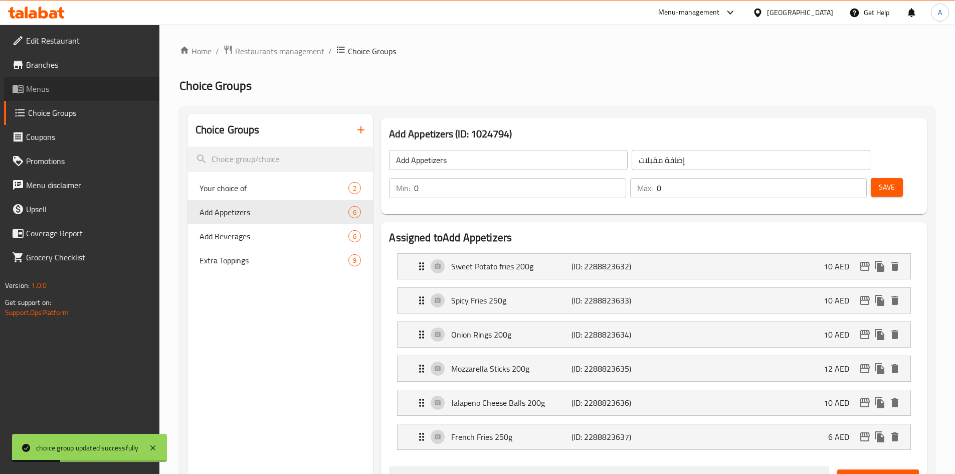
click at [49, 87] on span "Menus" at bounding box center [88, 89] width 125 height 12
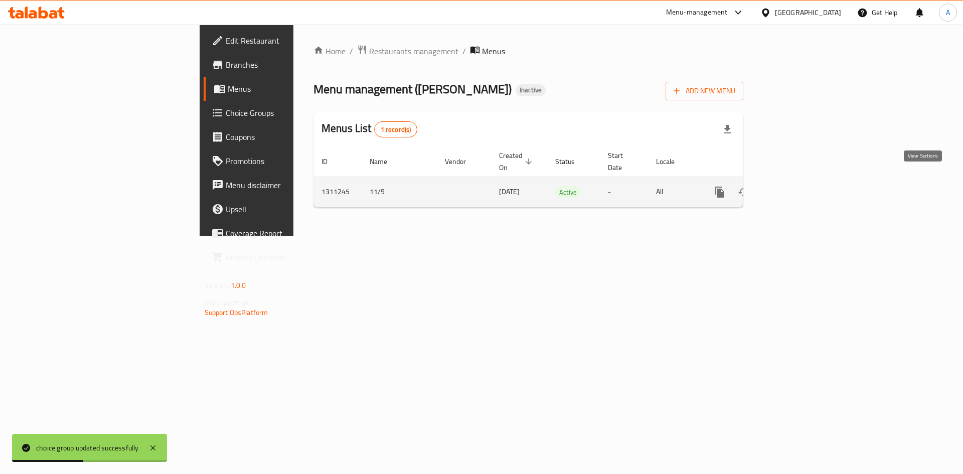
click at [804, 181] on link "enhanced table" at bounding box center [792, 192] width 24 height 24
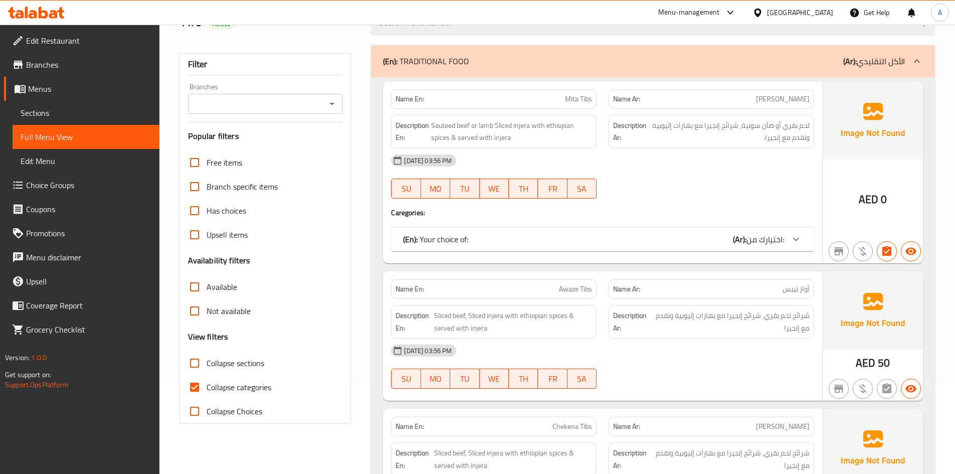
scroll to position [100, 0]
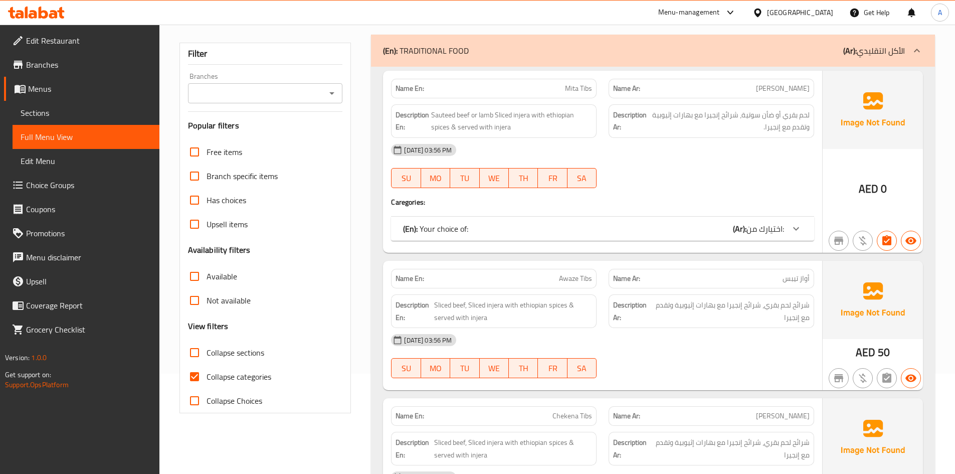
click at [484, 51] on div "(En): TRADITIONAL FOOD (Ar): الأكل التقليدي" at bounding box center [644, 51] width 522 height 12
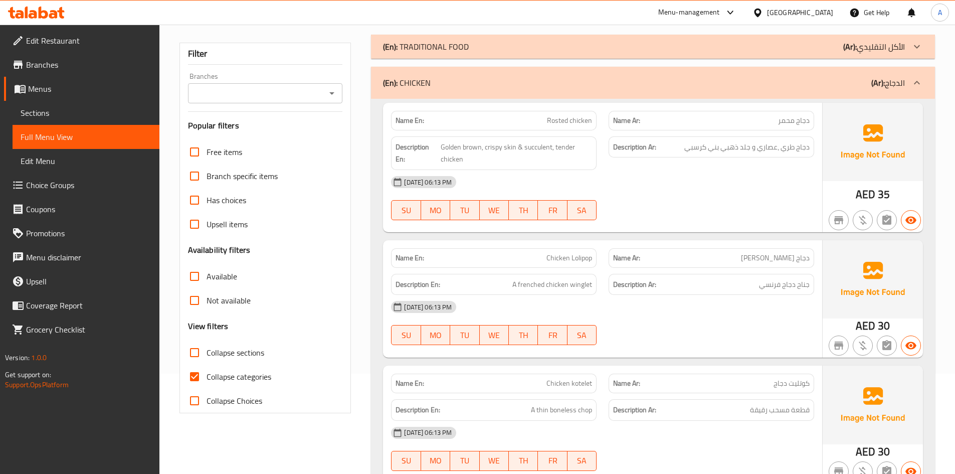
click at [594, 81] on div "(En): CHICKEN (Ar): الدجاج" at bounding box center [644, 83] width 522 height 12
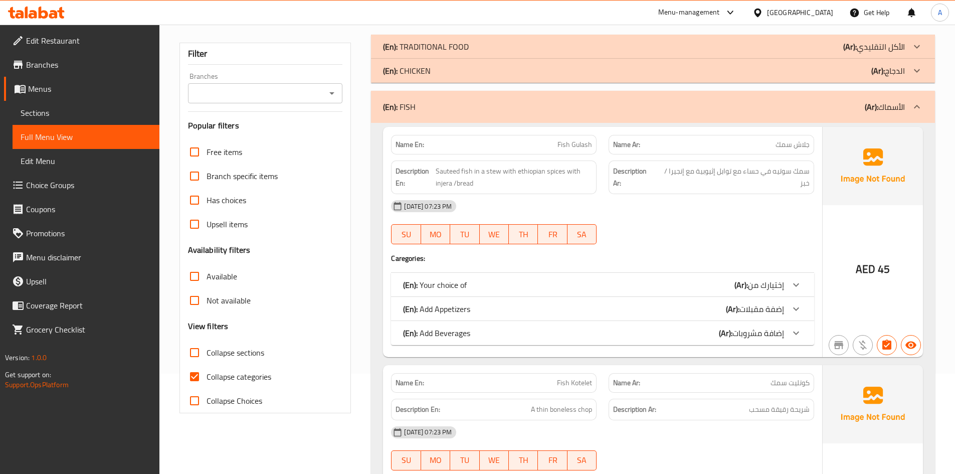
click at [198, 381] on input "Collapse categories" at bounding box center [195, 377] width 24 height 24
checkbox input "false"
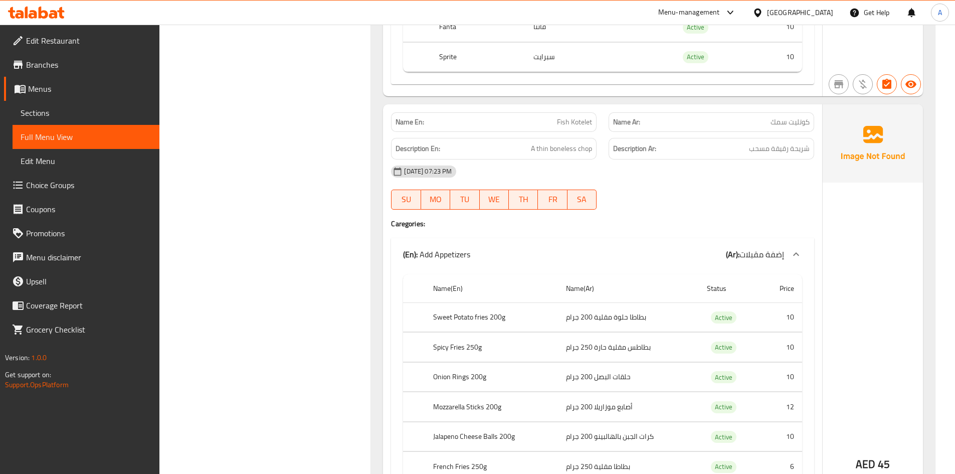
scroll to position [1003, 0]
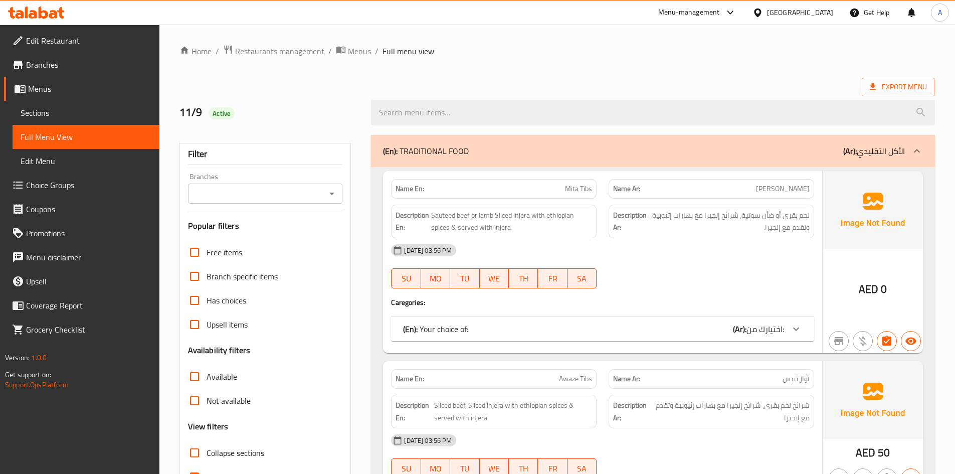
scroll to position [251, 0]
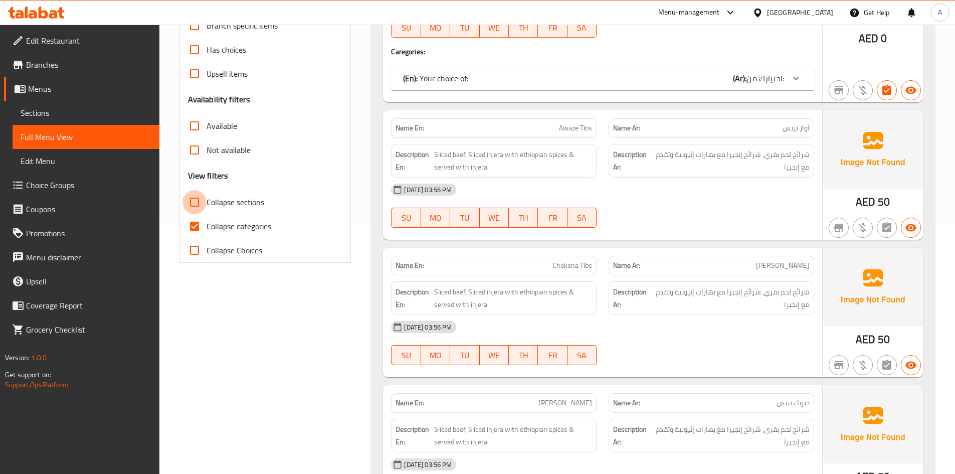
click at [194, 206] on input "Collapse sections" at bounding box center [195, 202] width 24 height 24
checkbox input "true"
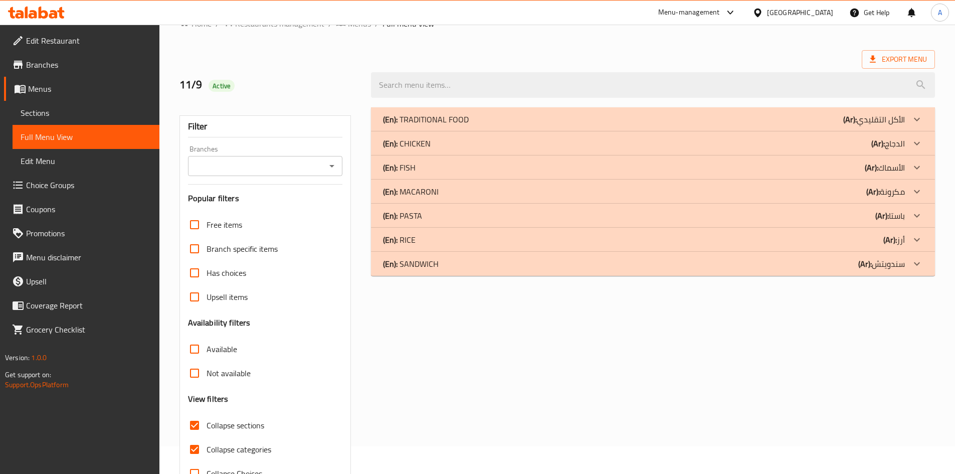
scroll to position [0, 0]
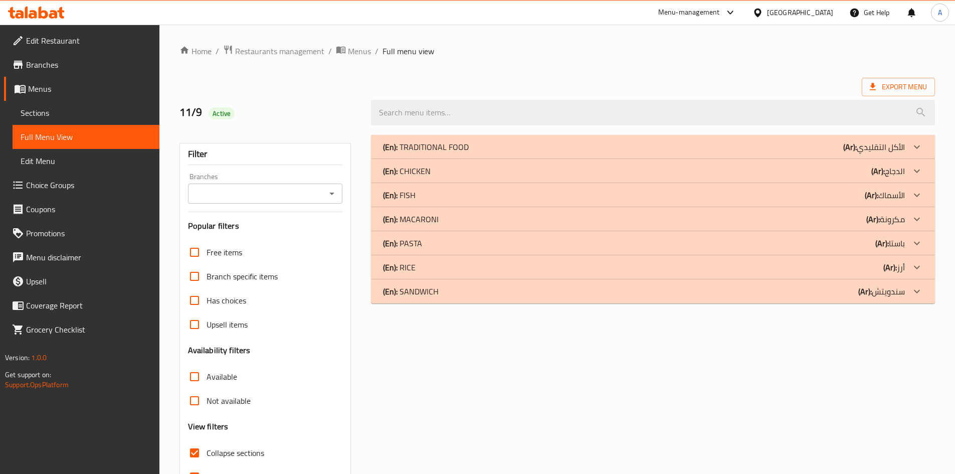
click at [518, 296] on div "(En): SANDWICH (Ar): سندويتش" at bounding box center [644, 291] width 522 height 12
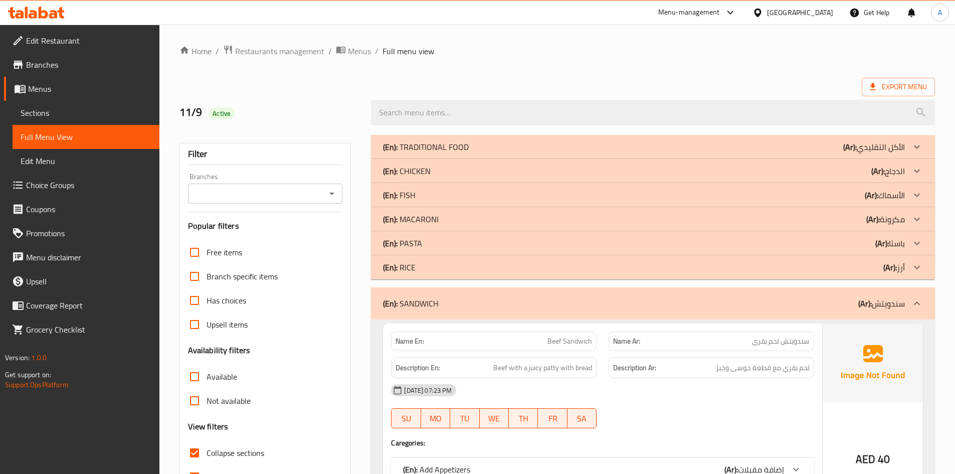
click at [523, 265] on div "(En): RICE (Ar): أرز" at bounding box center [644, 267] width 522 height 12
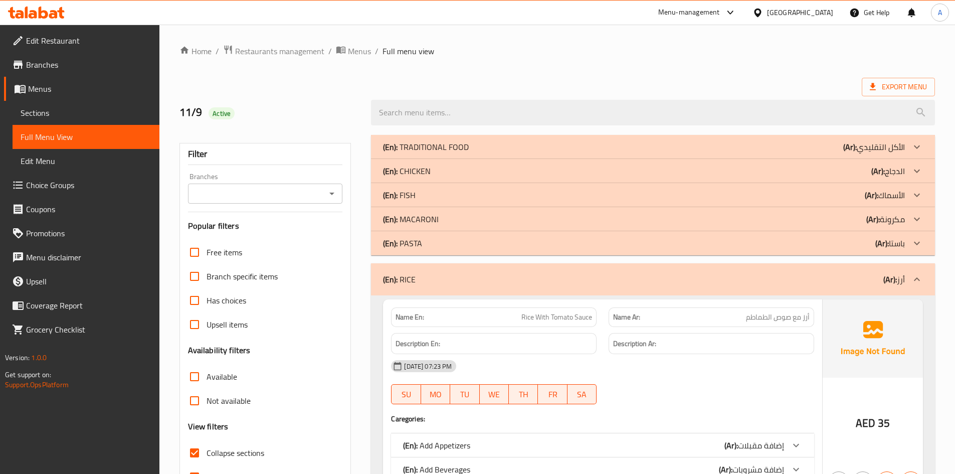
click at [518, 242] on div "(En): PASTA (Ar): باستا" at bounding box center [644, 243] width 522 height 12
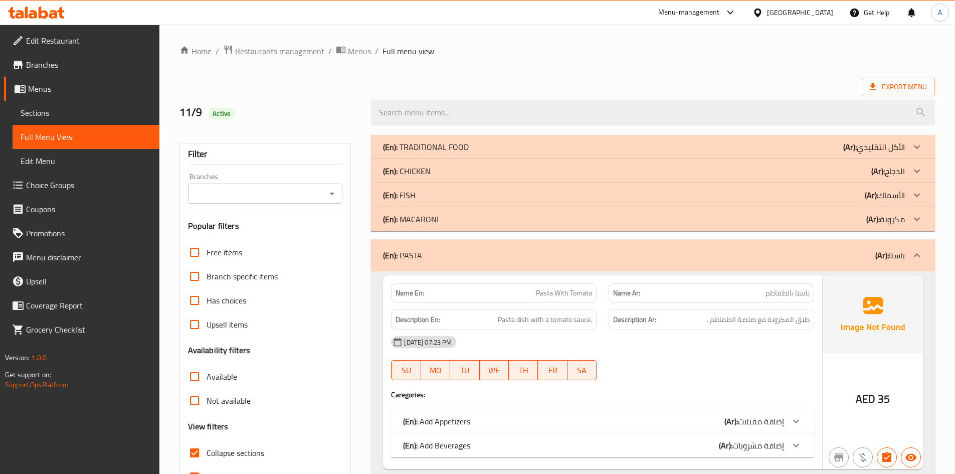
click at [478, 211] on div "(En): MACARONI (Ar): مكرونة" at bounding box center [653, 219] width 564 height 24
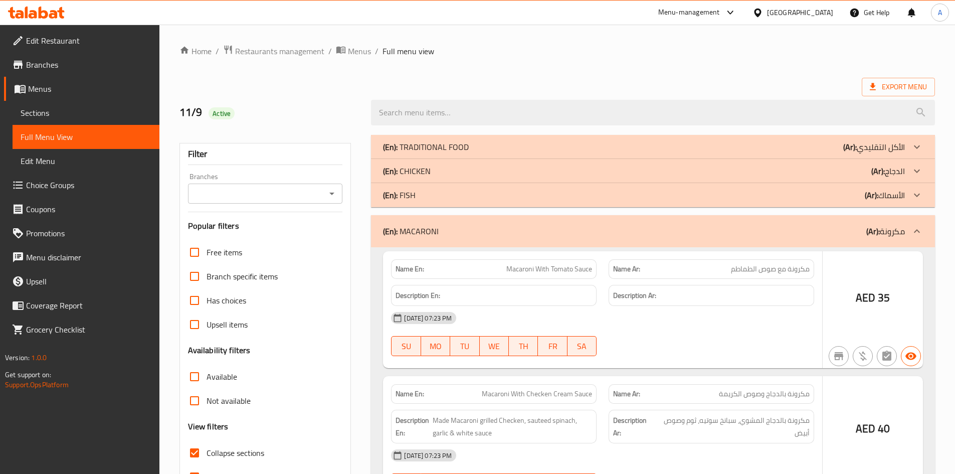
click at [471, 192] on div "(En): FISH (Ar): الأسماك" at bounding box center [644, 195] width 522 height 12
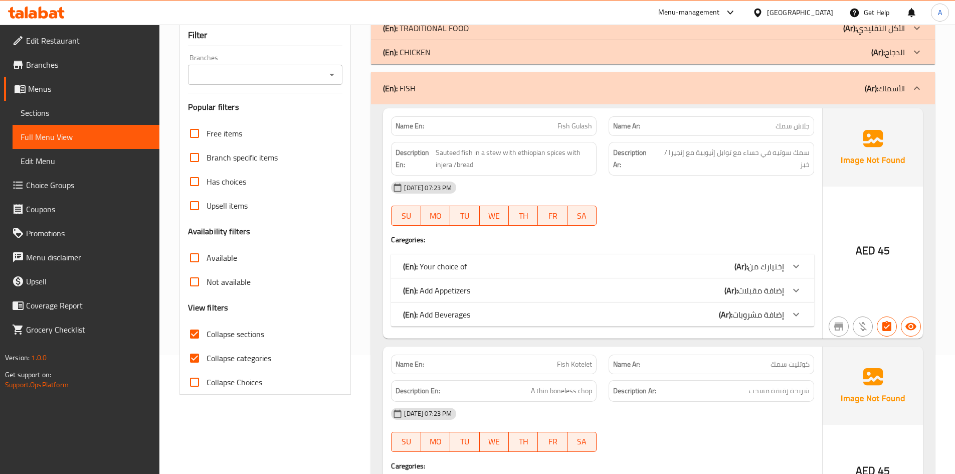
scroll to position [142, 0]
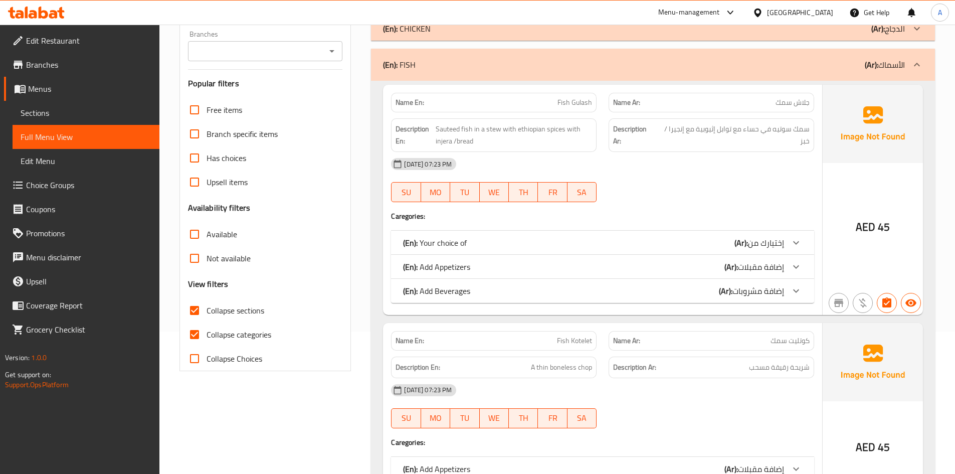
click at [195, 335] on input "Collapse categories" at bounding box center [195, 335] width 24 height 24
checkbox input "false"
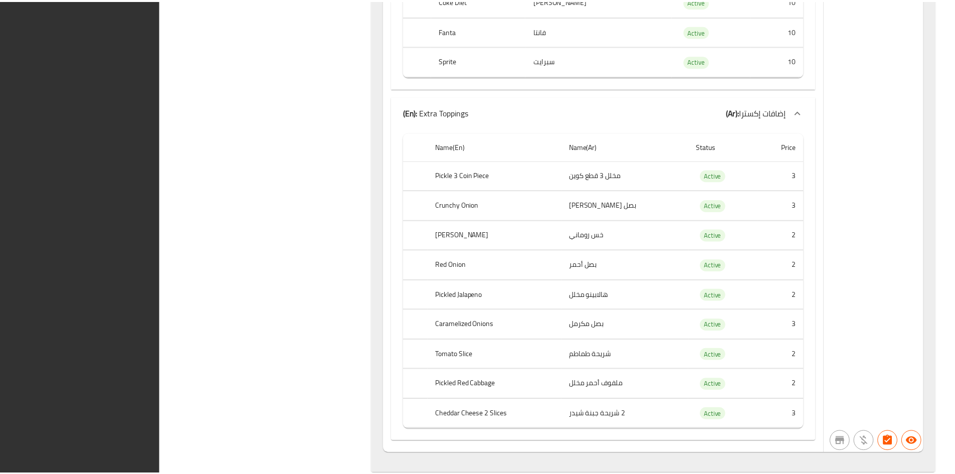
scroll to position [12334, 0]
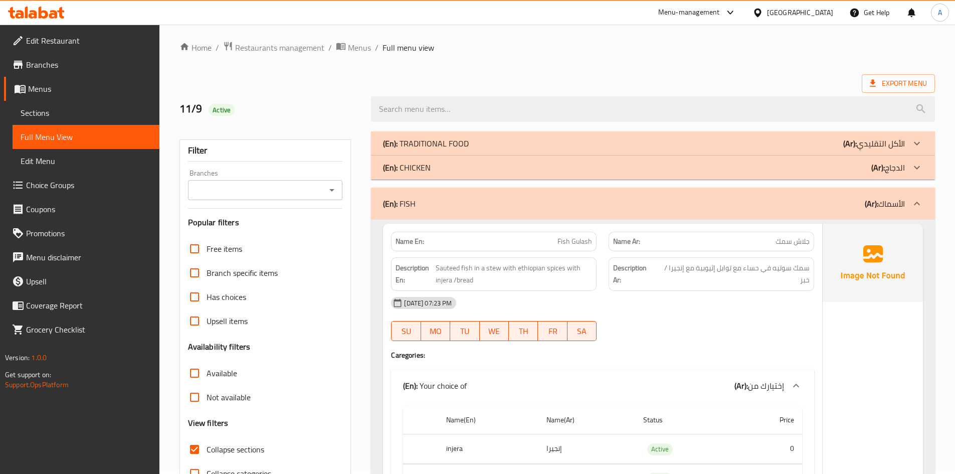
scroll to position [0, 0]
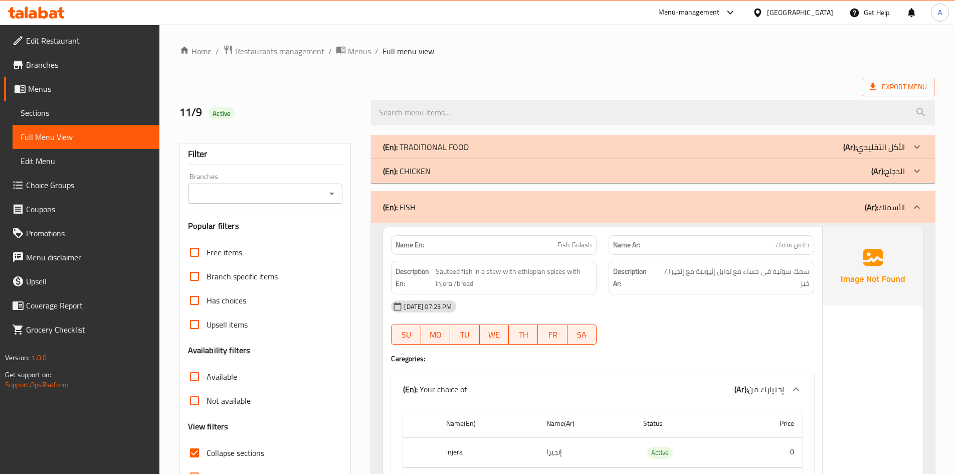
click at [578, 245] on span "Fish Gulash" at bounding box center [575, 245] width 35 height 11
click at [576, 244] on span "Fish Gulash" at bounding box center [575, 245] width 35 height 11
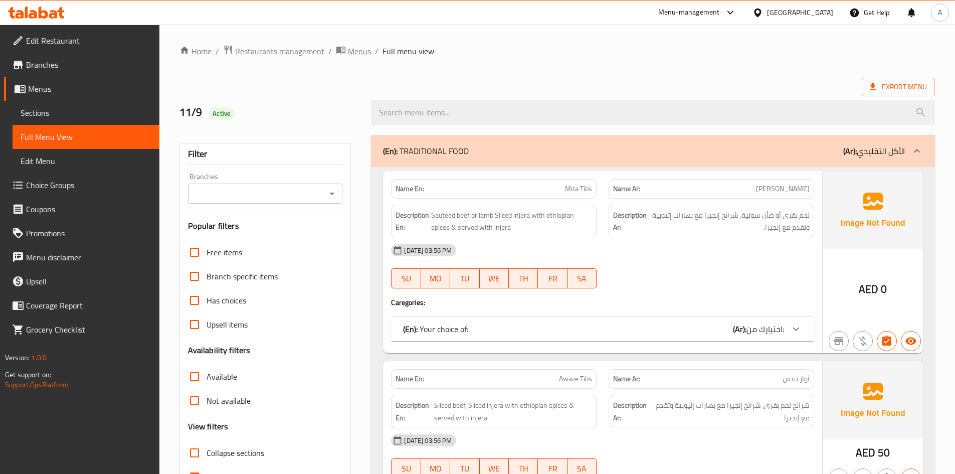
click at [366, 48] on span "Menus" at bounding box center [359, 51] width 23 height 12
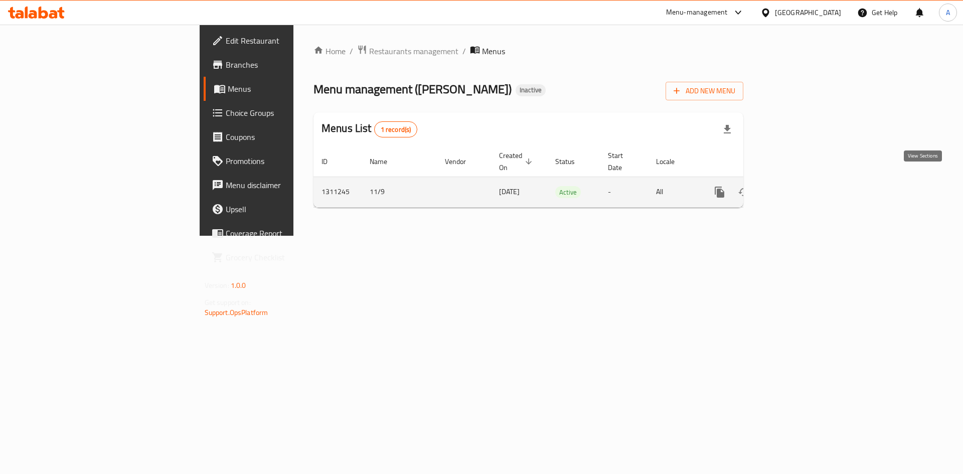
click at [796, 188] on icon "enhanced table" at bounding box center [791, 192] width 9 height 9
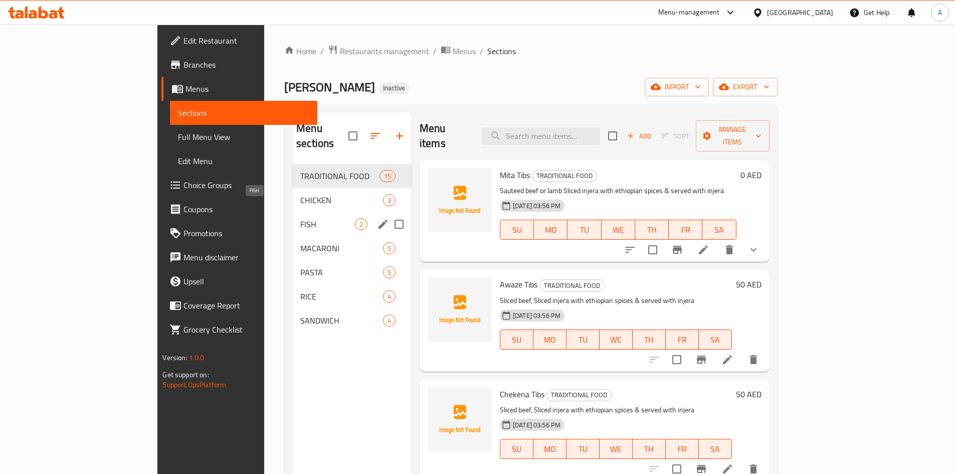
click at [300, 218] on span "FISH" at bounding box center [327, 224] width 55 height 12
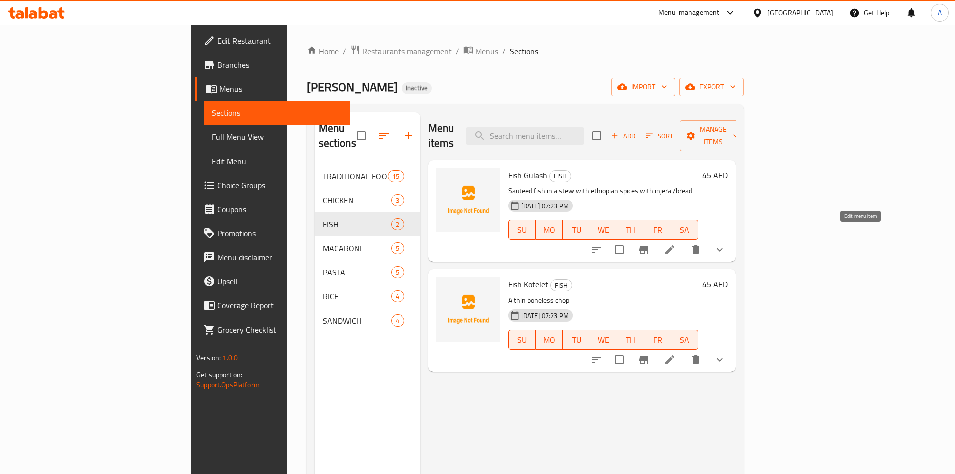
click at [676, 244] on icon at bounding box center [670, 250] width 12 height 12
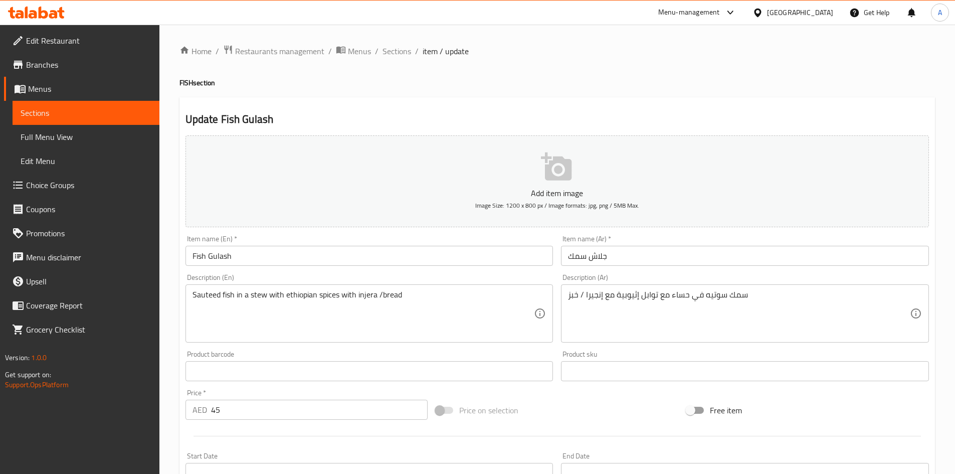
click at [603, 257] on input "جلاش سمك" at bounding box center [745, 256] width 368 height 20
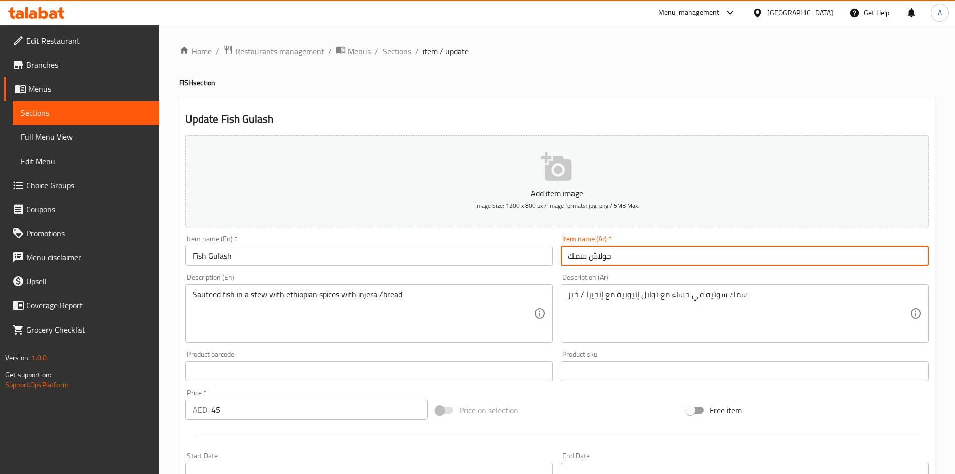
type input "جولاش سمك"
click at [529, 259] on input "Fish Gulash" at bounding box center [370, 256] width 368 height 20
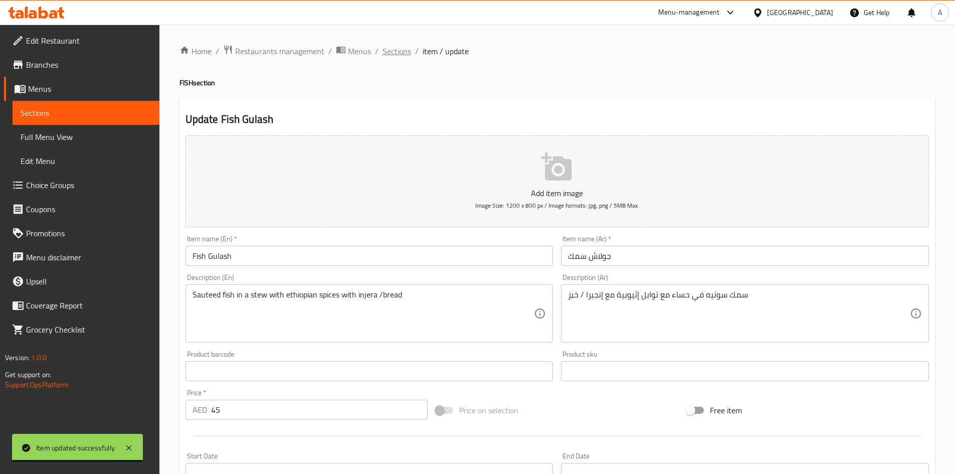
click at [393, 51] on span "Sections" at bounding box center [397, 51] width 29 height 12
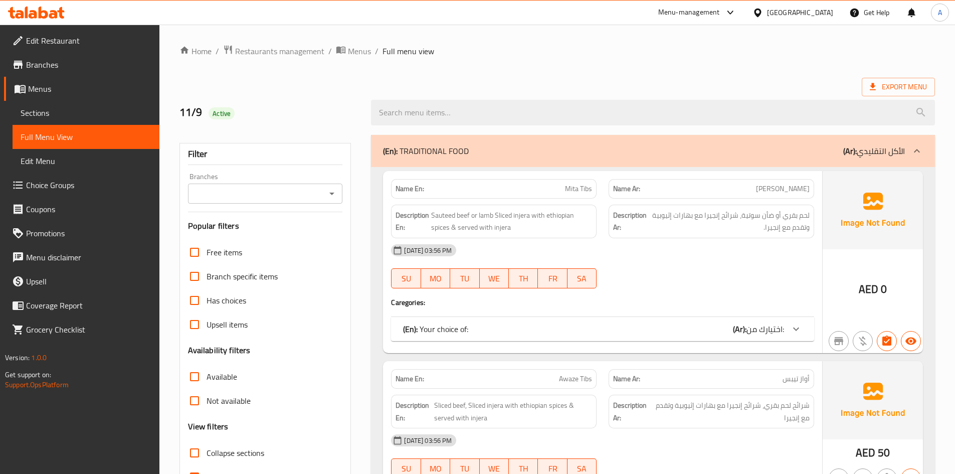
click at [489, 137] on div "(En): TRADITIONAL FOOD (Ar): الأكل التقليدي" at bounding box center [653, 151] width 564 height 32
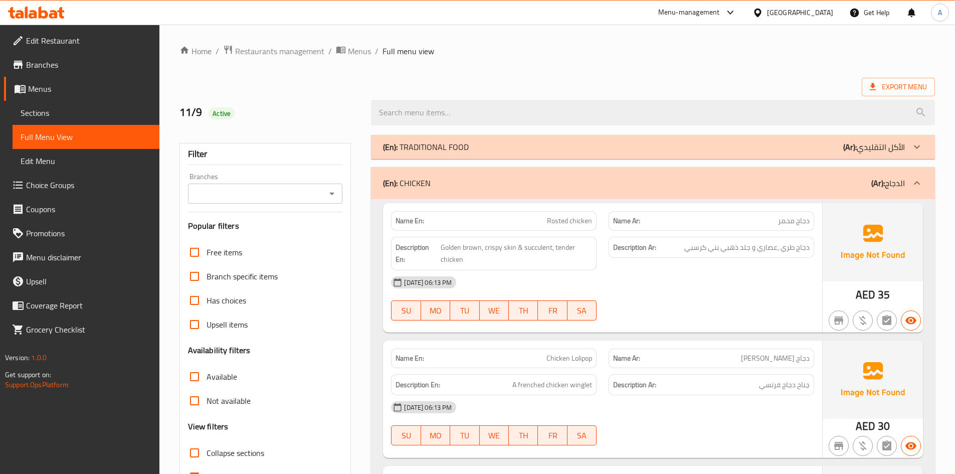
click at [570, 189] on div "(En): CHICKEN (Ar): الدجاج" at bounding box center [644, 183] width 522 height 12
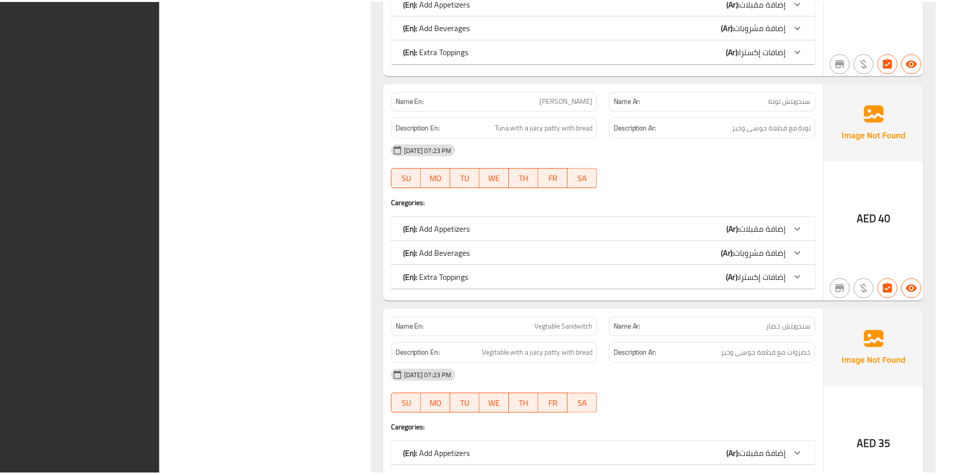
scroll to position [3824, 0]
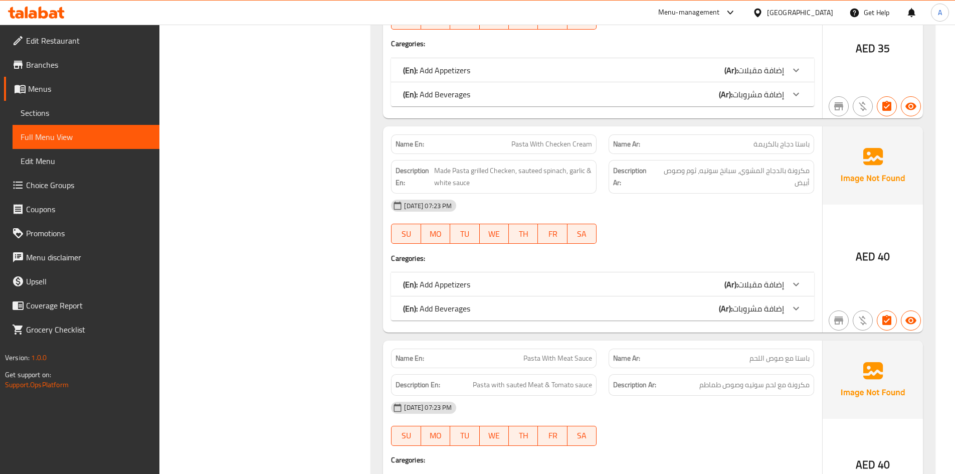
scroll to position [1605, 0]
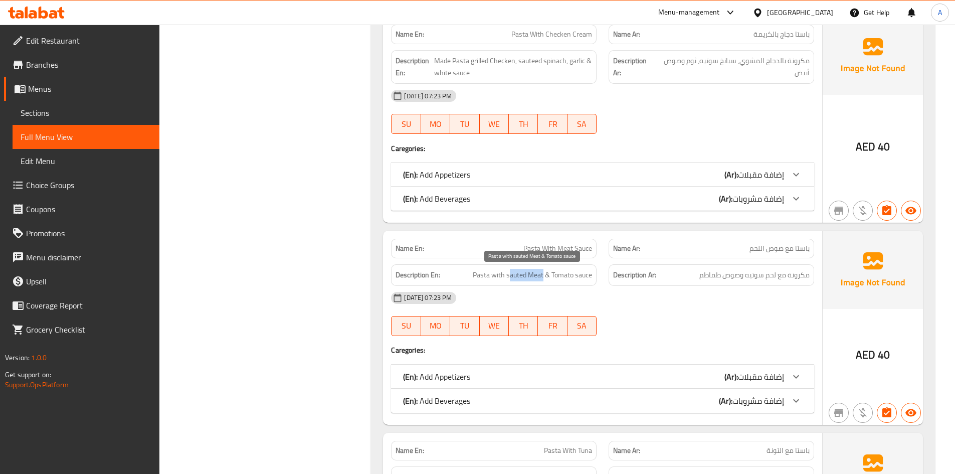
drag, startPoint x: 508, startPoint y: 276, endPoint x: 543, endPoint y: 276, distance: 34.6
click at [543, 276] on span "Pasta with sauted Meat & Tomato sauce" at bounding box center [532, 275] width 119 height 13
click at [505, 277] on span "Pasta with sauted Meat & Tomato sauce" at bounding box center [532, 275] width 119 height 13
drag, startPoint x: 507, startPoint y: 277, endPoint x: 543, endPoint y: 277, distance: 36.1
click at [543, 277] on span "Pasta with sauted Meat & Tomato sauce" at bounding box center [532, 275] width 119 height 13
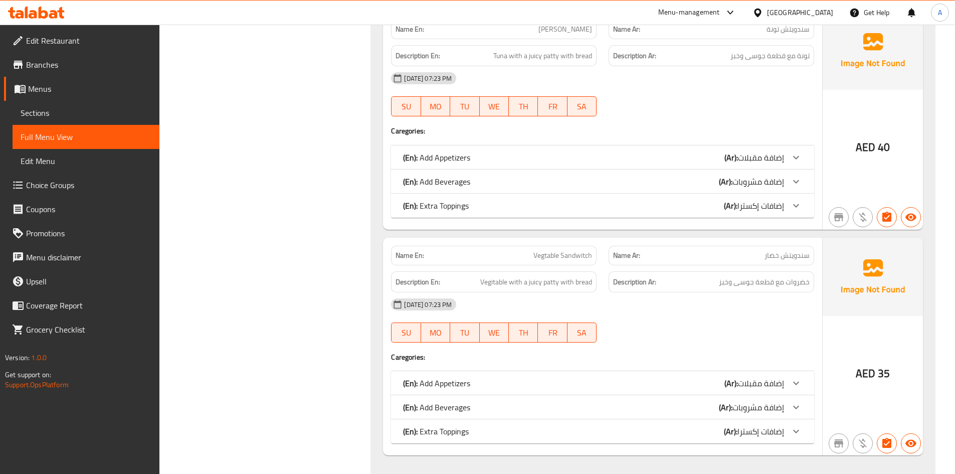
scroll to position [3824, 0]
